Goal: Task Accomplishment & Management: Use online tool/utility

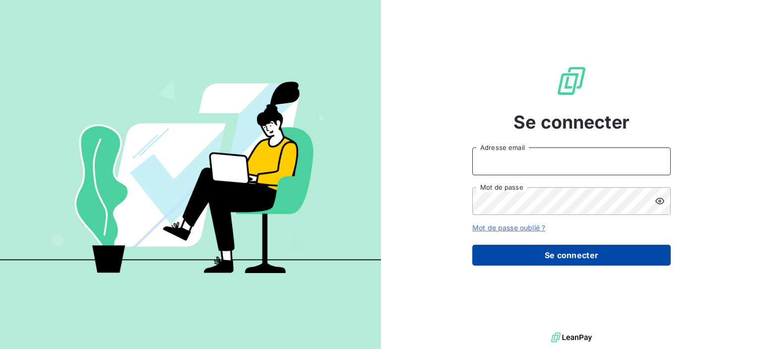
type input "[EMAIL_ADDRESS][DOMAIN_NAME]"
click at [542, 258] on button "Se connecter" at bounding box center [572, 255] width 199 height 21
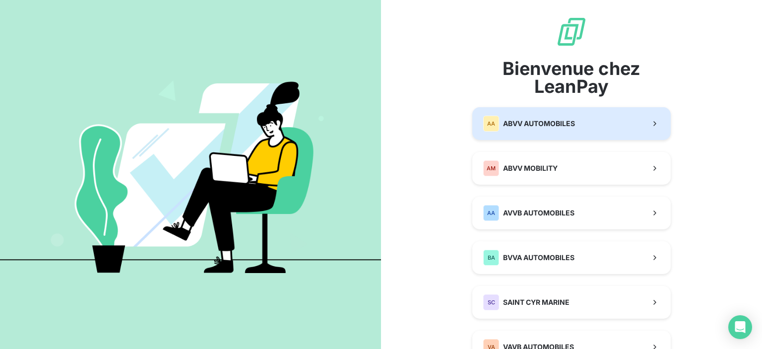
click at [570, 136] on button "AA ABVV AUTOMOBILES" at bounding box center [572, 123] width 199 height 33
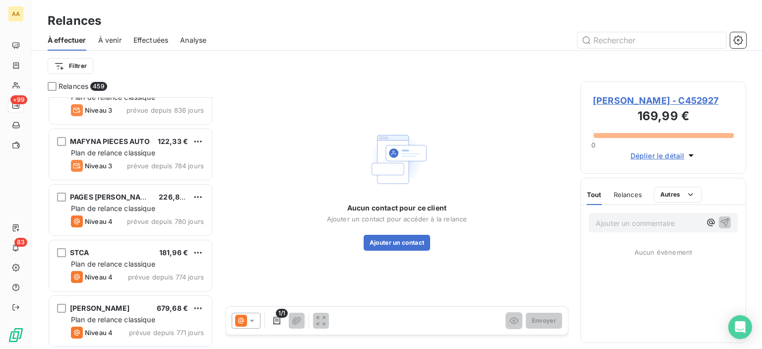
scroll to position [1026, 0]
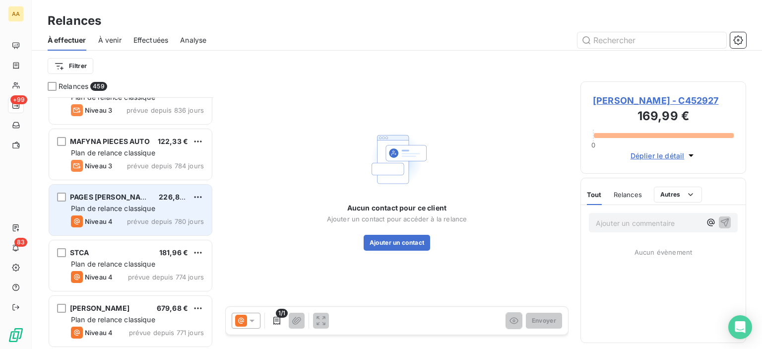
click at [141, 204] on span "Plan de relance classique" at bounding box center [113, 208] width 84 height 8
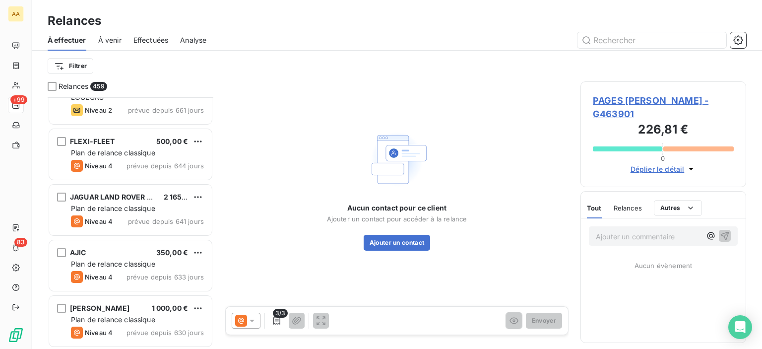
scroll to position [1533, 0]
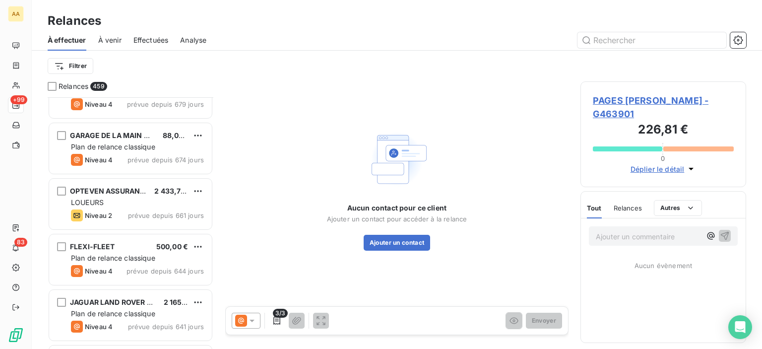
click at [77, 57] on div "Filtrer" at bounding box center [397, 66] width 699 height 19
click at [79, 67] on html "AA +99 83 Relances À effectuer À venir Effectuées Analyse Filtrer Relances 459 …" at bounding box center [381, 174] width 762 height 349
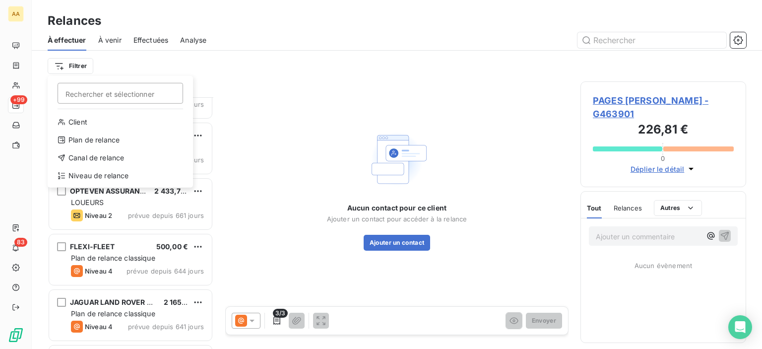
click at [75, 68] on html "AA +99 83 Relances À effectuer À venir Effectuées Analyse Filtrer Rechercher et…" at bounding box center [381, 174] width 762 height 349
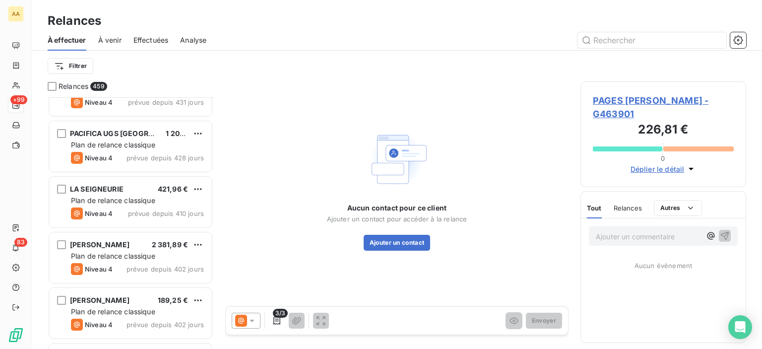
scroll to position [3480, 0]
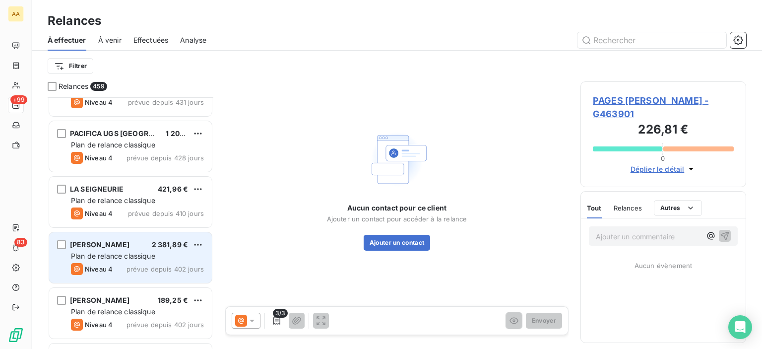
click at [143, 261] on div "[PERSON_NAME] 2 381,89 € Plan de relance classique Niveau 4 prévue depuis 402 j…" at bounding box center [130, 257] width 163 height 51
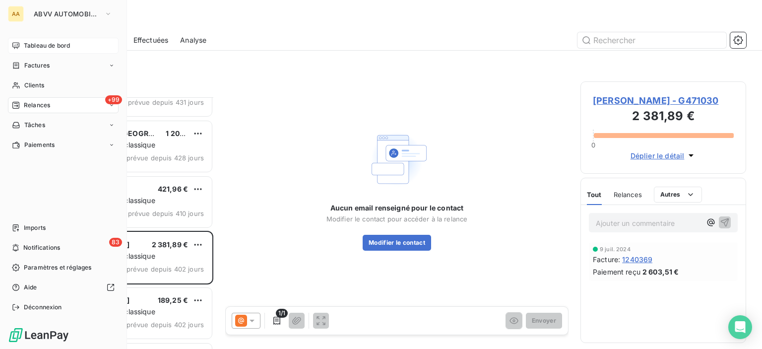
click at [20, 42] on div "Tableau de bord" at bounding box center [63, 46] width 111 height 16
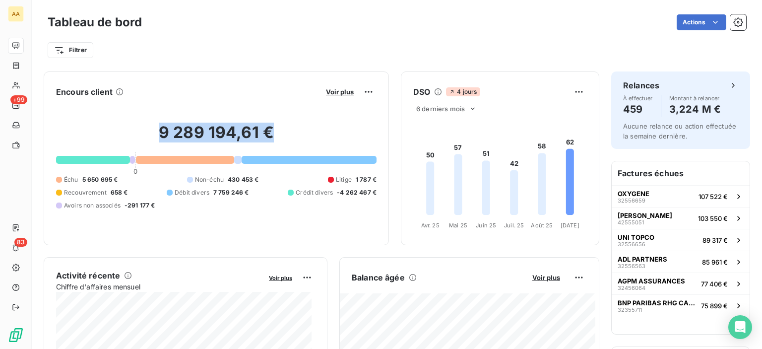
drag, startPoint x: 153, startPoint y: 131, endPoint x: 278, endPoint y: 133, distance: 125.1
click at [278, 133] on h2 "9 289 194,61 €" at bounding box center [216, 138] width 321 height 30
click at [196, 38] on div "Filtrer" at bounding box center [397, 46] width 699 height 27
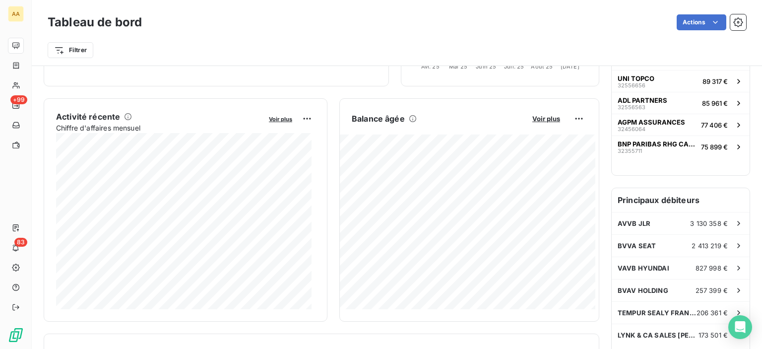
scroll to position [161, 0]
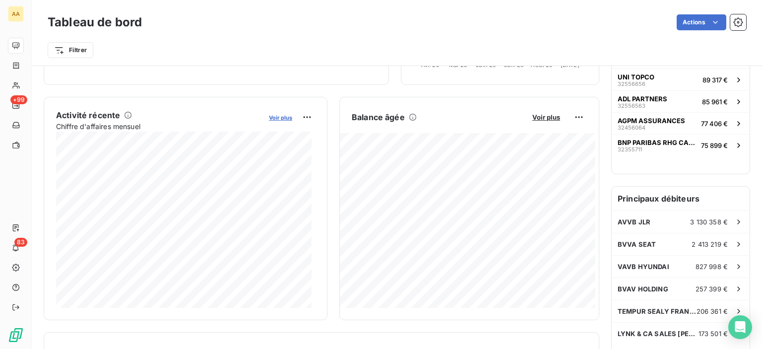
click at [282, 119] on span "Voir plus" at bounding box center [280, 117] width 23 height 7
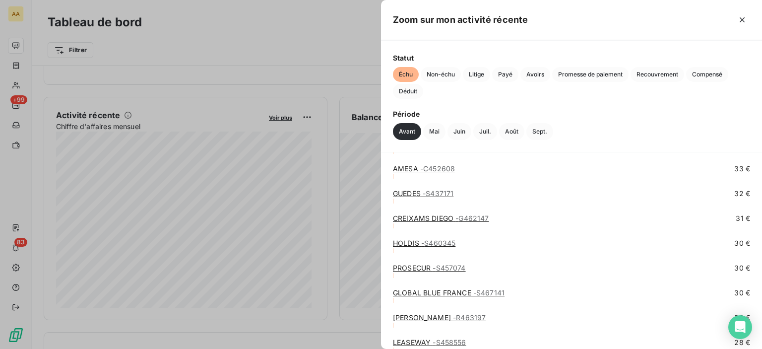
scroll to position [9542, 0]
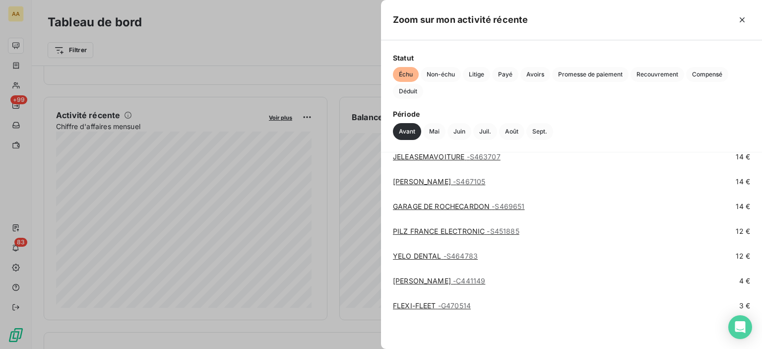
click at [362, 131] on div at bounding box center [381, 174] width 762 height 349
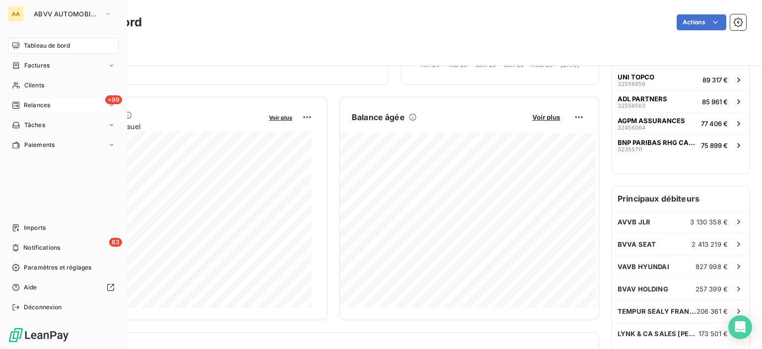
click at [61, 104] on div "+99 Relances" at bounding box center [63, 105] width 111 height 16
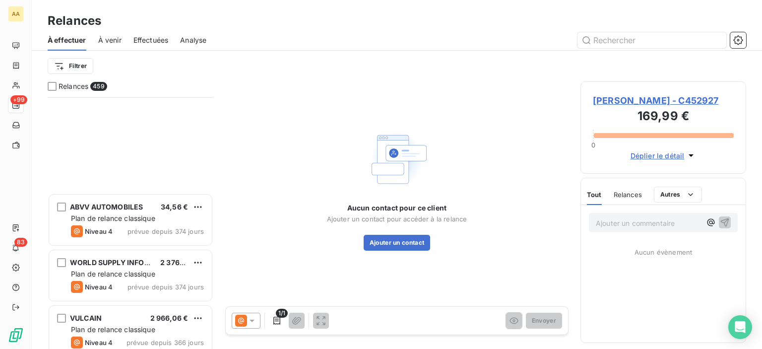
scroll to position [4324, 0]
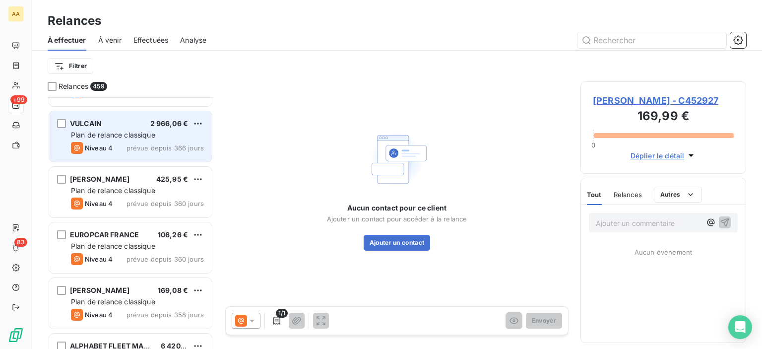
click at [163, 142] on div "Niveau 4 prévue depuis 366 jours" at bounding box center [137, 148] width 133 height 12
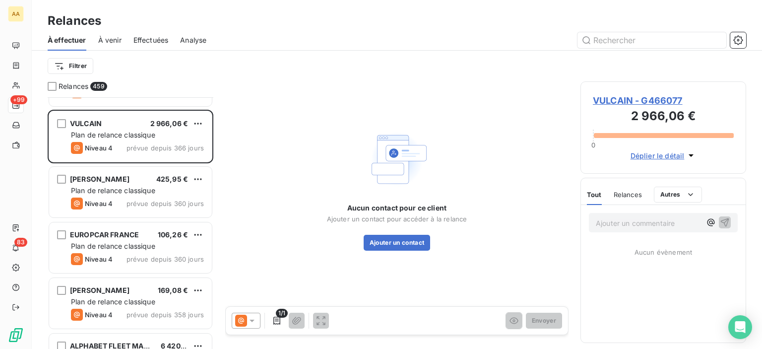
click at [254, 324] on icon at bounding box center [252, 321] width 10 height 10
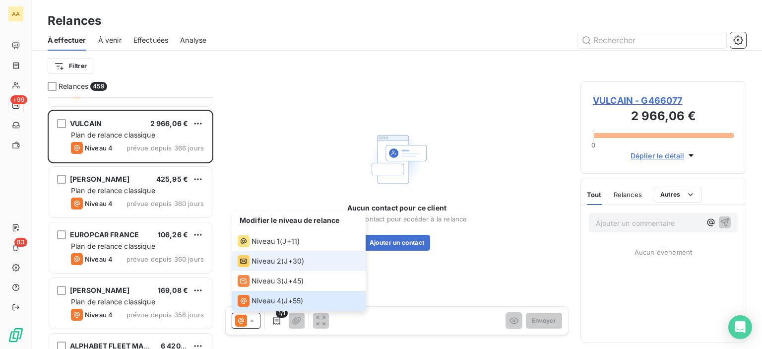
click at [276, 264] on span "Niveau 2" at bounding box center [267, 261] width 30 height 10
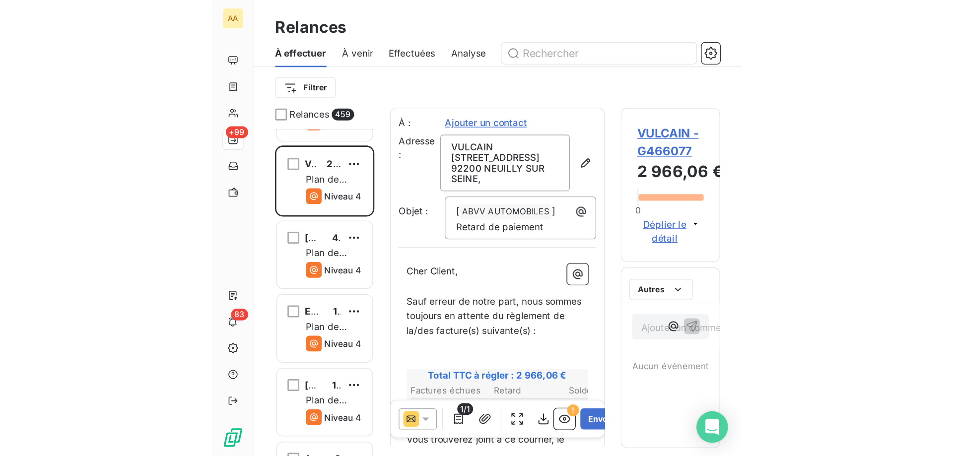
scroll to position [351, 206]
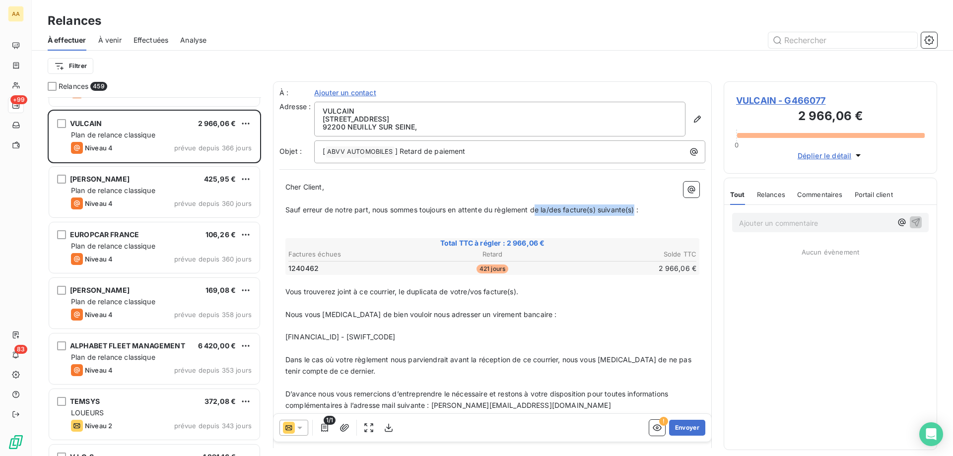
drag, startPoint x: 536, startPoint y: 213, endPoint x: 638, endPoint y: 210, distance: 102.8
click at [638, 210] on span "Sauf erreur de notre part, nous sommes toujours en attente du règlement de la/d…" at bounding box center [461, 209] width 353 height 8
drag, startPoint x: 452, startPoint y: 289, endPoint x: 519, endPoint y: 290, distance: 67.0
click at [518, 290] on span "Vous trouverez joint à ce courrier, le duplicata de votre/vos facture(s)." at bounding box center [401, 291] width 233 height 8
click at [461, 291] on span "Vous trouverez joint à ce courrier, le duplicata de voter facture." at bounding box center [390, 291] width 210 height 8
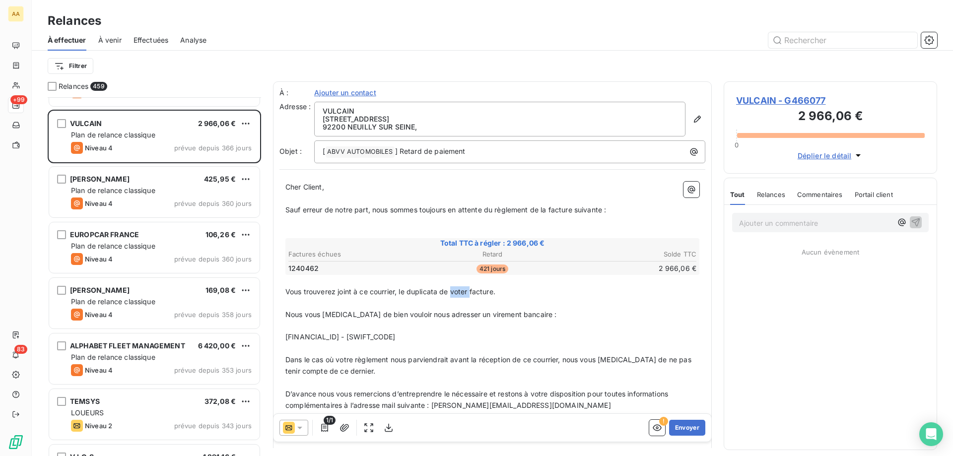
click at [461, 291] on span "Vous trouverez joint à ce courrier, le duplicata de voter facture." at bounding box center [390, 291] width 210 height 8
click at [343, 348] on button "button" at bounding box center [345, 428] width 16 height 16
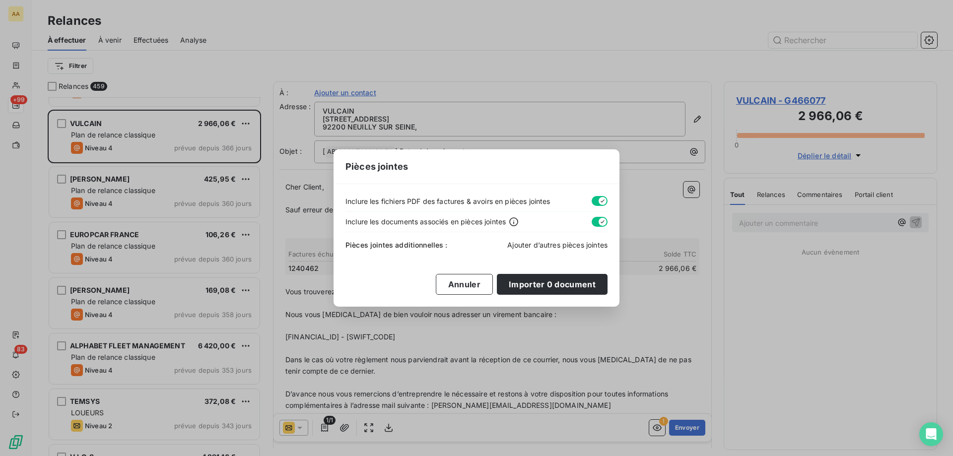
click at [528, 242] on span "Ajouter d’autres pièces jointes" at bounding box center [557, 245] width 100 height 8
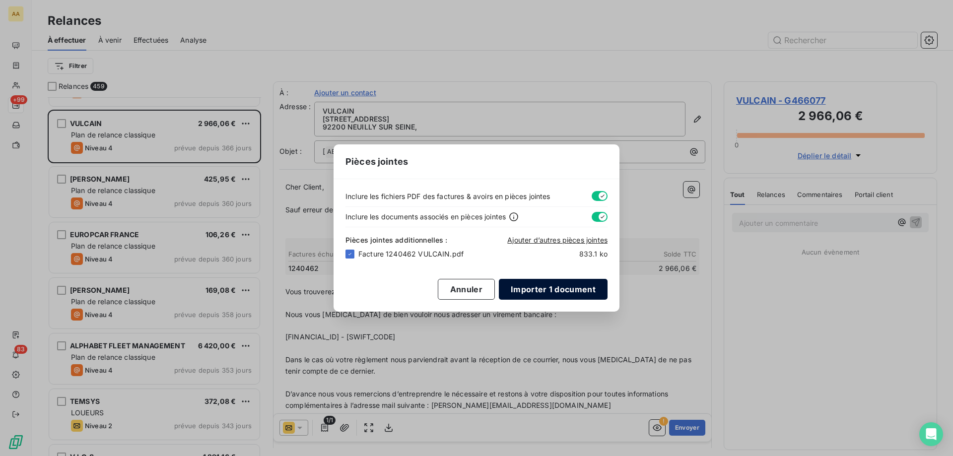
click at [517, 285] on button "Importer 1 document" at bounding box center [553, 289] width 109 height 21
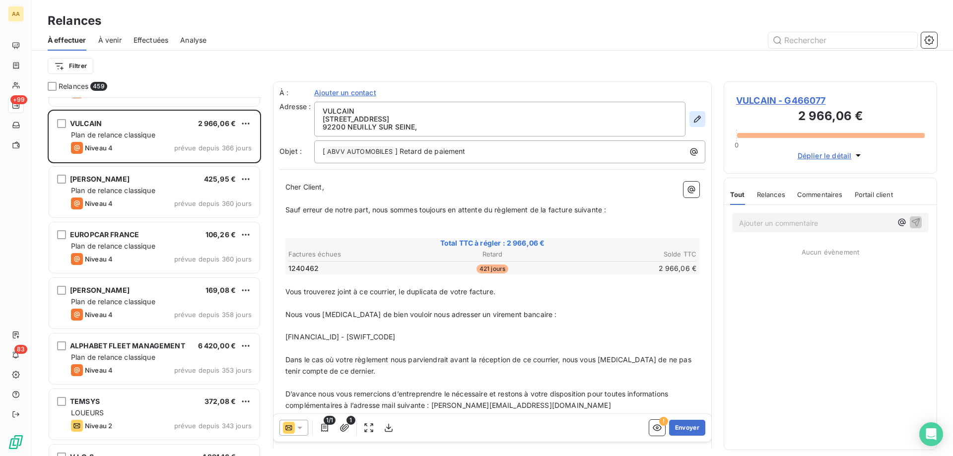
click at [692, 118] on icon "button" at bounding box center [697, 119] width 10 height 10
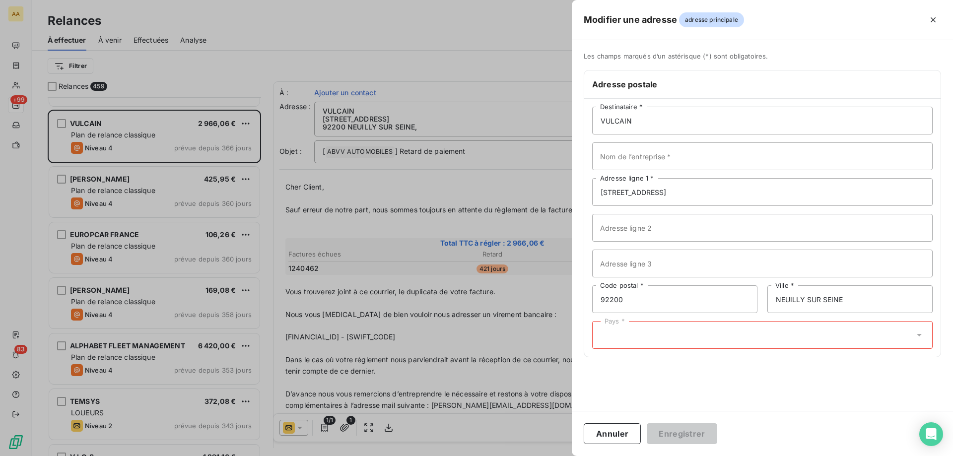
click at [657, 343] on div "Pays *" at bounding box center [762, 335] width 340 height 28
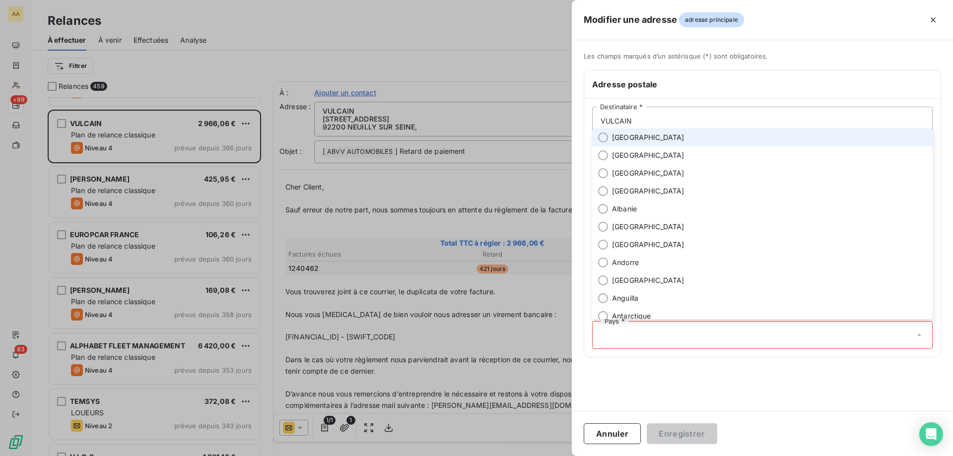
click at [628, 140] on span "[GEOGRAPHIC_DATA]" at bounding box center [648, 138] width 72 height 10
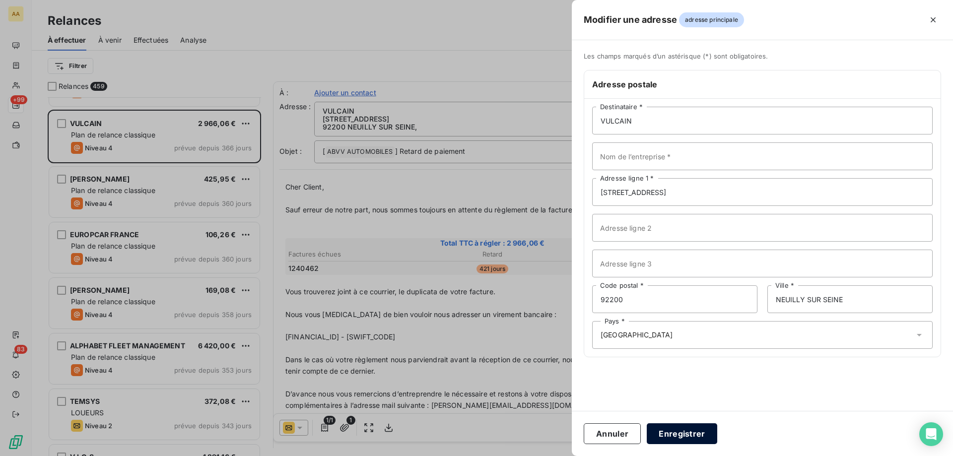
click at [687, 348] on button "Enregistrer" at bounding box center [682, 433] width 70 height 21
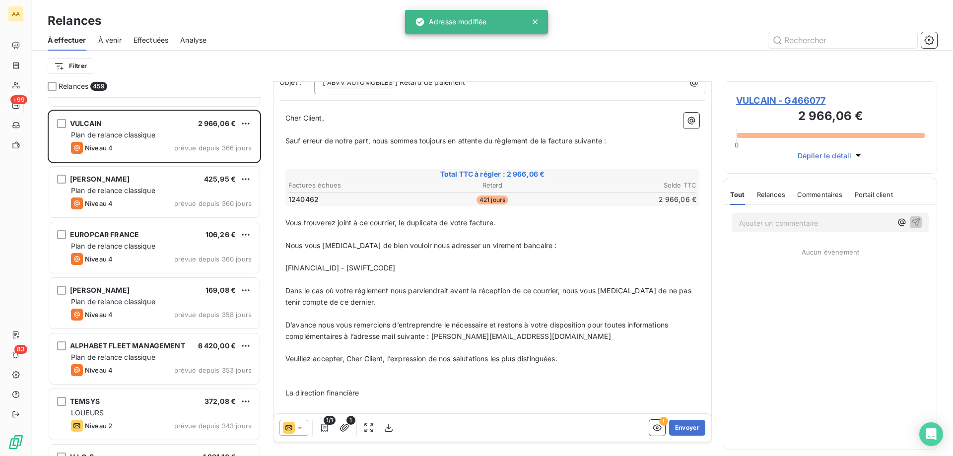
scroll to position [94, 0]
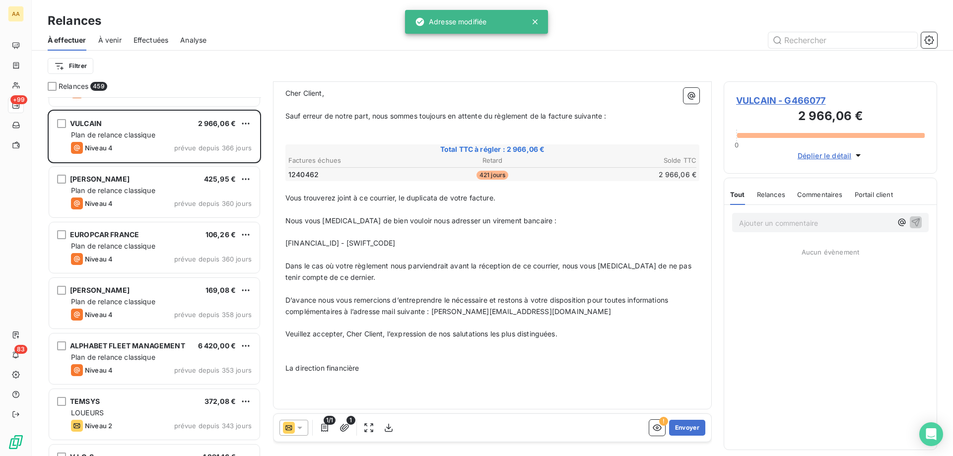
click at [329, 348] on p "﻿" at bounding box center [492, 345] width 414 height 11
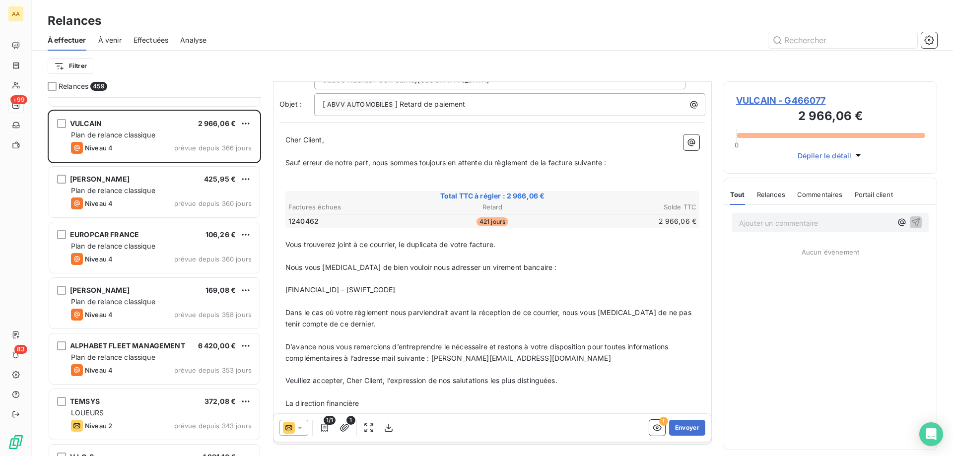
scroll to position [50, 0]
click at [299, 179] on p "﻿" at bounding box center [492, 183] width 414 height 11
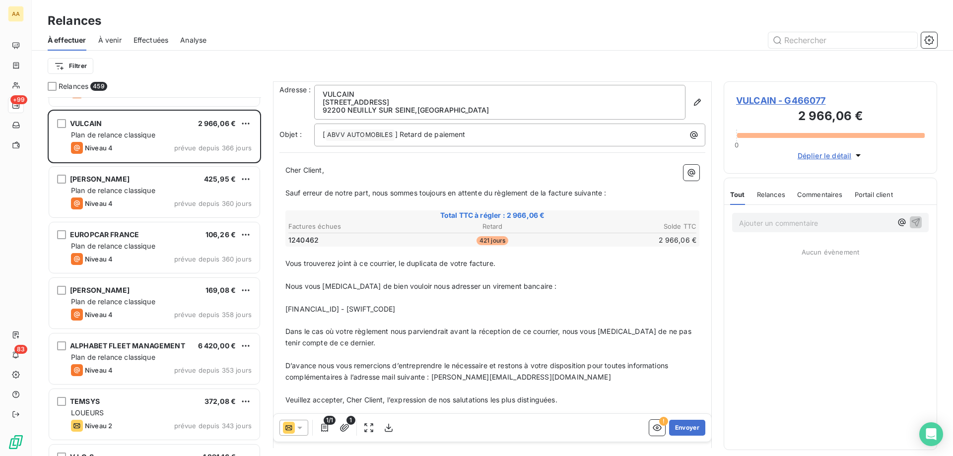
scroll to position [0, 0]
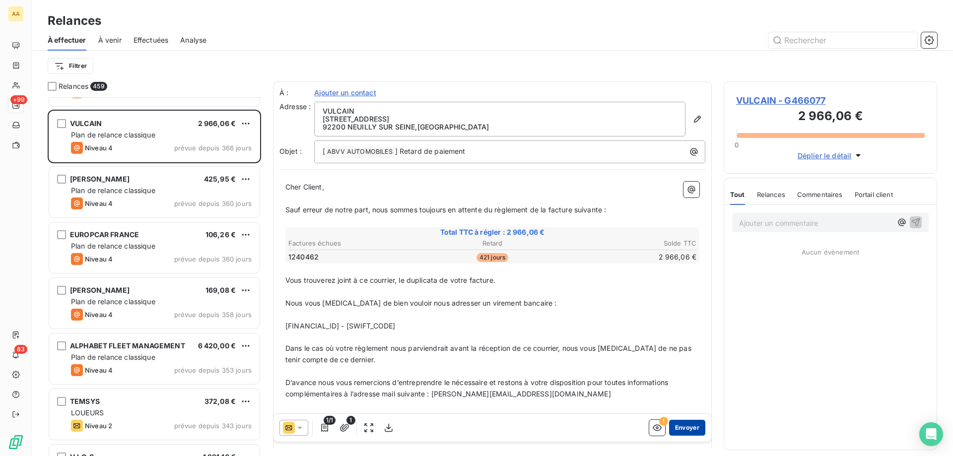
click at [669, 348] on button "Envoyer" at bounding box center [687, 428] width 36 height 16
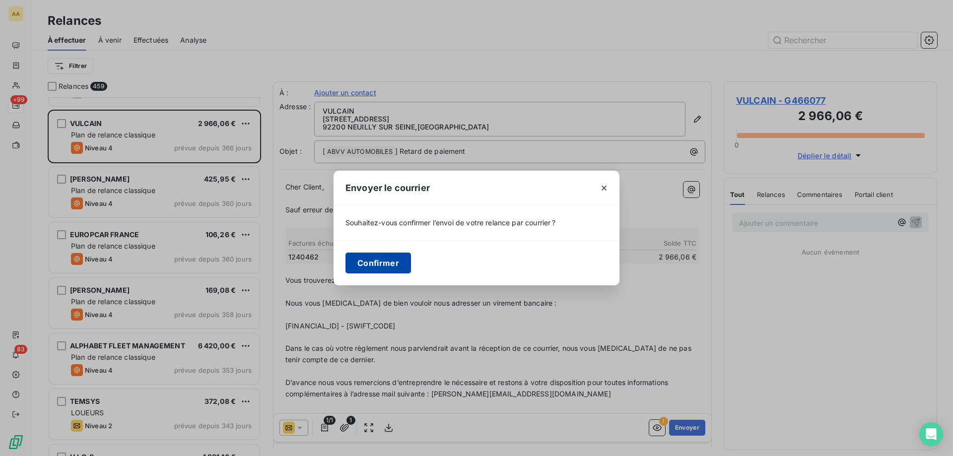
click at [387, 264] on button "Confirmer" at bounding box center [378, 263] width 66 height 21
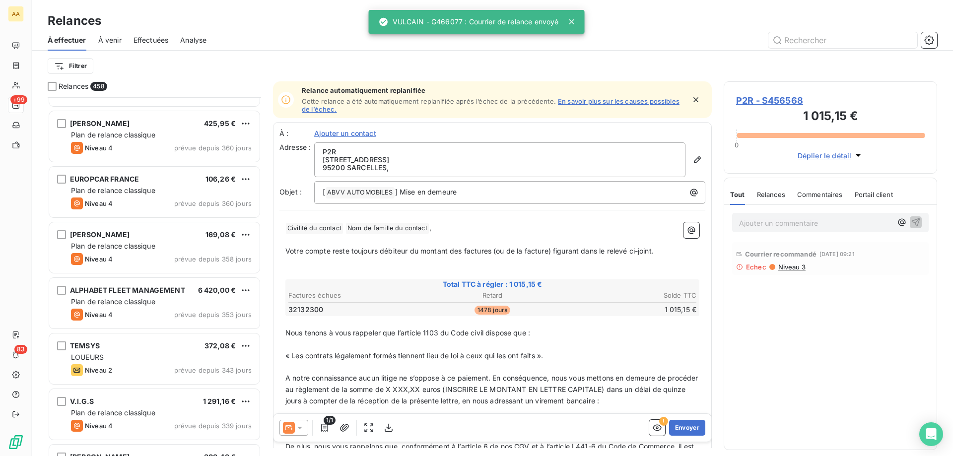
click at [154, 38] on span "Effectuées" at bounding box center [151, 40] width 35 height 10
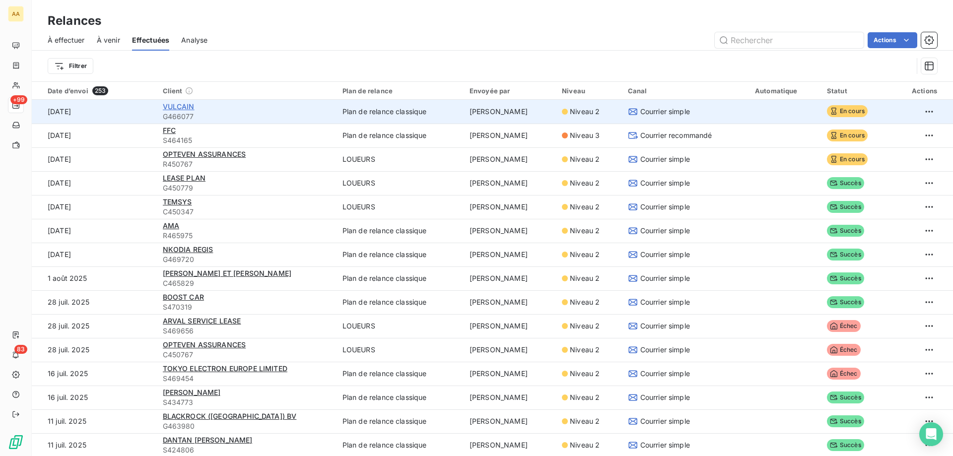
click at [176, 103] on span "VULCAIN" at bounding box center [179, 106] width 32 height 8
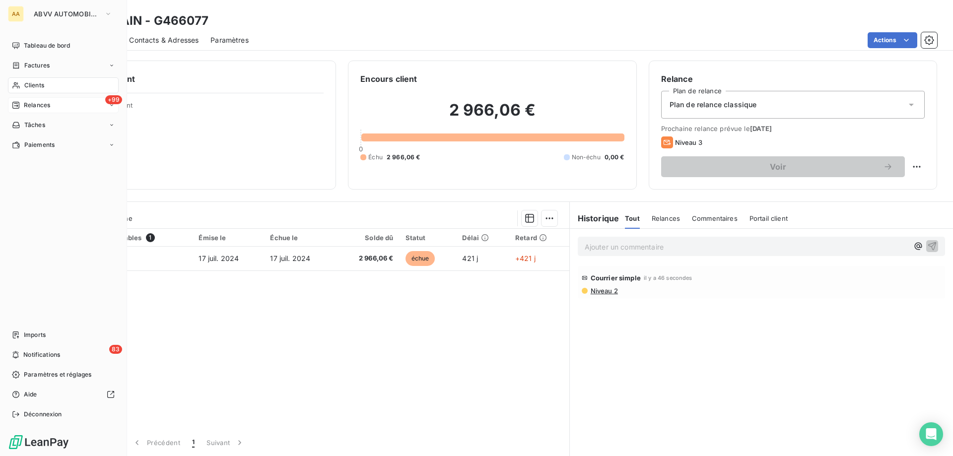
click at [50, 107] on span "Relances" at bounding box center [37, 105] width 26 height 9
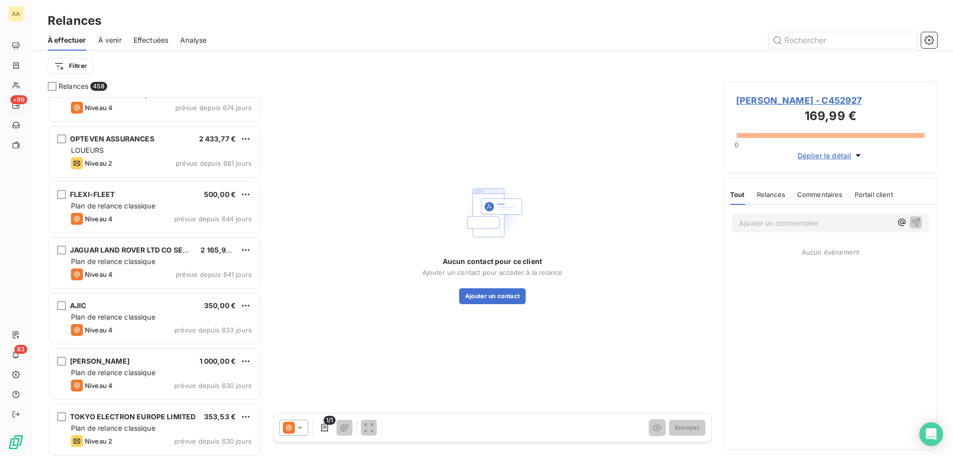
scroll to position [1589, 0]
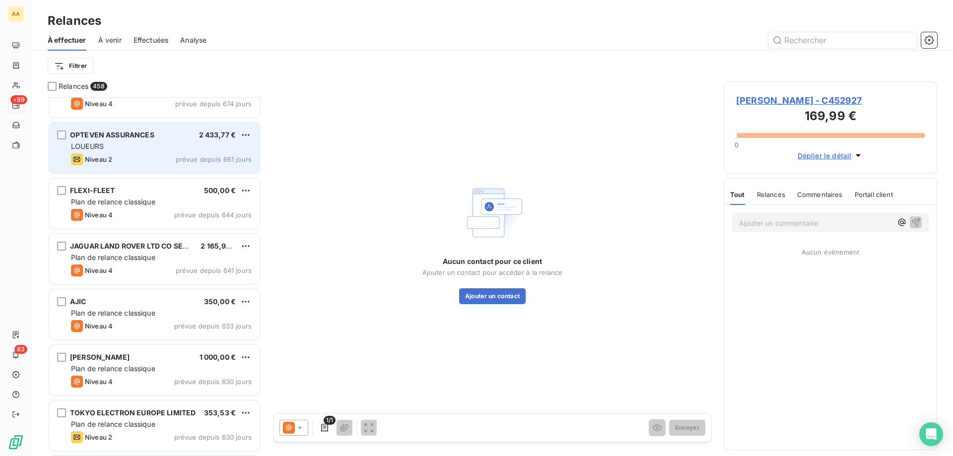
click at [170, 165] on div "Niveau 2 prévue depuis 661 jours" at bounding box center [161, 159] width 181 height 12
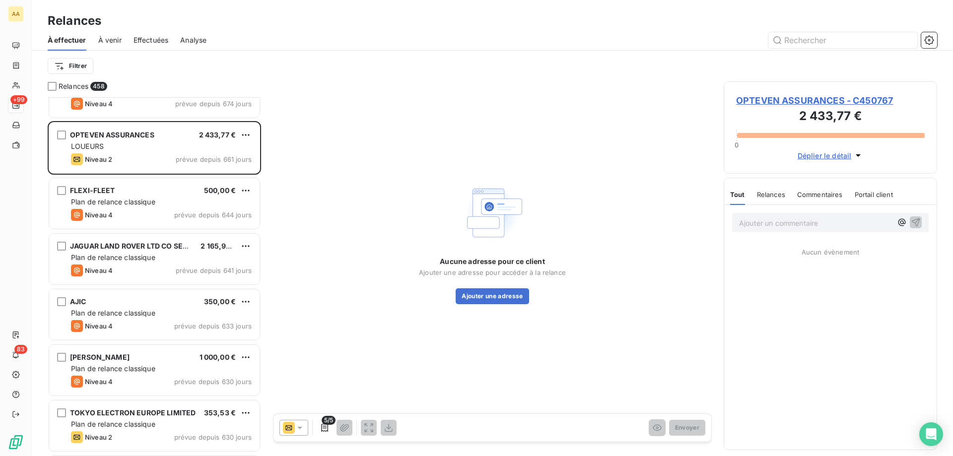
click at [295, 348] on icon at bounding box center [300, 428] width 10 height 10
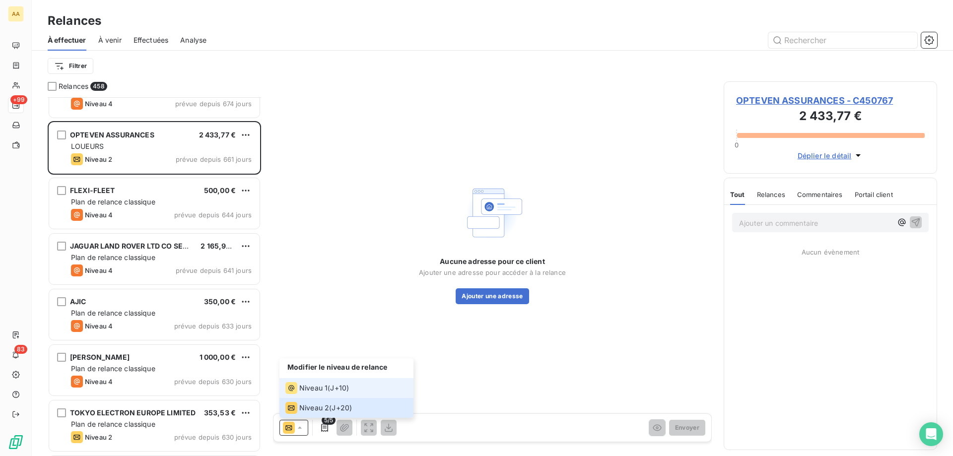
click at [322, 348] on span "Niveau 1" at bounding box center [313, 388] width 28 height 10
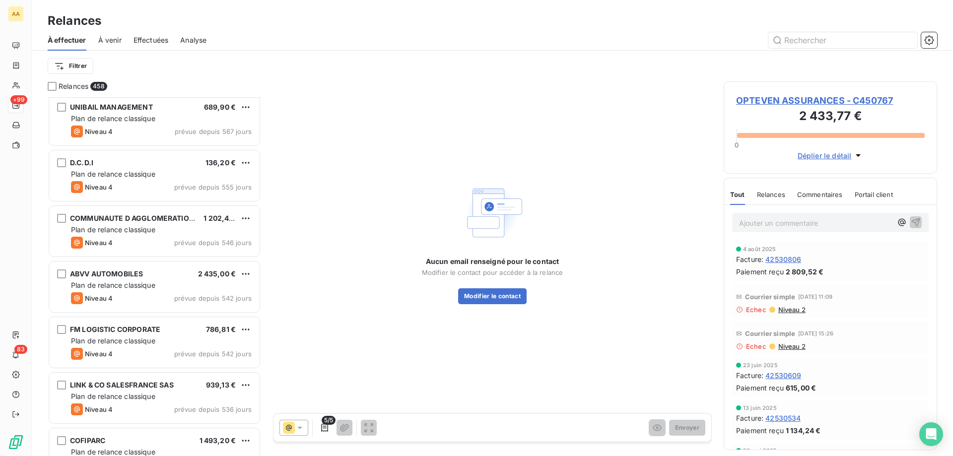
scroll to position [2135, 0]
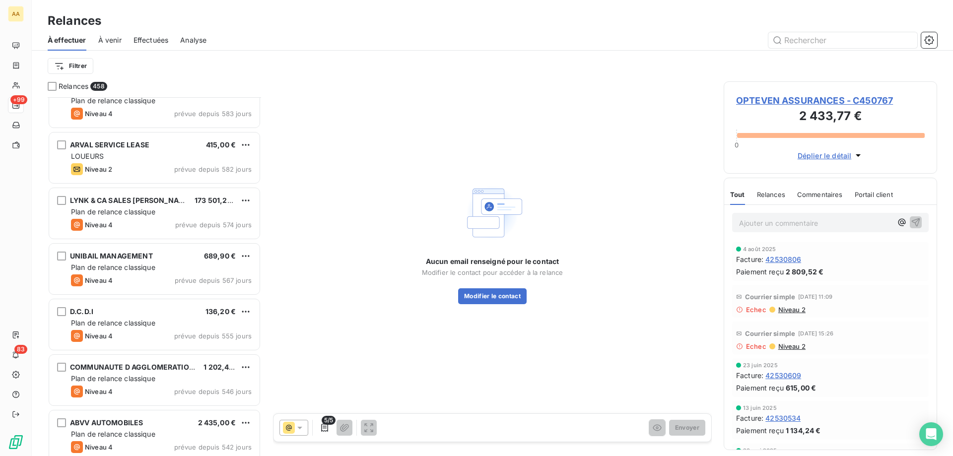
click at [136, 185] on div "ARVAL SERVICE LEASE 415,00 € LOUEURS Niveau 2 prévue depuis 582 jours" at bounding box center [154, 159] width 213 height 56
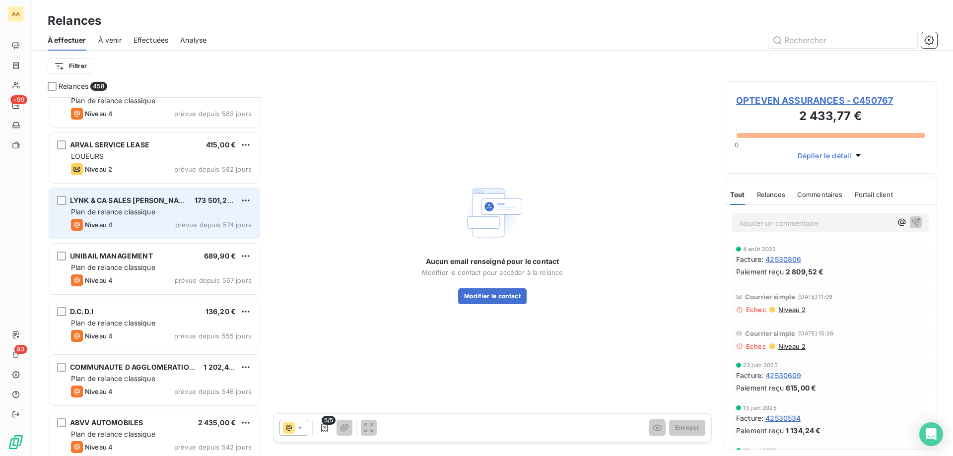
click at [133, 202] on span "LYNK & CA SALES [PERSON_NAME]" at bounding box center [131, 200] width 122 height 8
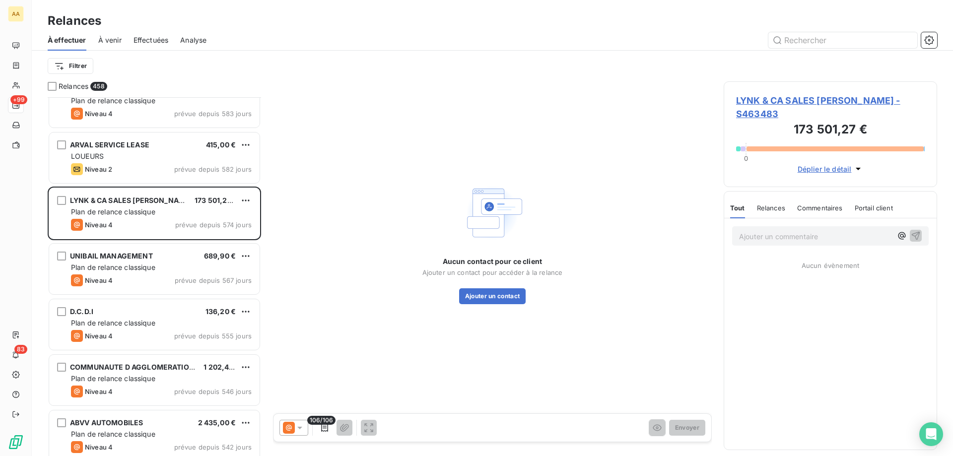
click at [291, 348] on div at bounding box center [293, 428] width 29 height 16
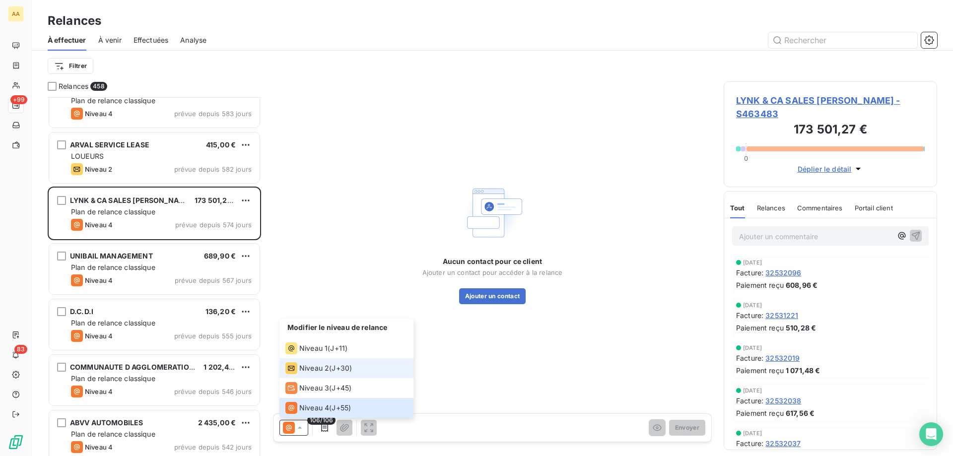
click at [313, 348] on span "Niveau 2" at bounding box center [314, 368] width 30 height 10
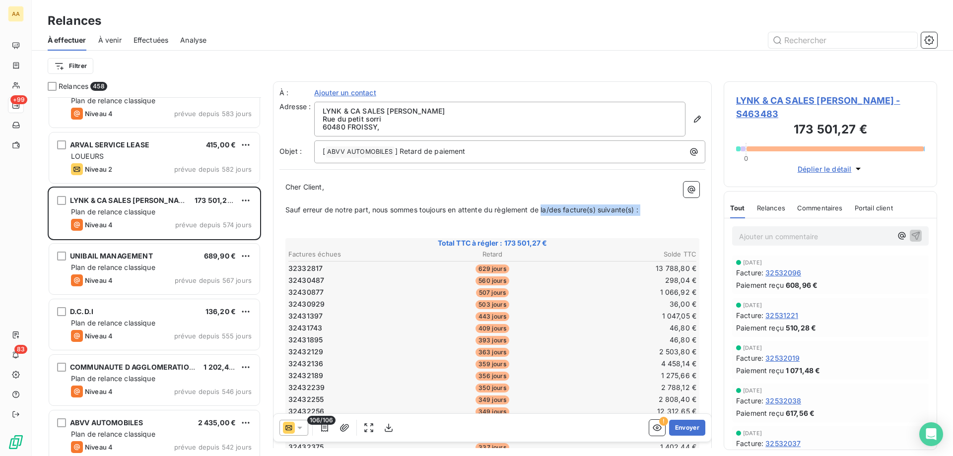
drag, startPoint x: 546, startPoint y: 210, endPoint x: 642, endPoint y: 217, distance: 95.5
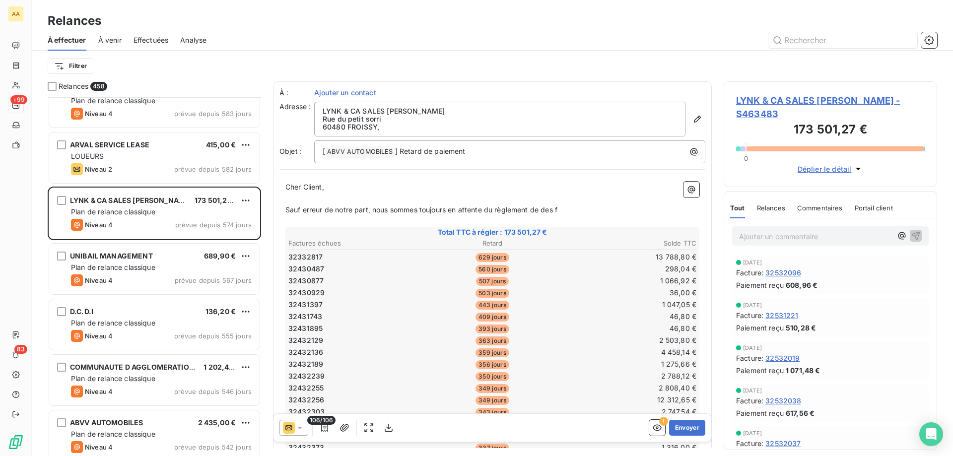
click at [605, 219] on p "﻿" at bounding box center [492, 221] width 414 height 11
click at [580, 217] on p "﻿" at bounding box center [492, 221] width 414 height 11
click at [564, 215] on p "Sauf erreur de notre part, nous sommes toujours en attente du règlement de des f" at bounding box center [492, 209] width 414 height 11
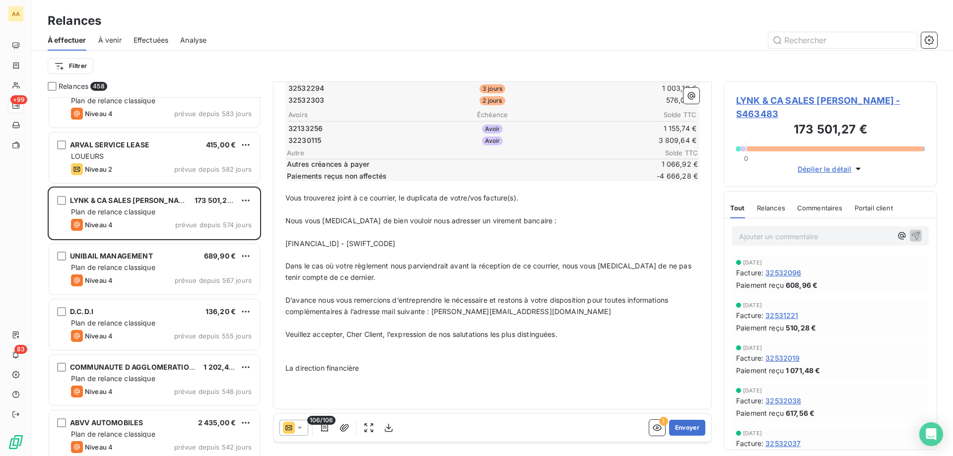
scroll to position [1141, 0]
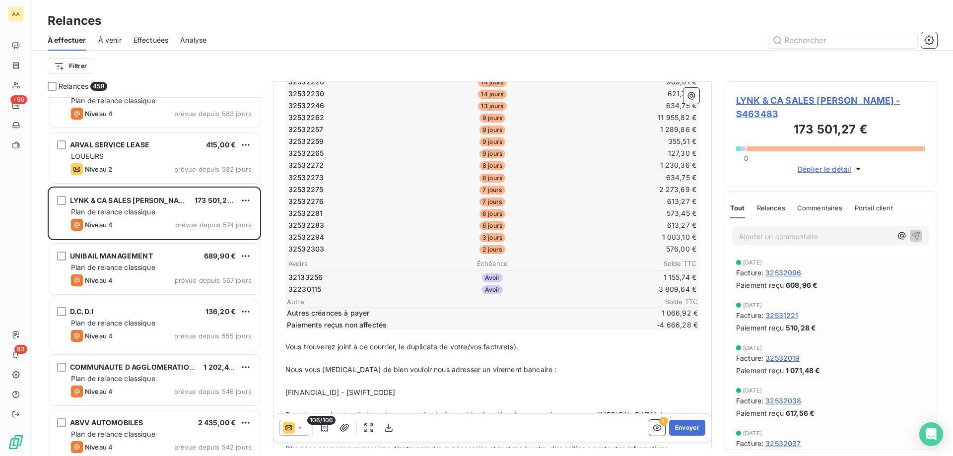
click at [326, 348] on span "106/106" at bounding box center [321, 420] width 28 height 9
click at [325, 348] on icon "button" at bounding box center [325, 428] width 10 height 10
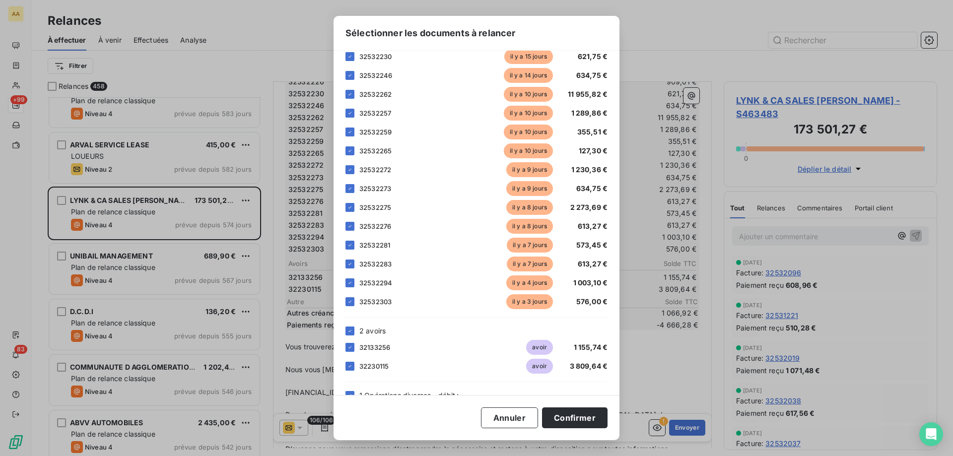
scroll to position [1638, 0]
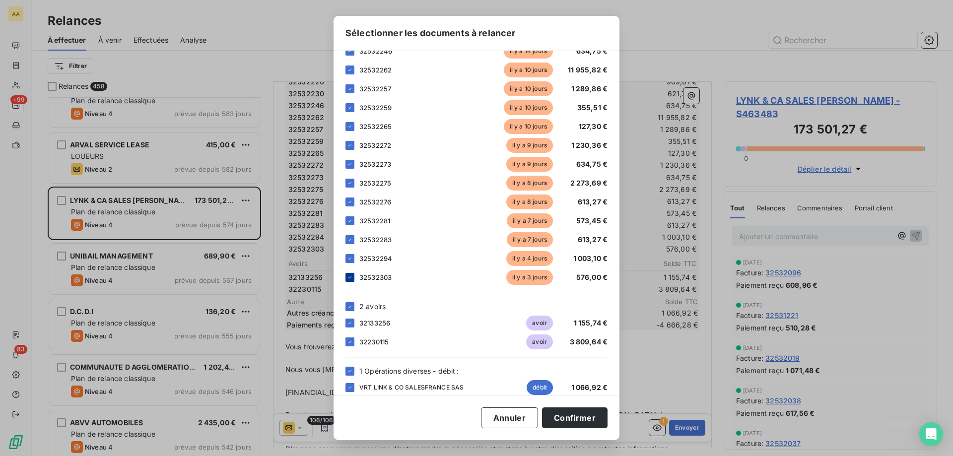
click at [347, 277] on icon at bounding box center [350, 277] width 6 height 6
click at [347, 255] on div at bounding box center [349, 258] width 9 height 9
click at [348, 242] on icon at bounding box center [350, 240] width 6 height 6
click at [348, 220] on icon at bounding box center [350, 221] width 6 height 6
click at [350, 200] on icon at bounding box center [350, 202] width 6 height 6
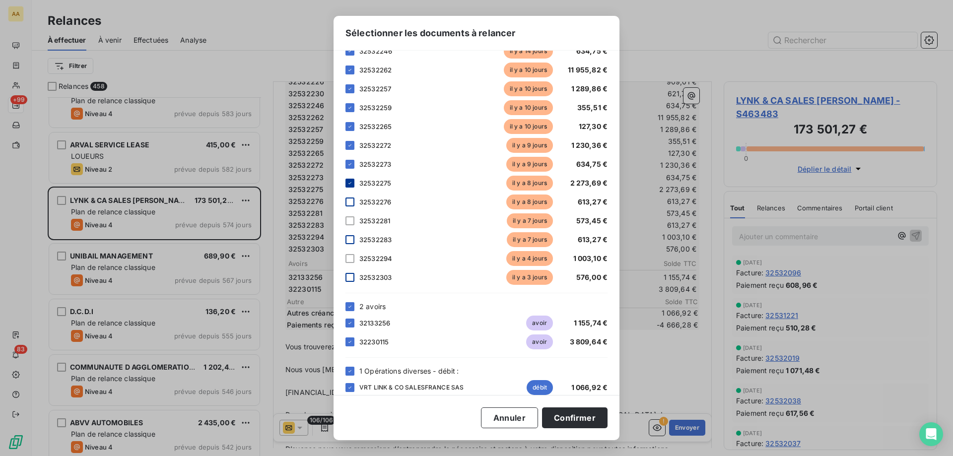
click at [350, 182] on icon at bounding box center [350, 183] width 6 height 6
click at [351, 168] on div "32532273 [DATE] 634,75 €" at bounding box center [476, 164] width 262 height 15
click at [352, 165] on icon at bounding box center [350, 164] width 6 height 6
click at [354, 143] on div at bounding box center [349, 145] width 9 height 9
click at [350, 124] on icon at bounding box center [350, 127] width 6 height 6
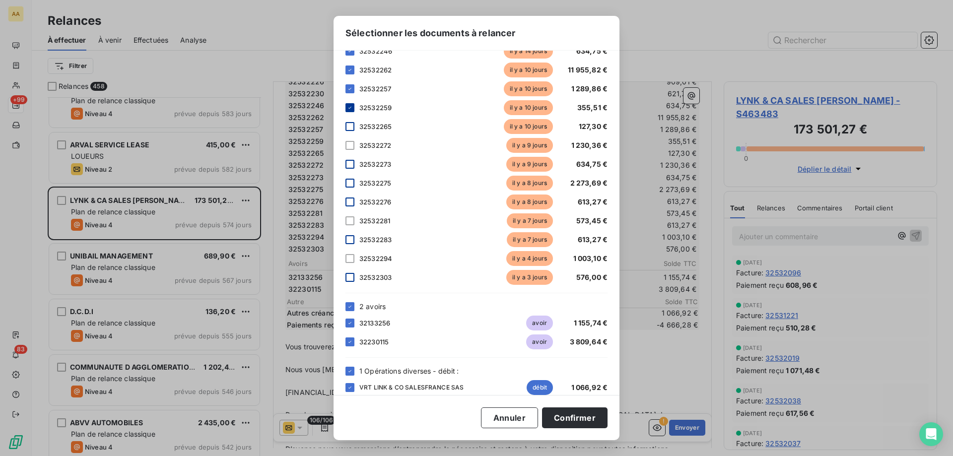
click at [349, 112] on div at bounding box center [349, 107] width 9 height 9
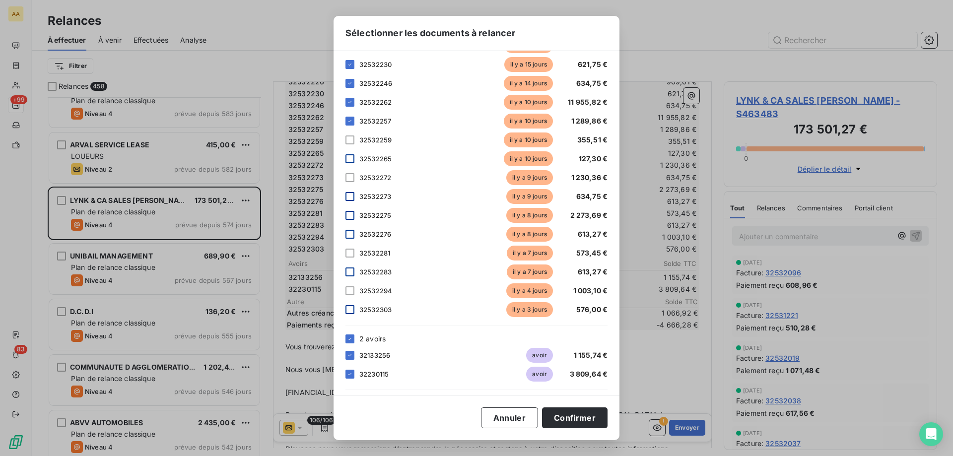
scroll to position [1588, 0]
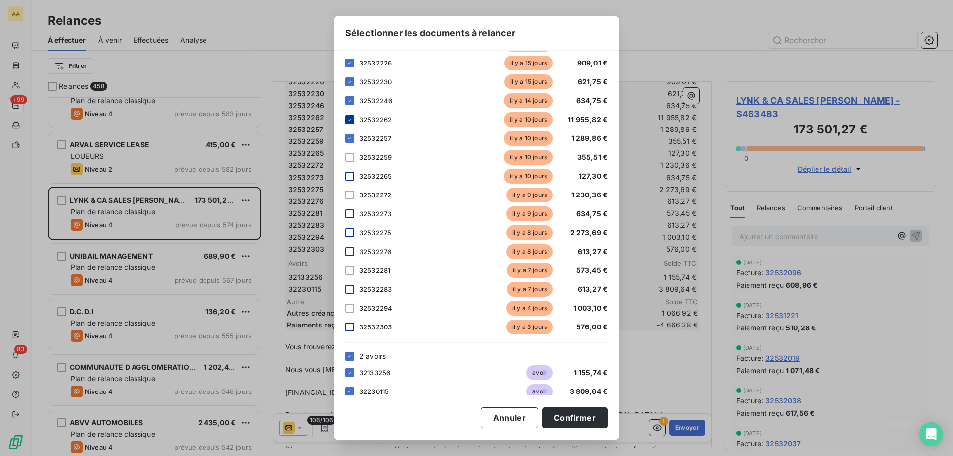
drag, startPoint x: 352, startPoint y: 135, endPoint x: 349, endPoint y: 118, distance: 17.1
click at [352, 134] on div at bounding box center [349, 138] width 9 height 9
click at [349, 117] on icon at bounding box center [350, 120] width 6 height 6
click at [348, 104] on div at bounding box center [349, 100] width 9 height 9
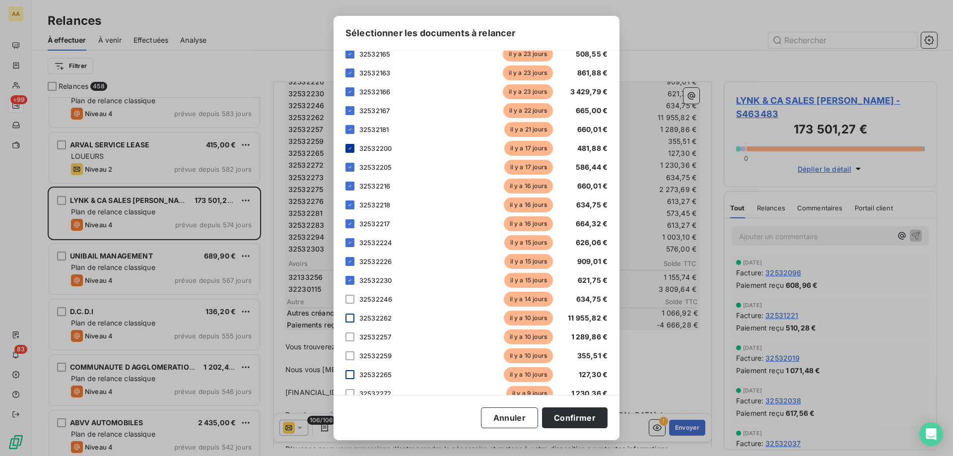
click at [347, 148] on icon at bounding box center [350, 148] width 6 height 6
click at [345, 167] on div "[PERSON_NAME] choisir les éléments que vous souhaitez intégrer au tableau de la…" at bounding box center [477, 223] width 286 height 344
click at [346, 167] on div at bounding box center [349, 167] width 9 height 9
click at [349, 185] on icon at bounding box center [350, 186] width 6 height 6
click at [346, 202] on div at bounding box center [349, 205] width 9 height 9
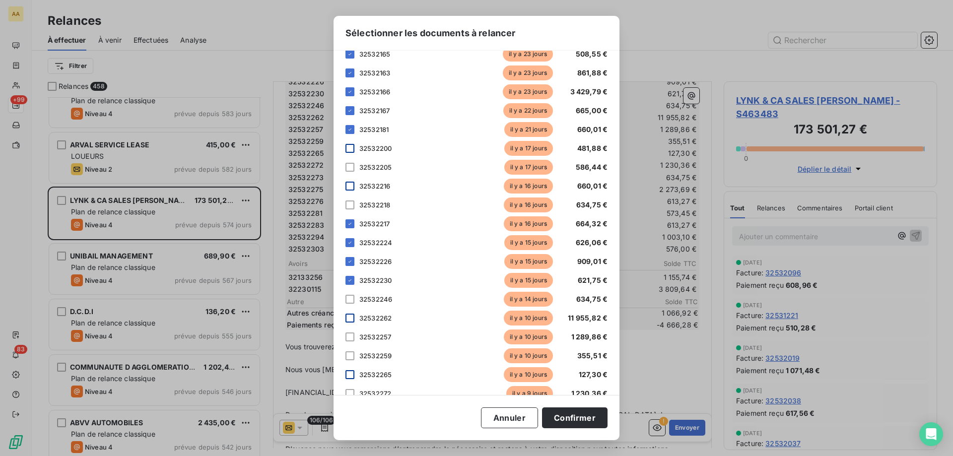
click at [348, 223] on icon at bounding box center [350, 224] width 6 height 6
click at [346, 244] on div at bounding box center [349, 242] width 9 height 9
click at [348, 262] on icon at bounding box center [350, 262] width 6 height 6
click at [347, 279] on icon at bounding box center [350, 280] width 6 height 6
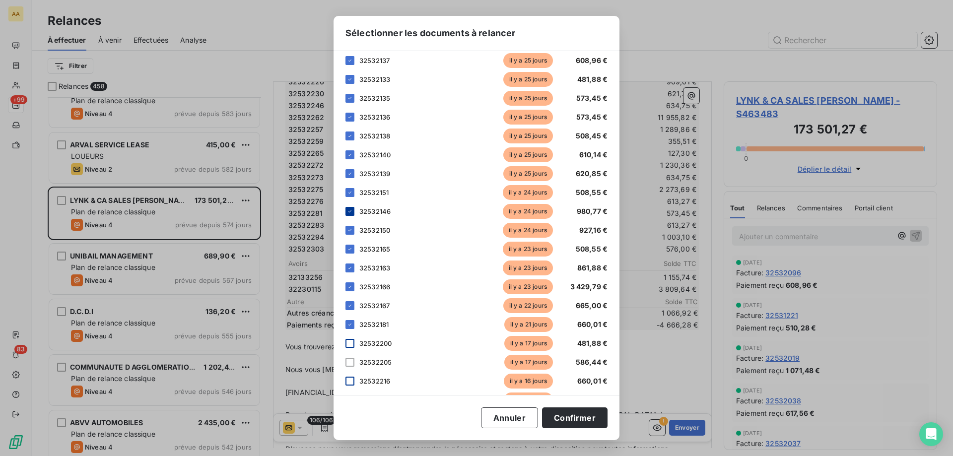
scroll to position [1191, 0]
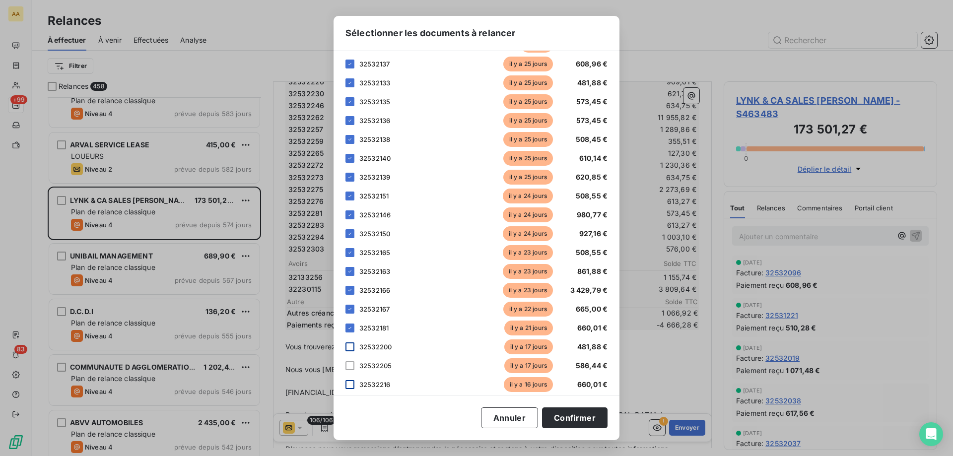
click at [349, 324] on div at bounding box center [349, 328] width 9 height 9
click at [349, 310] on icon at bounding box center [349, 309] width 3 height 2
click at [346, 294] on div at bounding box center [349, 290] width 9 height 9
click at [352, 274] on div at bounding box center [349, 271] width 9 height 9
click at [350, 249] on div at bounding box center [349, 252] width 9 height 9
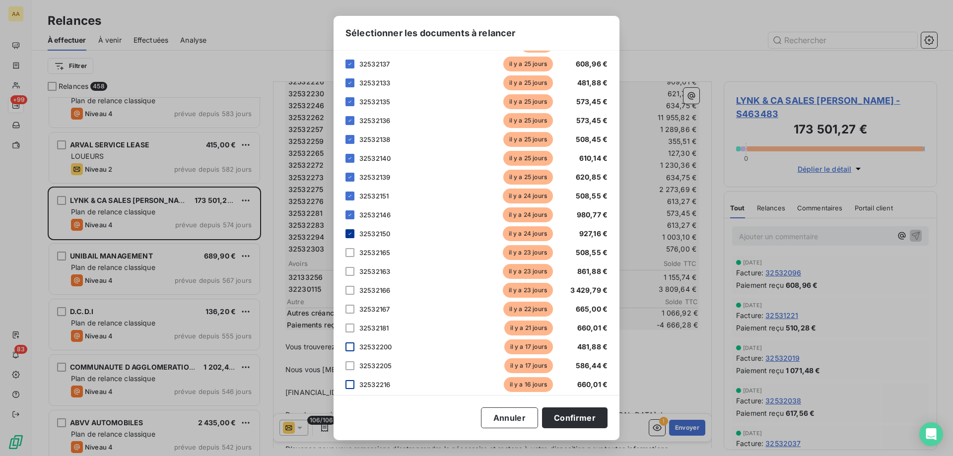
click at [348, 230] on div at bounding box center [349, 233] width 9 height 9
click at [349, 210] on div "32532146 [DATE] 980,77 €" at bounding box center [476, 214] width 262 height 15
click at [349, 193] on div at bounding box center [349, 196] width 9 height 9
click at [351, 178] on icon at bounding box center [350, 177] width 6 height 6
click at [349, 216] on icon at bounding box center [349, 215] width 3 height 2
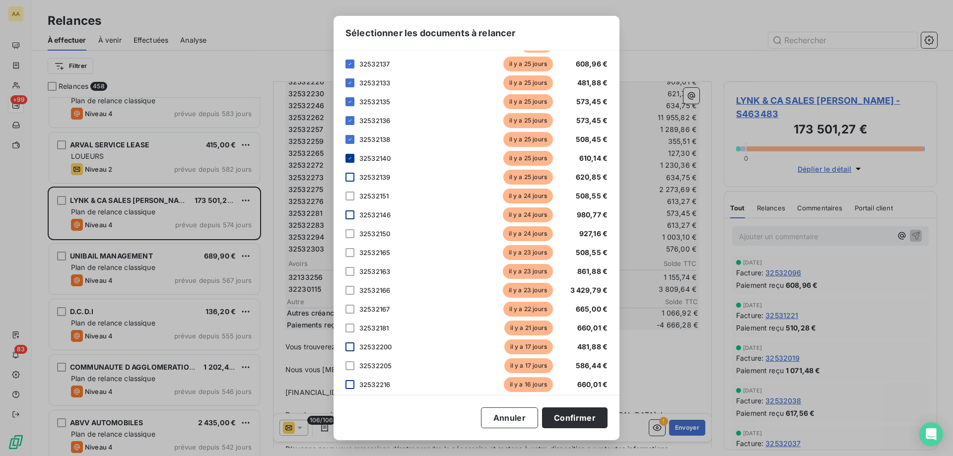
click at [351, 160] on icon at bounding box center [350, 158] width 6 height 6
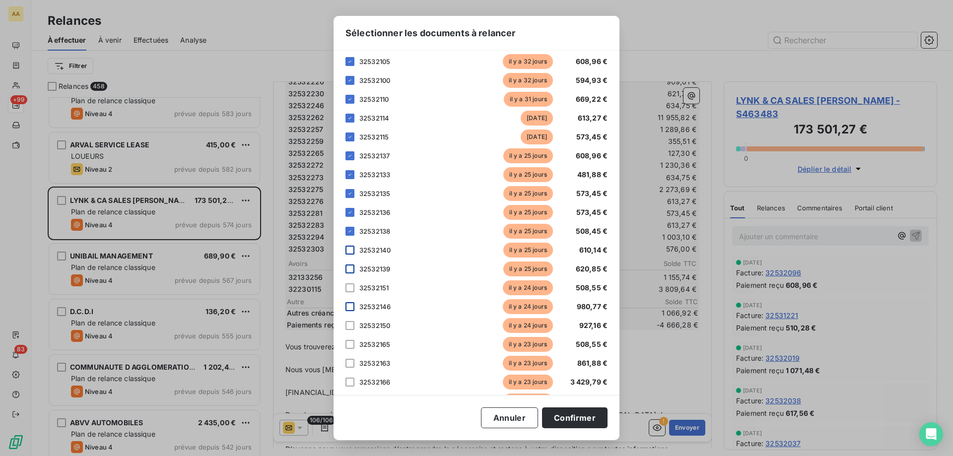
scroll to position [1092, 0]
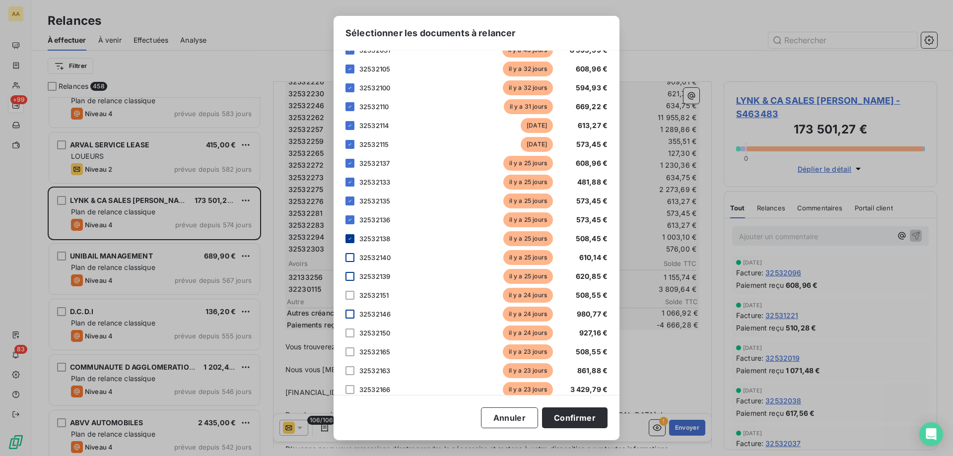
click at [350, 235] on div at bounding box center [349, 238] width 9 height 9
click at [353, 219] on div at bounding box center [349, 219] width 9 height 9
click at [352, 201] on icon at bounding box center [350, 201] width 6 height 6
click at [349, 184] on icon at bounding box center [350, 182] width 6 height 6
click at [349, 164] on icon at bounding box center [349, 163] width 3 height 2
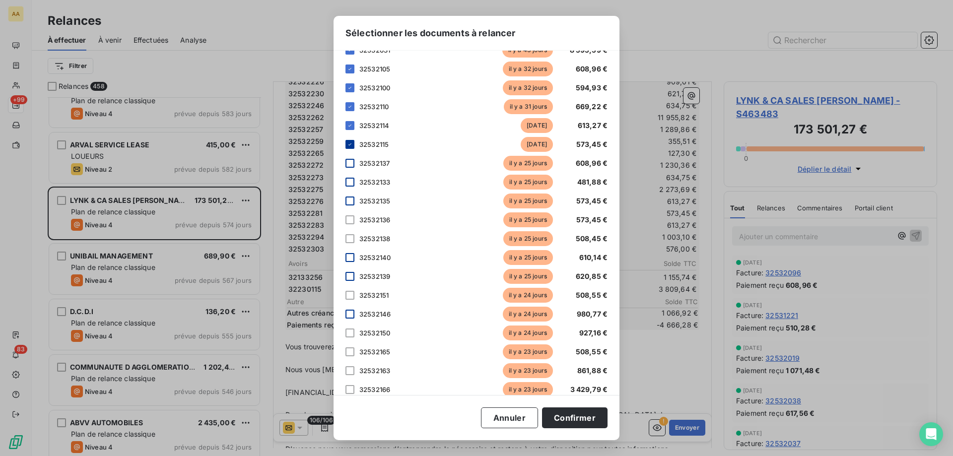
click at [349, 144] on icon at bounding box center [350, 144] width 6 height 6
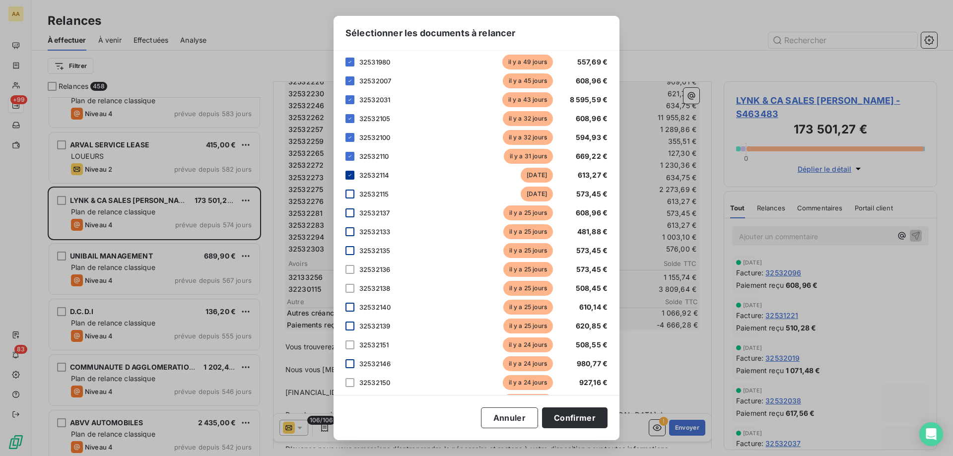
click at [351, 174] on icon at bounding box center [350, 175] width 6 height 6
click at [350, 152] on div at bounding box center [349, 156] width 9 height 9
click at [352, 142] on div "32532100 [DATE] 594,93 €" at bounding box center [476, 137] width 262 height 15
click at [352, 139] on icon at bounding box center [350, 138] width 6 height 6
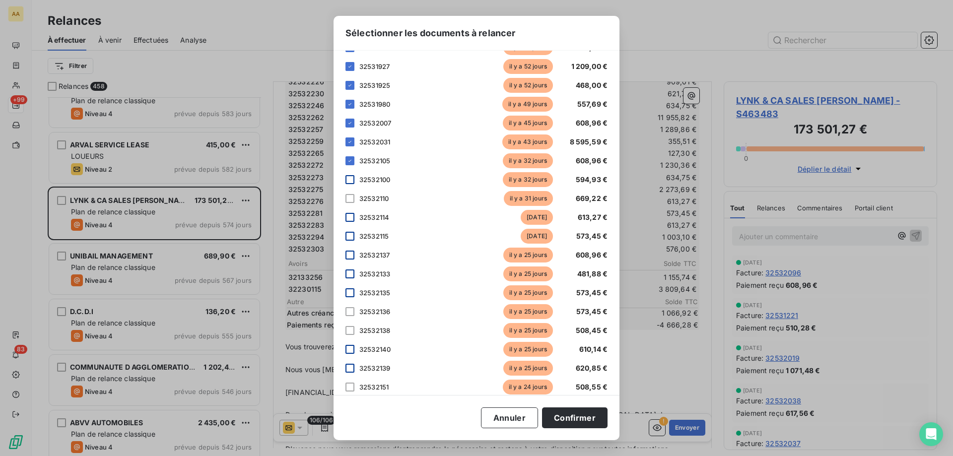
scroll to position [943, 0]
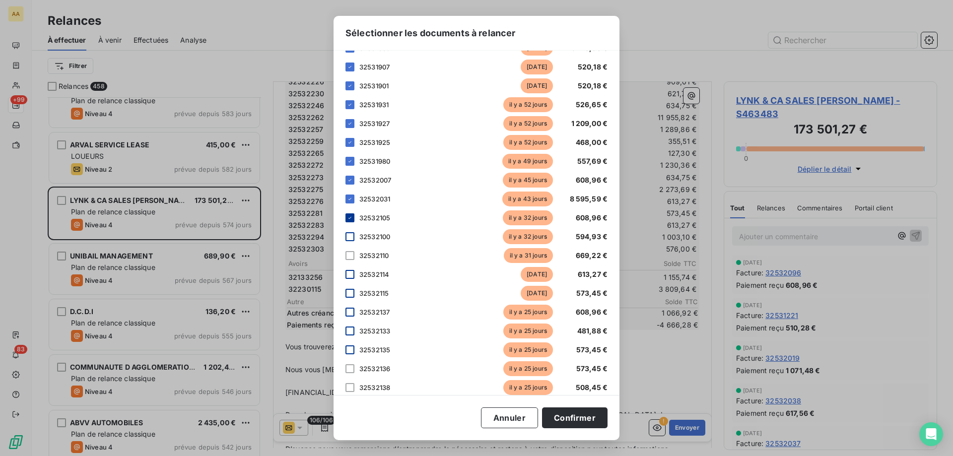
click at [350, 213] on div at bounding box center [349, 217] width 9 height 9
click at [350, 195] on div at bounding box center [349, 199] width 9 height 9
click at [353, 196] on div at bounding box center [349, 199] width 9 height 9
click at [574, 348] on button "Confirmer" at bounding box center [575, 417] width 66 height 21
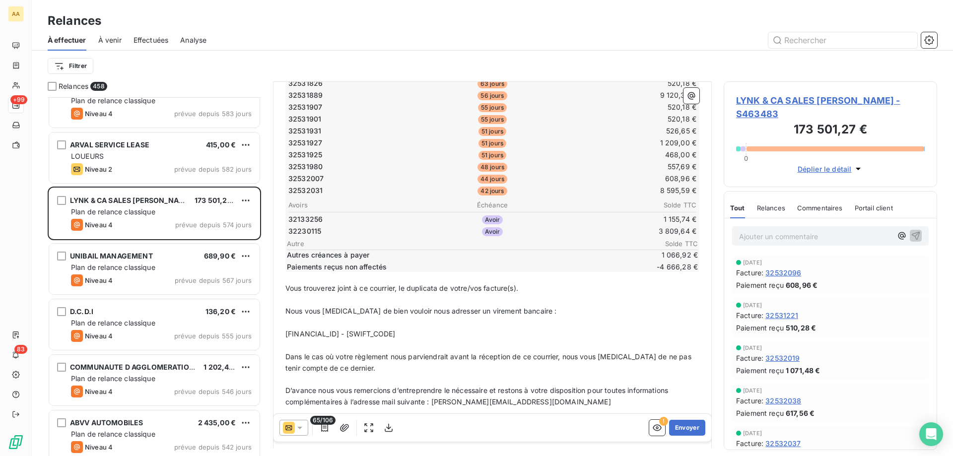
scroll to position [801, 0]
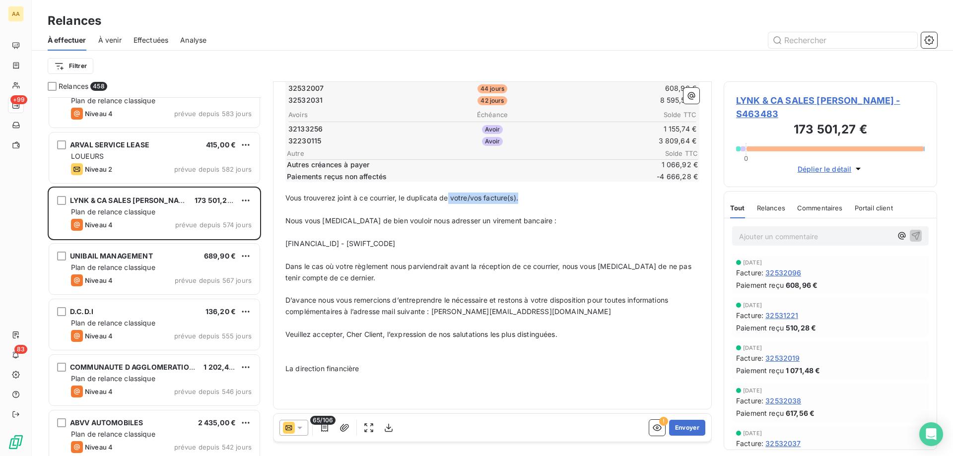
drag, startPoint x: 450, startPoint y: 198, endPoint x: 520, endPoint y: 198, distance: 70.0
click at [518, 198] on span "Vous trouverez joint à ce courrier, le duplicata de votre/vos facture(s)." at bounding box center [401, 198] width 233 height 8
click at [540, 198] on p "Vous trouverez joint à ce courrier, le duplicata de votre/vos facture(s)." at bounding box center [492, 198] width 414 height 11
drag, startPoint x: 533, startPoint y: 198, endPoint x: 284, endPoint y: 201, distance: 249.2
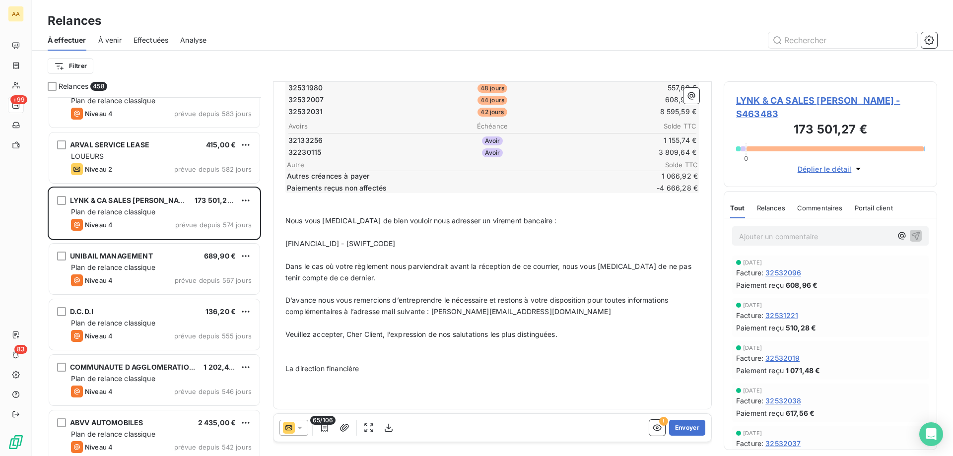
scroll to position [778, 0]
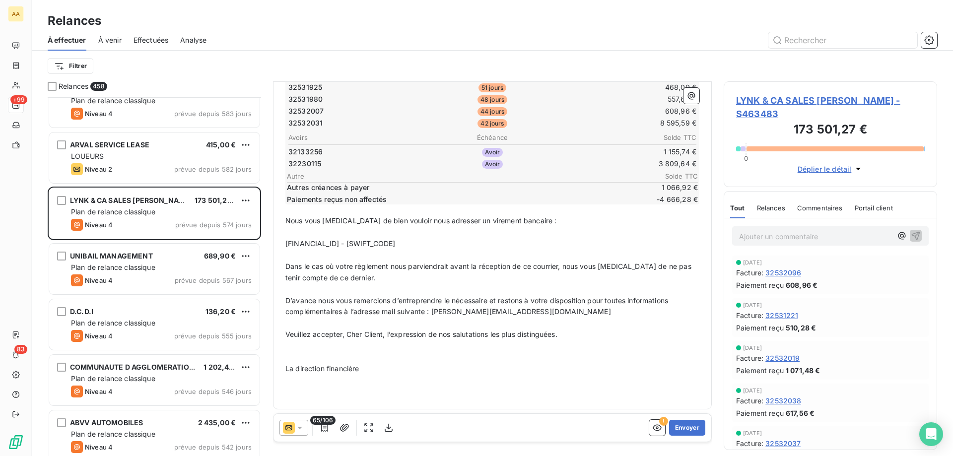
click at [331, 348] on p "﻿" at bounding box center [492, 357] width 414 height 11
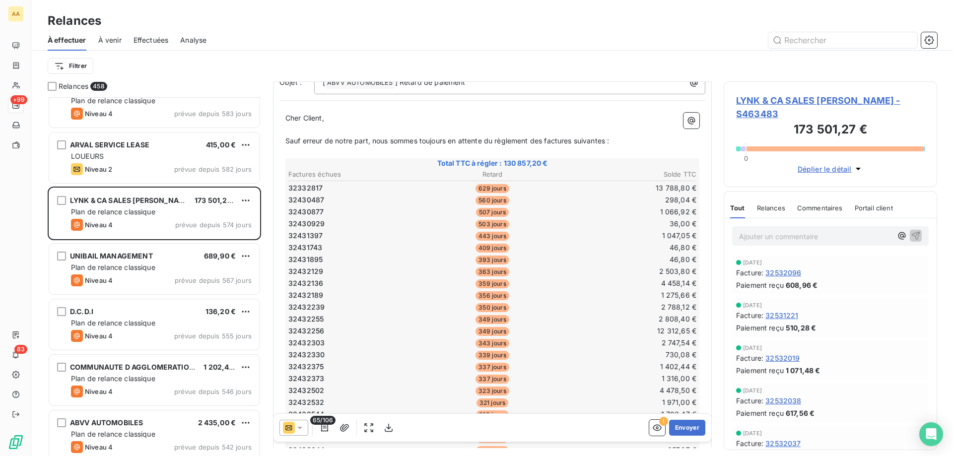
scroll to position [0, 0]
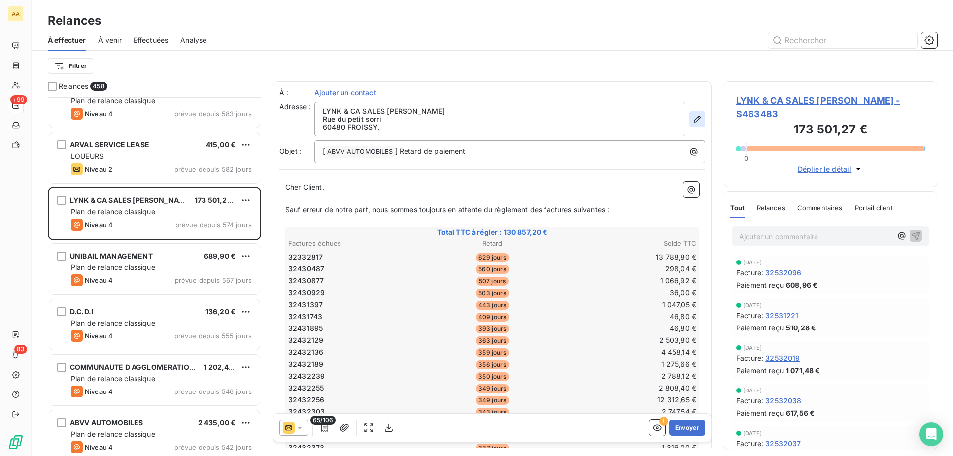
click at [692, 119] on icon "button" at bounding box center [697, 119] width 10 height 10
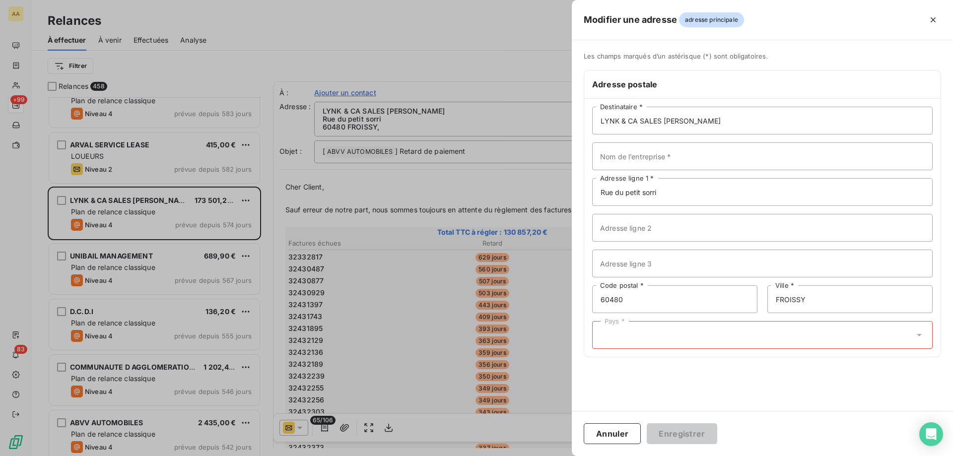
click at [672, 338] on div "Pays *" at bounding box center [762, 335] width 340 height 28
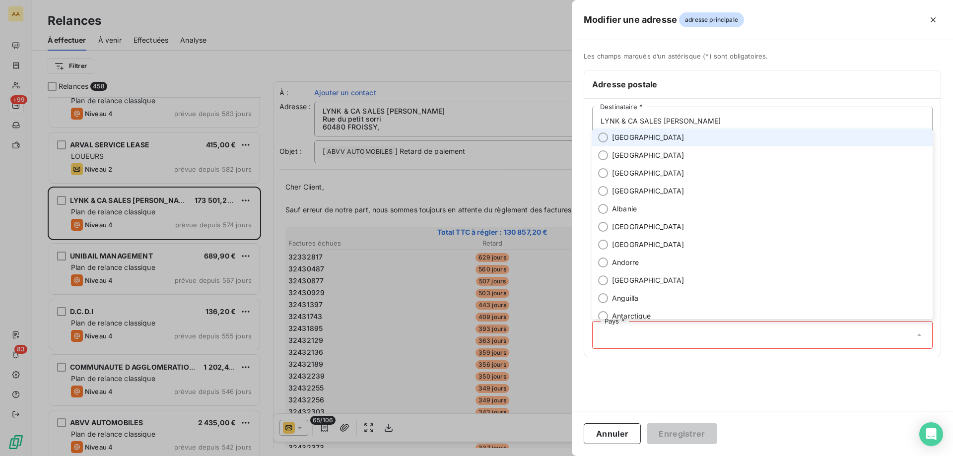
click at [616, 141] on span "[GEOGRAPHIC_DATA]" at bounding box center [648, 138] width 72 height 10
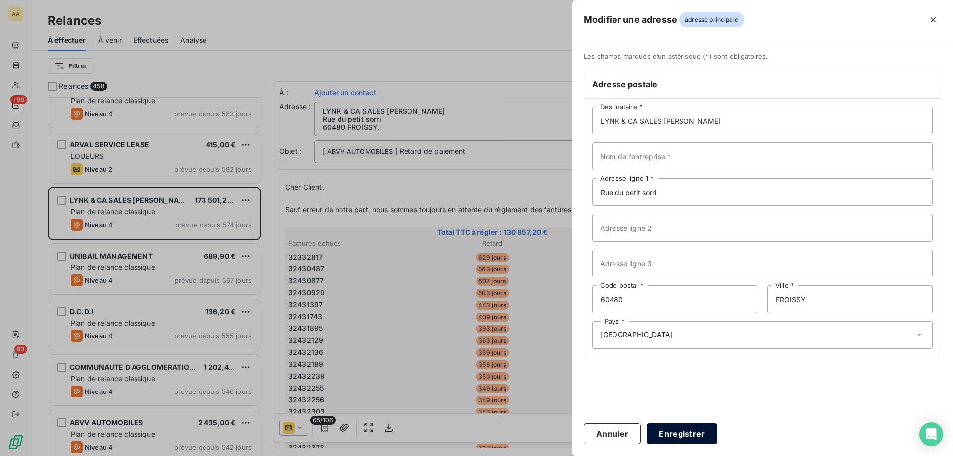
click at [700, 348] on button "Enregistrer" at bounding box center [682, 433] width 70 height 21
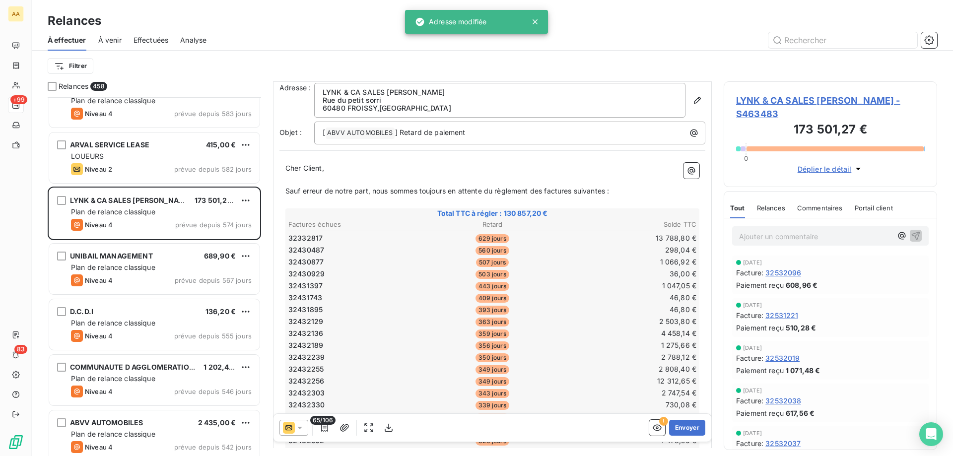
scroll to position [50, 0]
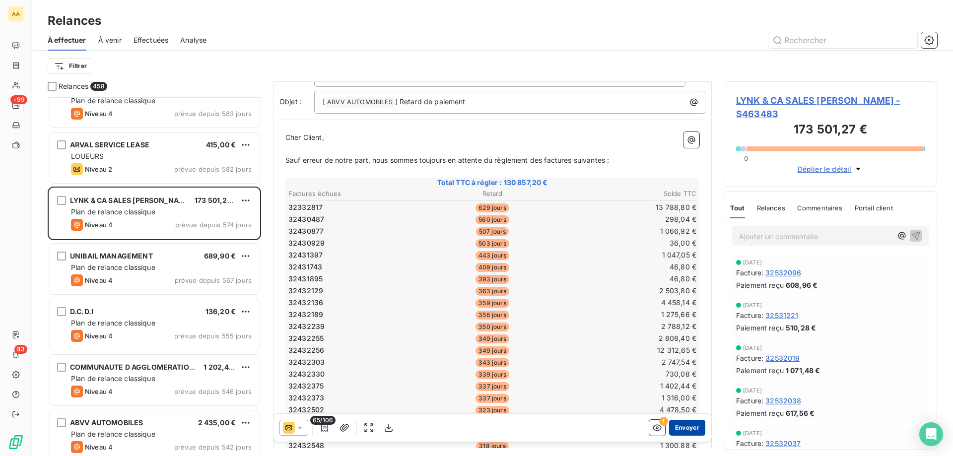
click at [670, 348] on button "Envoyer" at bounding box center [687, 428] width 36 height 16
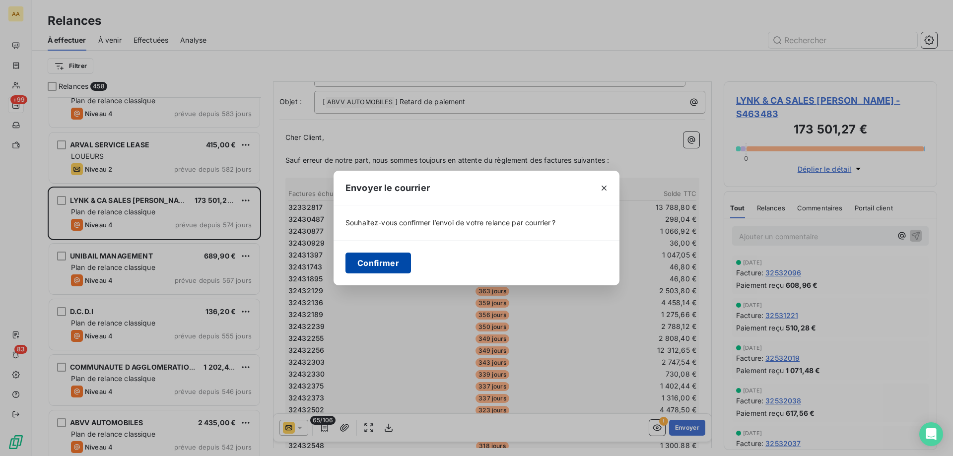
click at [391, 254] on button "Confirmer" at bounding box center [378, 263] width 66 height 21
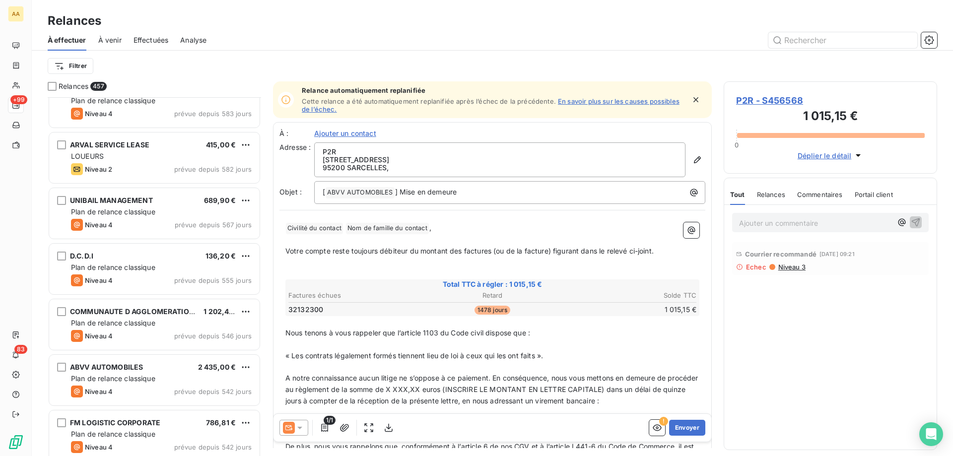
click at [155, 46] on div "Effectuées" at bounding box center [151, 40] width 35 height 21
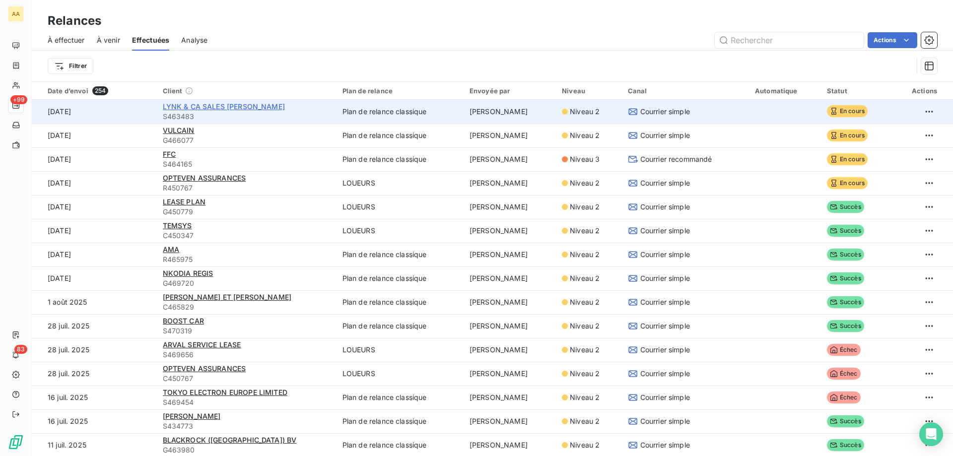
click at [251, 103] on span "LYNK & CA SALES [PERSON_NAME]" at bounding box center [224, 106] width 122 height 8
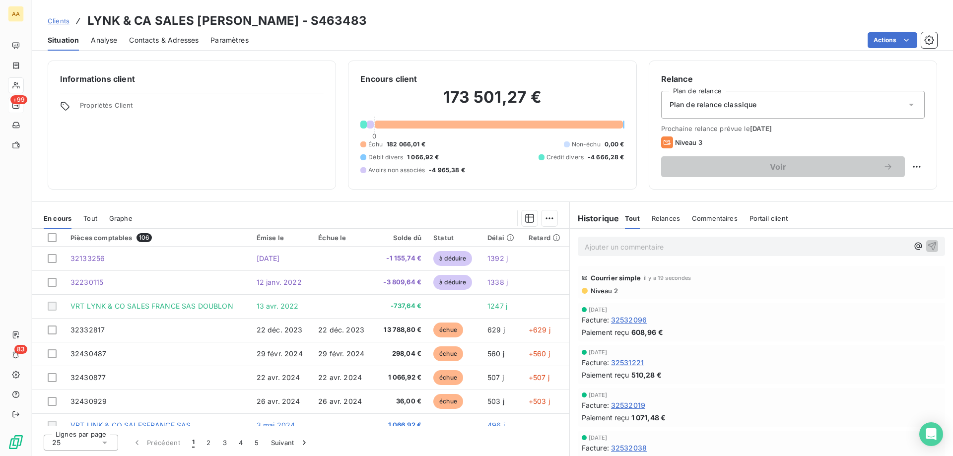
click at [602, 290] on span "Niveau 2" at bounding box center [604, 291] width 28 height 8
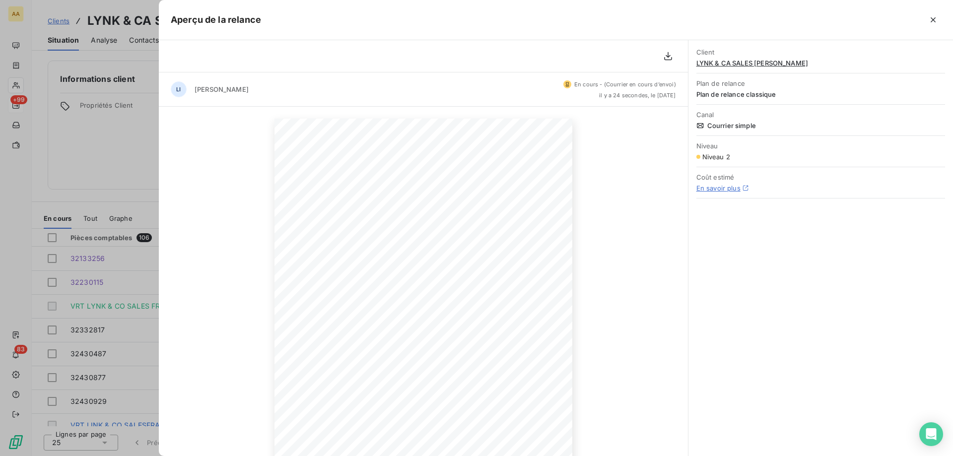
click at [126, 136] on div at bounding box center [476, 228] width 953 height 456
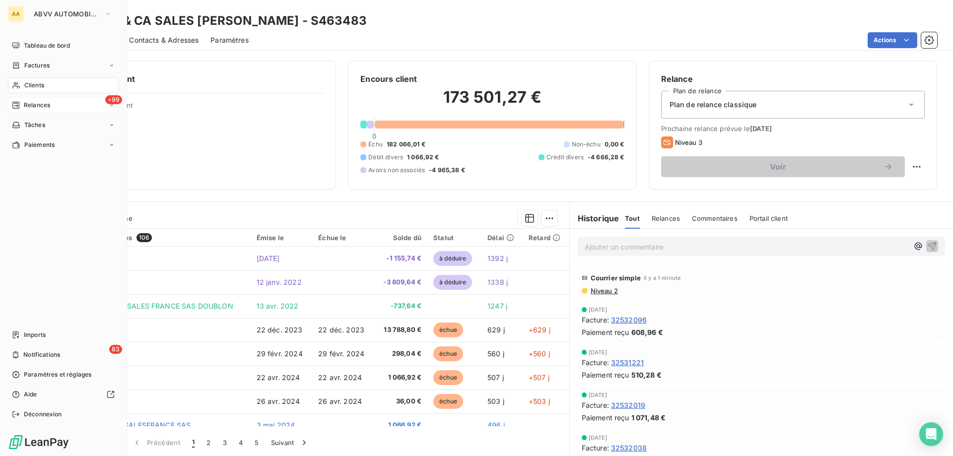
click at [39, 104] on span "Relances" at bounding box center [37, 105] width 26 height 9
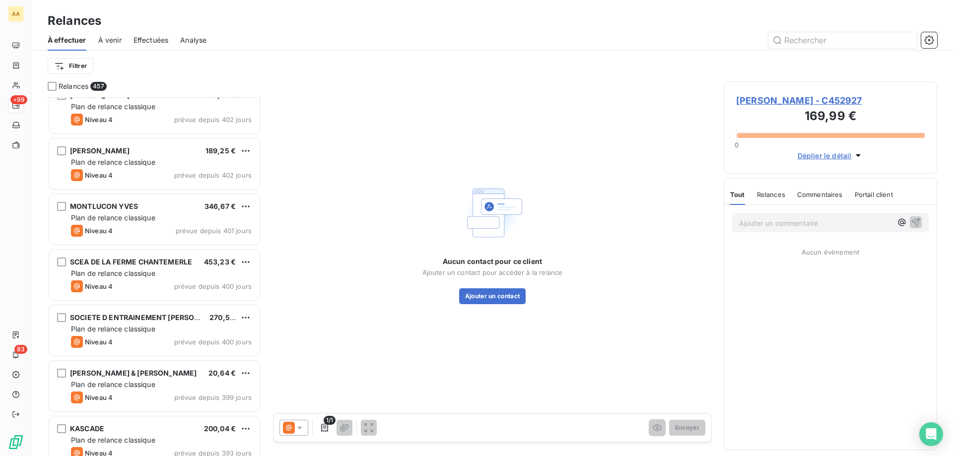
scroll to position [3524, 0]
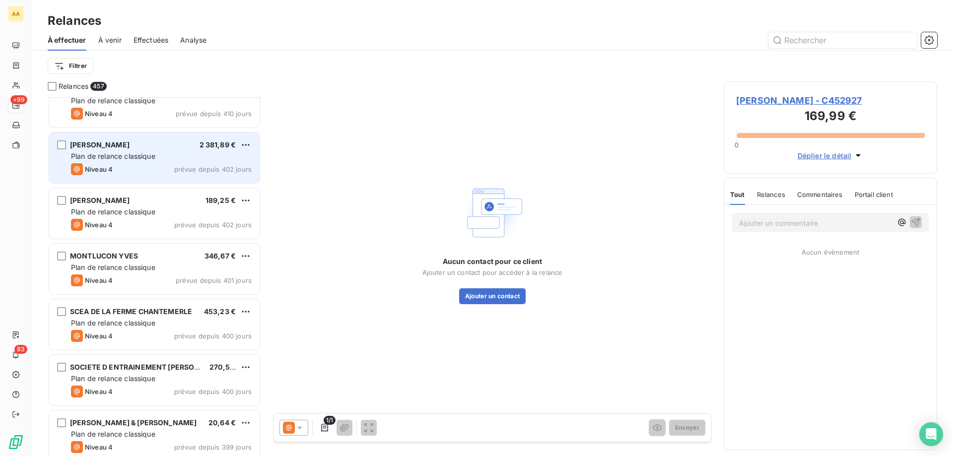
click at [189, 175] on div "[PERSON_NAME] 2 381,89 € Plan de relance classique Niveau 4 prévue depuis 402 j…" at bounding box center [154, 158] width 210 height 51
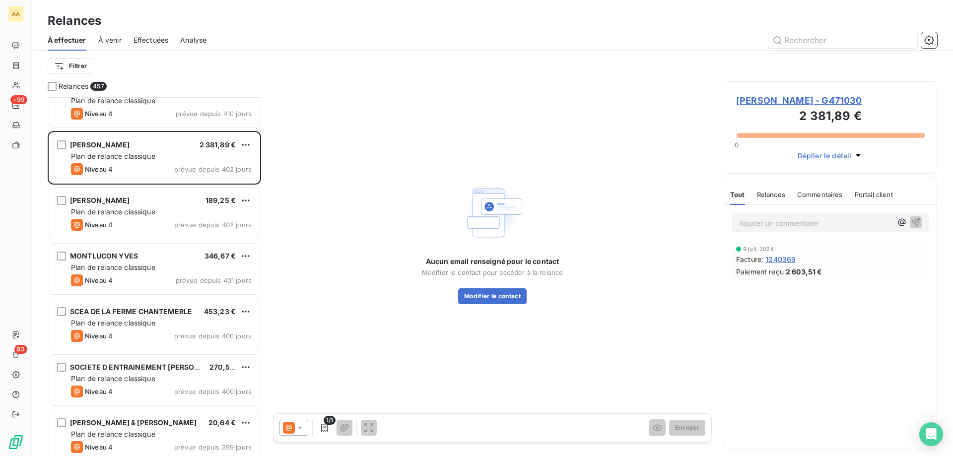
click at [300, 348] on icon at bounding box center [300, 428] width 10 height 10
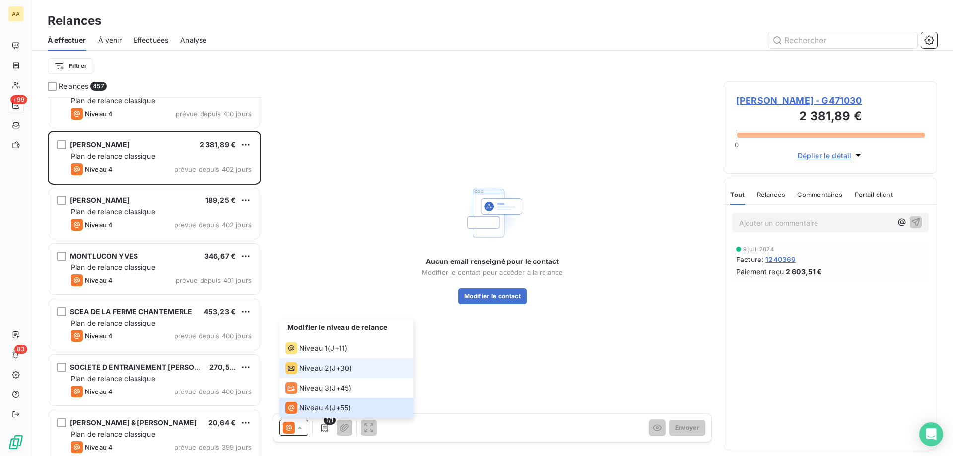
click at [316, 348] on div "Niveau 2" at bounding box center [307, 368] width 44 height 12
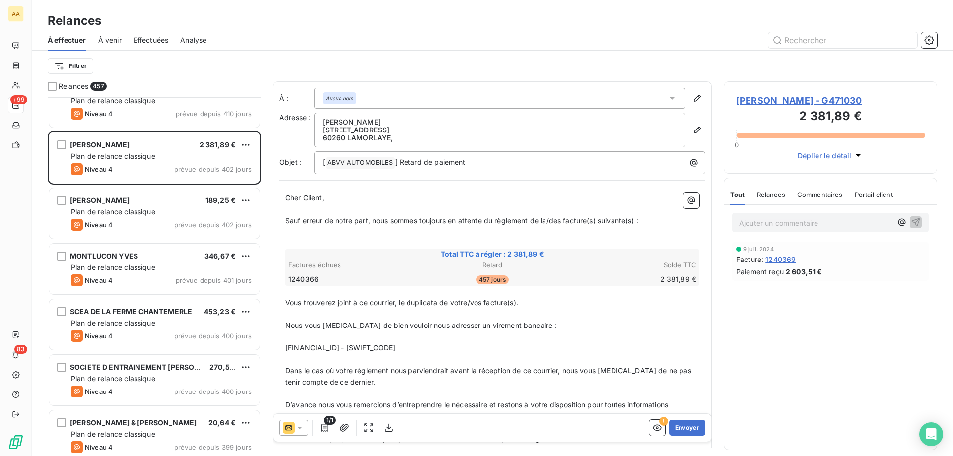
click at [149, 44] on span "Effectuées" at bounding box center [151, 40] width 35 height 10
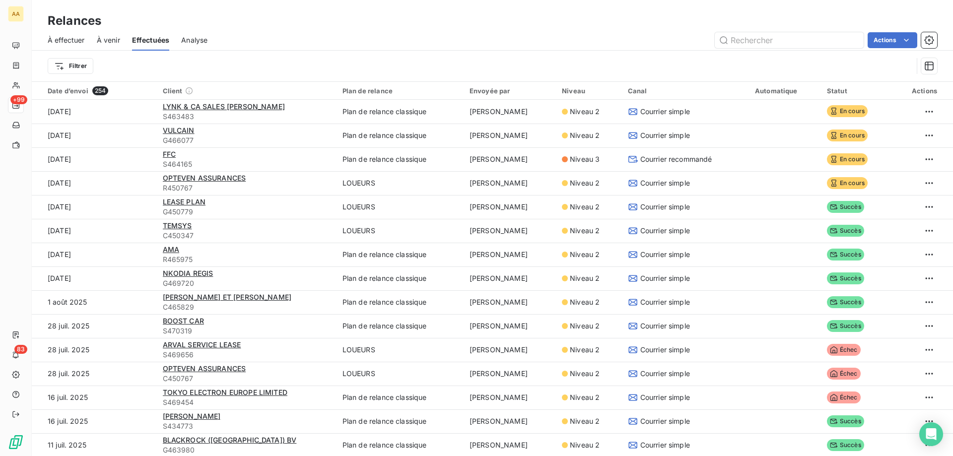
click at [66, 39] on span "À effectuer" at bounding box center [66, 40] width 37 height 10
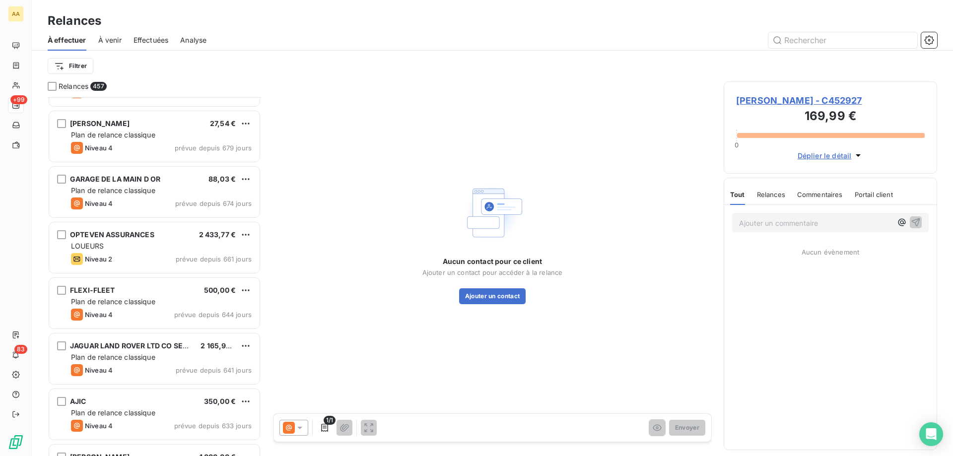
scroll to position [1489, 0]
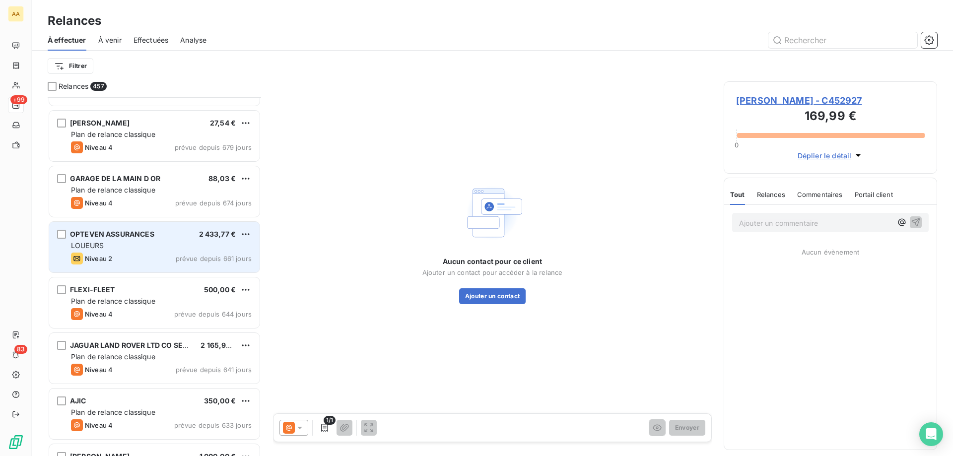
click at [167, 258] on div "Niveau 2 prévue depuis 661 jours" at bounding box center [161, 259] width 181 height 12
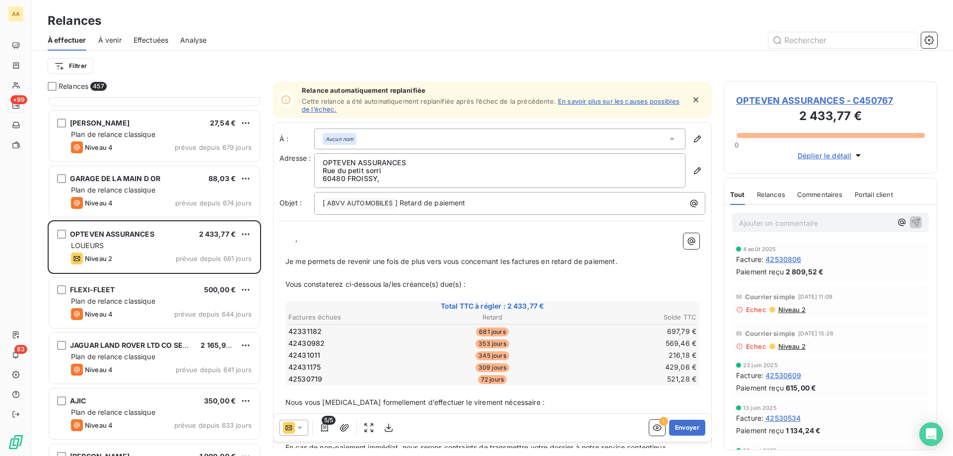
click at [146, 41] on span "Effectuées" at bounding box center [151, 40] width 35 height 10
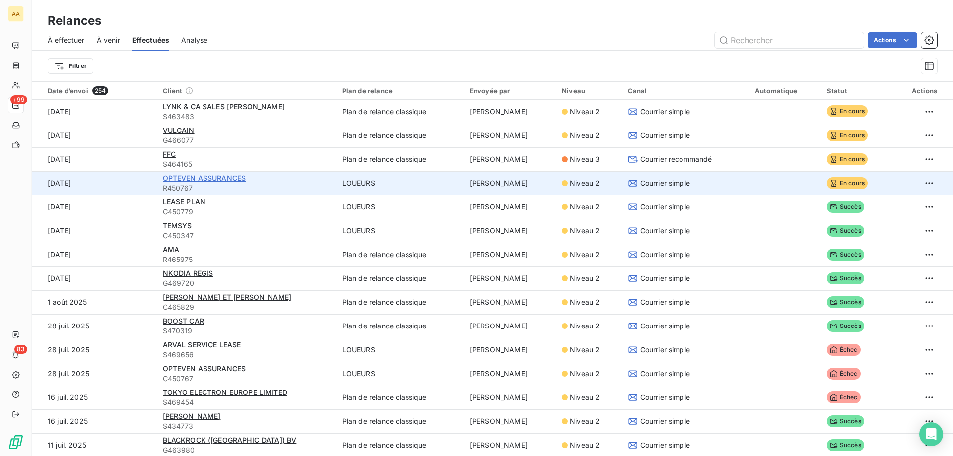
click at [207, 176] on span "OPTEVEN ASSURANCES" at bounding box center [204, 178] width 83 height 8
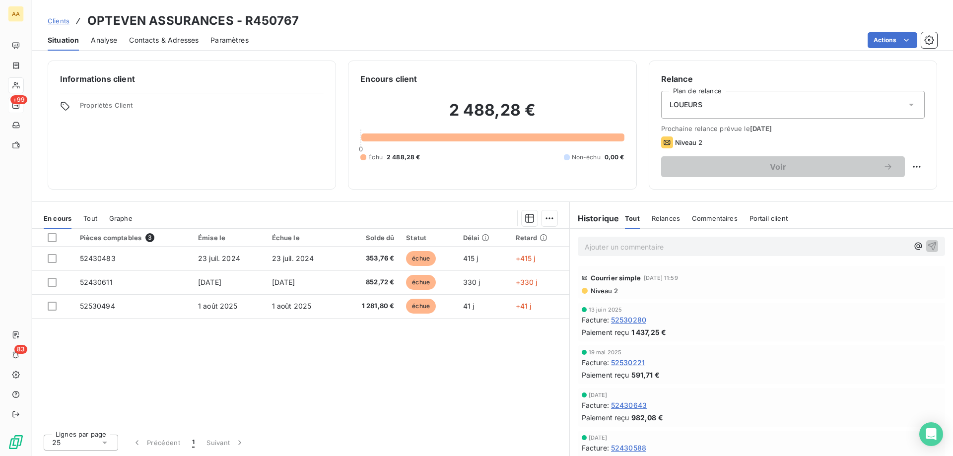
click at [65, 40] on span "Situation" at bounding box center [63, 40] width 31 height 10
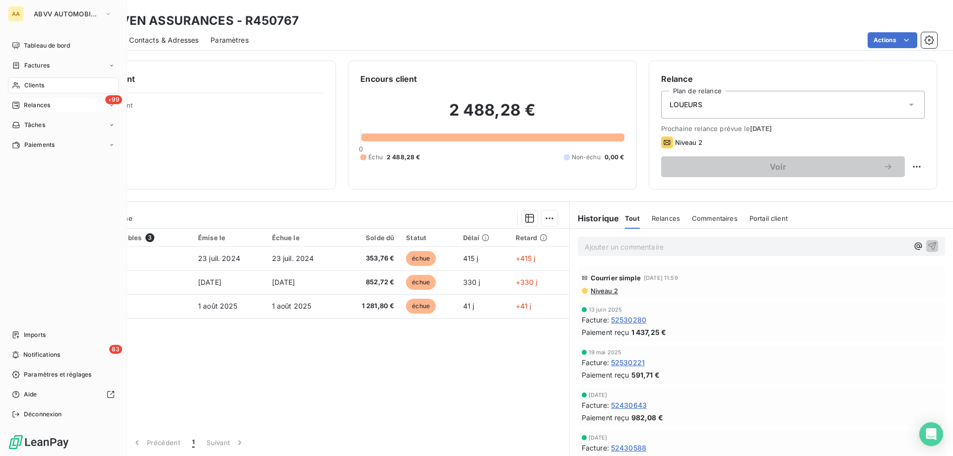
click at [38, 102] on span "Relances" at bounding box center [37, 105] width 26 height 9
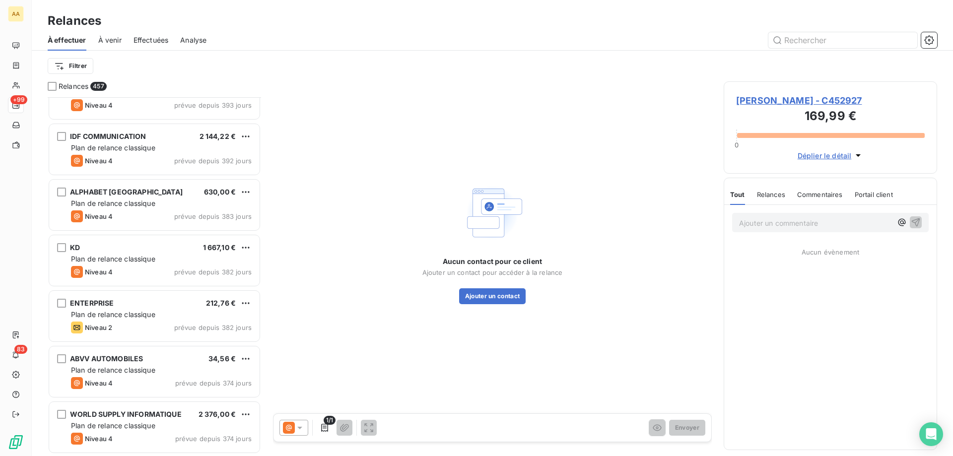
scroll to position [3921, 0]
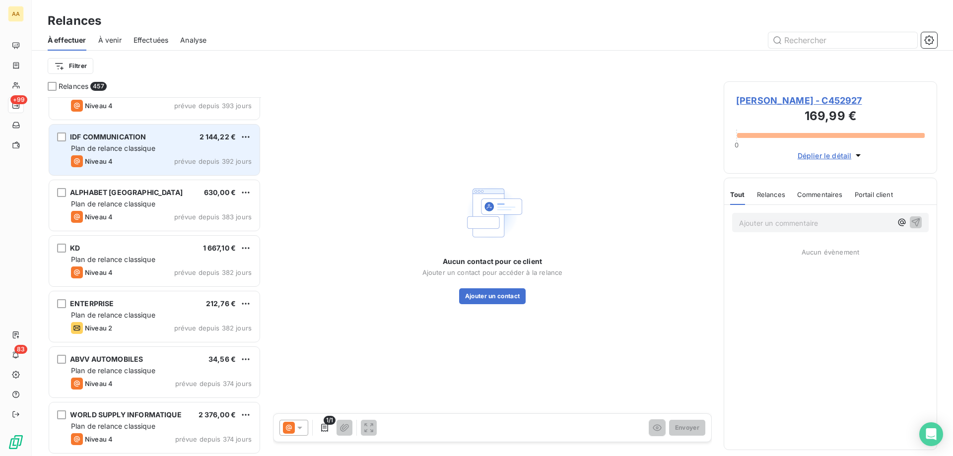
click at [170, 146] on div "Plan de relance classique" at bounding box center [161, 148] width 181 height 10
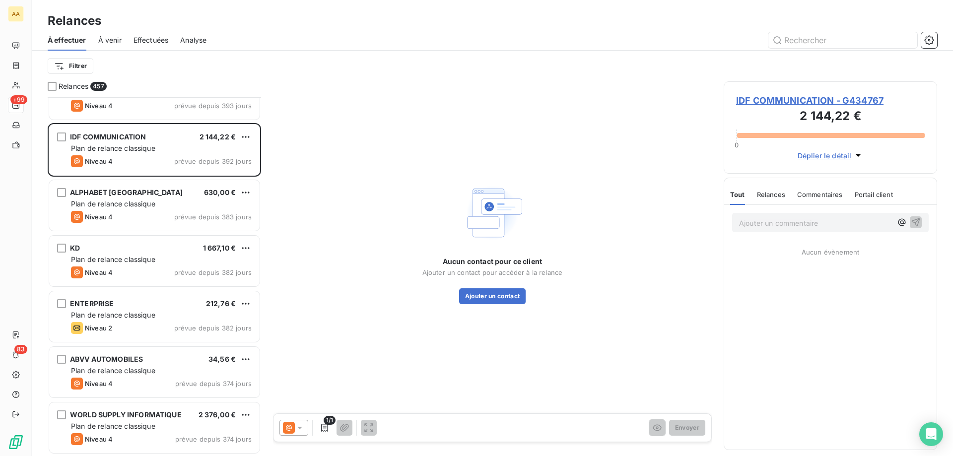
click at [305, 348] on div at bounding box center [293, 428] width 29 height 16
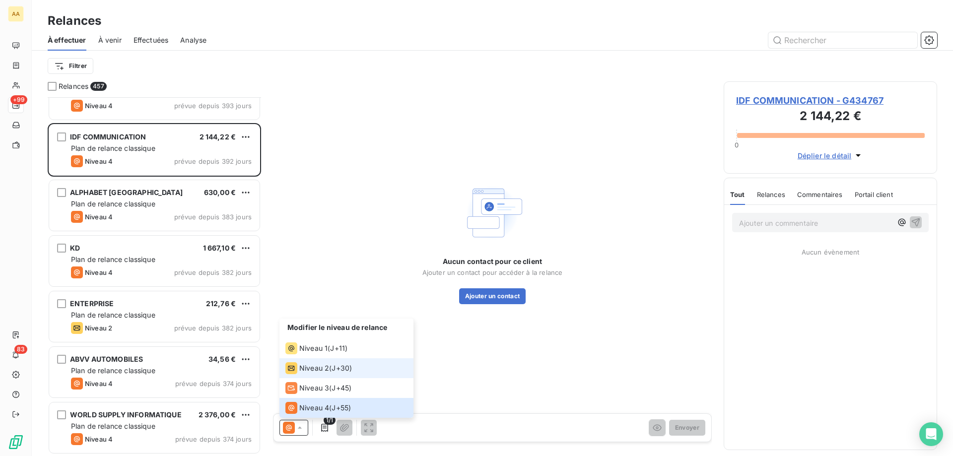
click at [317, 348] on span "Niveau 2" at bounding box center [314, 368] width 30 height 10
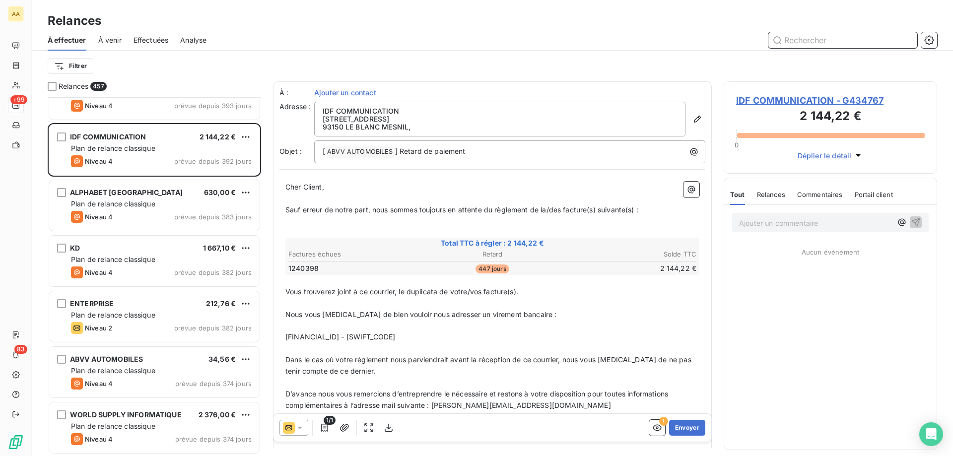
click at [762, 36] on input "text" at bounding box center [842, 40] width 149 height 16
type input "c"
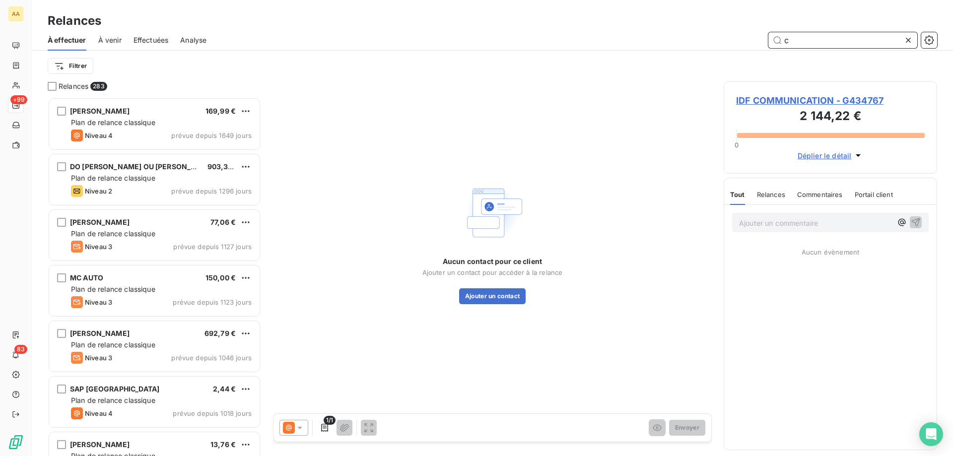
scroll to position [351, 206]
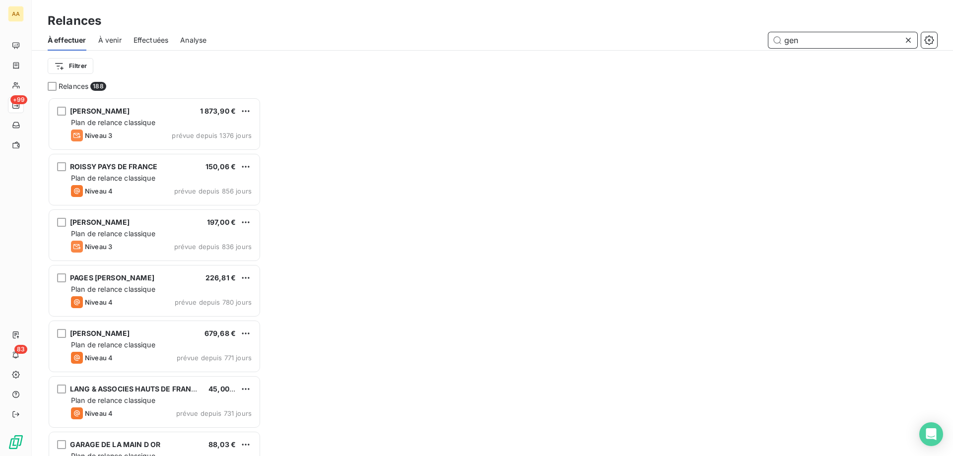
scroll to position [351, 206]
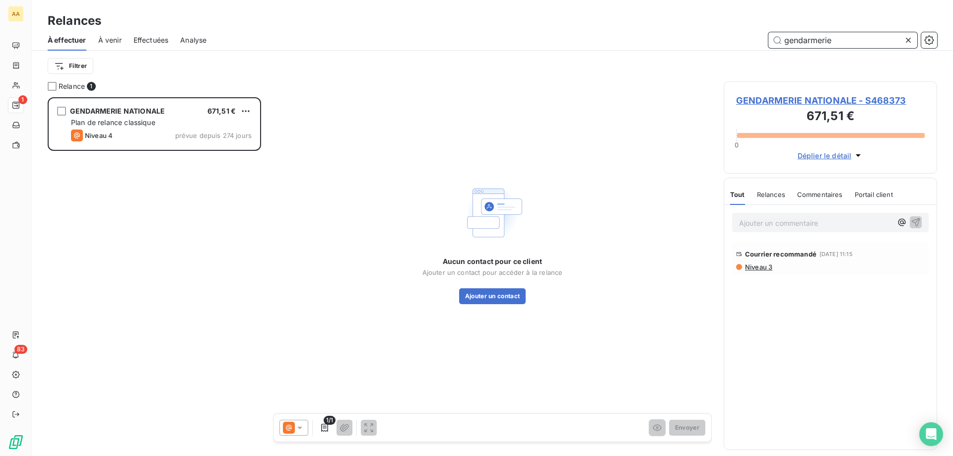
scroll to position [351, 206]
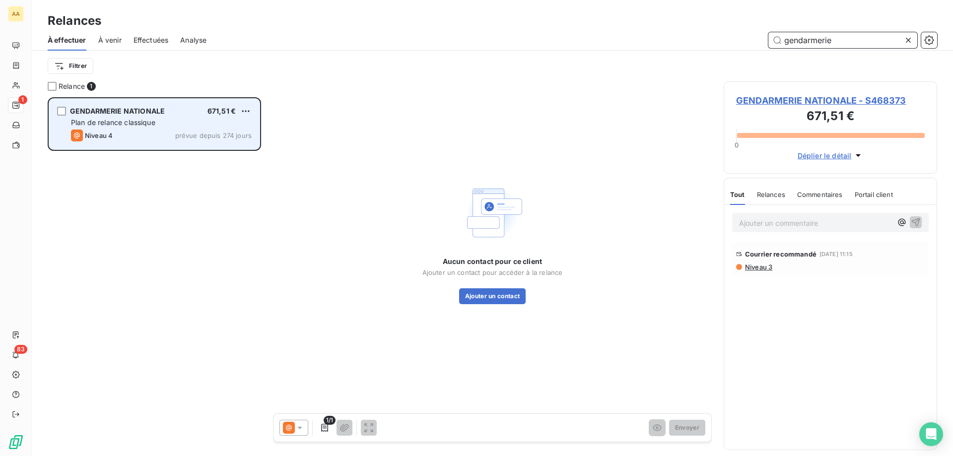
type input "gendarmerie"
click at [126, 100] on div "GENDARMERIE NATIONALE 671,51 € Plan de relance classique Niveau 4 prévue depuis…" at bounding box center [154, 124] width 210 height 51
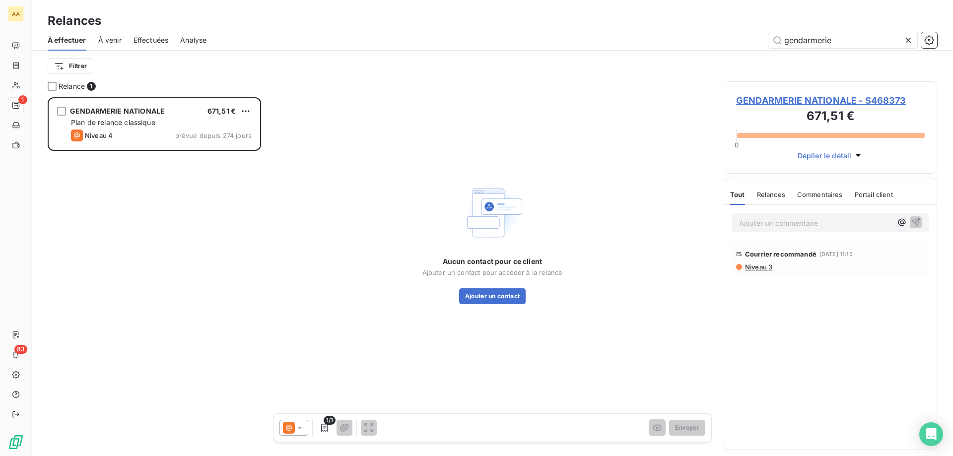
click at [762, 38] on icon at bounding box center [908, 40] width 10 height 10
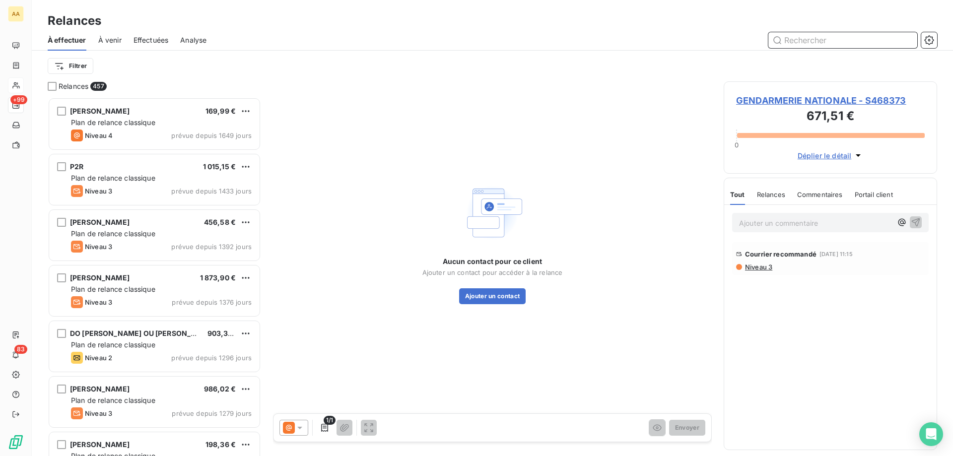
click at [762, 45] on input "text" at bounding box center [842, 40] width 149 height 16
click at [762, 38] on input "text" at bounding box center [842, 40] width 149 height 16
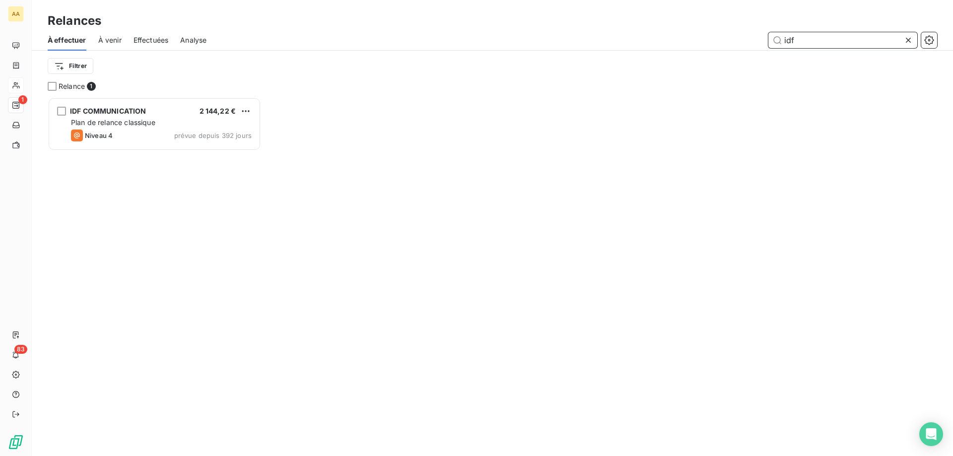
scroll to position [351, 206]
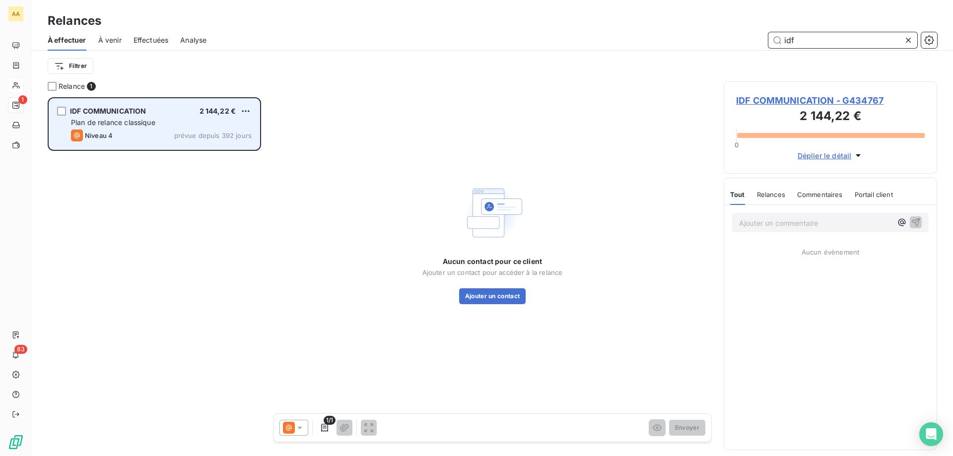
type input "idf"
click at [136, 102] on div "IDF COMMUNICATION 2 144,22 € Plan de relance classique Niveau 4 prévue depuis 3…" at bounding box center [154, 124] width 210 height 51
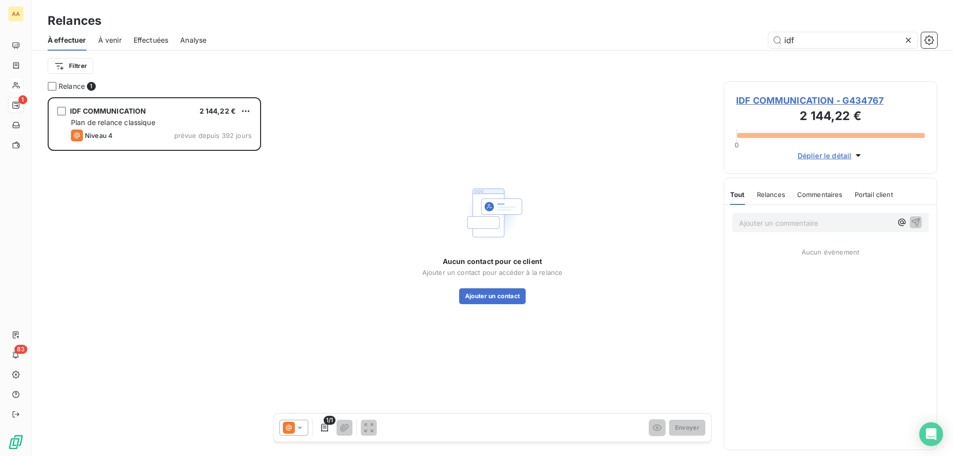
click at [290, 348] on div "1/1 Envoyer" at bounding box center [492, 428] width 438 height 28
click at [293, 348] on icon at bounding box center [289, 428] width 12 height 12
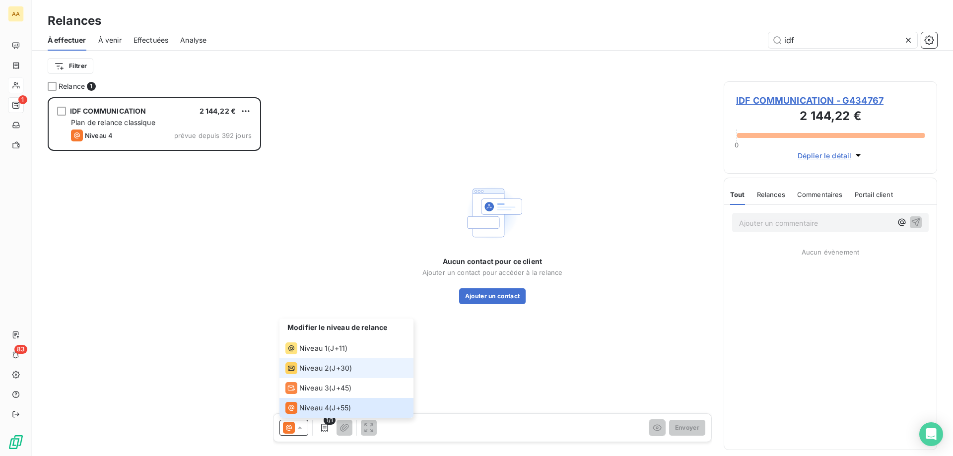
click at [323, 348] on span "Niveau 2" at bounding box center [314, 368] width 30 height 10
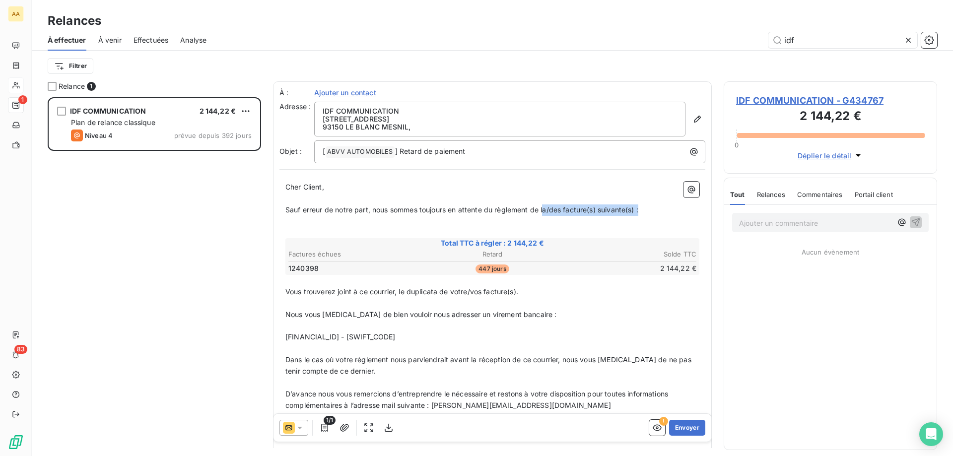
drag, startPoint x: 545, startPoint y: 209, endPoint x: 649, endPoint y: 211, distance: 103.3
click at [649, 211] on p "Sauf erreur de notre part, nous sommes toujours en attente du règlement de la/d…" at bounding box center [492, 209] width 414 height 11
click at [405, 228] on p "﻿" at bounding box center [492, 232] width 414 height 11
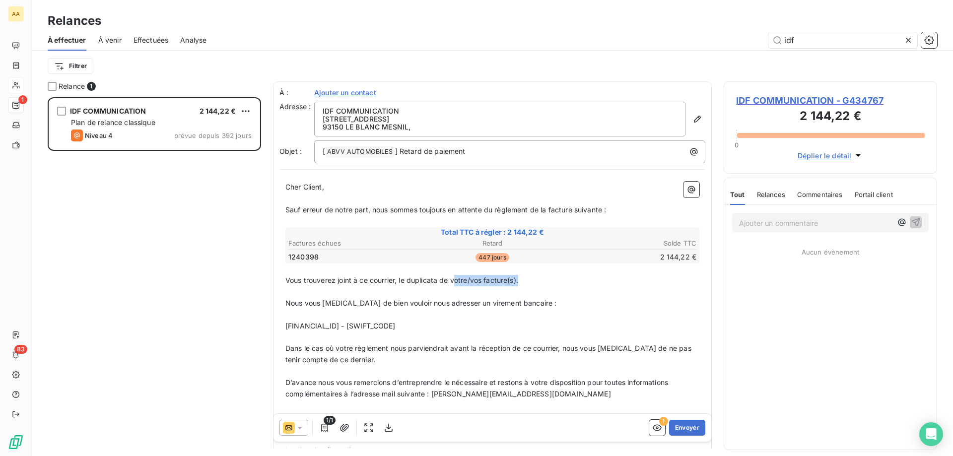
drag, startPoint x: 457, startPoint y: 276, endPoint x: 533, endPoint y: 276, distance: 75.9
click at [533, 276] on p "Vous trouverez joint à ce courrier, le duplicata de votre/vos facture(s)." at bounding box center [492, 280] width 414 height 11
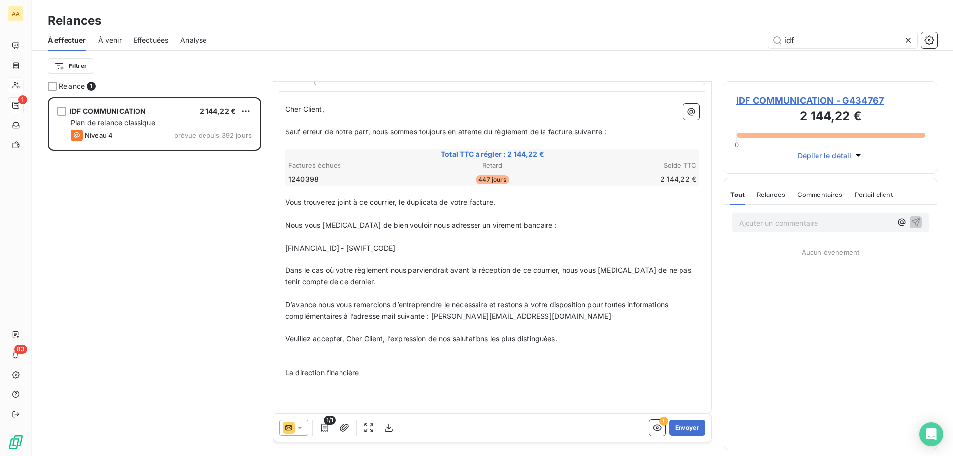
scroll to position [83, 0]
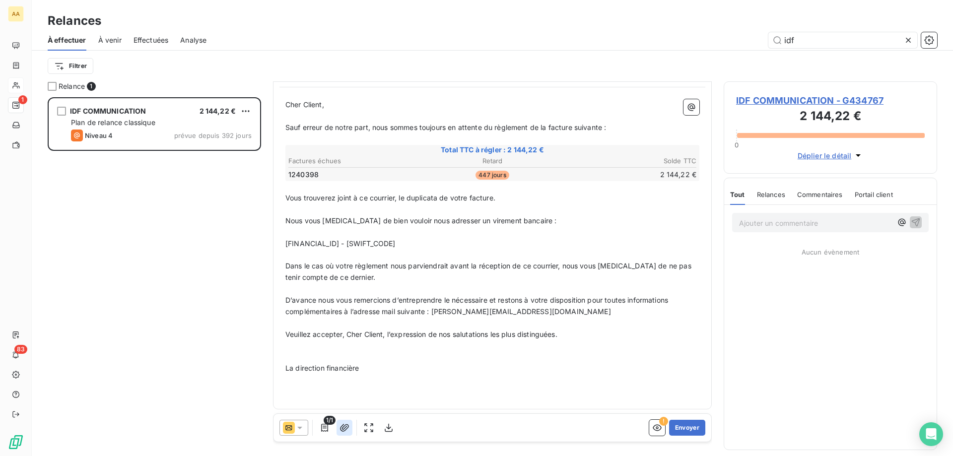
click at [349, 348] on icon "button" at bounding box center [344, 428] width 10 height 10
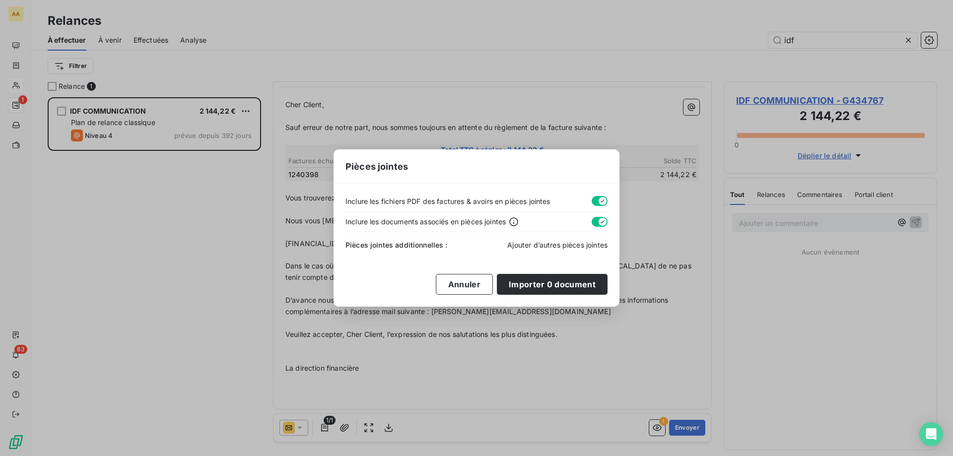
click at [517, 242] on span "Ajouter d’autres pièces jointes" at bounding box center [557, 245] width 100 height 8
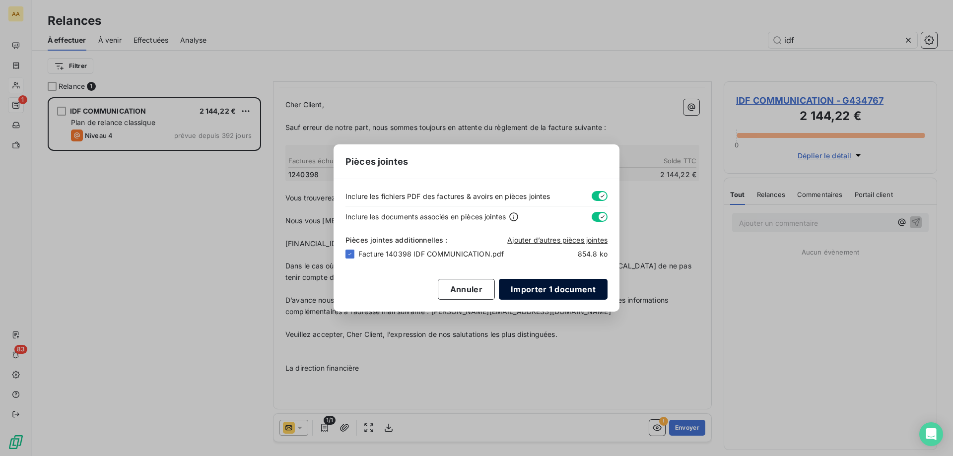
click at [531, 280] on button "Importer 1 document" at bounding box center [553, 289] width 109 height 21
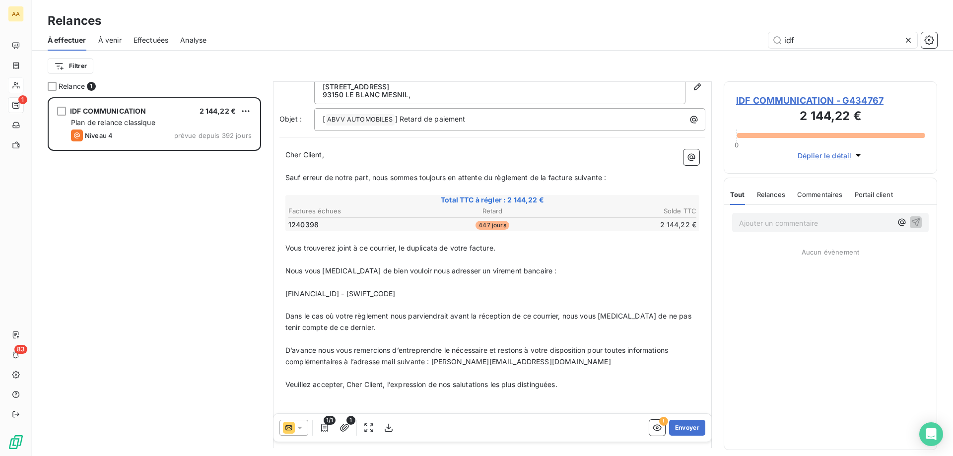
scroll to position [0, 0]
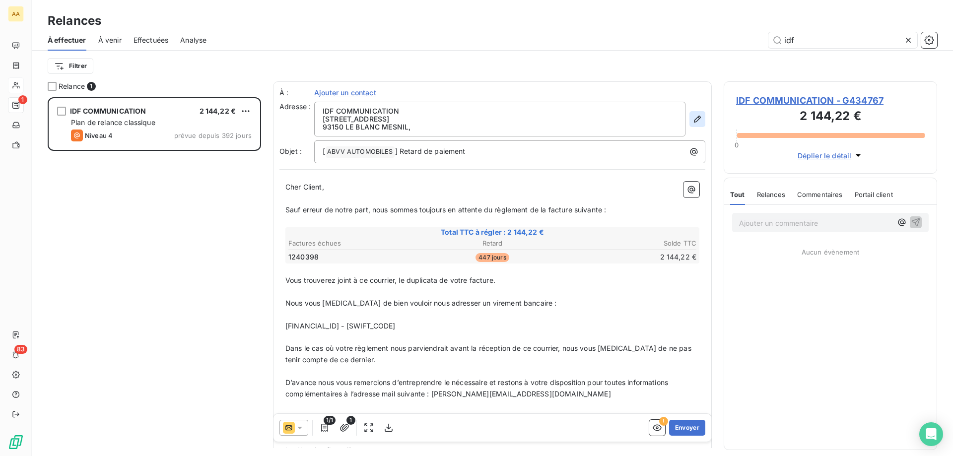
click at [692, 114] on icon "button" at bounding box center [697, 119] width 10 height 10
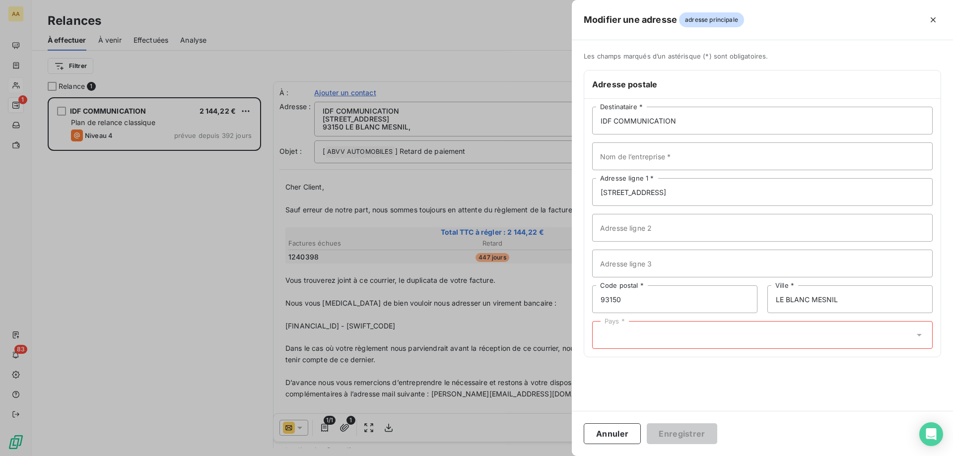
click at [614, 320] on div "IDF COMMUNICATION Destinataire * Nom de l’entreprise * [STREET_ADDRESS] Adresse…" at bounding box center [762, 228] width 356 height 258
click at [614, 327] on div "Pays *" at bounding box center [762, 335] width 340 height 28
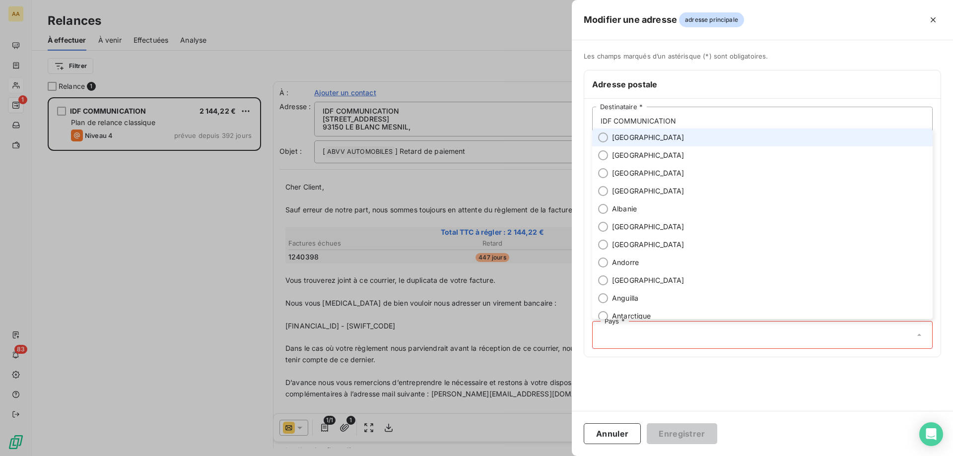
click at [636, 142] on li "[GEOGRAPHIC_DATA]" at bounding box center [762, 138] width 340 height 18
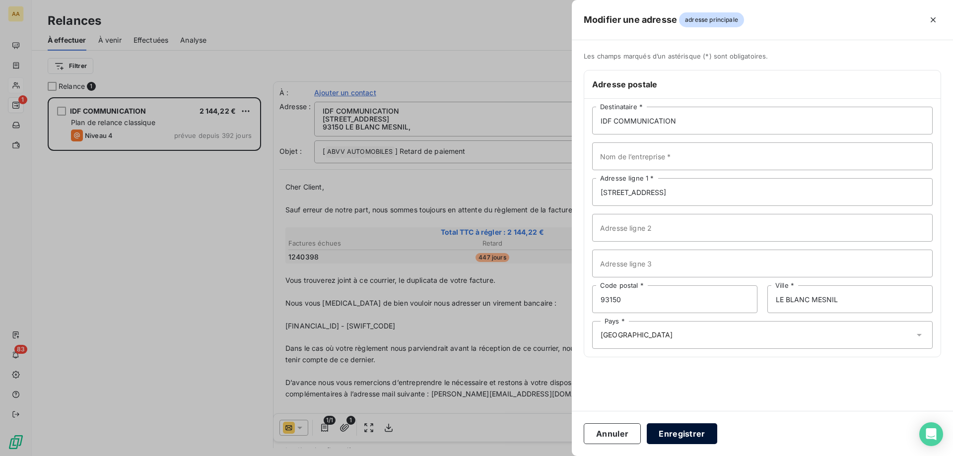
click at [669, 348] on button "Enregistrer" at bounding box center [682, 433] width 70 height 21
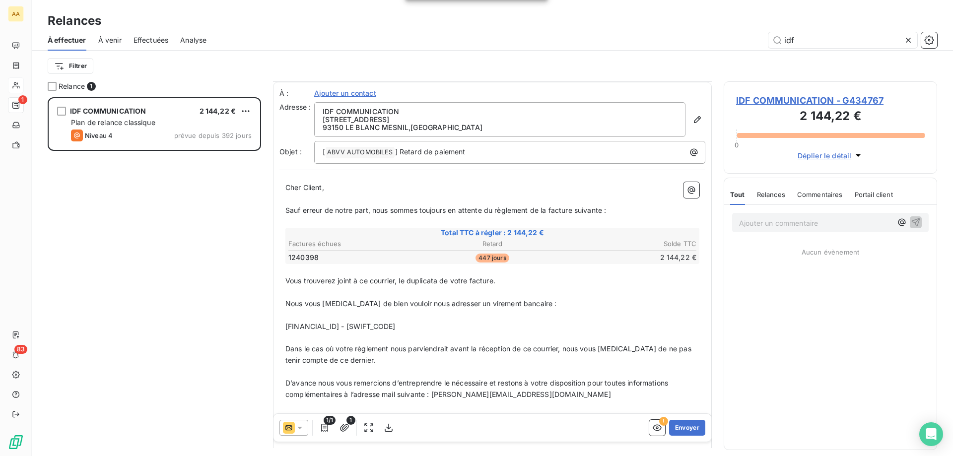
scroll to position [50, 0]
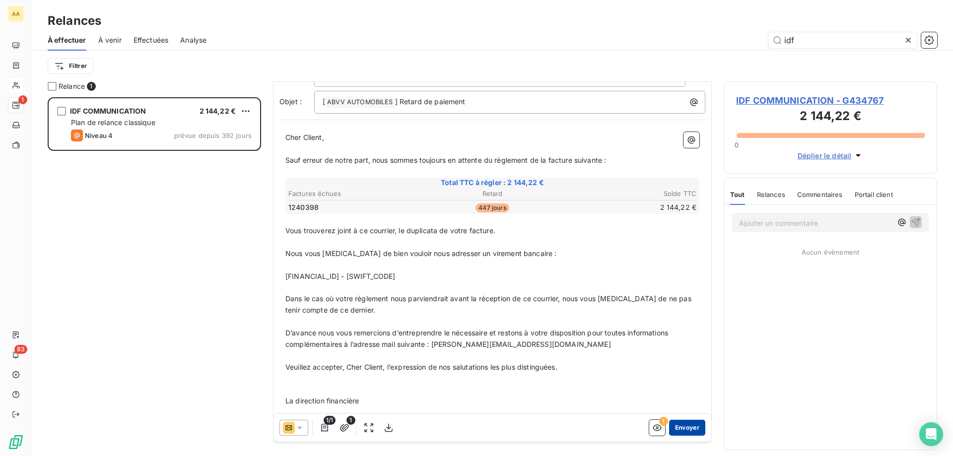
click at [671, 348] on button "Envoyer" at bounding box center [687, 428] width 36 height 16
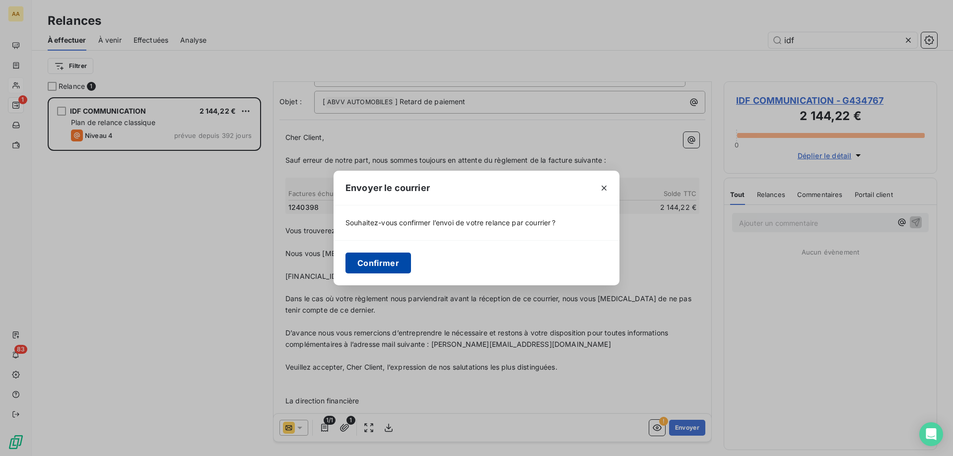
click at [352, 260] on button "Confirmer" at bounding box center [378, 263] width 66 height 21
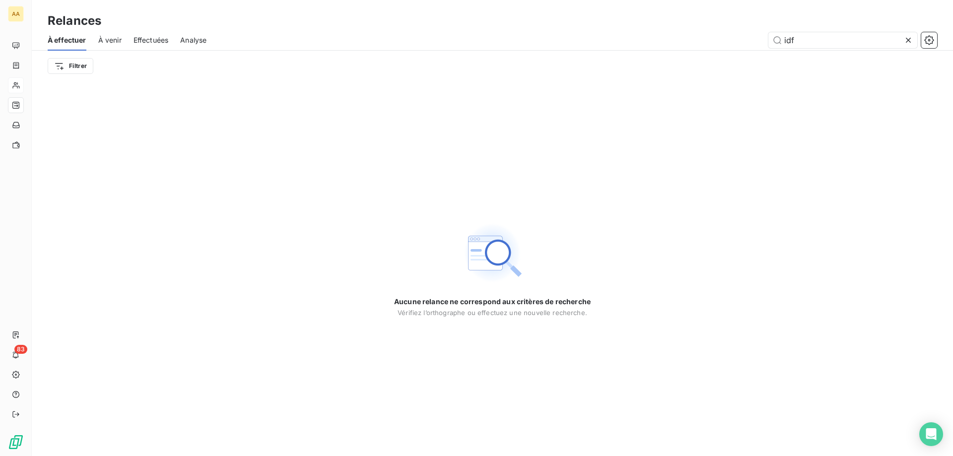
click at [162, 43] on span "Effectuées" at bounding box center [151, 40] width 35 height 10
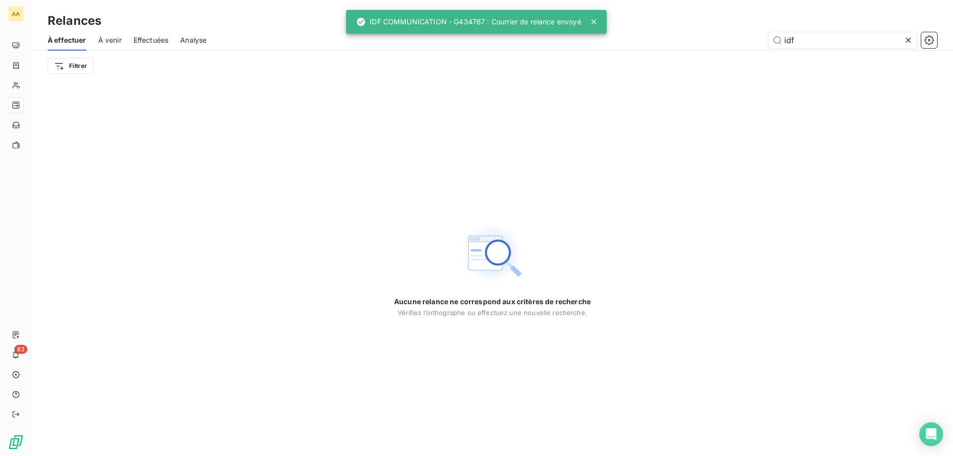
click at [156, 30] on div "Effectuées" at bounding box center [151, 40] width 35 height 21
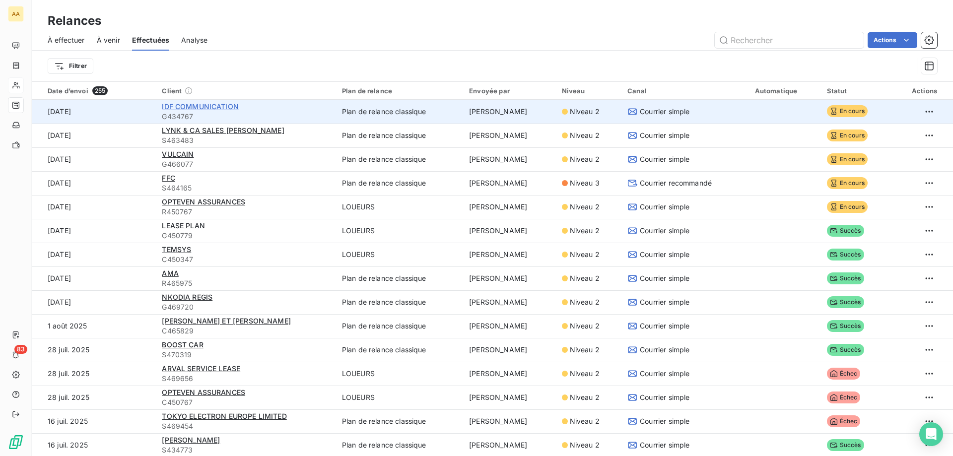
click at [203, 107] on span "IDF COMMUNICATION" at bounding box center [200, 106] width 77 height 8
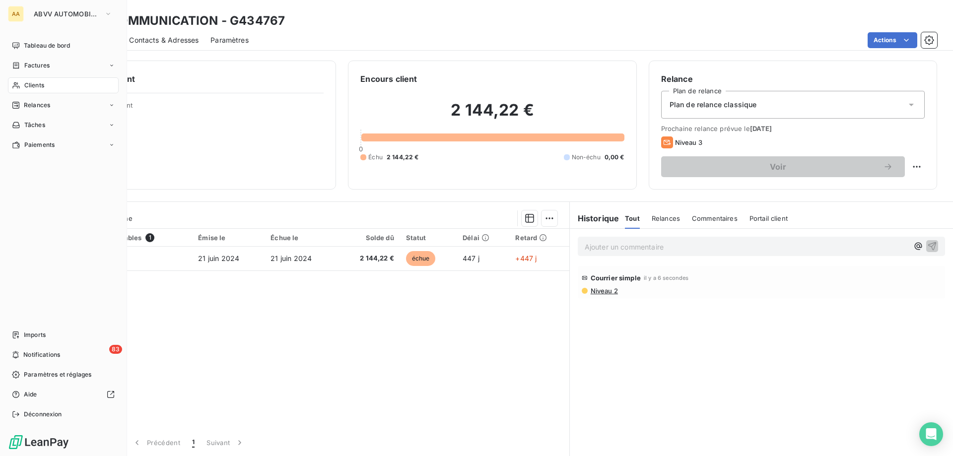
click at [26, 87] on span "Clients" at bounding box center [34, 85] width 20 height 9
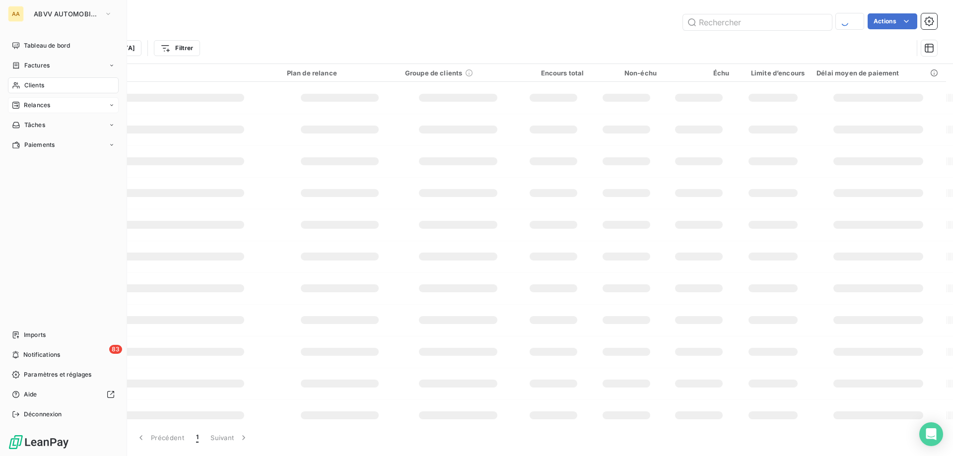
click at [57, 106] on div "Relances" at bounding box center [63, 105] width 111 height 16
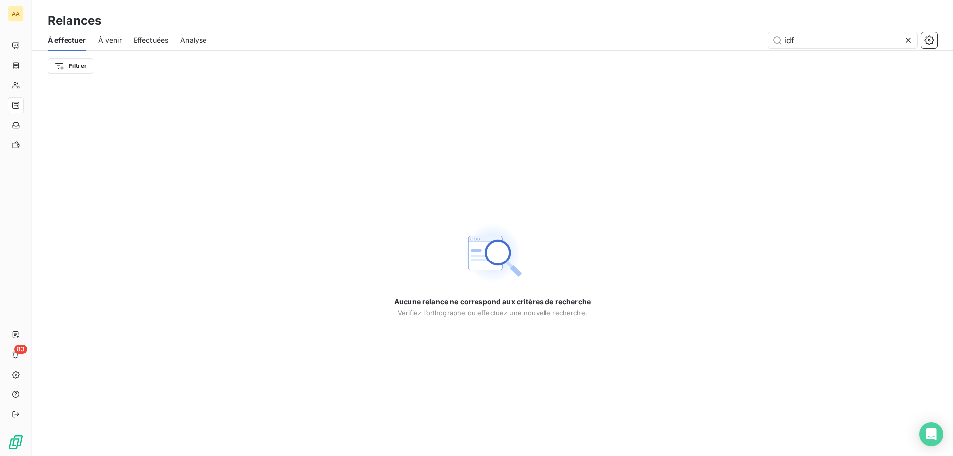
click at [762, 38] on icon at bounding box center [908, 40] width 10 height 10
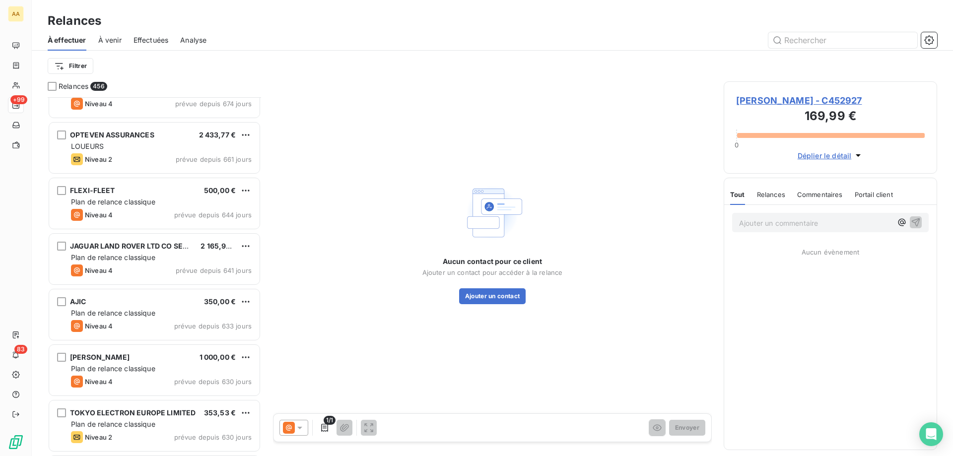
scroll to position [1539, 0]
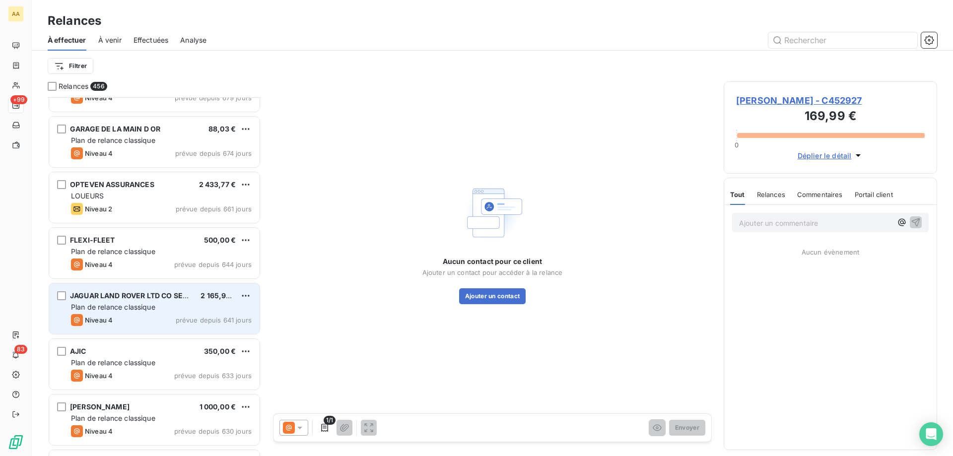
click at [158, 305] on div "Plan de relance classique" at bounding box center [161, 307] width 181 height 10
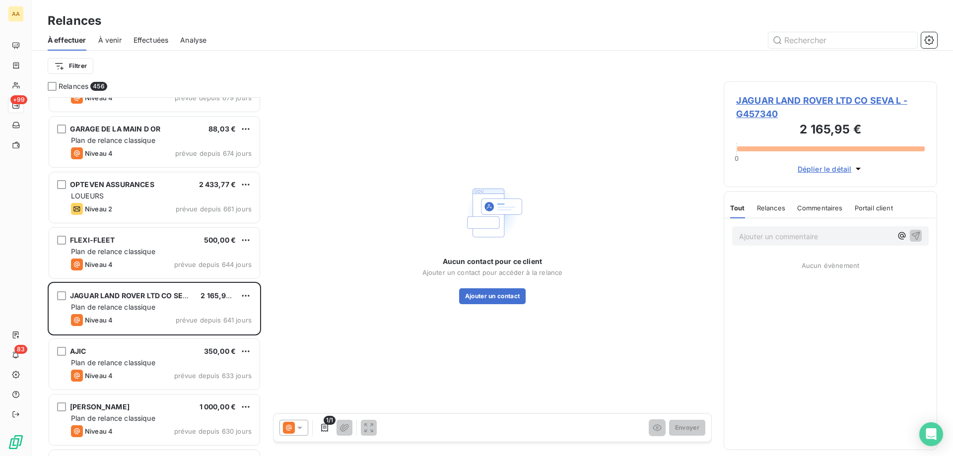
click at [299, 348] on icon at bounding box center [300, 428] width 10 height 10
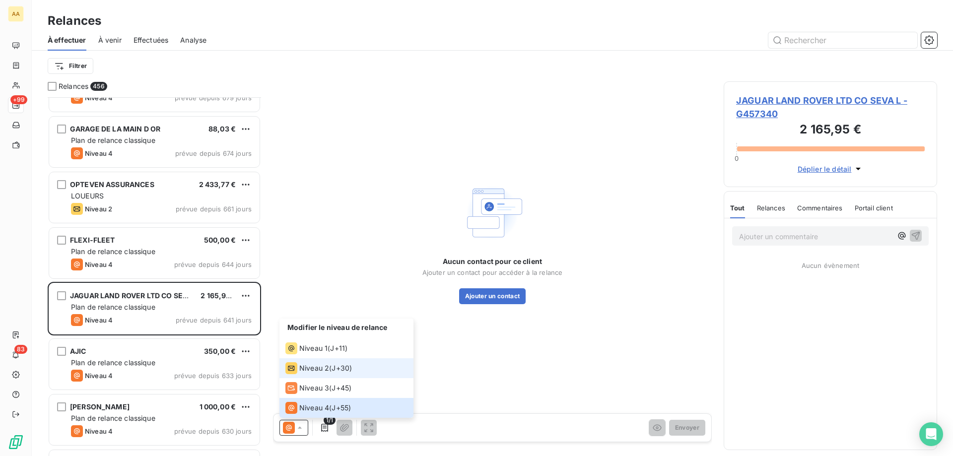
click at [302, 348] on span "Niveau 2" at bounding box center [314, 368] width 30 height 10
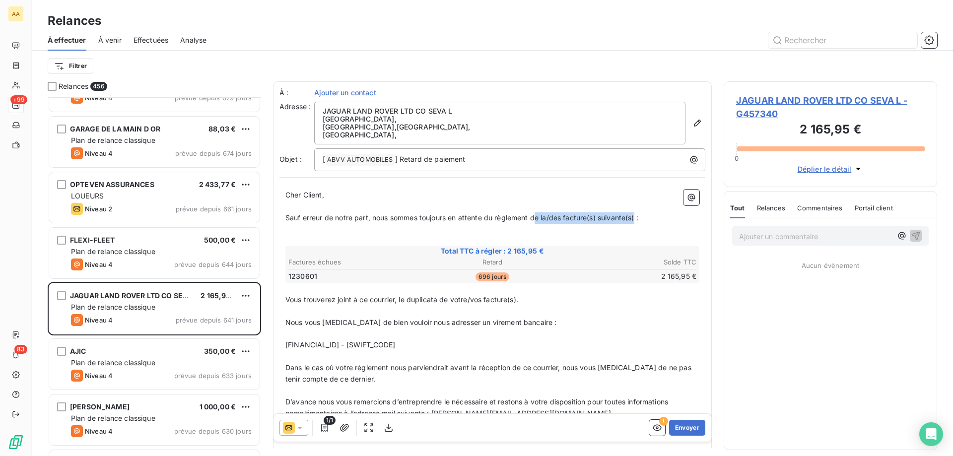
drag, startPoint x: 538, startPoint y: 214, endPoint x: 638, endPoint y: 213, distance: 100.3
click at [638, 213] on span "Sauf erreur de notre part, nous sommes toujours en attente du règlement de la/d…" at bounding box center [461, 217] width 353 height 8
drag, startPoint x: 451, startPoint y: 302, endPoint x: 554, endPoint y: 308, distance: 103.4
click at [554, 308] on div "Cher Client, ﻿ Sauf erreur de notre part, nous sommes toujours en attente du rè…" at bounding box center [492, 344] width 414 height 309
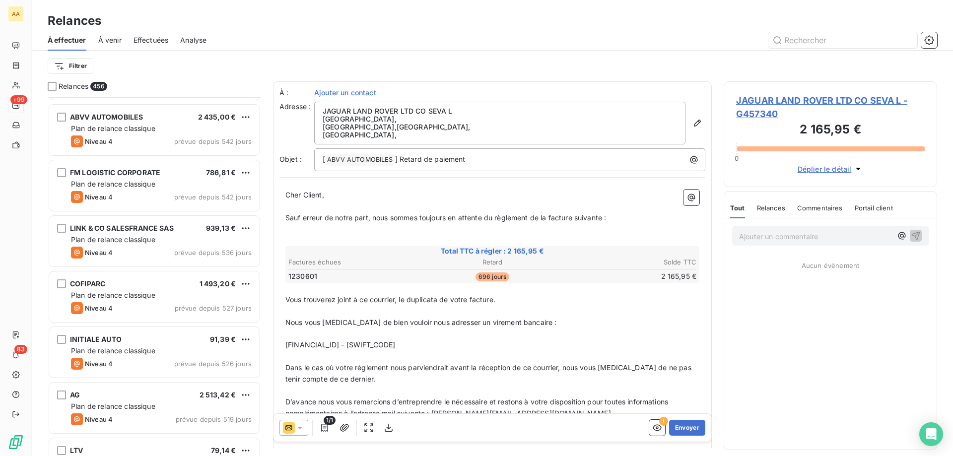
scroll to position [2432, 0]
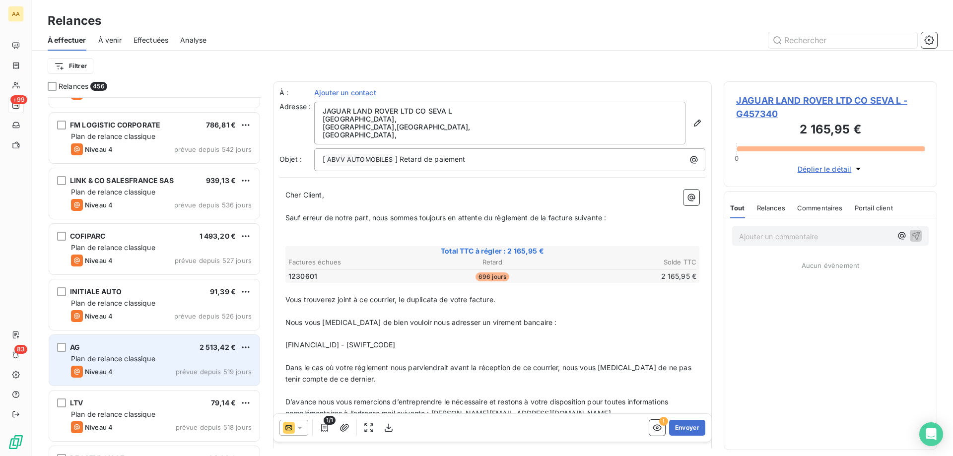
click at [140, 346] on div "AG 2 513,42 €" at bounding box center [161, 347] width 181 height 9
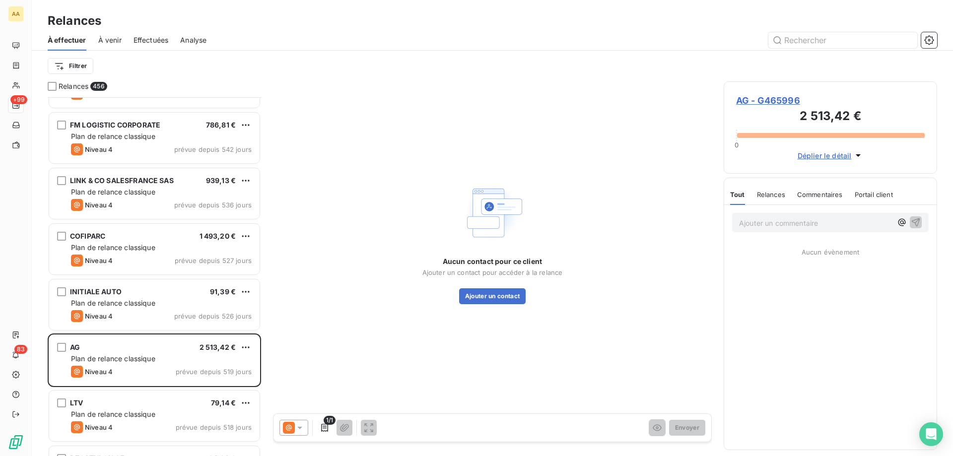
click at [300, 348] on icon at bounding box center [300, 428] width 10 height 10
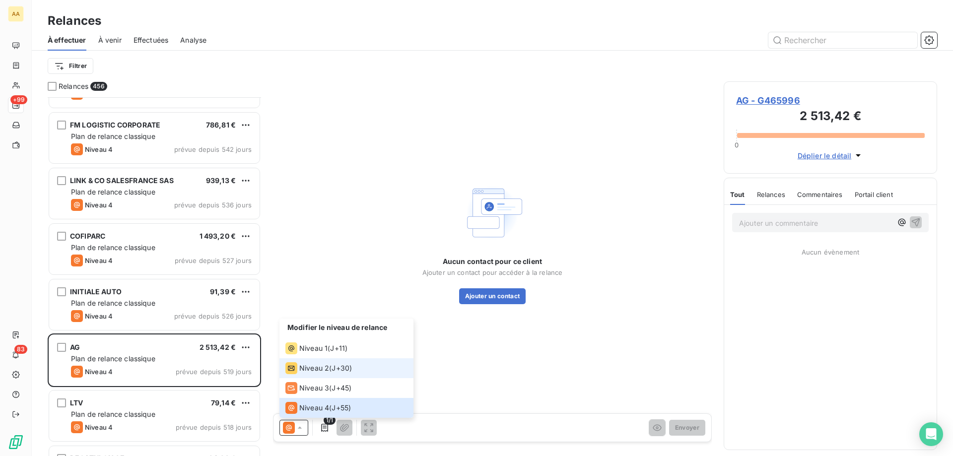
click at [323, 348] on span "Niveau 2" at bounding box center [314, 368] width 30 height 10
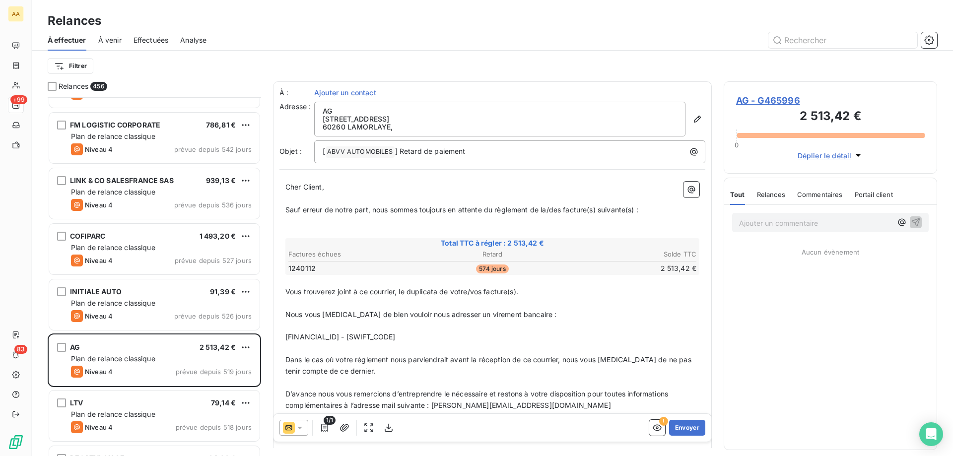
click at [166, 38] on span "Effectuées" at bounding box center [151, 40] width 35 height 10
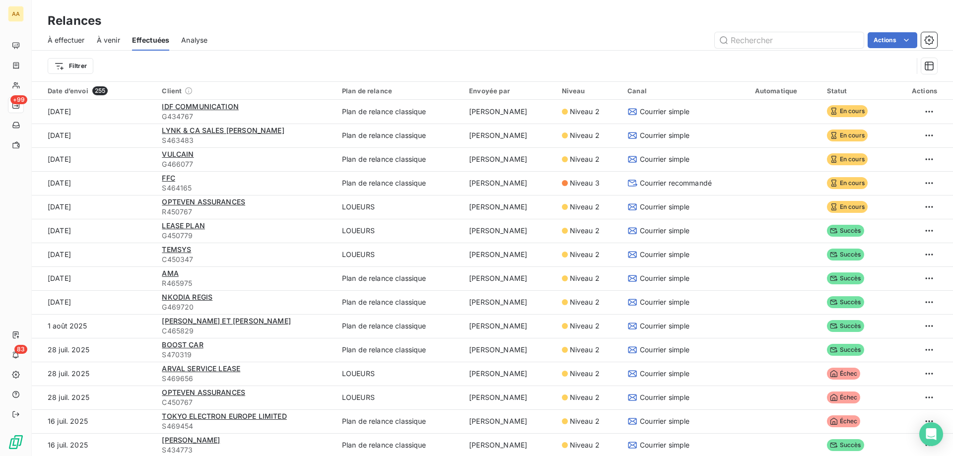
click at [76, 41] on span "À effectuer" at bounding box center [66, 40] width 37 height 10
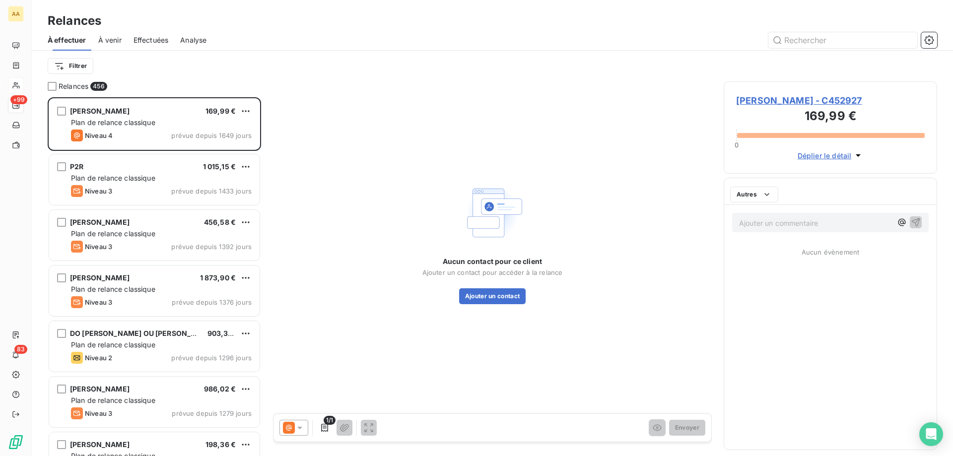
scroll to position [351, 206]
click at [154, 47] on div "Effectuées" at bounding box center [151, 40] width 35 height 21
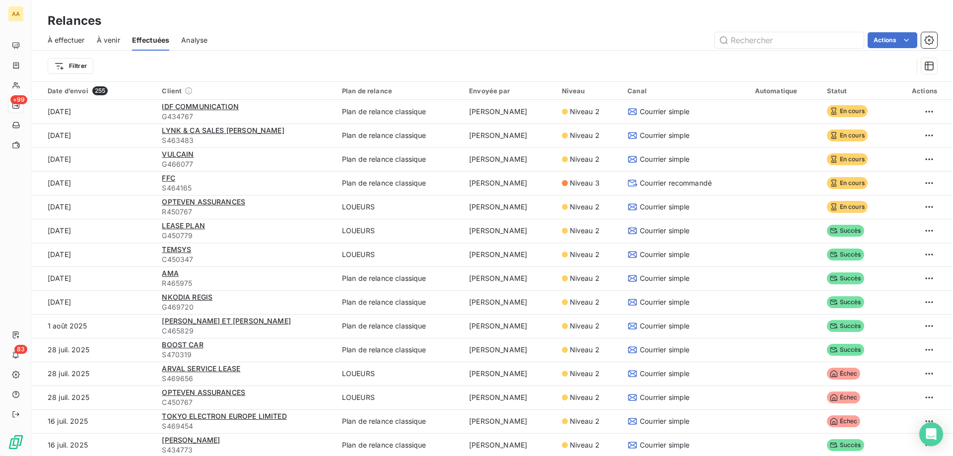
click at [76, 37] on span "À effectuer" at bounding box center [66, 40] width 37 height 10
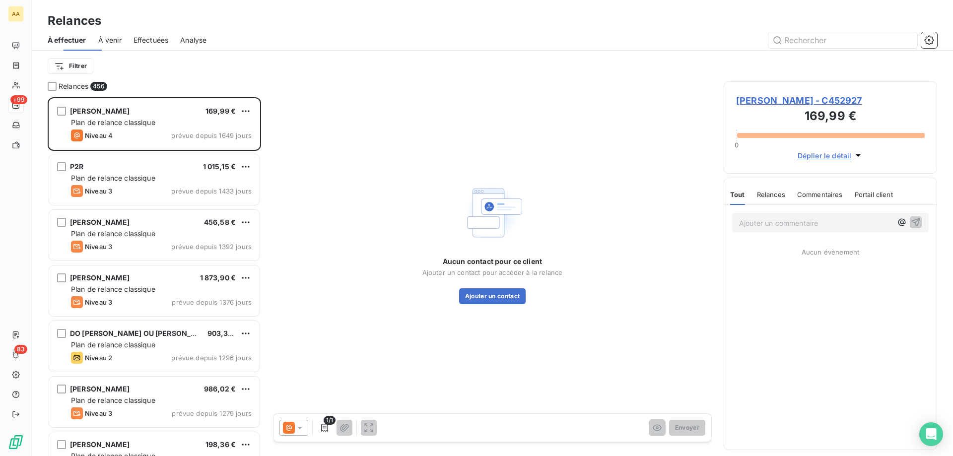
scroll to position [351, 206]
click at [762, 39] on input "text" at bounding box center [842, 40] width 149 height 16
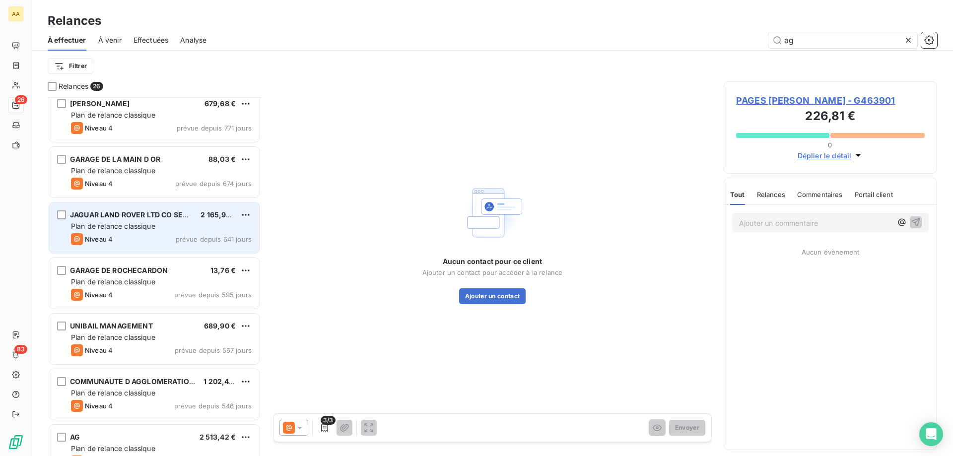
scroll to position [199, 0]
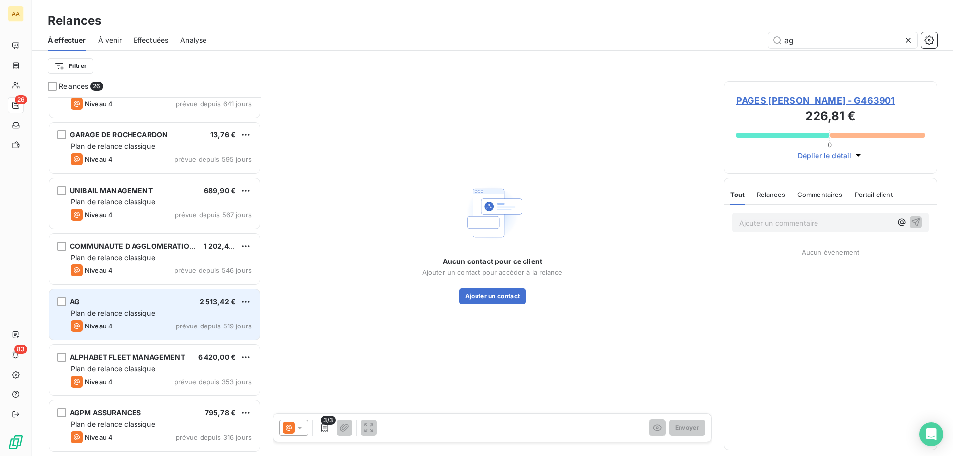
type input "ag"
click at [187, 300] on div "AG 2 513,42 €" at bounding box center [161, 301] width 181 height 9
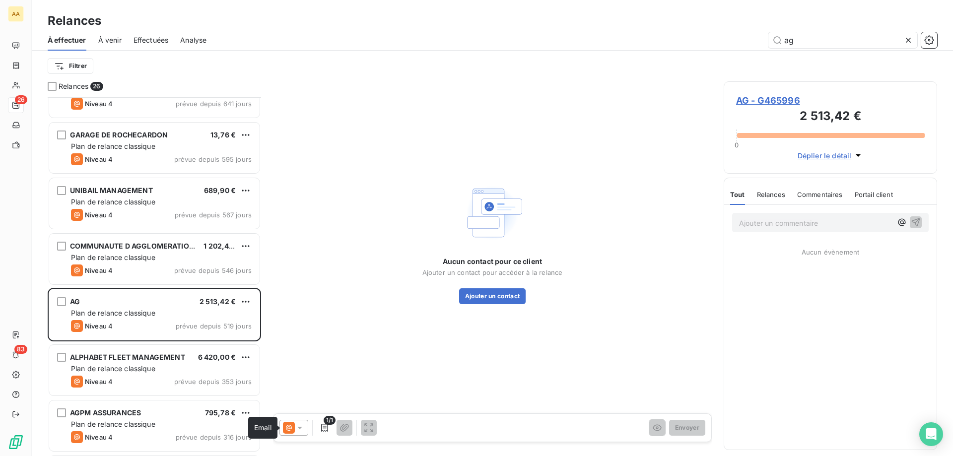
click at [294, 348] on icon at bounding box center [289, 428] width 12 height 12
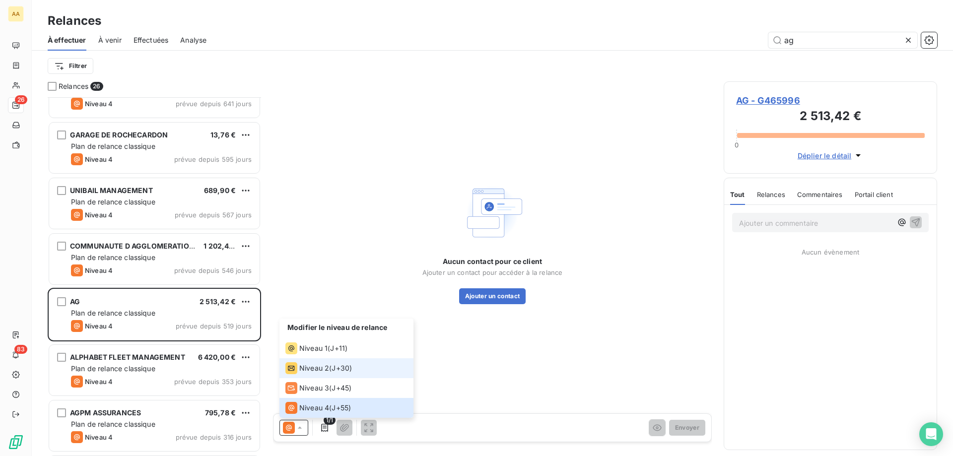
click at [319, 348] on span "Niveau 2" at bounding box center [314, 368] width 30 height 10
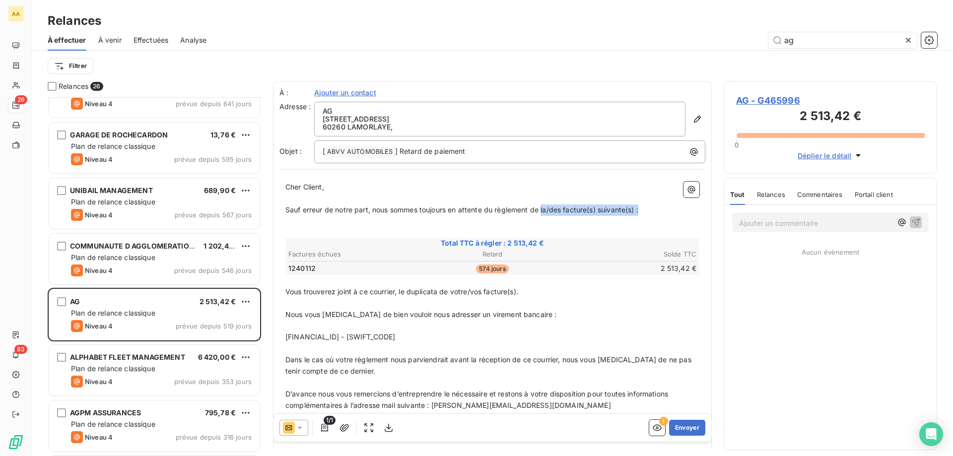
drag, startPoint x: 542, startPoint y: 206, endPoint x: 658, endPoint y: 210, distance: 115.7
click at [658, 210] on p "Sauf erreur de notre part, nous sommes toujours en attente du règlement de la/d…" at bounding box center [492, 209] width 414 height 11
click at [675, 110] on div "AG [STREET_ADDRESS] ," at bounding box center [499, 119] width 371 height 35
click at [692, 114] on button "button" at bounding box center [697, 119] width 16 height 16
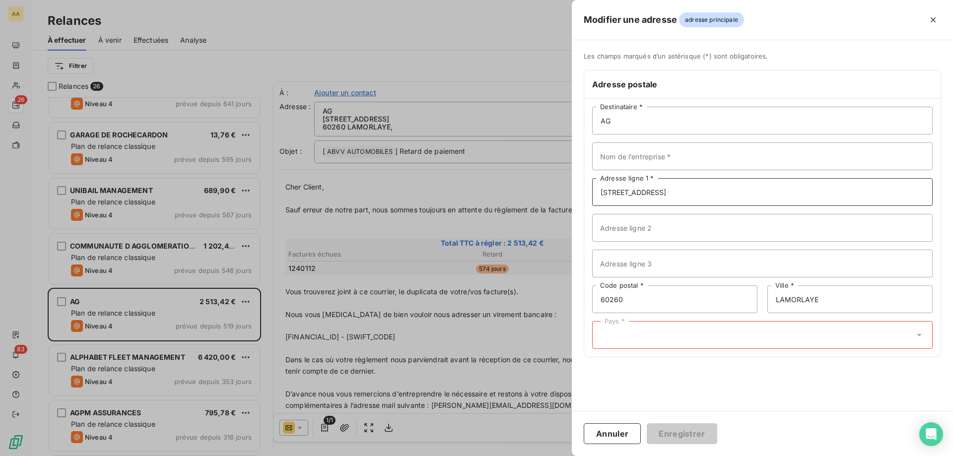
drag, startPoint x: 676, startPoint y: 191, endPoint x: 658, endPoint y: 194, distance: 18.5
click at [658, 194] on input "[STREET_ADDRESS]" at bounding box center [762, 192] width 340 height 28
type input "[STREET_ADDRESS]"
click at [714, 340] on div "Pays *" at bounding box center [762, 335] width 340 height 28
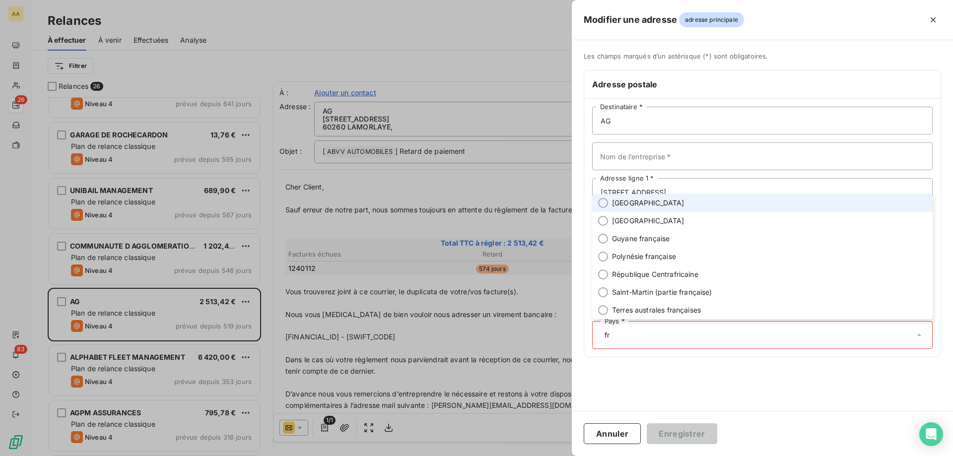
click at [646, 207] on li "[GEOGRAPHIC_DATA]" at bounding box center [762, 203] width 340 height 18
type input "fr"
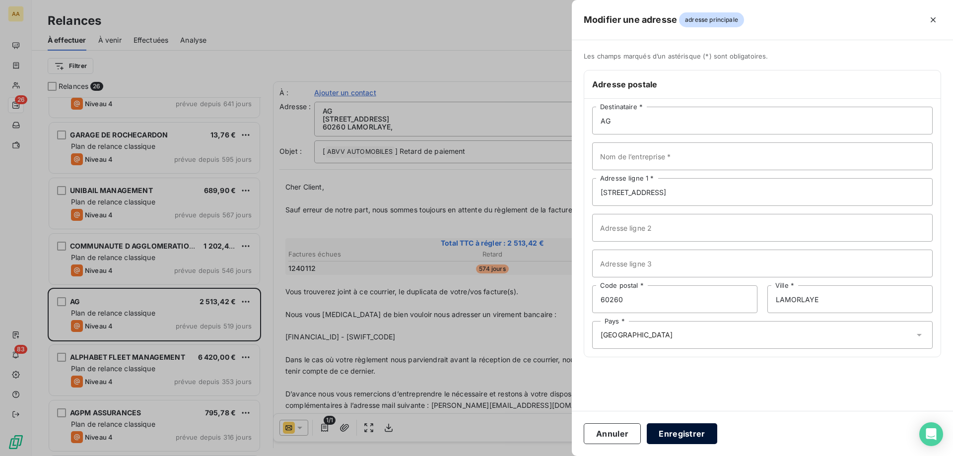
click at [698, 348] on button "Enregistrer" at bounding box center [682, 433] width 70 height 21
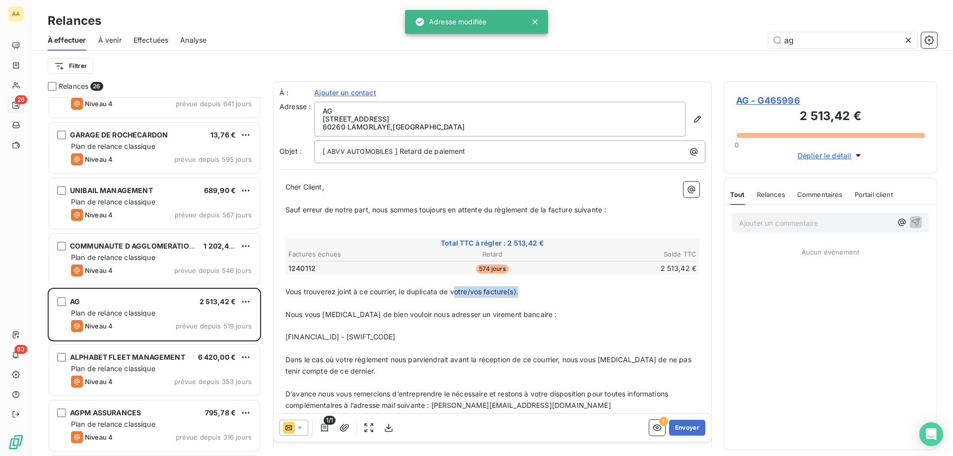
drag, startPoint x: 460, startPoint y: 293, endPoint x: 512, endPoint y: 299, distance: 52.5
click at [532, 297] on p "Vous trouverez joint à ce courrier, le duplicata de votre/vos facture(s)." at bounding box center [492, 291] width 414 height 11
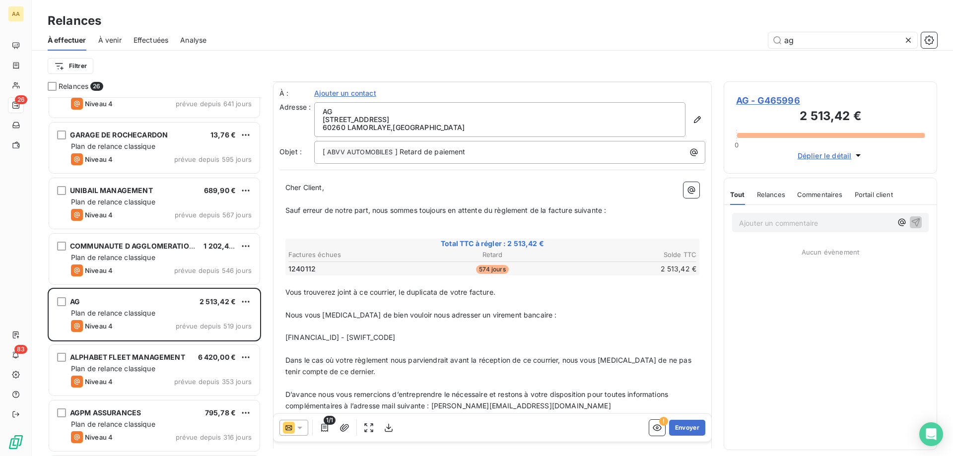
scroll to position [94, 0]
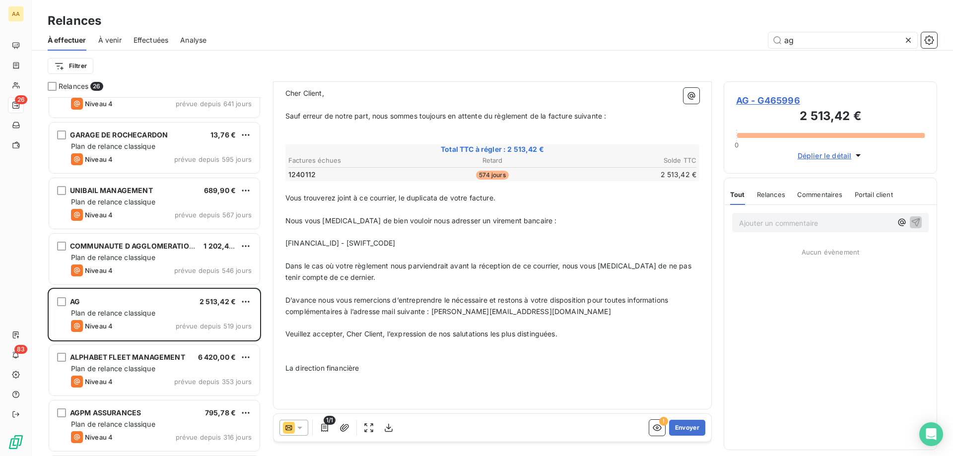
click at [328, 348] on p "﻿" at bounding box center [492, 356] width 414 height 11
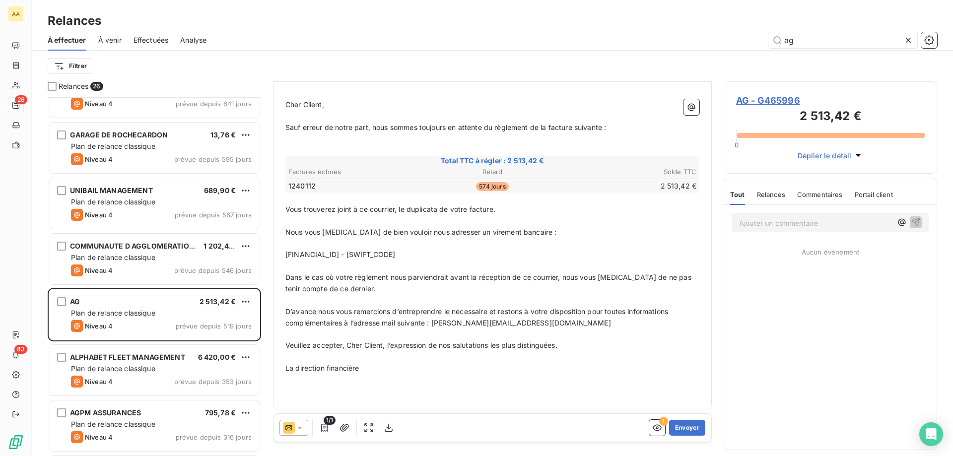
scroll to position [83, 0]
click at [344, 348] on icon "button" at bounding box center [344, 428] width 10 height 10
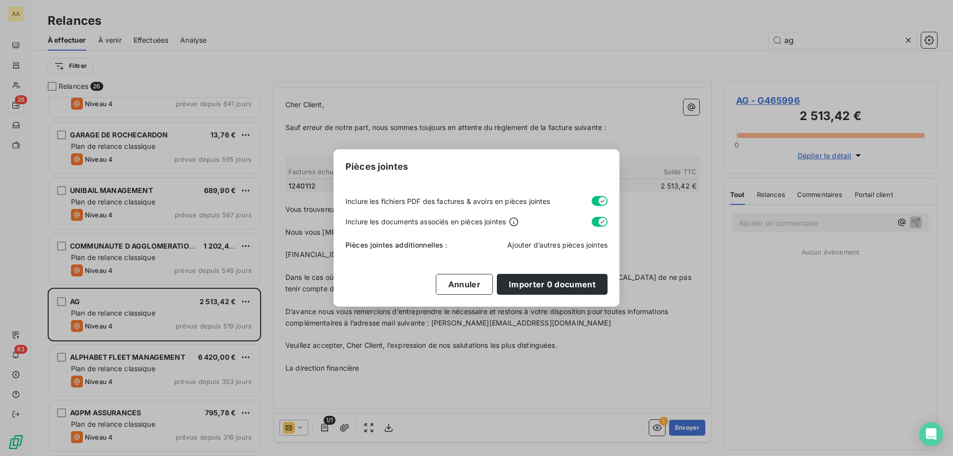
click at [527, 241] on span "Ajouter d’autres pièces jointes" at bounding box center [557, 245] width 100 height 8
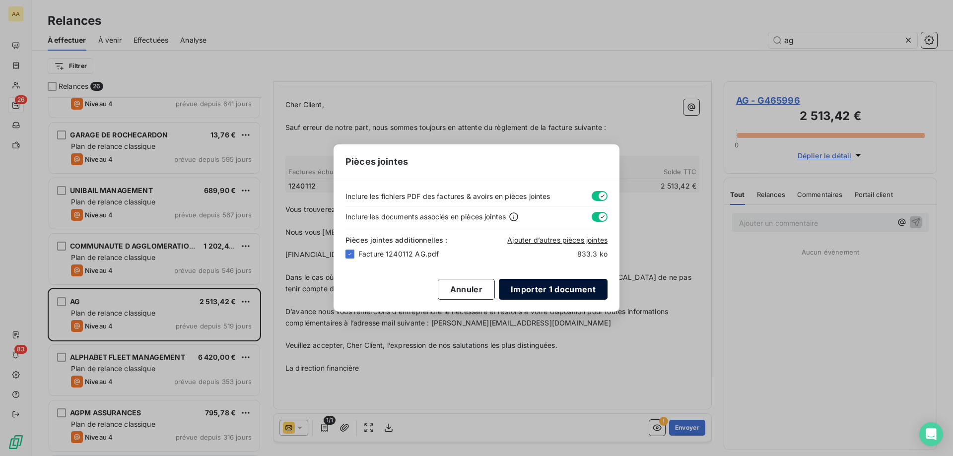
click at [567, 292] on button "Importer 1 document" at bounding box center [553, 289] width 109 height 21
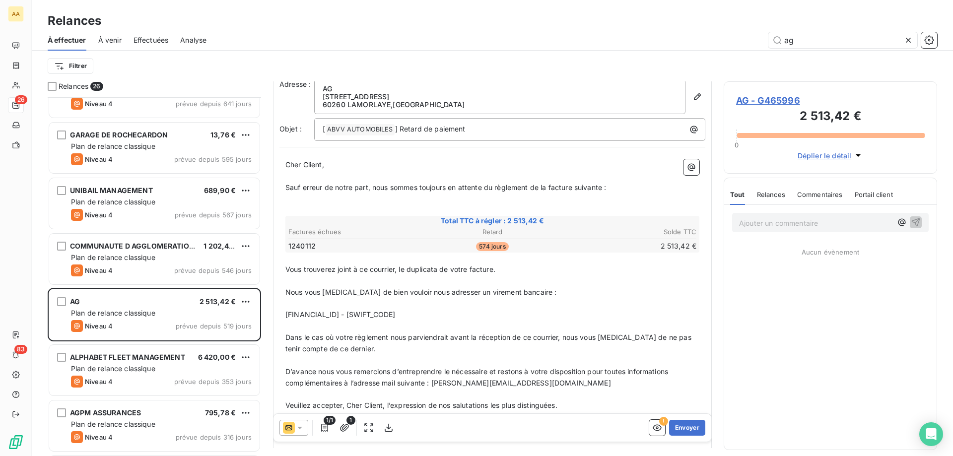
scroll to position [0, 0]
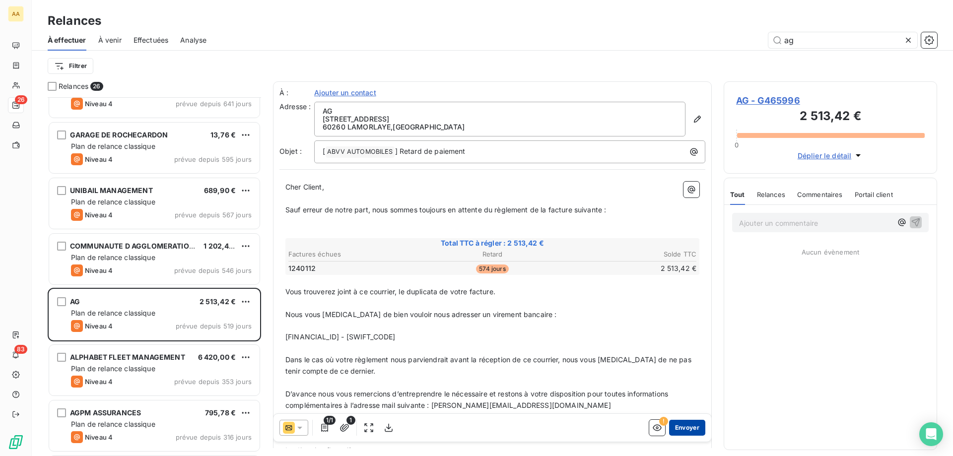
click at [684, 348] on button "Envoyer" at bounding box center [687, 428] width 36 height 16
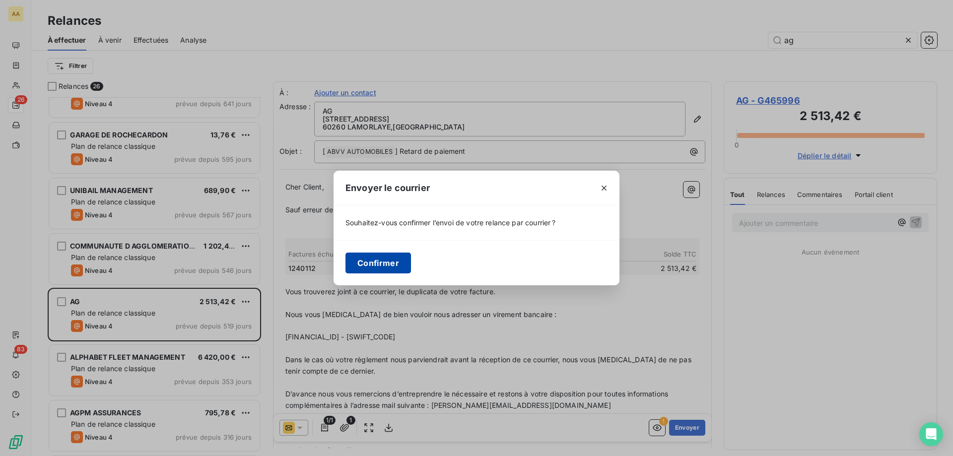
click at [368, 262] on button "Confirmer" at bounding box center [378, 263] width 66 height 21
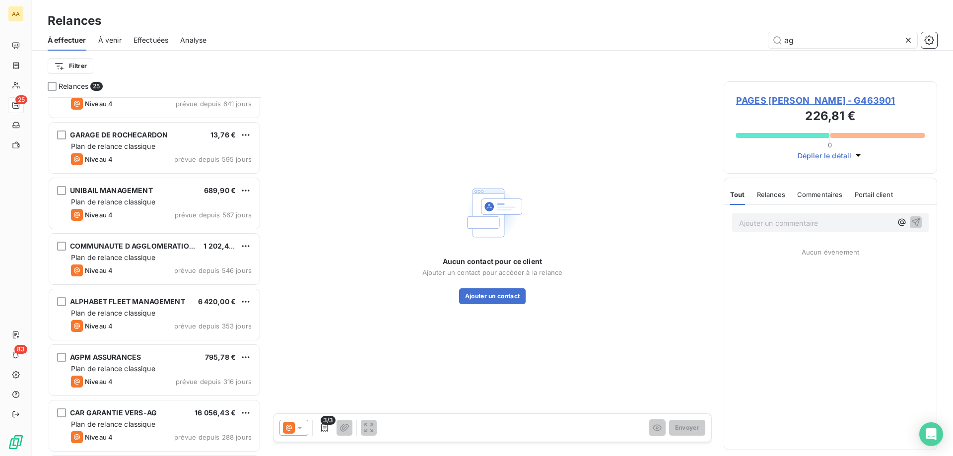
click at [153, 33] on div "Effectuées" at bounding box center [151, 40] width 35 height 21
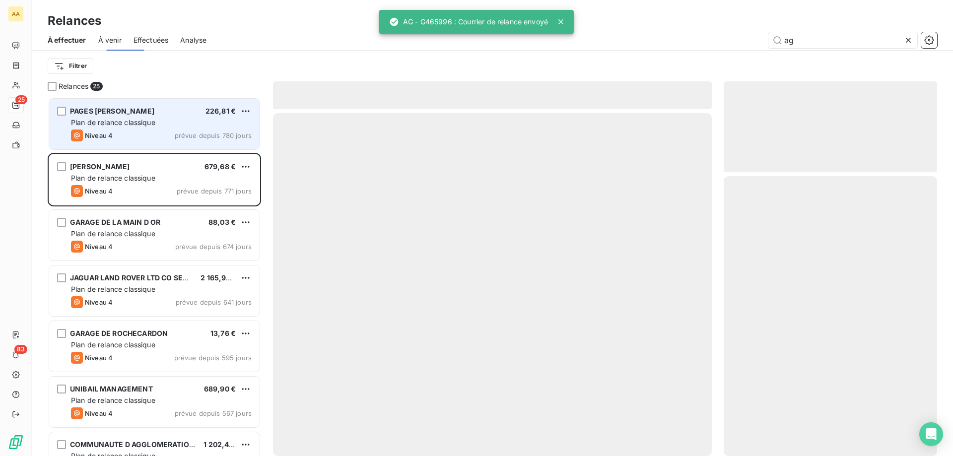
scroll to position [351, 206]
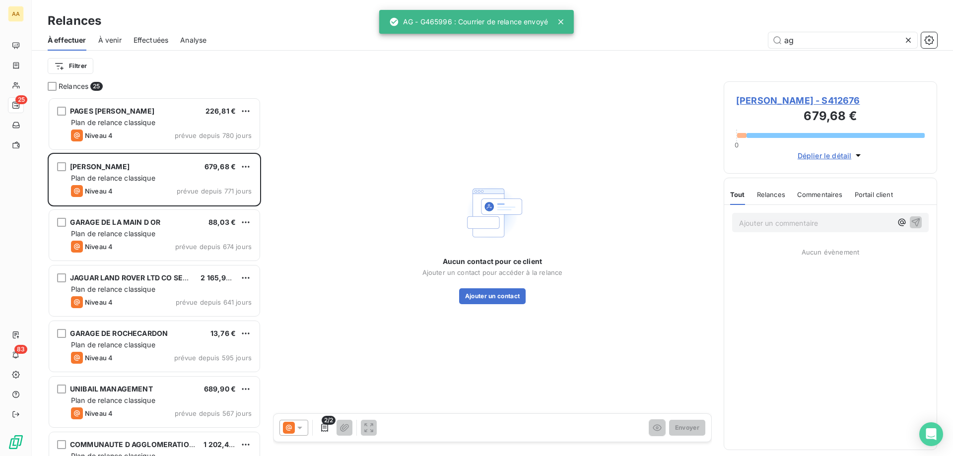
click at [144, 45] on div "Effectuées" at bounding box center [151, 40] width 35 height 21
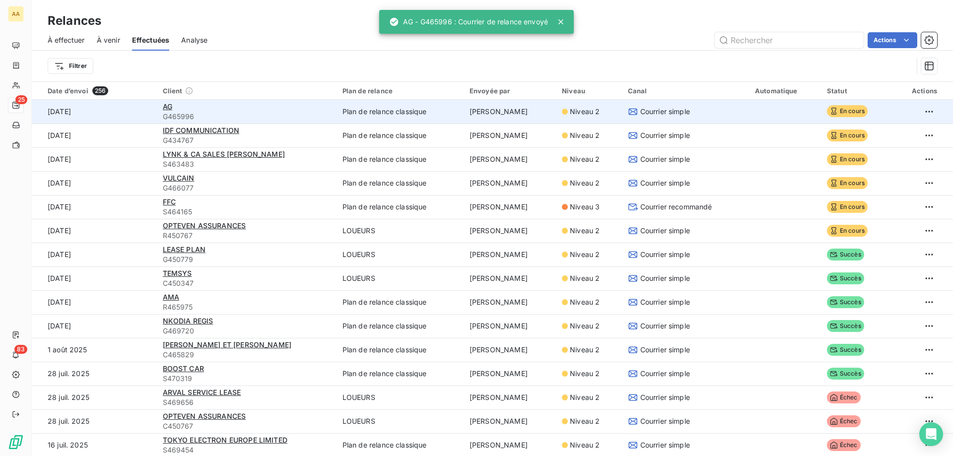
click at [181, 105] on div "AG" at bounding box center [247, 107] width 168 height 10
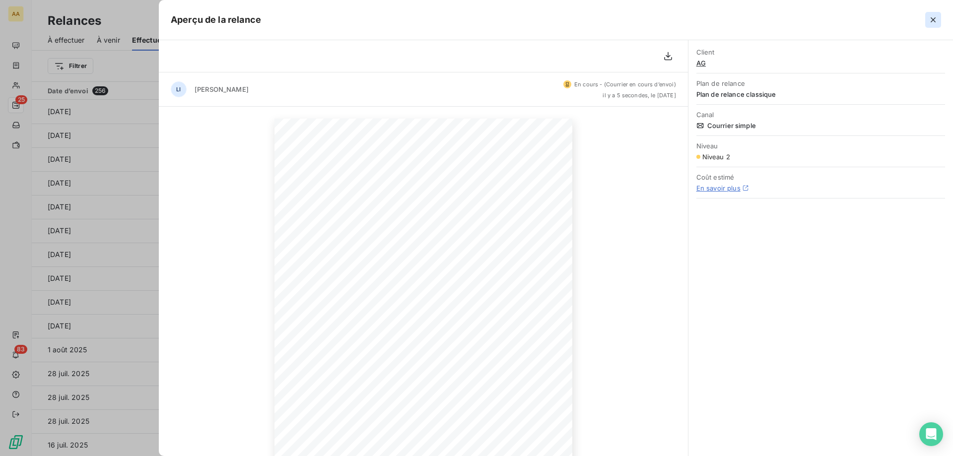
click at [762, 19] on button "button" at bounding box center [933, 20] width 16 height 16
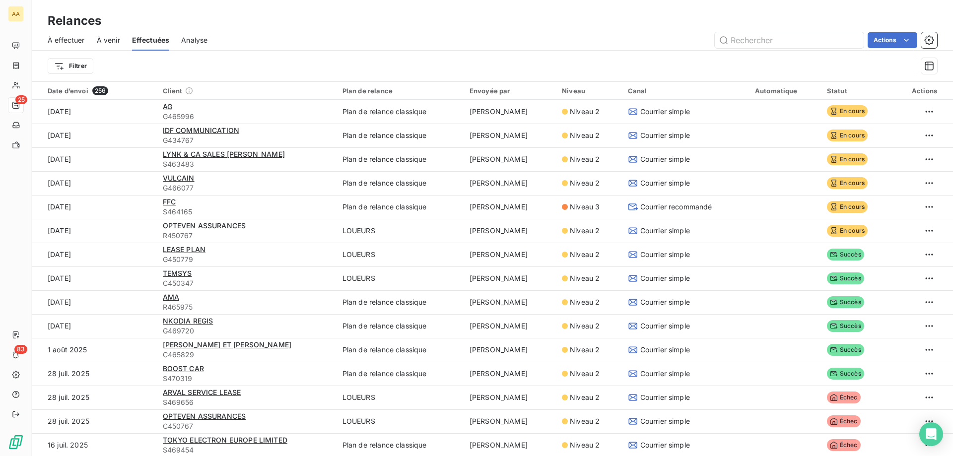
click at [762, 19] on div "Relances" at bounding box center [492, 21] width 921 height 18
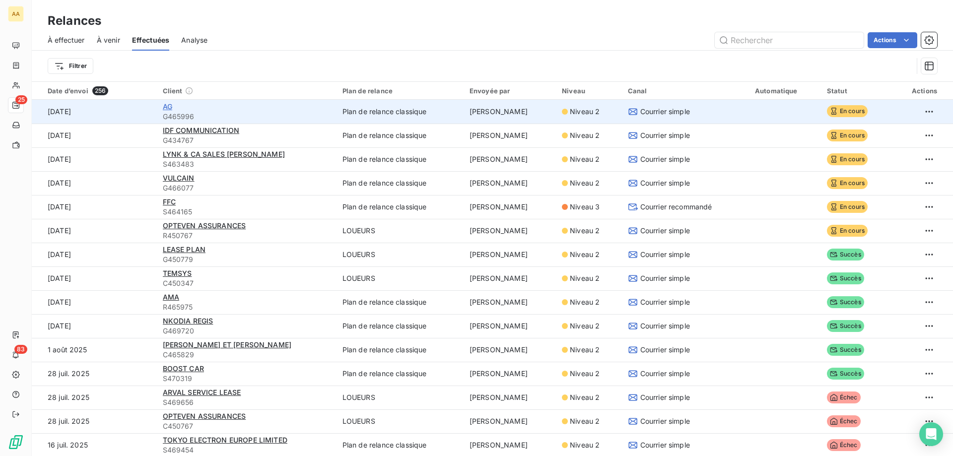
click at [166, 108] on span "AG" at bounding box center [167, 106] width 9 height 8
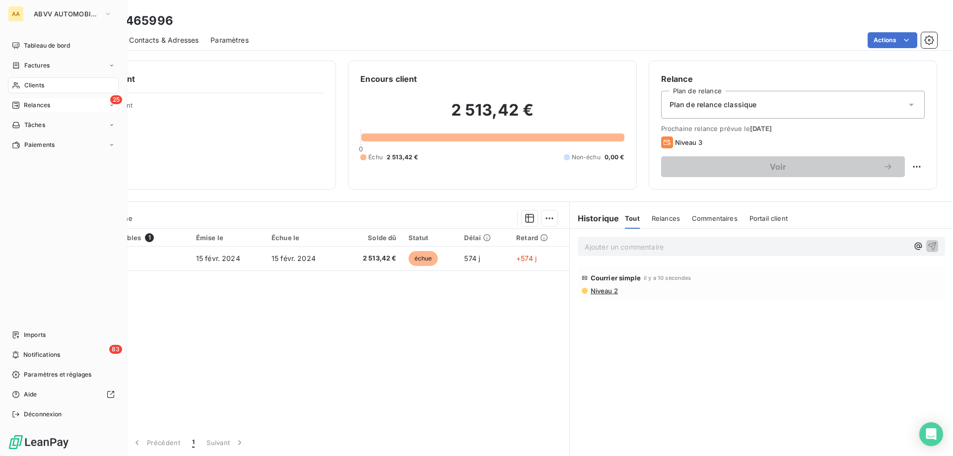
click at [21, 110] on div "25 Relances" at bounding box center [63, 105] width 111 height 16
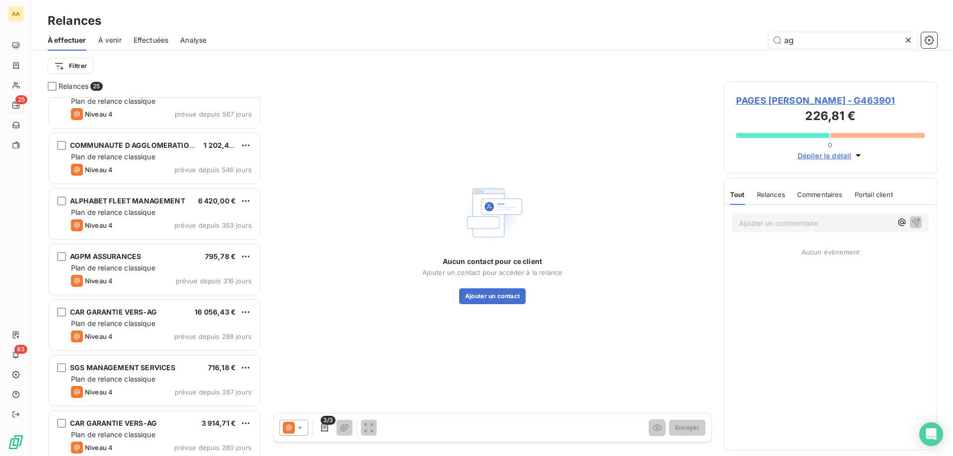
scroll to position [348, 0]
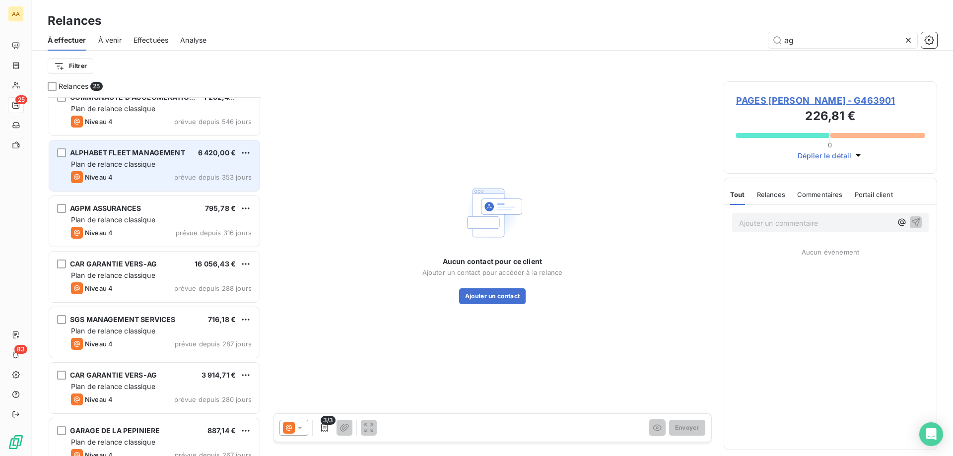
click at [183, 156] on span "ALPHABET FLEET MANAGEMENT" at bounding box center [127, 152] width 115 height 8
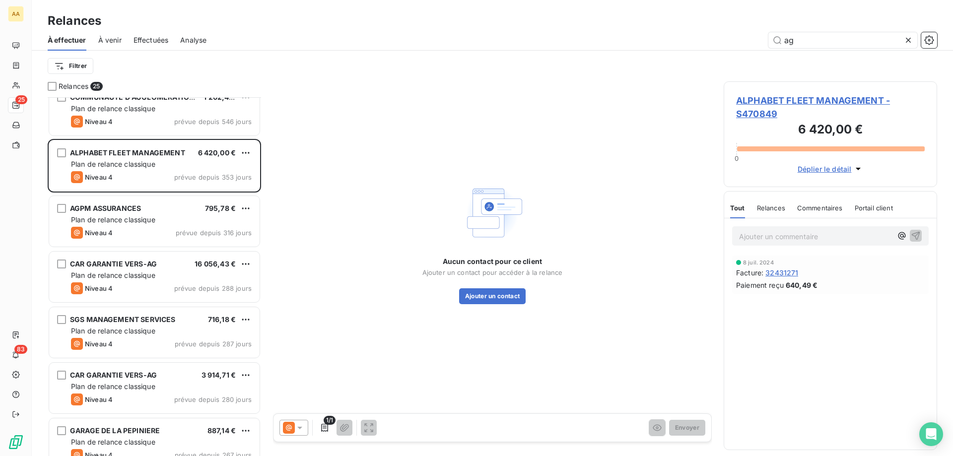
click at [288, 348] on icon at bounding box center [289, 428] width 12 height 12
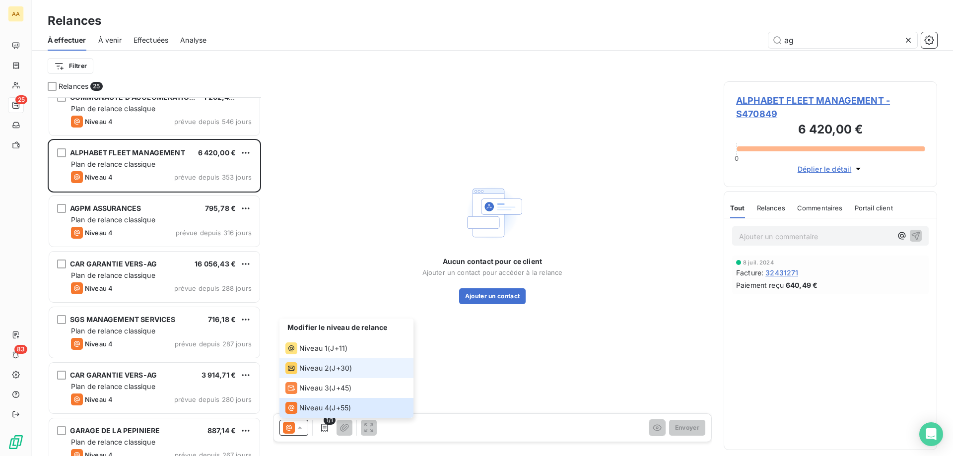
click at [315, 348] on li "Niveau 2 ( J+30 )" at bounding box center [346, 368] width 134 height 20
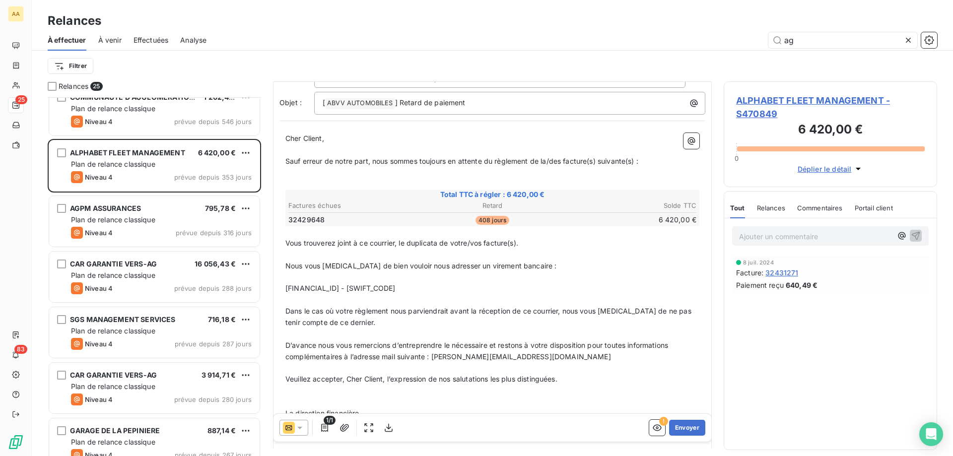
scroll to position [0, 0]
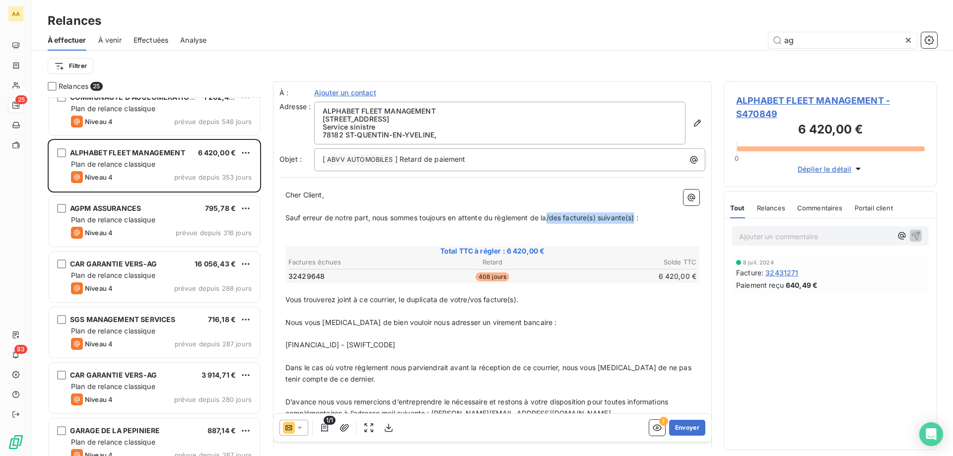
drag, startPoint x: 548, startPoint y: 220, endPoint x: 638, endPoint y: 219, distance: 89.8
click at [638, 219] on span "Sauf erreur de notre part, nous sommes toujours en attente du règlement de la/d…" at bounding box center [461, 217] width 353 height 8
drag, startPoint x: 457, startPoint y: 301, endPoint x: 525, endPoint y: 296, distance: 68.2
click at [525, 296] on p "Vous trouverez joint à ce courrier, le duplicata de votre/vos facture(s)." at bounding box center [492, 299] width 414 height 11
click at [341, 348] on icon "button" at bounding box center [344, 428] width 10 height 10
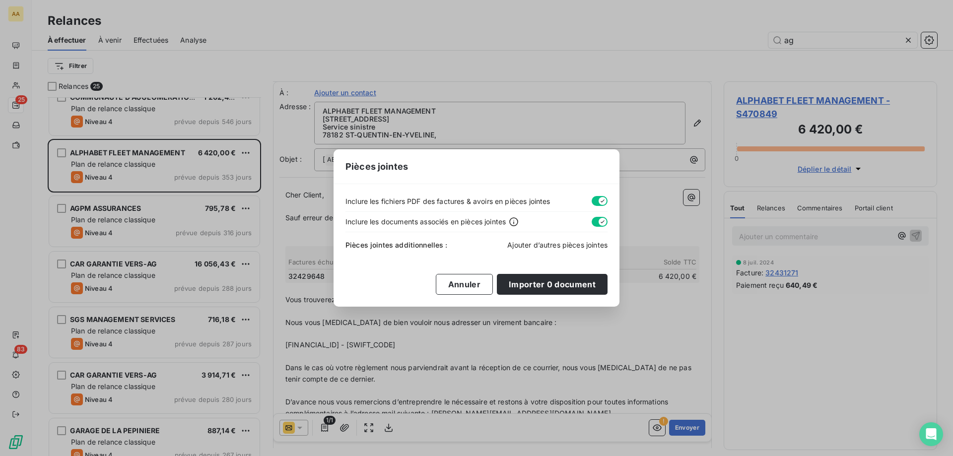
click at [557, 247] on span "Ajouter d’autres pièces jointes" at bounding box center [557, 245] width 100 height 8
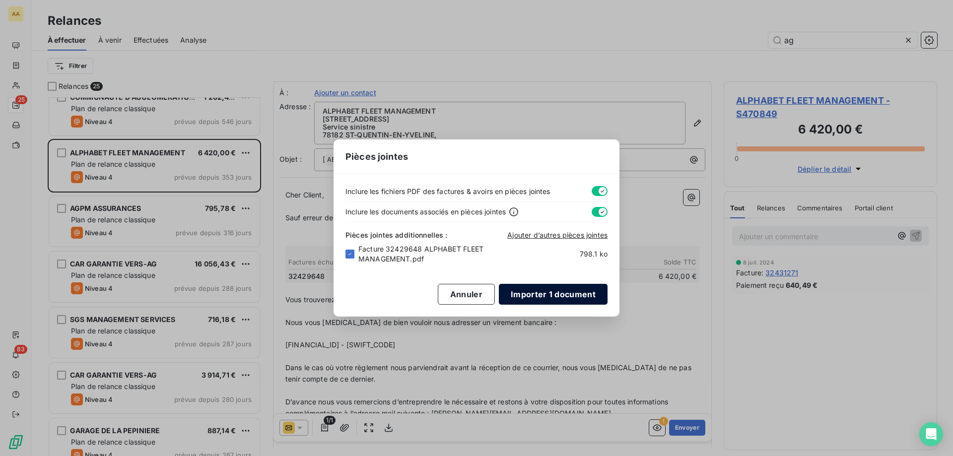
click at [520, 288] on button "Importer 1 document" at bounding box center [553, 294] width 109 height 21
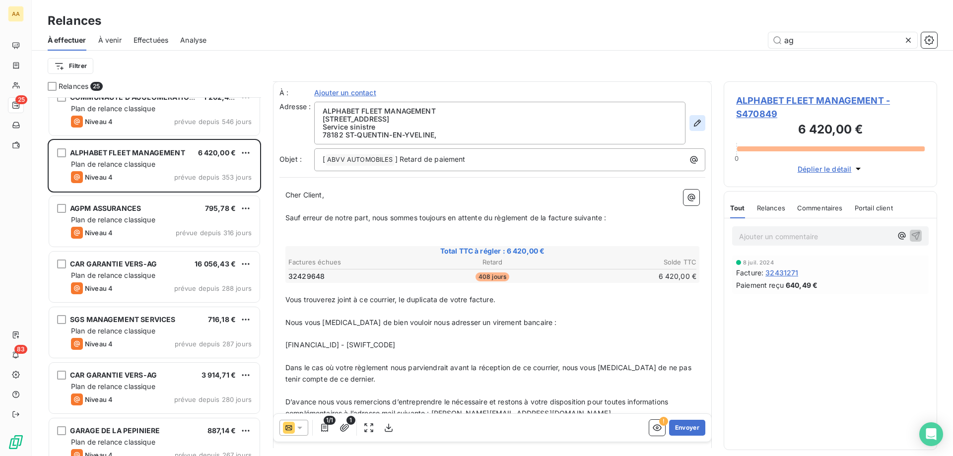
click at [691, 129] on button "button" at bounding box center [697, 123] width 16 height 16
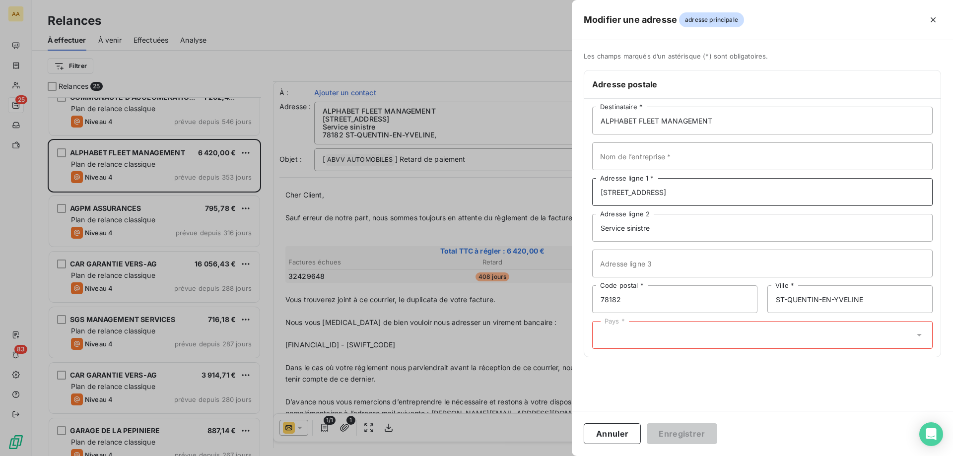
click at [641, 195] on input "[STREET_ADDRESS]" at bounding box center [762, 192] width 340 height 28
type input "[STREET_ADDRESS]"
click at [639, 320] on div "ALPHABET FLEET MANAGEMENT Destinataire * Nom de l’entreprise * [STREET_ADDRESS]…" at bounding box center [762, 228] width 356 height 258
click at [637, 344] on div "Pays *" at bounding box center [762, 335] width 340 height 28
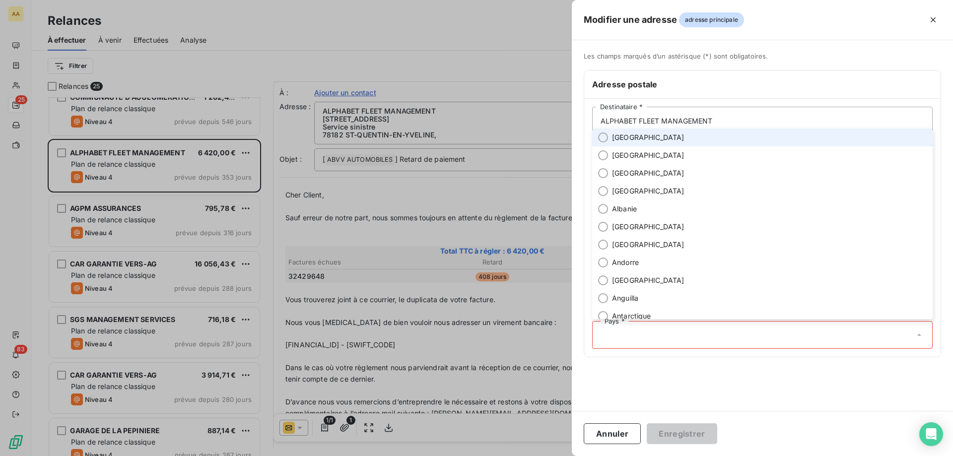
click at [623, 143] on li "[GEOGRAPHIC_DATA]" at bounding box center [762, 138] width 340 height 18
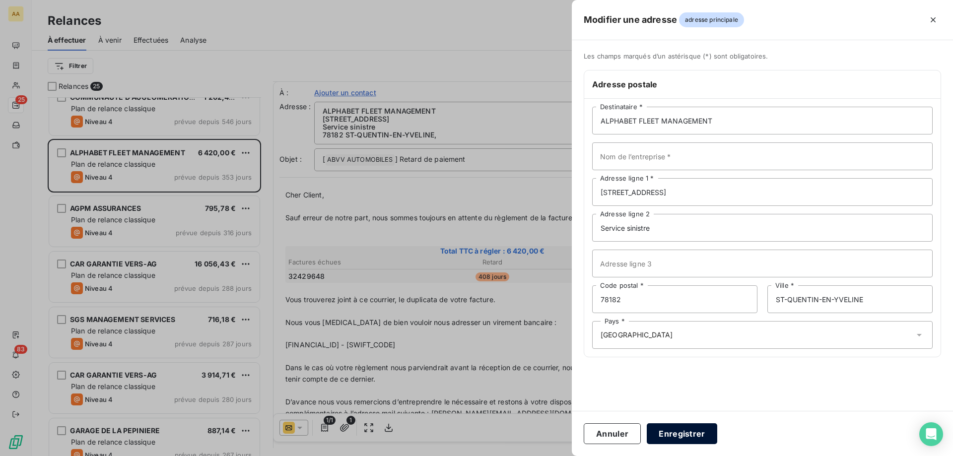
click at [687, 348] on button "Enregistrer" at bounding box center [682, 433] width 70 height 21
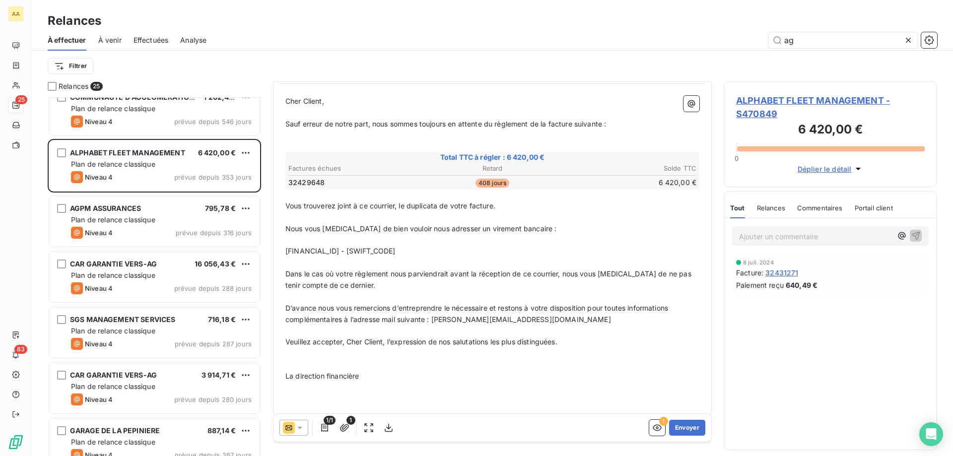
scroll to position [102, 0]
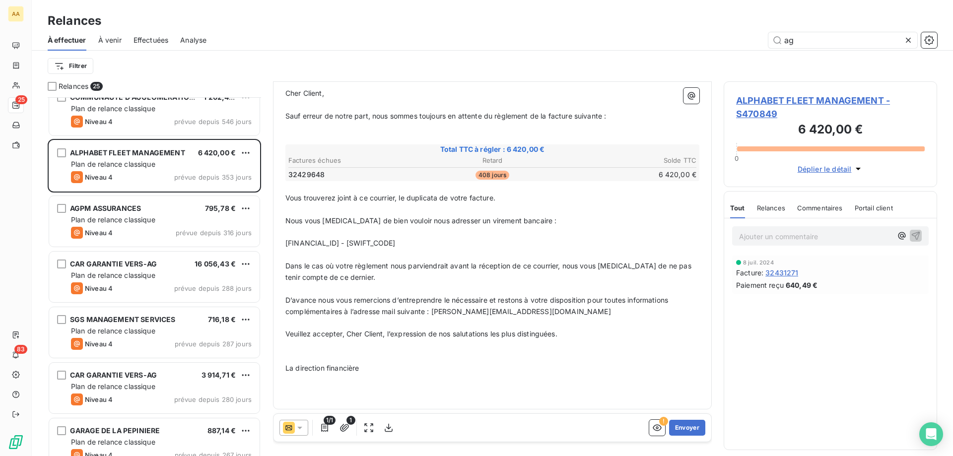
click at [295, 348] on p "﻿" at bounding box center [492, 356] width 414 height 11
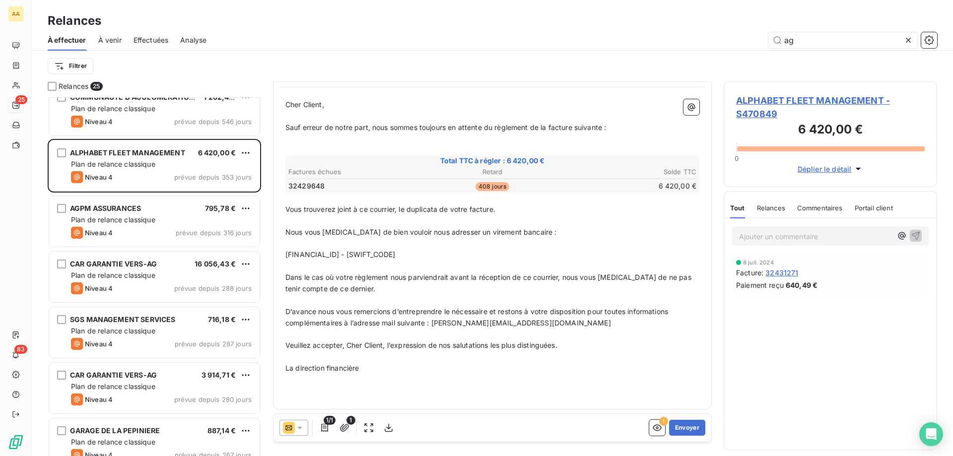
scroll to position [0, 0]
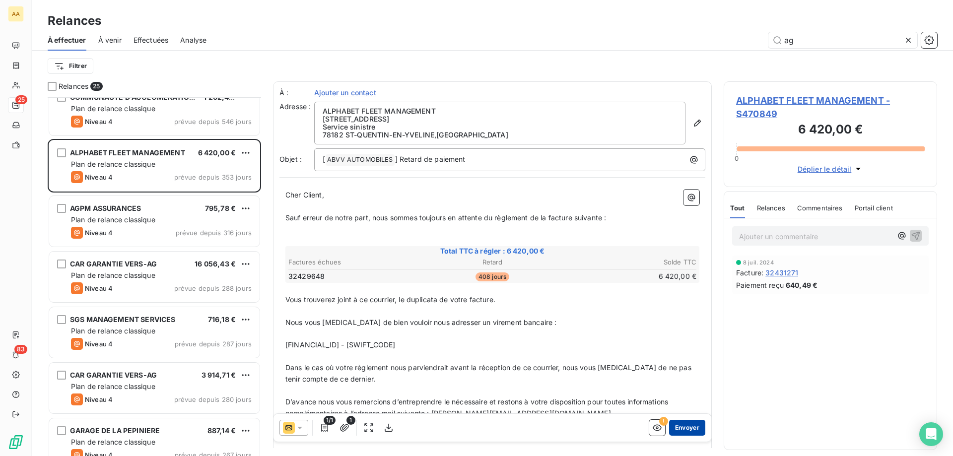
click at [682, 348] on button "Envoyer" at bounding box center [687, 428] width 36 height 16
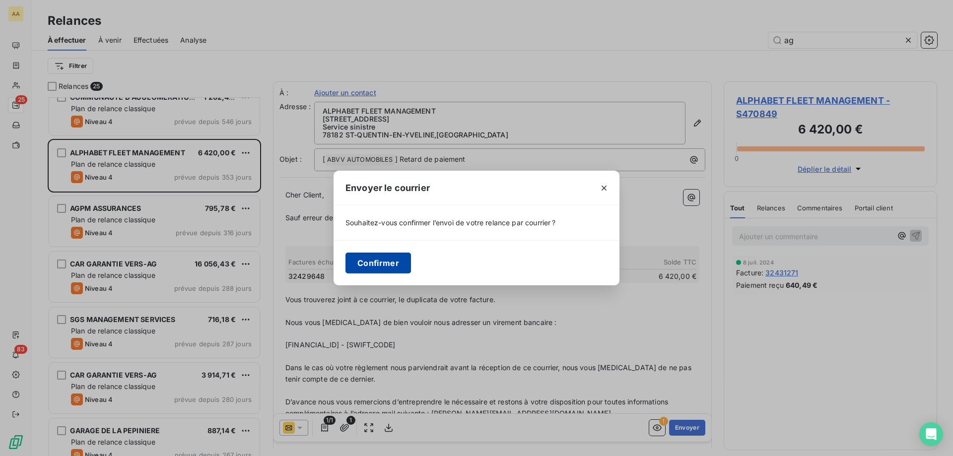
click at [393, 260] on button "Confirmer" at bounding box center [378, 263] width 66 height 21
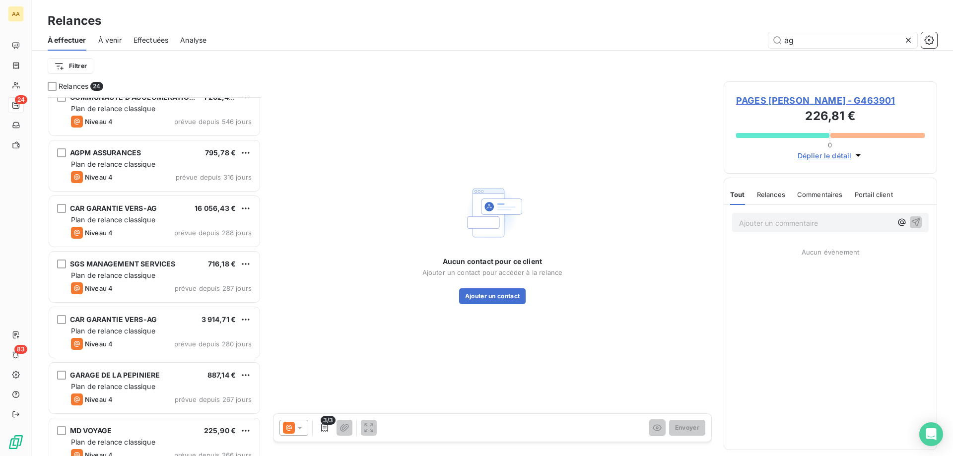
click at [151, 37] on span "Effectuées" at bounding box center [151, 40] width 35 height 10
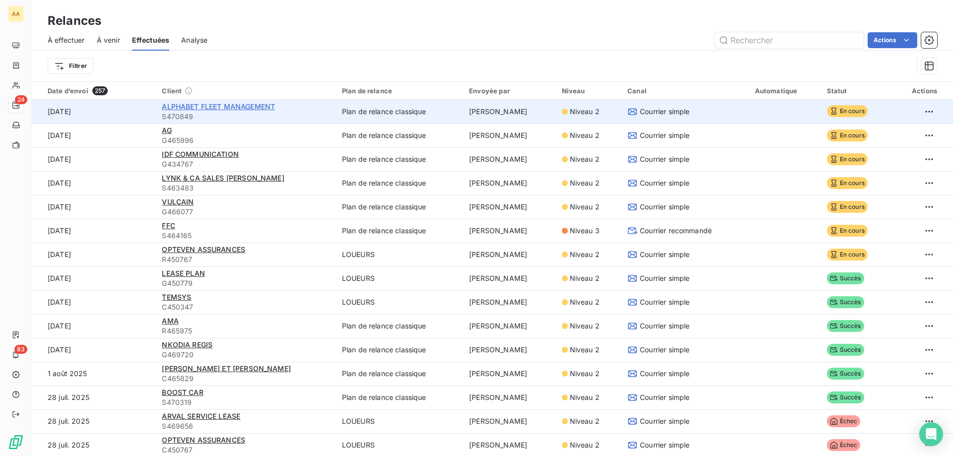
click at [237, 102] on span "ALPHABET FLEET MANAGEMENT" at bounding box center [218, 106] width 113 height 8
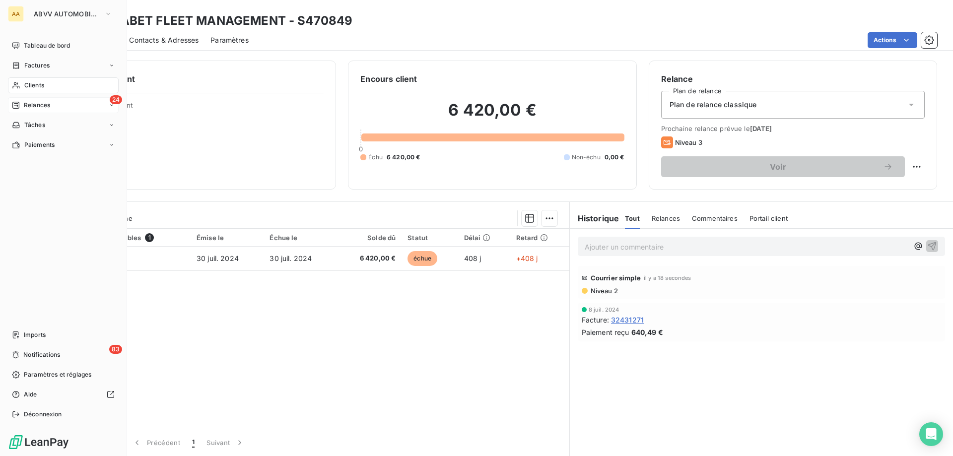
click at [30, 100] on div "24 Relances" at bounding box center [63, 105] width 111 height 16
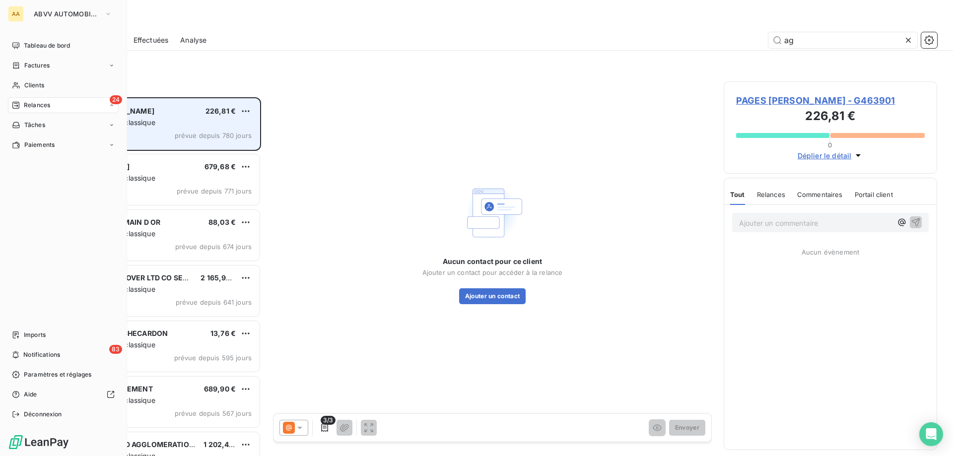
scroll to position [351, 206]
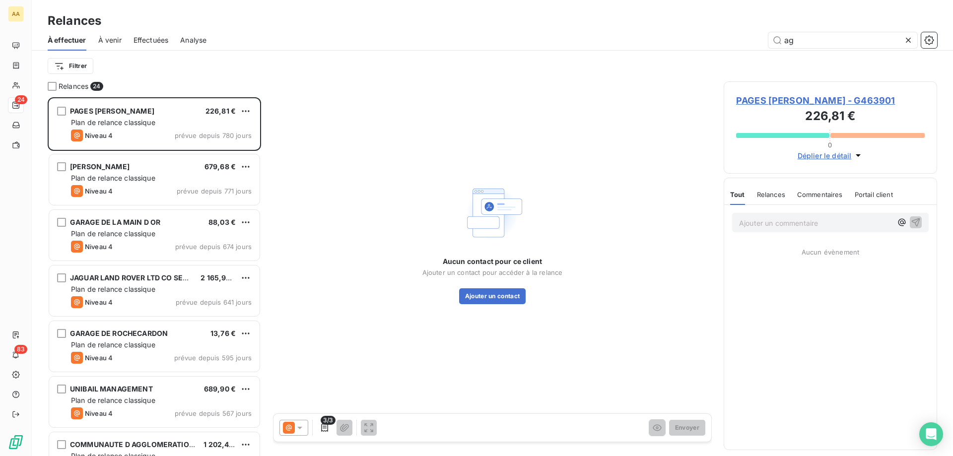
click at [762, 40] on icon at bounding box center [908, 40] width 10 height 10
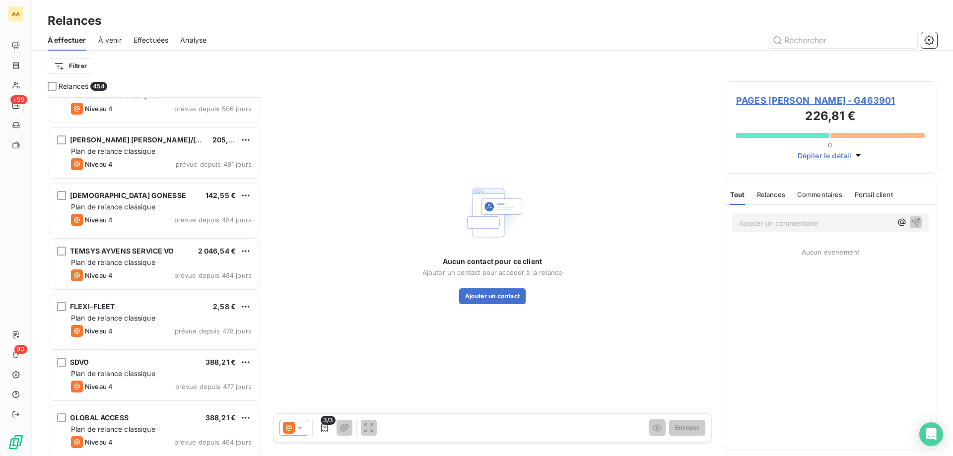
scroll to position [2879, 0]
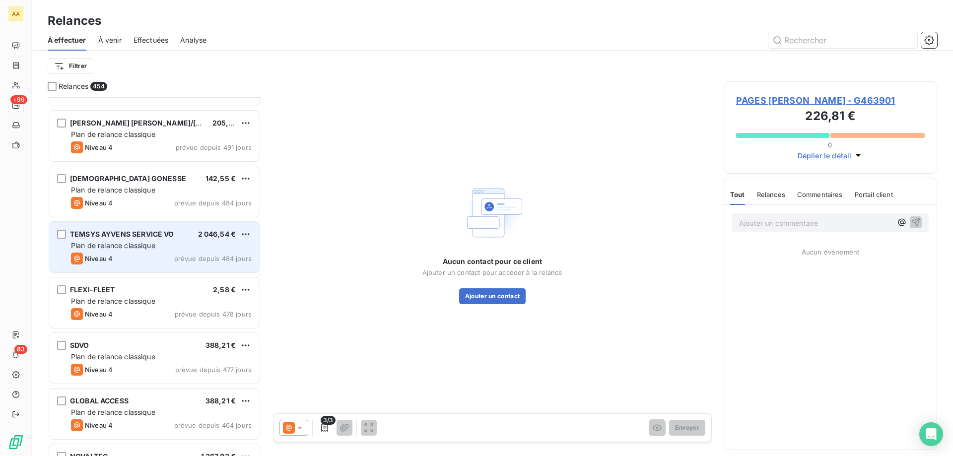
click at [155, 247] on span "Plan de relance classique" at bounding box center [113, 245] width 84 height 8
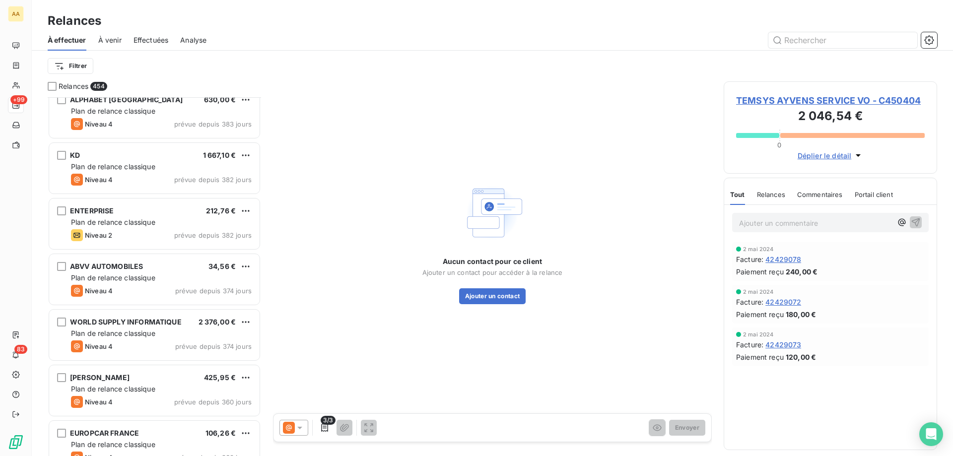
scroll to position [4070, 0]
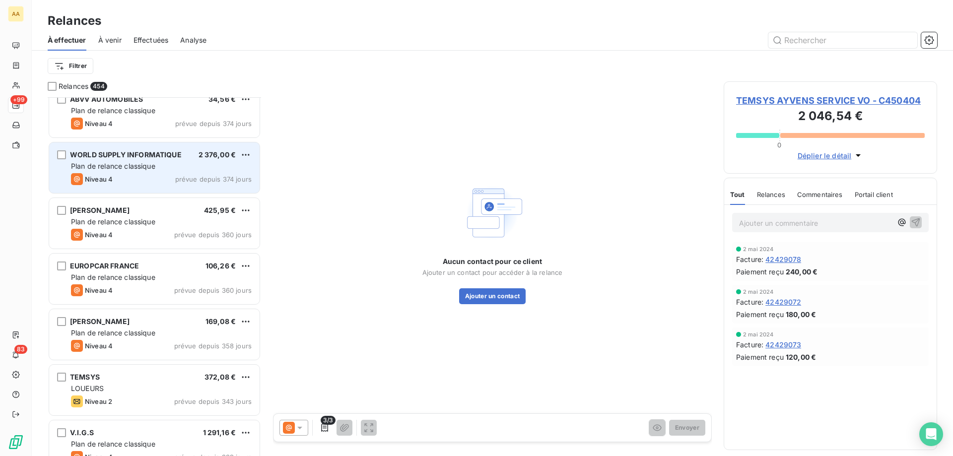
click at [168, 169] on div "Plan de relance classique" at bounding box center [161, 166] width 181 height 10
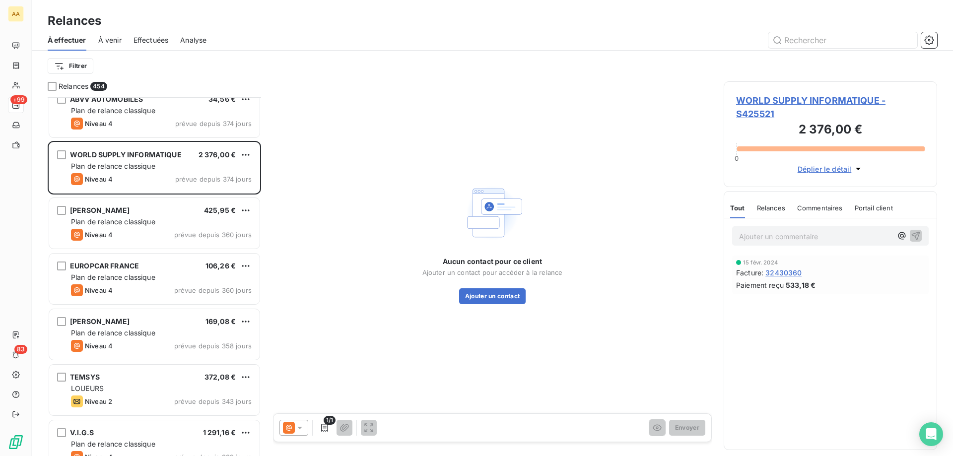
click at [301, 348] on icon at bounding box center [300, 428] width 10 height 10
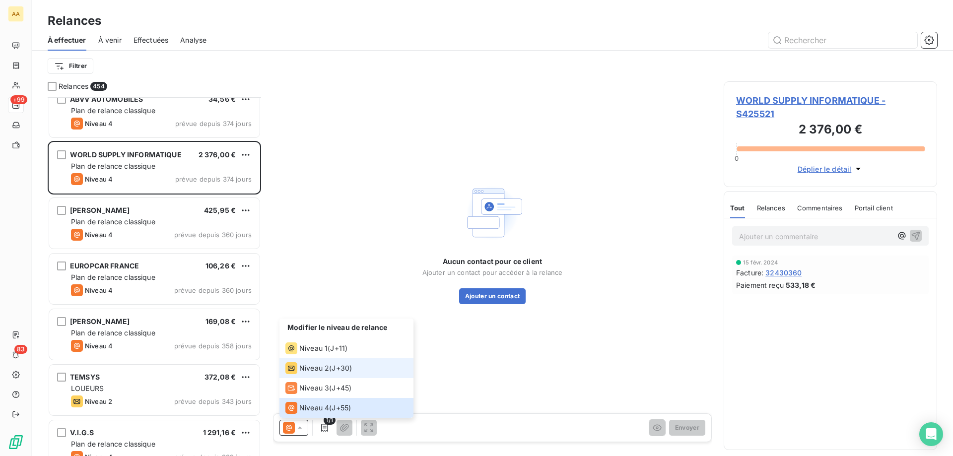
click at [330, 348] on div "Niveau 2 ( J+30 )" at bounding box center [318, 368] width 67 height 12
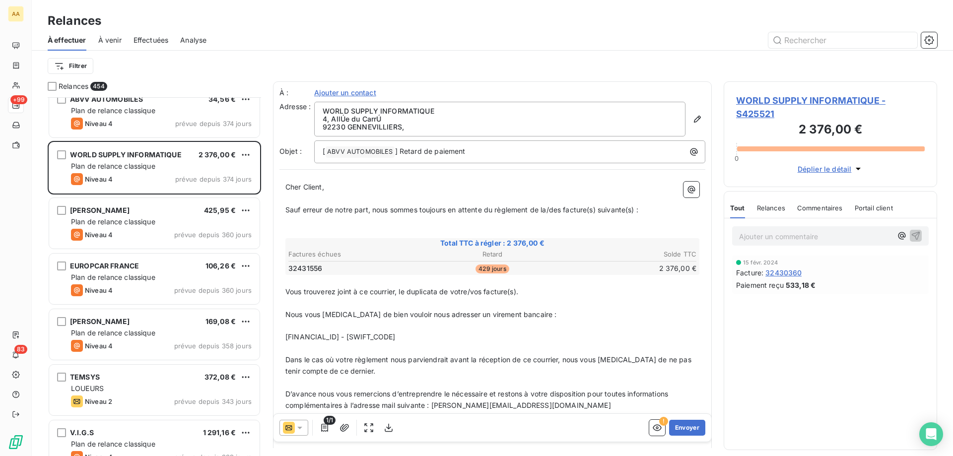
click at [543, 208] on span "Sauf erreur de notre part, nous sommes toujours en attente du règlement de la/d…" at bounding box center [461, 209] width 353 height 8
click at [450, 231] on p "﻿" at bounding box center [492, 232] width 414 height 11
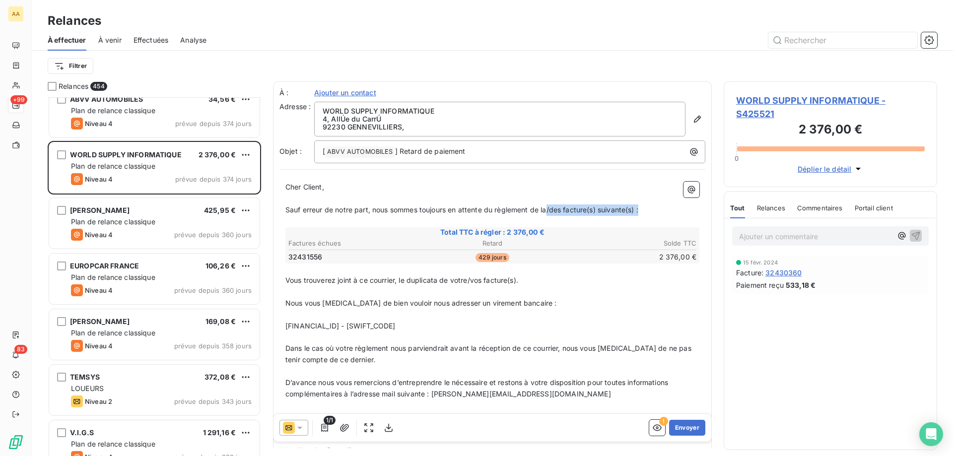
drag, startPoint x: 549, startPoint y: 211, endPoint x: 677, endPoint y: 210, distance: 128.6
click at [677, 210] on p "Sauf erreur de notre part, nous sommes toujours en attente du règlement de la/d…" at bounding box center [492, 209] width 414 height 11
drag, startPoint x: 451, startPoint y: 281, endPoint x: 524, endPoint y: 283, distance: 73.0
click at [524, 283] on p "Vous trouverez joint à ce courrier, le duplicata de votre/vos facture(s)." at bounding box center [492, 280] width 414 height 11
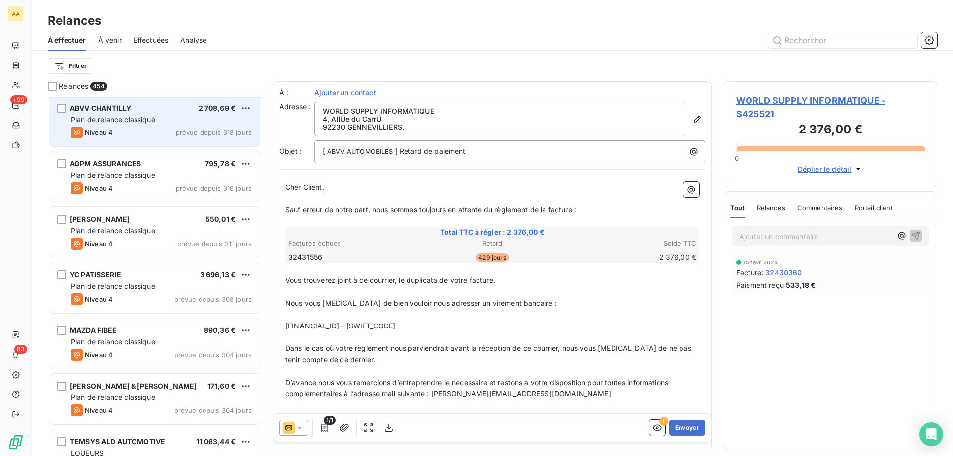
scroll to position [4815, 0]
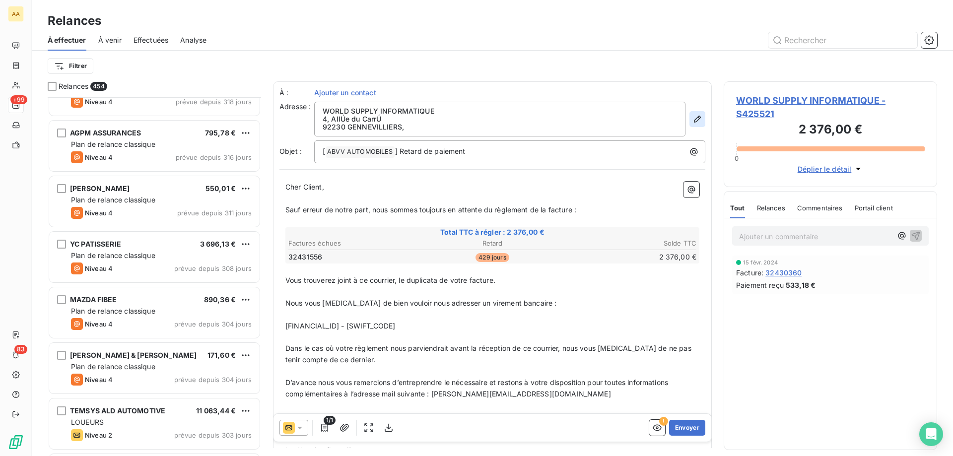
click at [692, 116] on icon "button" at bounding box center [697, 119] width 10 height 10
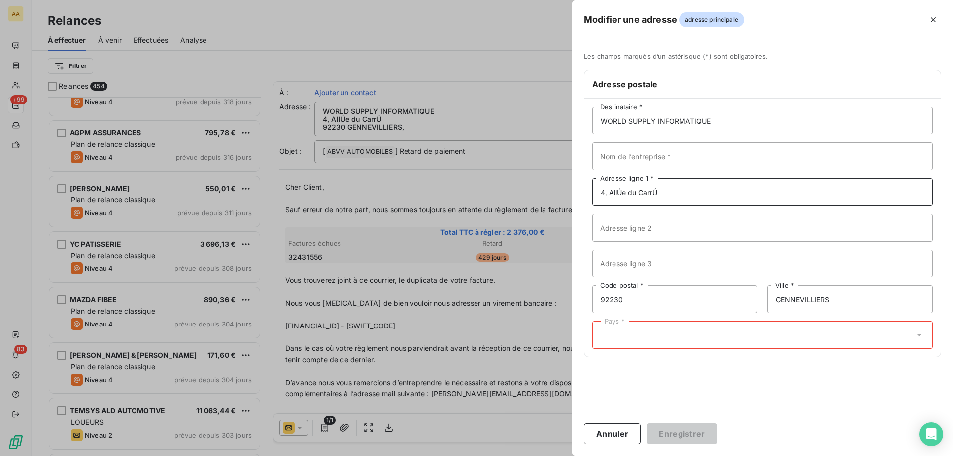
drag, startPoint x: 696, startPoint y: 189, endPoint x: 611, endPoint y: 190, distance: 85.4
click at [611, 190] on input "4, AllÚe du CarrÚ" at bounding box center [762, 192] width 340 height 28
type input "[STREET_ADDRESS]"
click at [759, 340] on div "Pays *" at bounding box center [762, 335] width 340 height 28
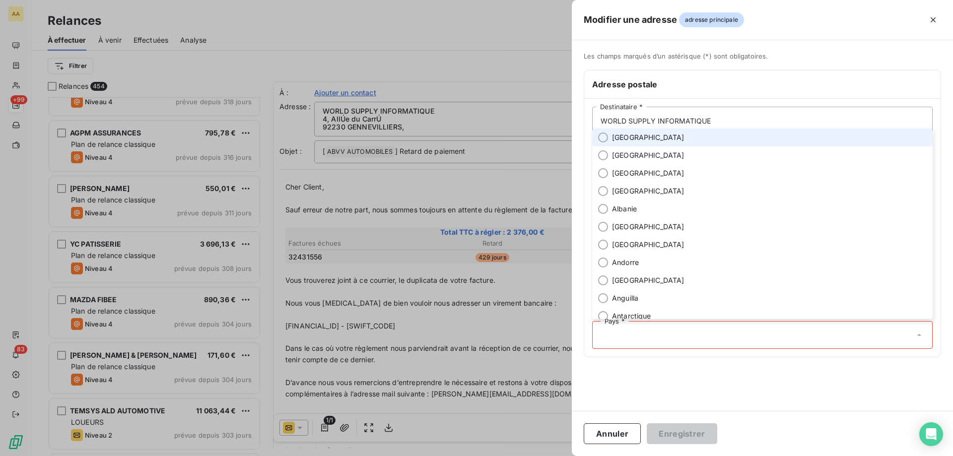
click at [653, 138] on li "[GEOGRAPHIC_DATA]" at bounding box center [762, 138] width 340 height 18
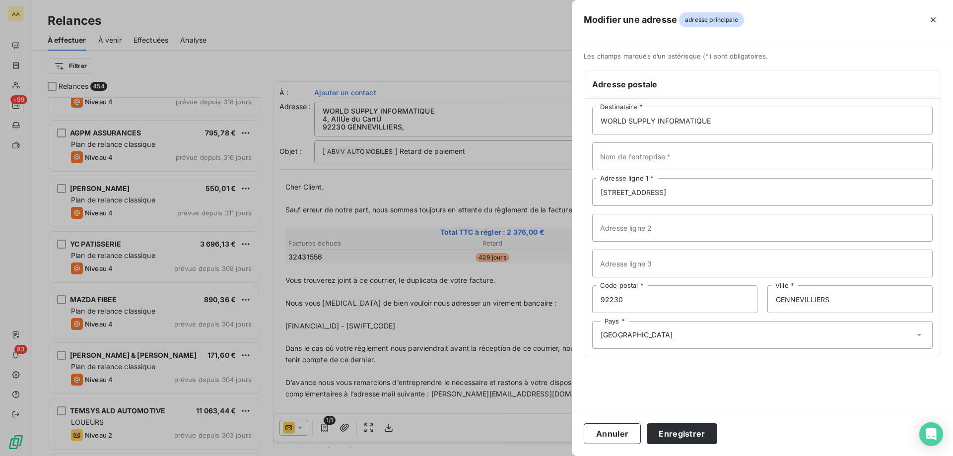
click at [683, 348] on div "Annuler Enregistrer" at bounding box center [762, 433] width 381 height 45
click at [680, 348] on button "Enregistrer" at bounding box center [682, 433] width 70 height 21
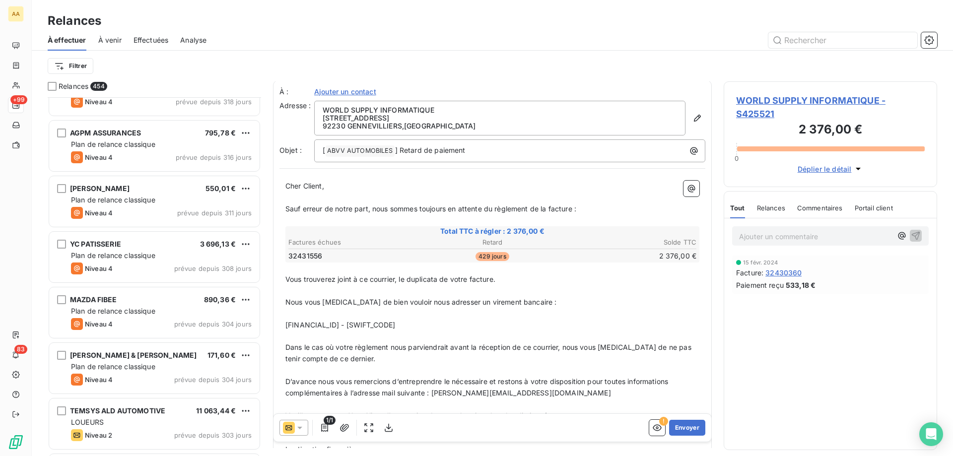
scroll to position [0, 0]
click at [343, 348] on icon "button" at bounding box center [344, 428] width 10 height 10
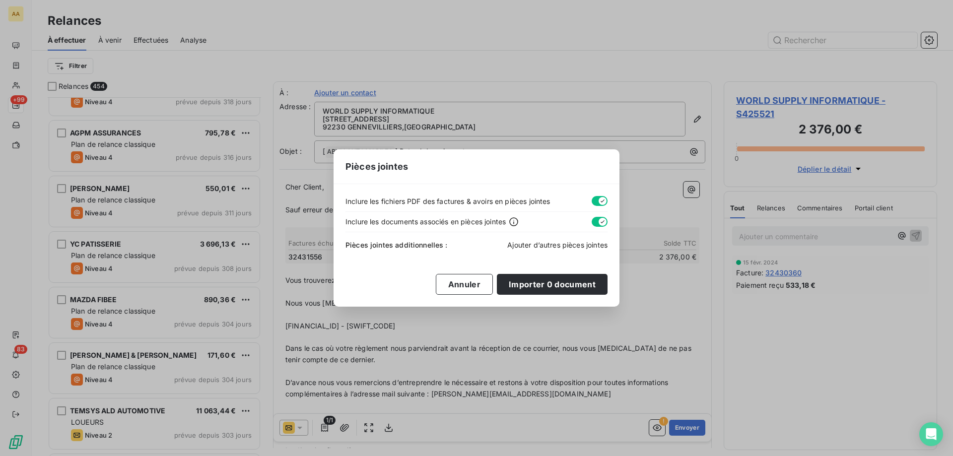
click at [538, 243] on span "Ajouter d’autres pièces jointes" at bounding box center [557, 245] width 100 height 8
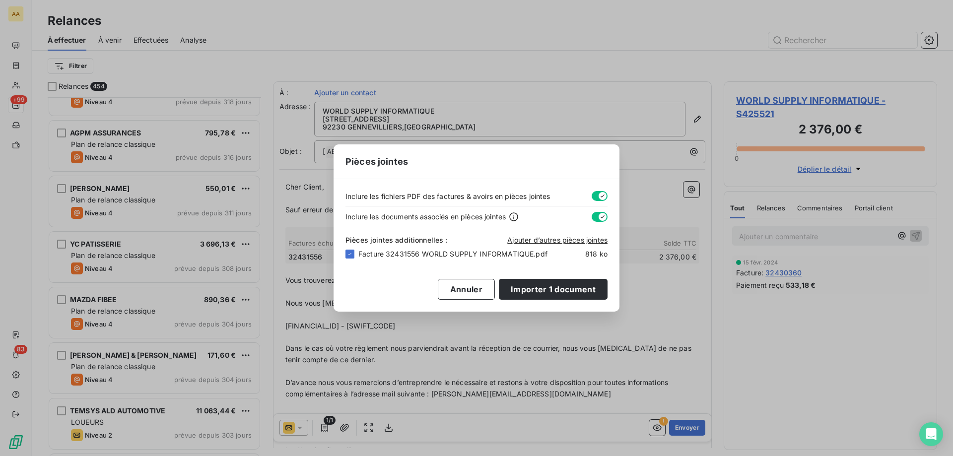
click at [530, 275] on div "Inclure les fichiers PDF des factures & avoirs en pièces jointes Inclure les do…" at bounding box center [477, 245] width 286 height 133
click at [529, 284] on button "Importer 1 document" at bounding box center [553, 289] width 109 height 21
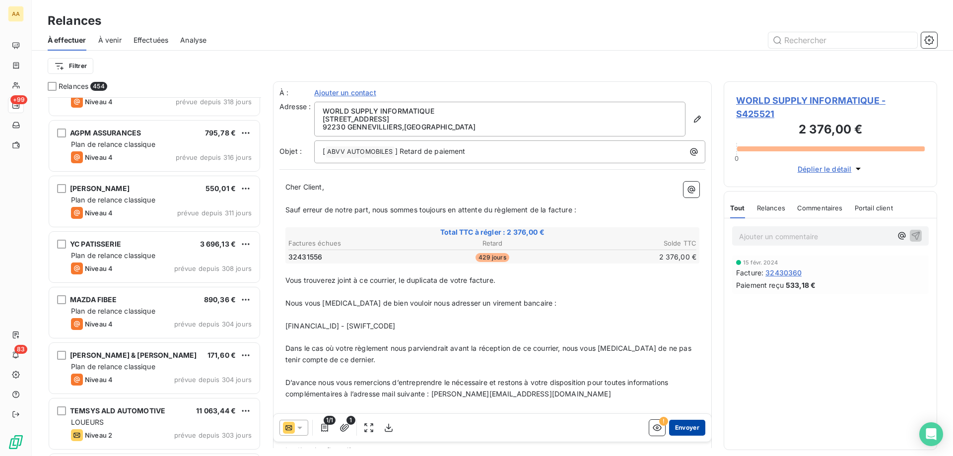
click at [675, 348] on button "Envoyer" at bounding box center [687, 428] width 36 height 16
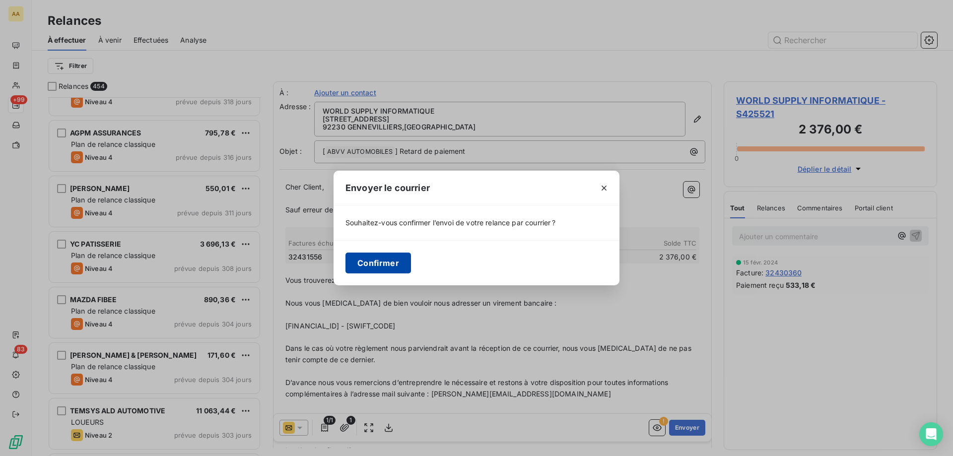
click at [371, 256] on button "Confirmer" at bounding box center [378, 263] width 66 height 21
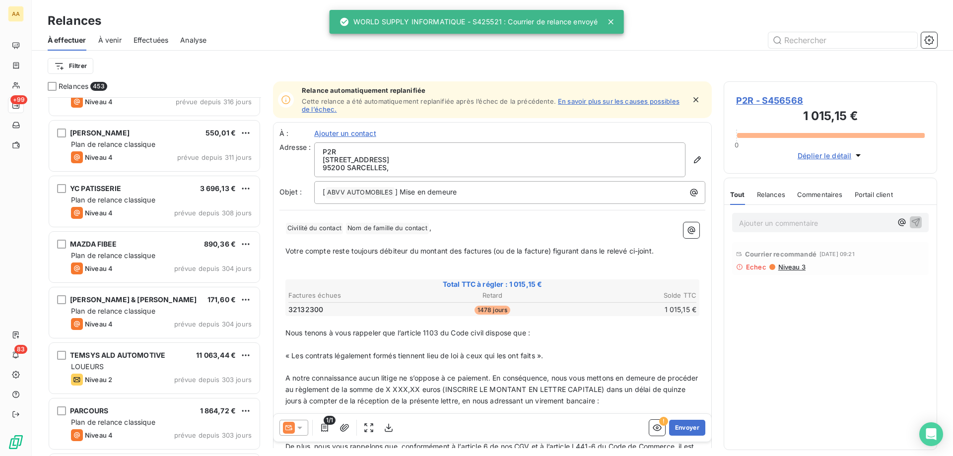
click at [142, 43] on span "Effectuées" at bounding box center [151, 40] width 35 height 10
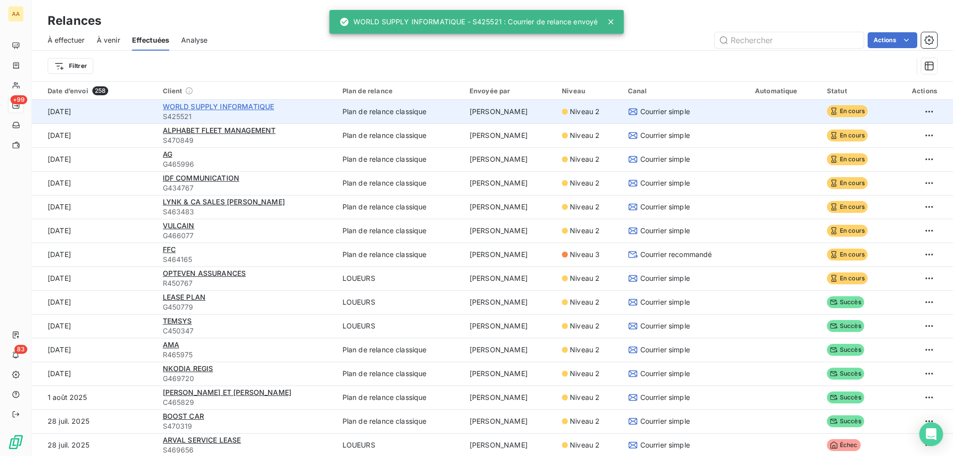
click at [207, 107] on span "WORLD SUPPLY INFORMATIQUE" at bounding box center [219, 106] width 112 height 8
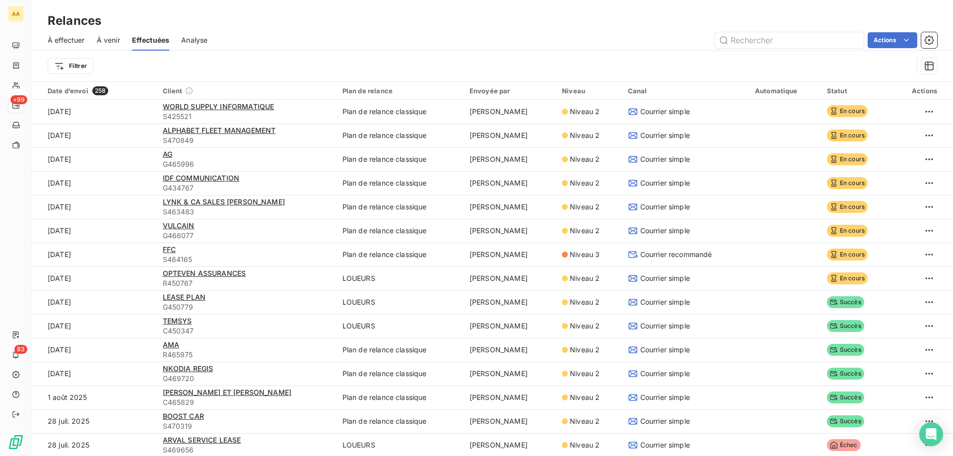
click at [83, 39] on span "À effectuer" at bounding box center [66, 40] width 37 height 10
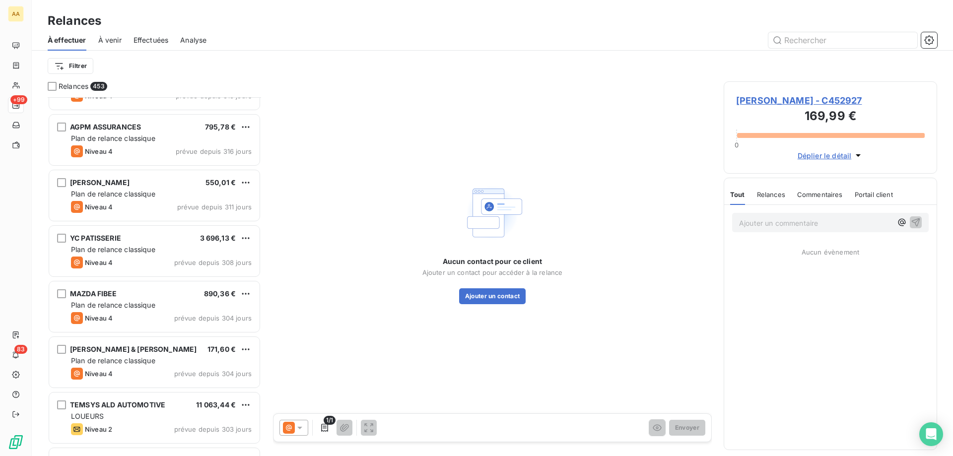
scroll to position [4914, 0]
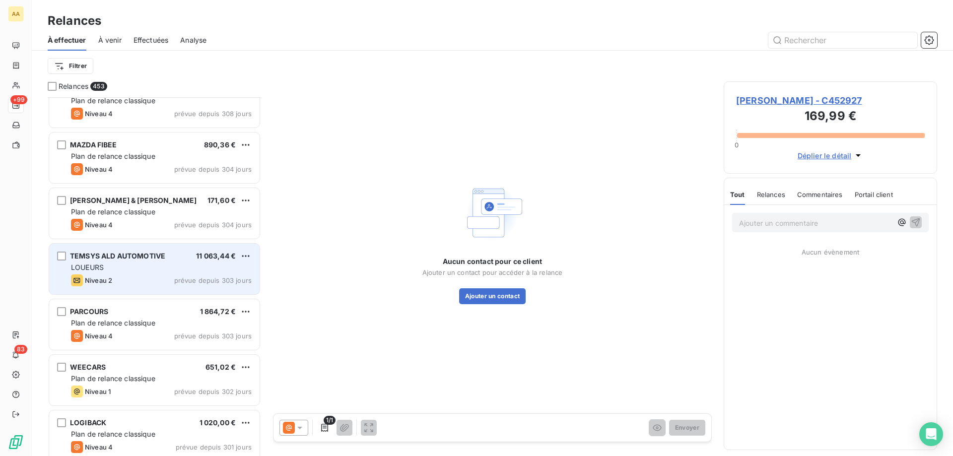
click at [158, 277] on div "Niveau 2 prévue depuis 303 jours" at bounding box center [161, 280] width 181 height 12
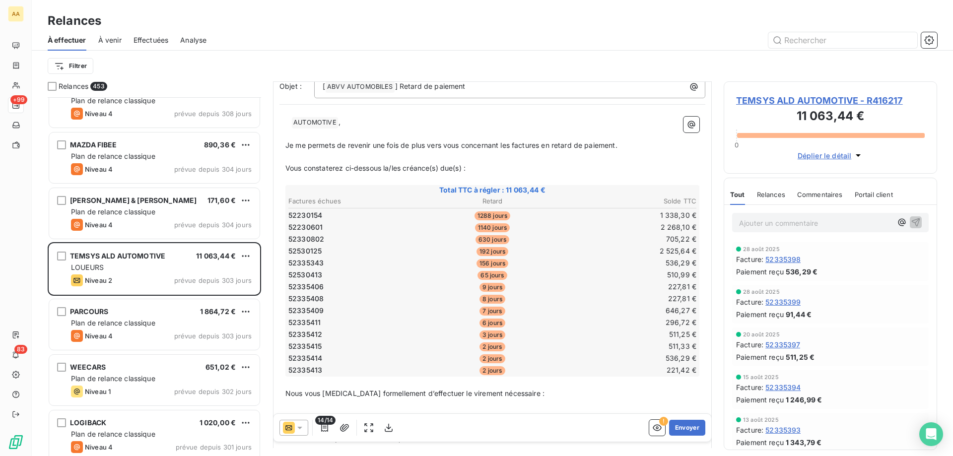
scroll to position [193, 0]
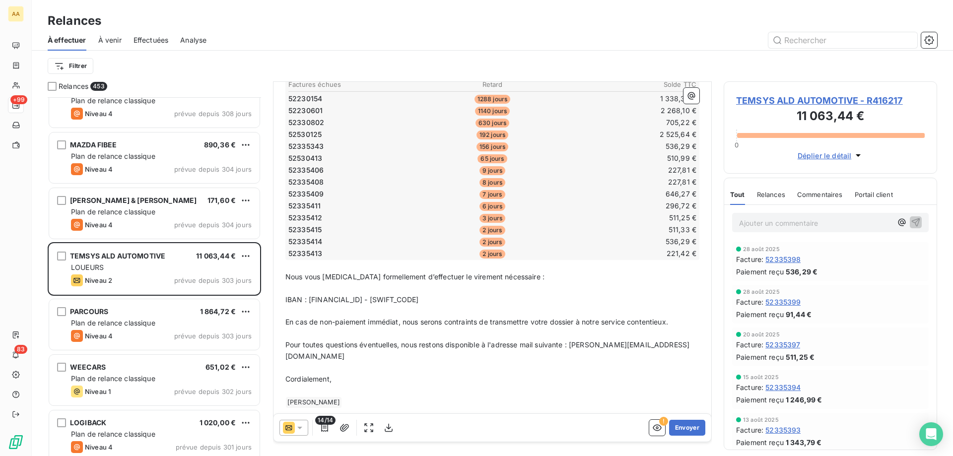
click at [324, 348] on span "14/14" at bounding box center [325, 420] width 20 height 9
click at [323, 348] on icon "button" at bounding box center [325, 428] width 10 height 10
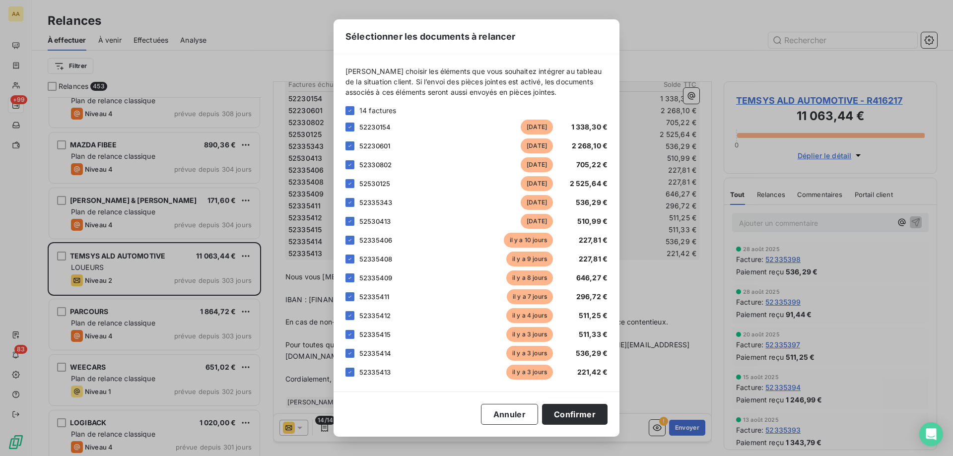
click at [356, 348] on div "52335413 [DATE] 221,42 €" at bounding box center [476, 372] width 262 height 15
click at [351, 348] on icon at bounding box center [350, 372] width 6 height 6
click at [350, 348] on icon at bounding box center [350, 353] width 6 height 6
click at [348, 338] on div at bounding box center [349, 334] width 9 height 9
click at [345, 312] on div "[PERSON_NAME] choisir les éléments que vous souhaitez intégrer au tableau de la…" at bounding box center [477, 223] width 286 height 338
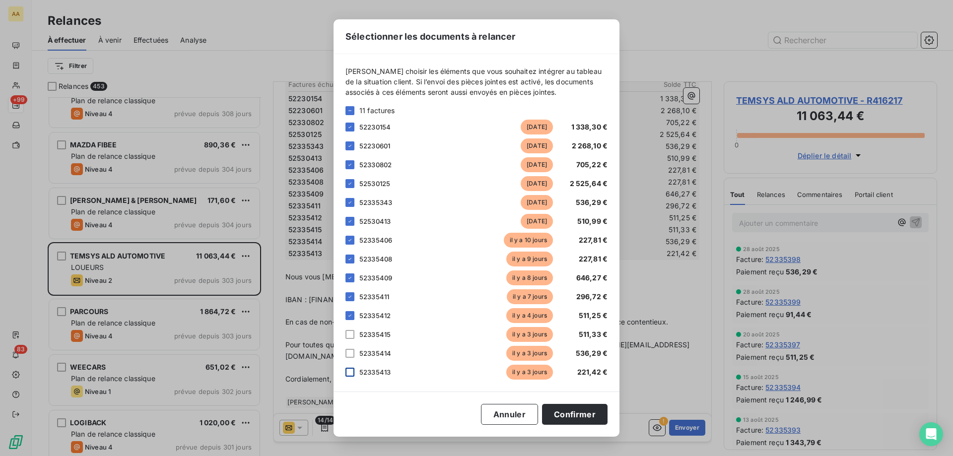
click at [343, 294] on div "[PERSON_NAME] choisir les éléments que vous souhaitez intégrer au tableau de la…" at bounding box center [477, 223] width 286 height 338
click at [351, 296] on icon at bounding box center [350, 297] width 6 height 6
click at [351, 310] on div "52335412 [DATE] 511,25 €" at bounding box center [476, 315] width 262 height 15
click at [350, 316] on icon at bounding box center [349, 316] width 3 height 2
click at [343, 274] on div "[PERSON_NAME] choisir les éléments que vous souhaitez intégrer au tableau de la…" at bounding box center [477, 223] width 286 height 338
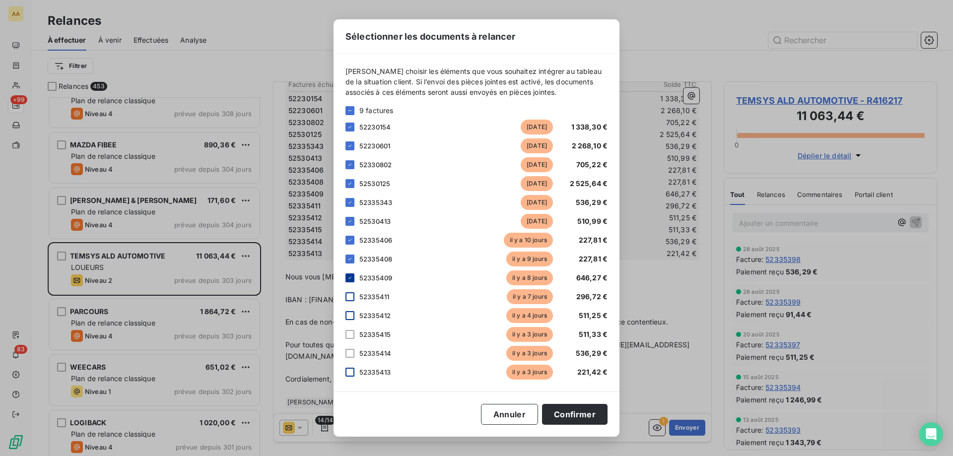
click at [346, 276] on div at bounding box center [349, 277] width 9 height 9
click at [351, 259] on icon at bounding box center [349, 259] width 3 height 2
click at [351, 239] on icon at bounding box center [350, 240] width 6 height 6
click at [571, 348] on div "Sélectionner les documents à relancer [PERSON_NAME] choisir les éléments que vo…" at bounding box center [477, 227] width 286 height 417
click at [569, 348] on button "Confirmer" at bounding box center [575, 414] width 66 height 21
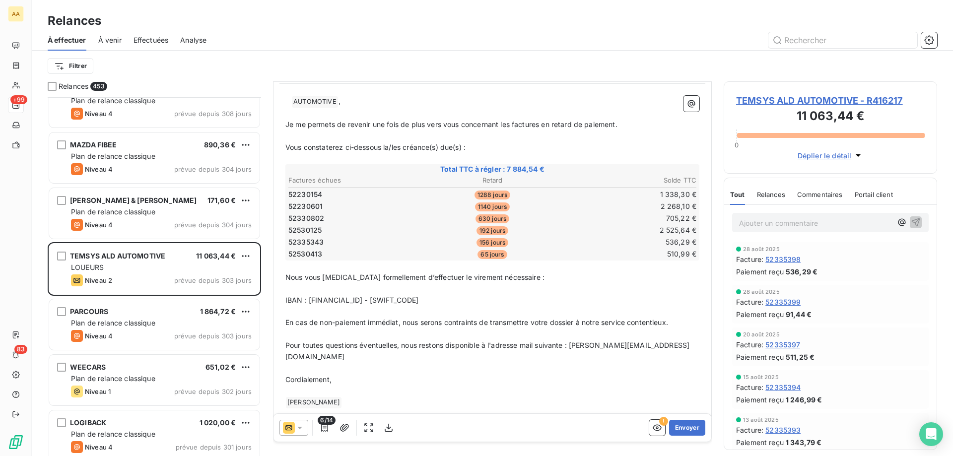
scroll to position [0, 0]
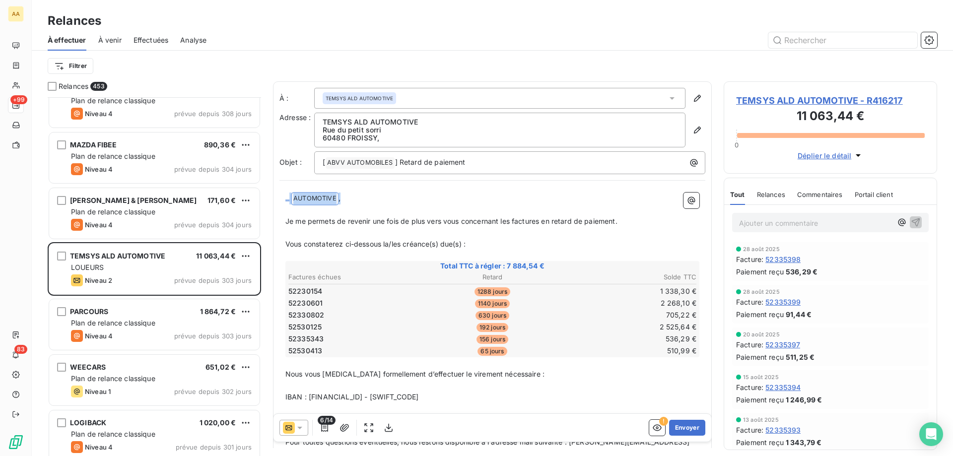
drag, startPoint x: 370, startPoint y: 198, endPoint x: 291, endPoint y: 183, distance: 80.2
click at [284, 192] on div "﻿ ﻿ AUTOMOTIVE ﻿ , ﻿ Je me permets de revenir une fois de plus vers vous concer…" at bounding box center [492, 349] width 426 height 325
click at [506, 214] on p "﻿" at bounding box center [492, 209] width 414 height 11
drag, startPoint x: 423, startPoint y: 245, endPoint x: 527, endPoint y: 248, distance: 104.3
click at [526, 247] on p "Vous constaterez ci-dessous la/les créance(s) due(s) :" at bounding box center [492, 243] width 414 height 11
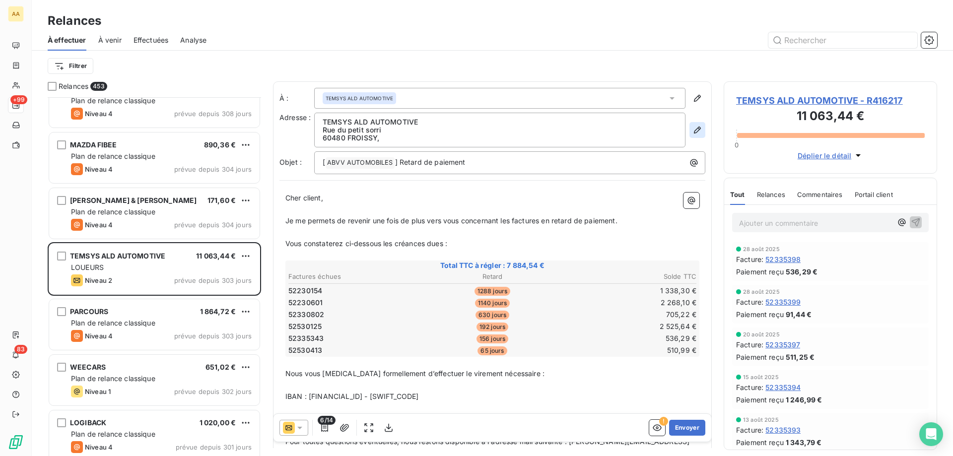
click at [696, 134] on button "button" at bounding box center [697, 130] width 16 height 16
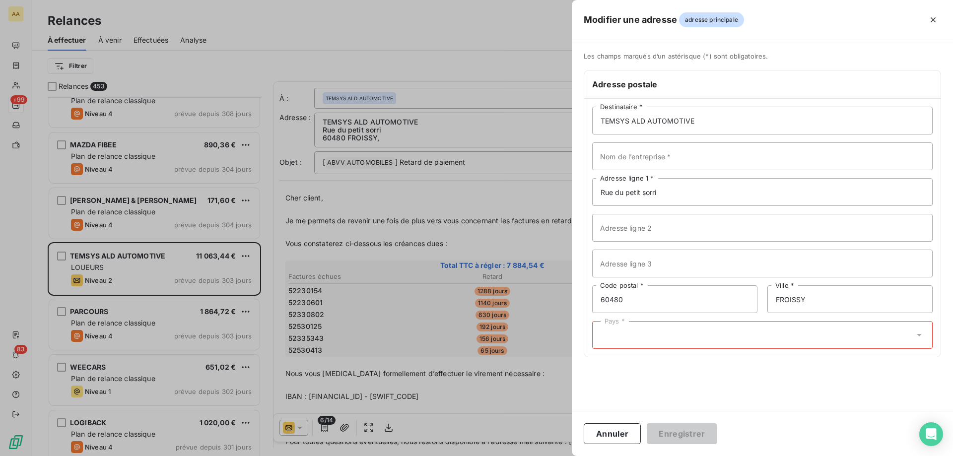
click at [639, 345] on div "Pays *" at bounding box center [762, 335] width 340 height 28
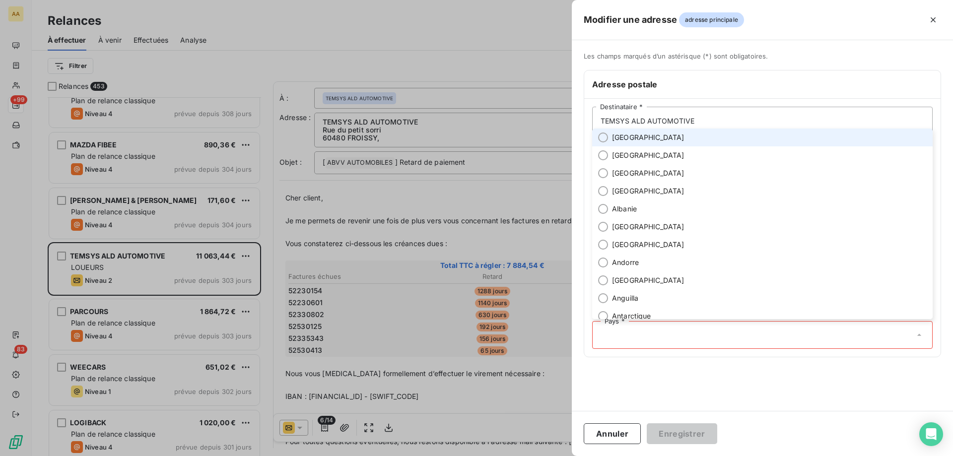
click at [626, 141] on span "[GEOGRAPHIC_DATA]" at bounding box center [648, 138] width 72 height 10
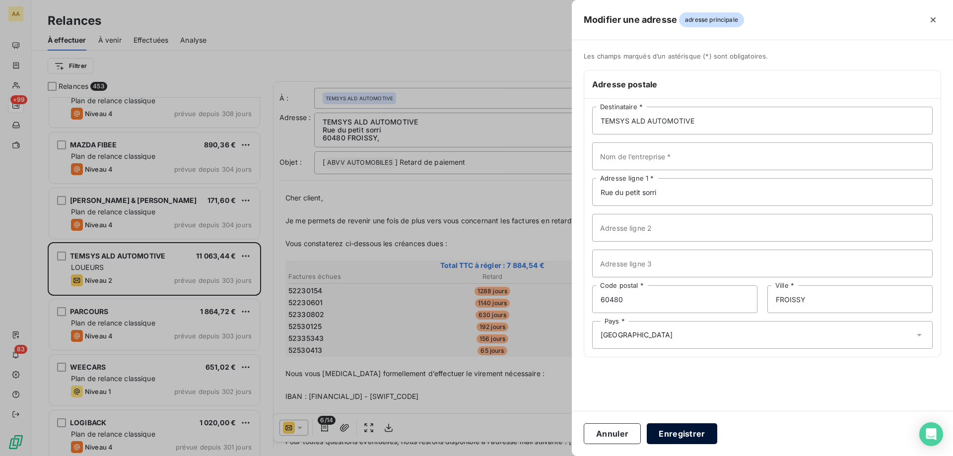
click at [673, 348] on button "Enregistrer" at bounding box center [682, 433] width 70 height 21
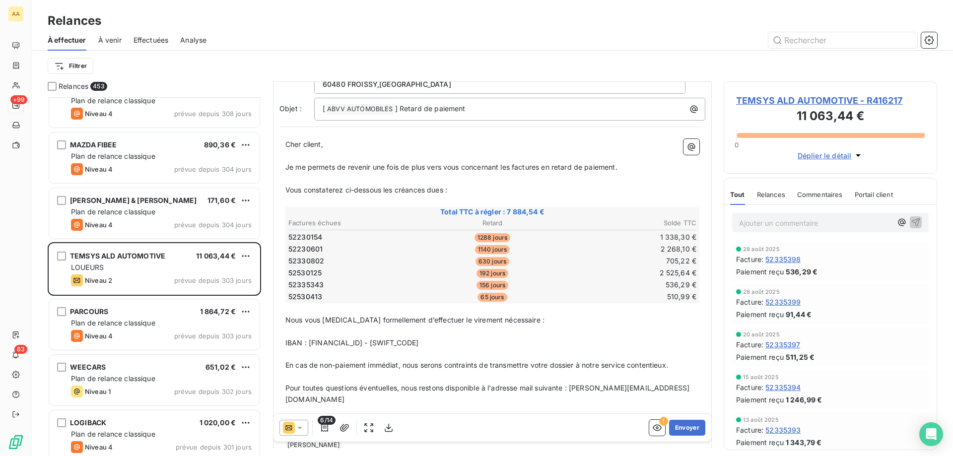
scroll to position [97, 0]
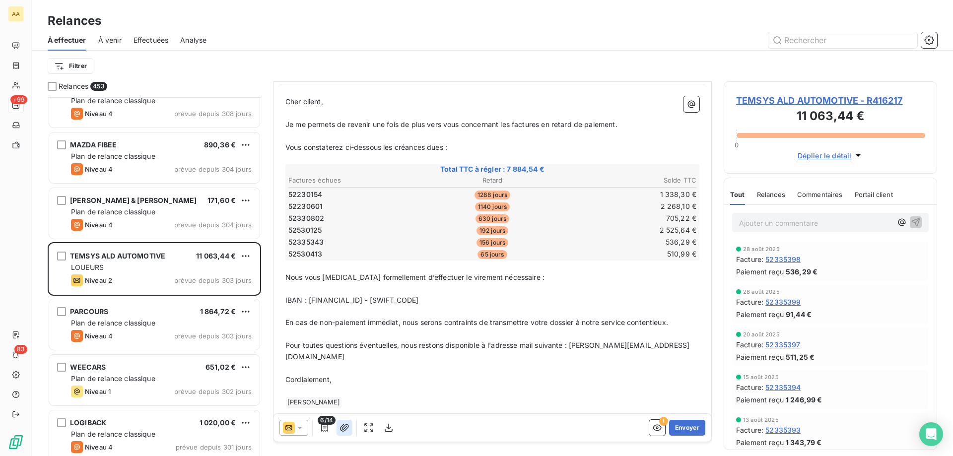
click at [345, 348] on icon "button" at bounding box center [344, 428] width 10 height 10
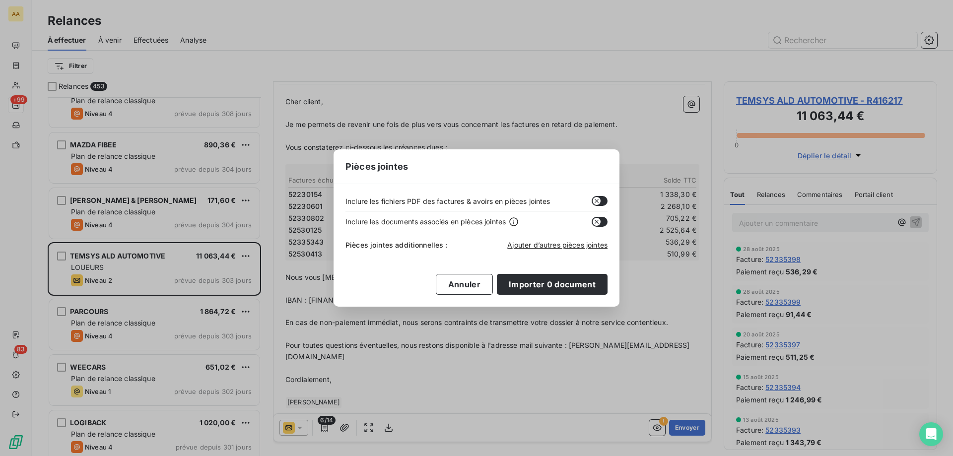
click at [569, 238] on div "Pièces jointes additionnelles : Ajouter d’autres pièces jointes" at bounding box center [476, 243] width 262 height 22
click at [566, 243] on span "Ajouter d’autres pièces jointes" at bounding box center [557, 245] width 100 height 8
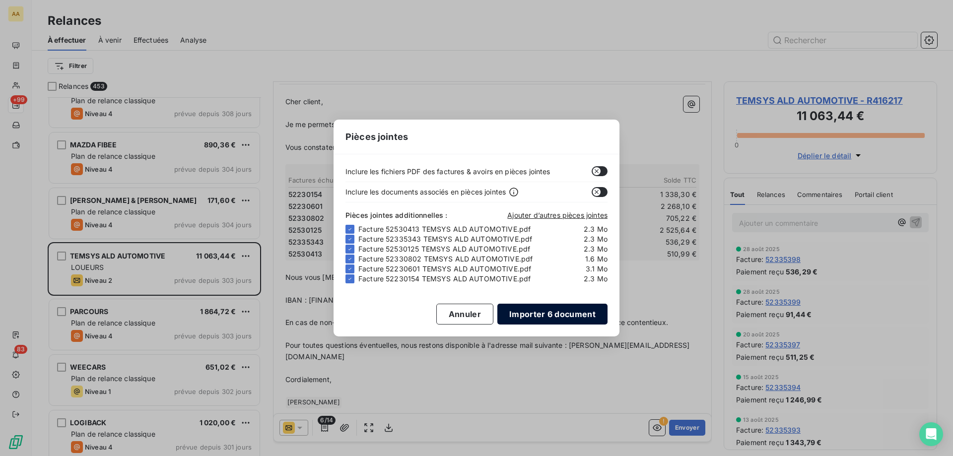
click at [601, 318] on button "Importer 6 document" at bounding box center [552, 314] width 110 height 21
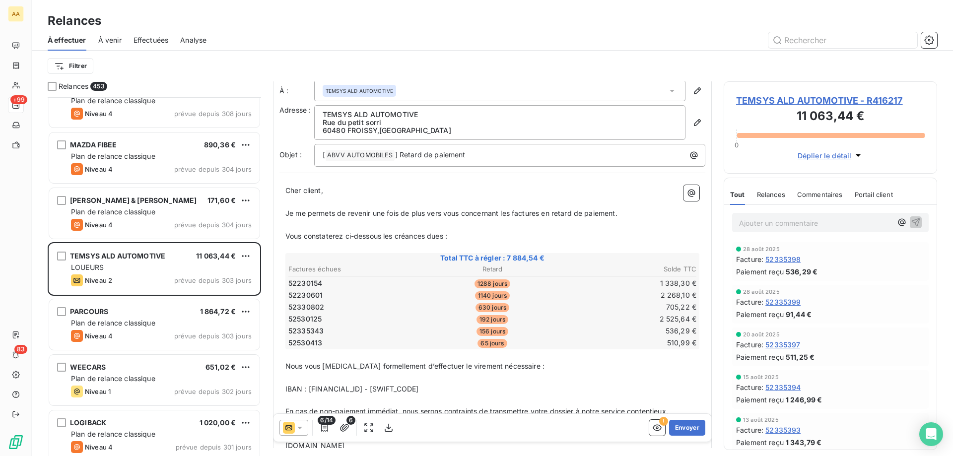
scroll to position [0, 0]
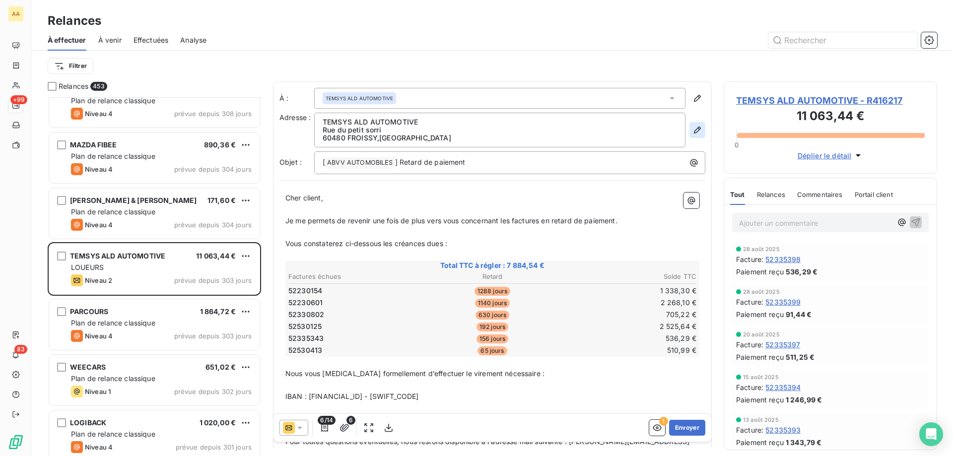
click at [692, 128] on icon "button" at bounding box center [697, 130] width 10 height 10
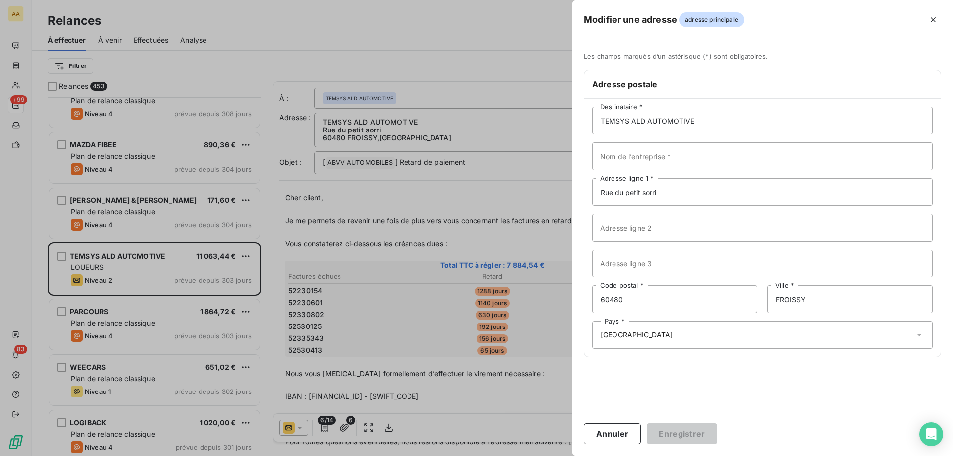
click at [683, 333] on div "Pays * [GEOGRAPHIC_DATA]" at bounding box center [762, 335] width 340 height 28
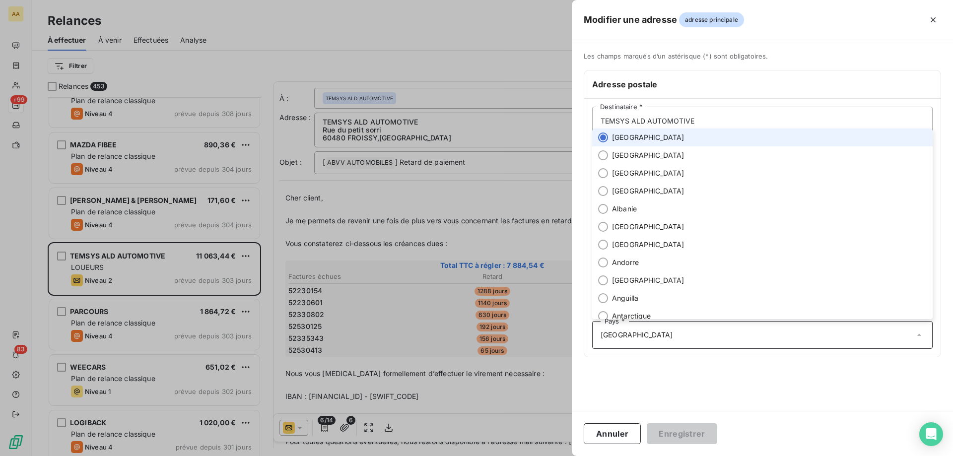
click at [634, 130] on li "[GEOGRAPHIC_DATA]" at bounding box center [762, 138] width 340 height 18
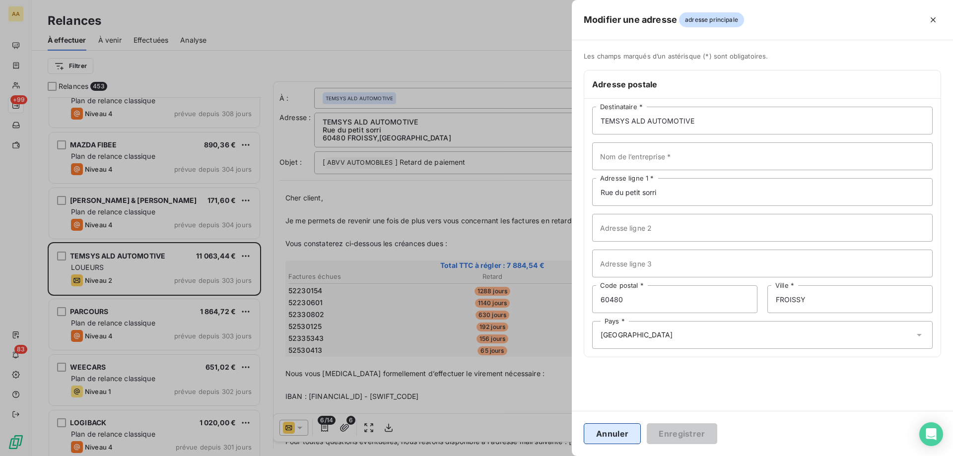
click at [622, 348] on button "Annuler" at bounding box center [612, 433] width 57 height 21
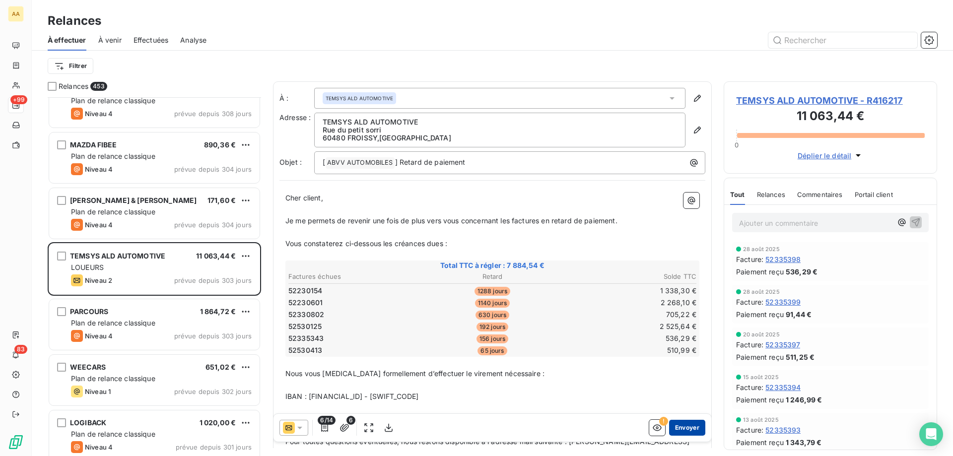
click at [680, 348] on button "Envoyer" at bounding box center [687, 428] width 36 height 16
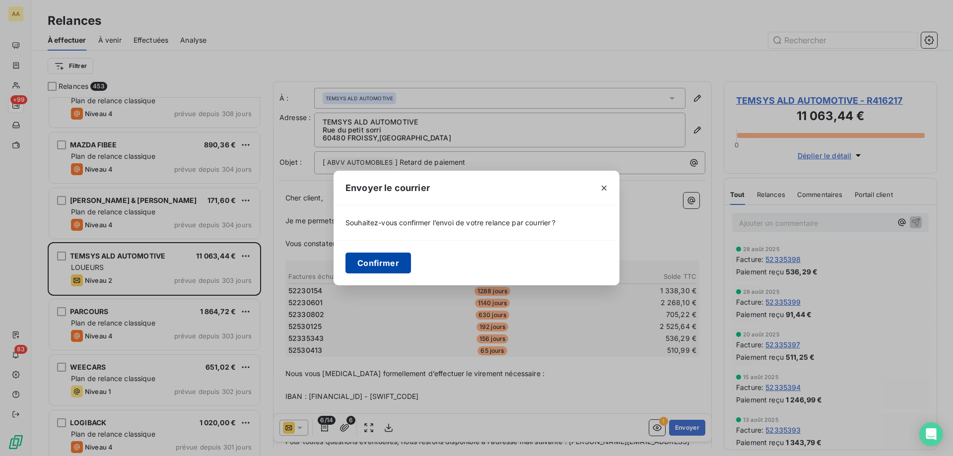
click at [388, 264] on button "Confirmer" at bounding box center [378, 263] width 66 height 21
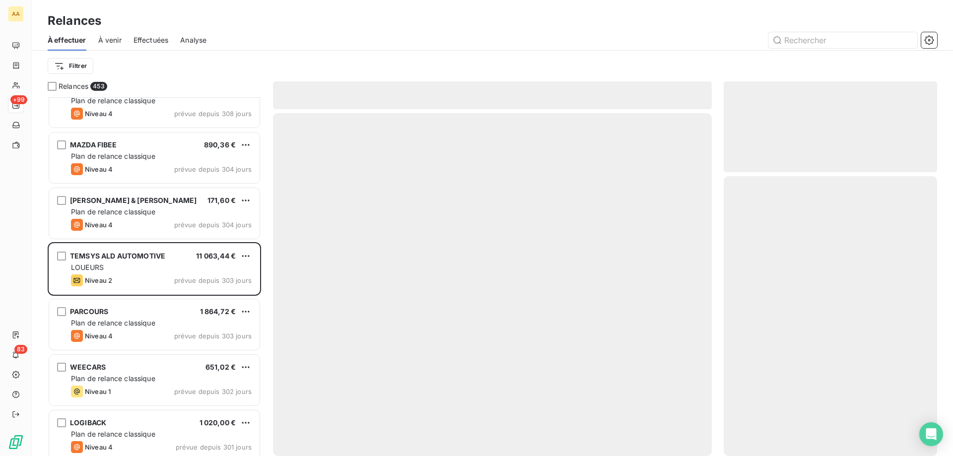
click at [142, 38] on span "Effectuées" at bounding box center [151, 40] width 35 height 10
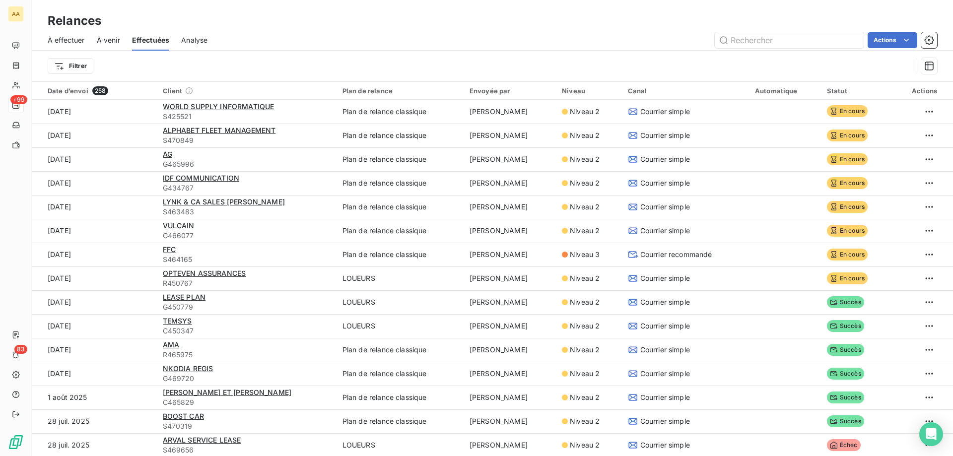
click at [166, 41] on span "Effectuées" at bounding box center [151, 40] width 38 height 10
click at [94, 41] on div "À effectuer À venir Effectuées Analyse Actions" at bounding box center [492, 40] width 921 height 21
click at [103, 40] on span "À venir" at bounding box center [108, 40] width 23 height 10
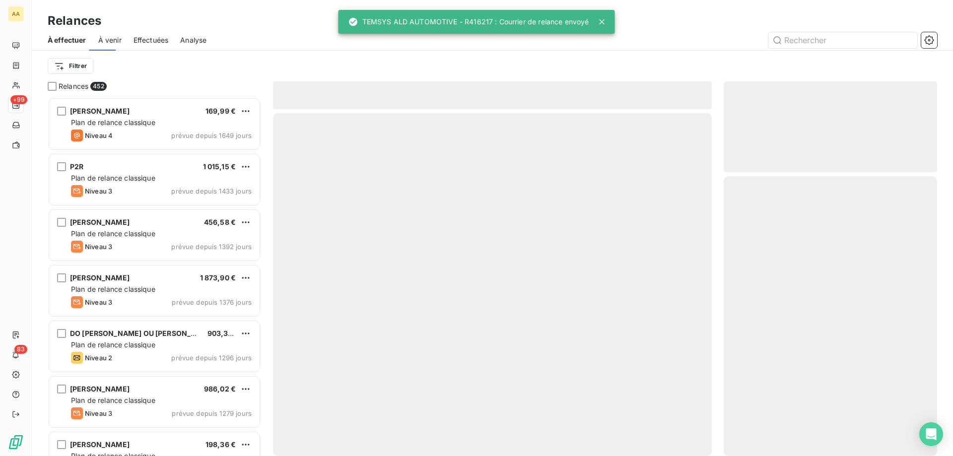
click at [165, 46] on div "Effectuées" at bounding box center [151, 40] width 35 height 21
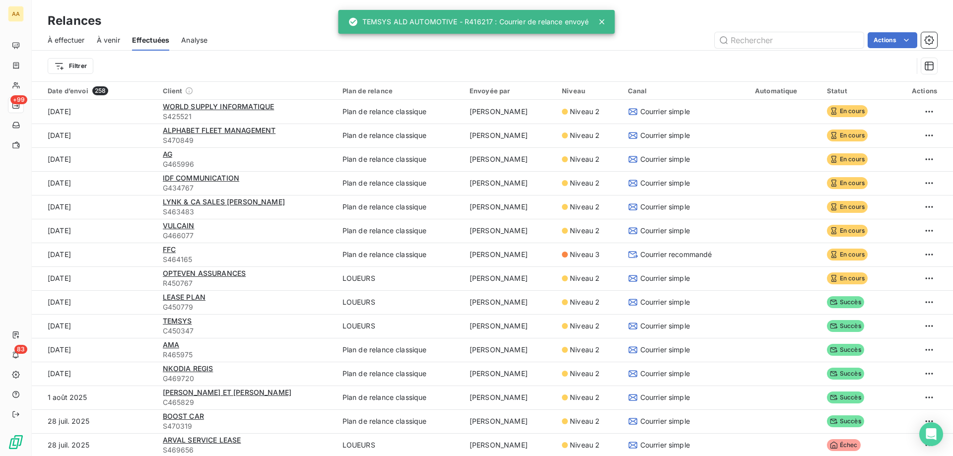
click at [110, 44] on span "À venir" at bounding box center [108, 40] width 23 height 10
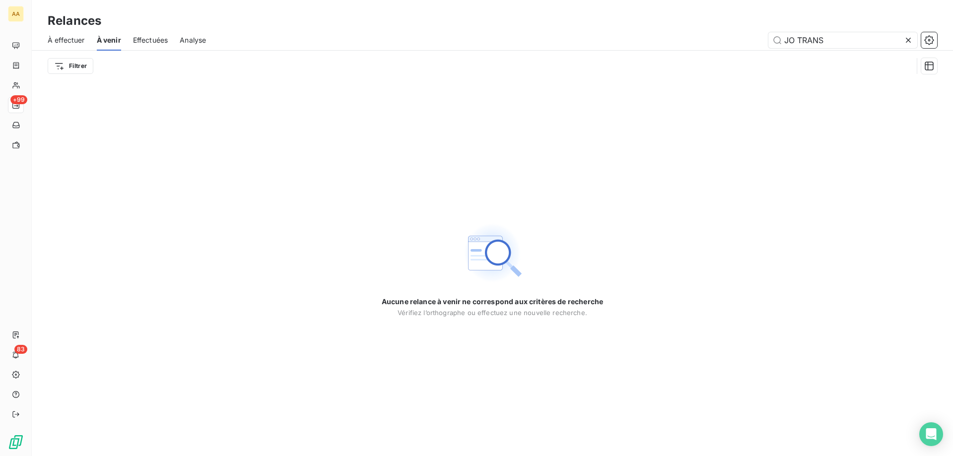
click at [762, 40] on div at bounding box center [910, 40] width 14 height 16
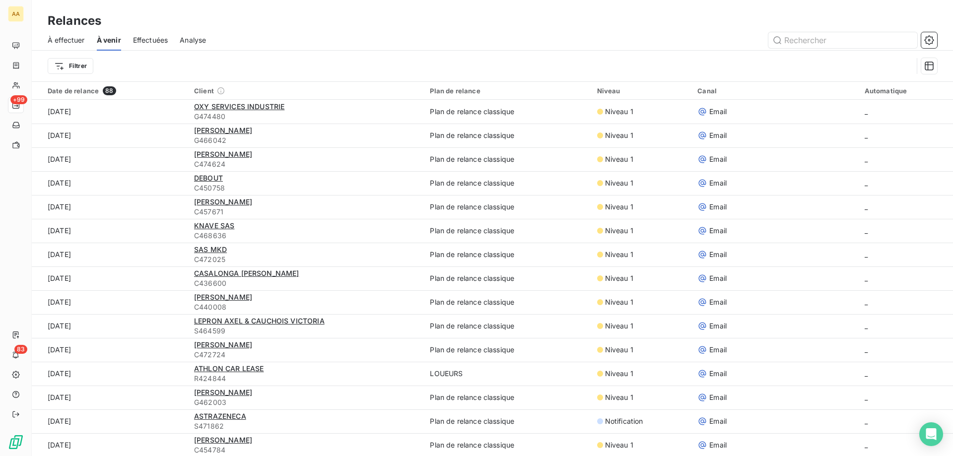
click at [144, 38] on span "Effectuées" at bounding box center [150, 40] width 35 height 10
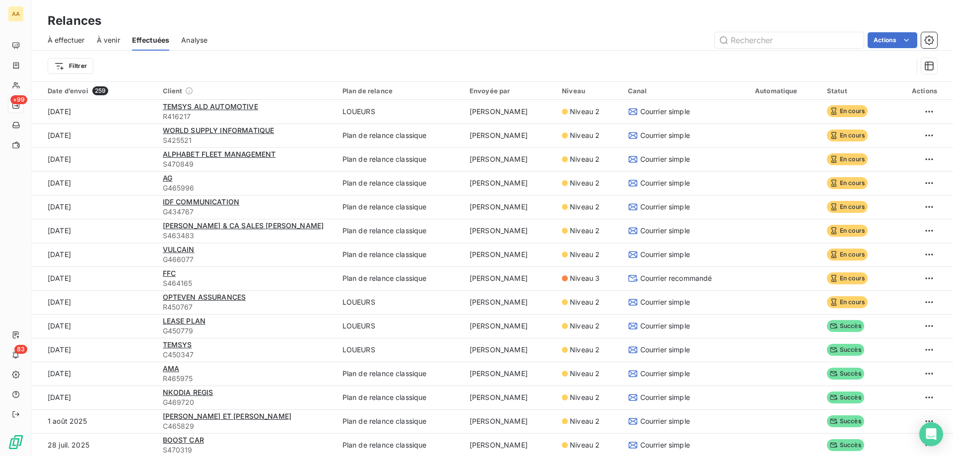
click at [65, 40] on span "À effectuer" at bounding box center [66, 40] width 37 height 10
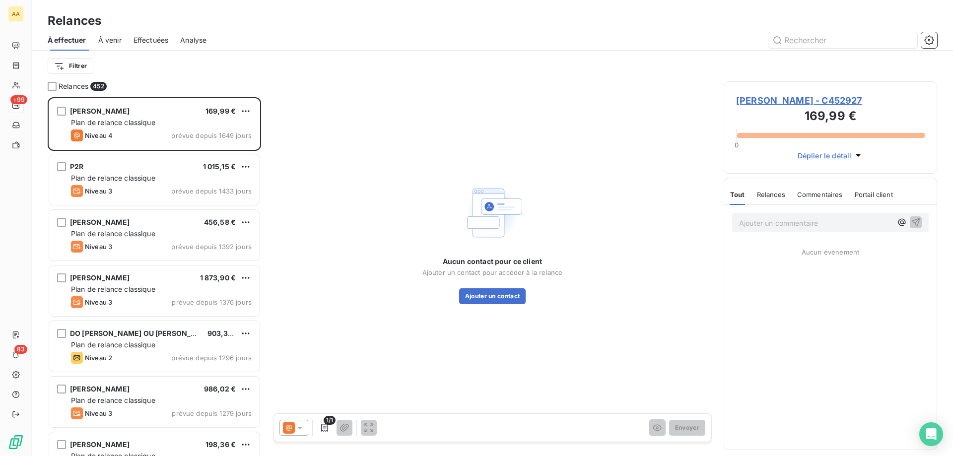
scroll to position [351, 206]
click at [116, 38] on span "À venir" at bounding box center [109, 40] width 23 height 10
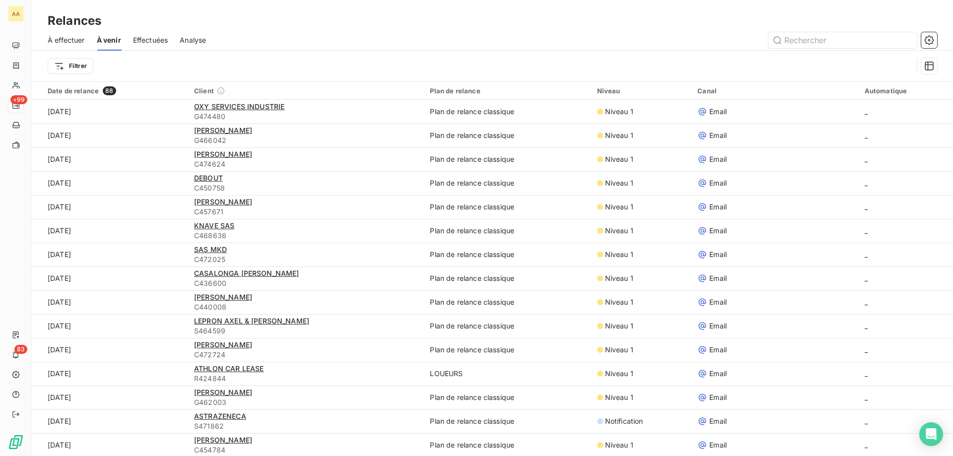
click at [142, 40] on span "Effectuées" at bounding box center [150, 40] width 35 height 10
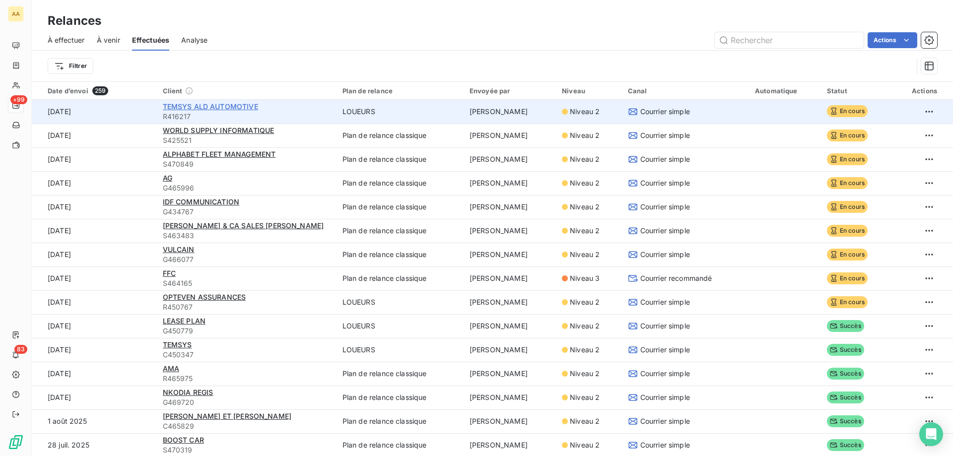
click at [175, 108] on span "TEMSYS ALD AUTOMOTIVE" at bounding box center [210, 106] width 95 height 8
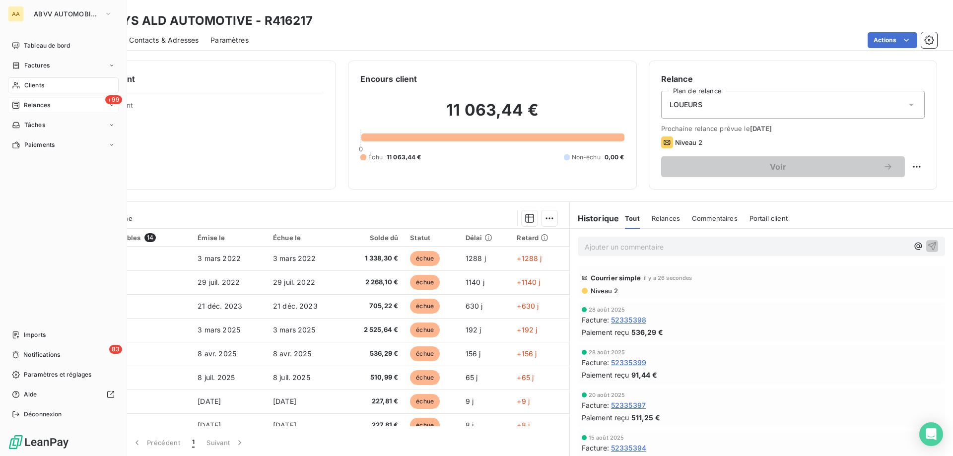
click at [27, 105] on span "Relances" at bounding box center [37, 105] width 26 height 9
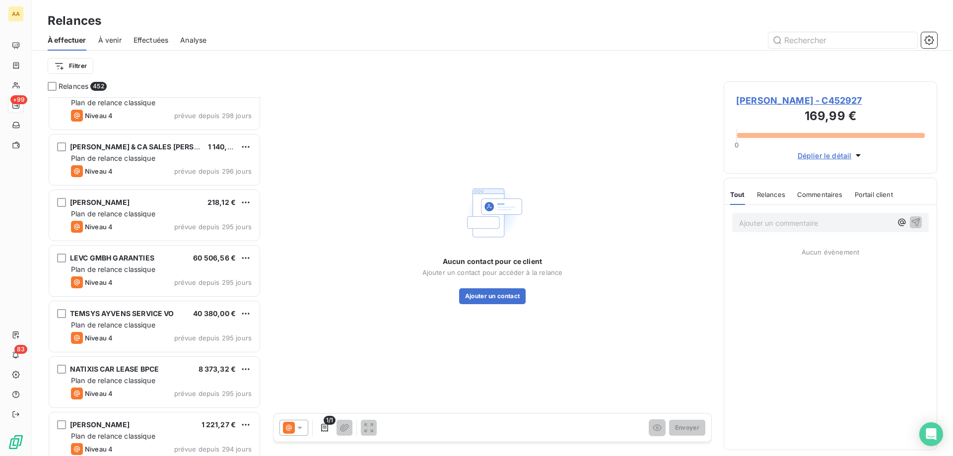
scroll to position [5262, 0]
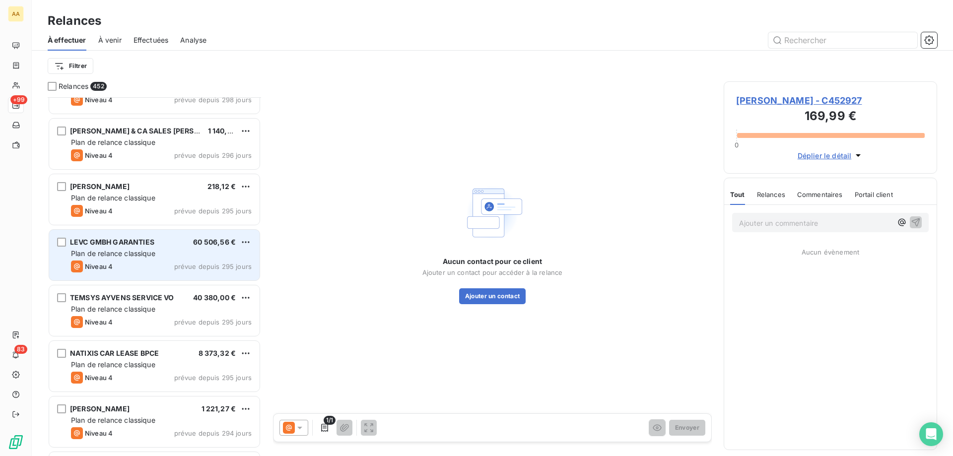
click at [178, 271] on div "Niveau 4 prévue depuis 295 jours" at bounding box center [161, 267] width 181 height 12
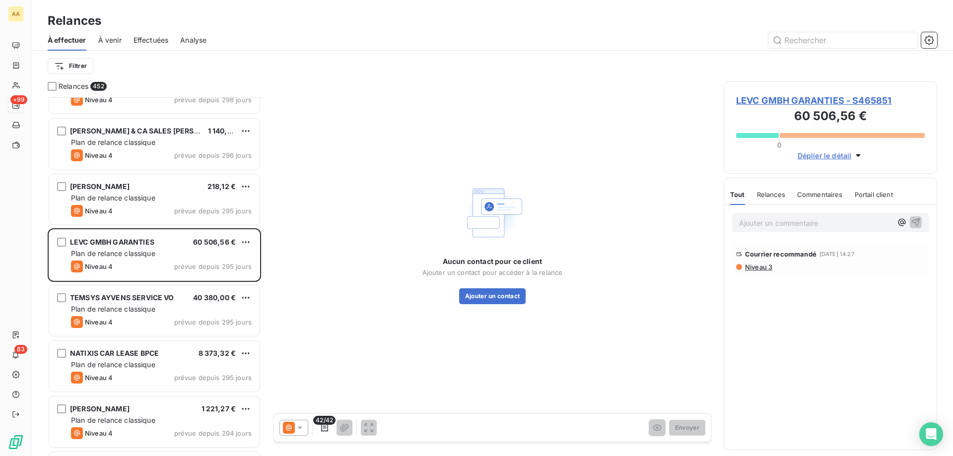
click at [283, 434] on div at bounding box center [293, 428] width 29 height 16
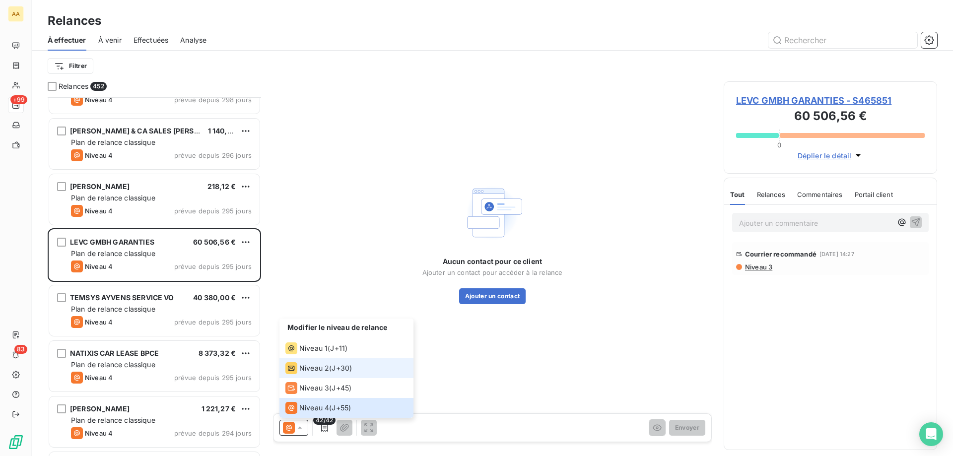
click at [319, 358] on li "Niveau 2 ( J+30 )" at bounding box center [346, 368] width 134 height 20
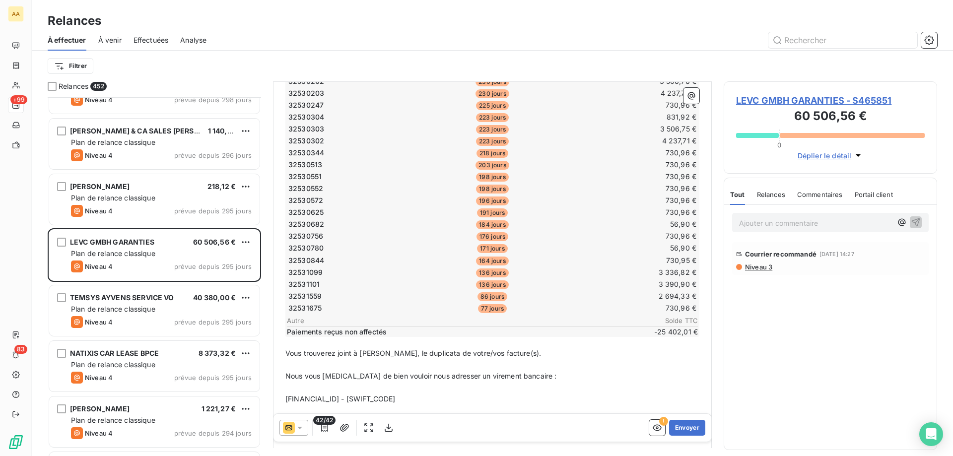
scroll to position [249, 0]
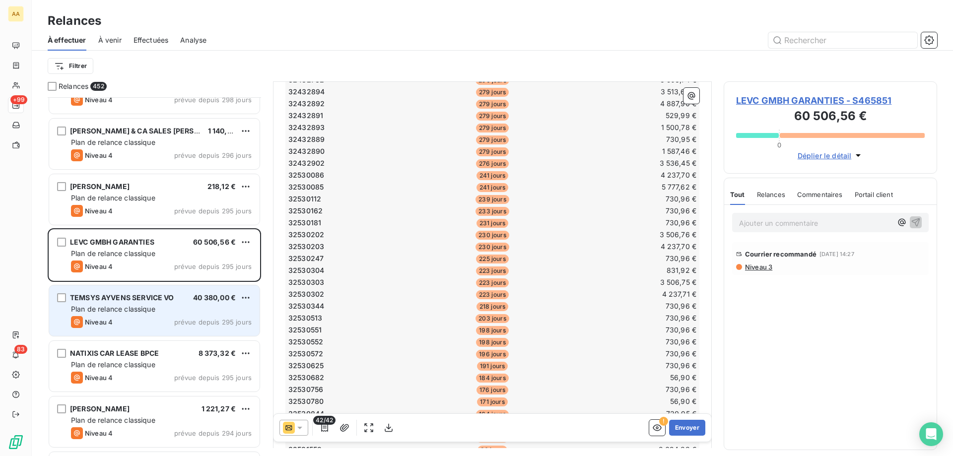
click at [154, 304] on div "TEMSYS AYVENS SERVICE VO 40 380,00 € Plan de relance classique Niveau 4 prévue …" at bounding box center [154, 310] width 210 height 51
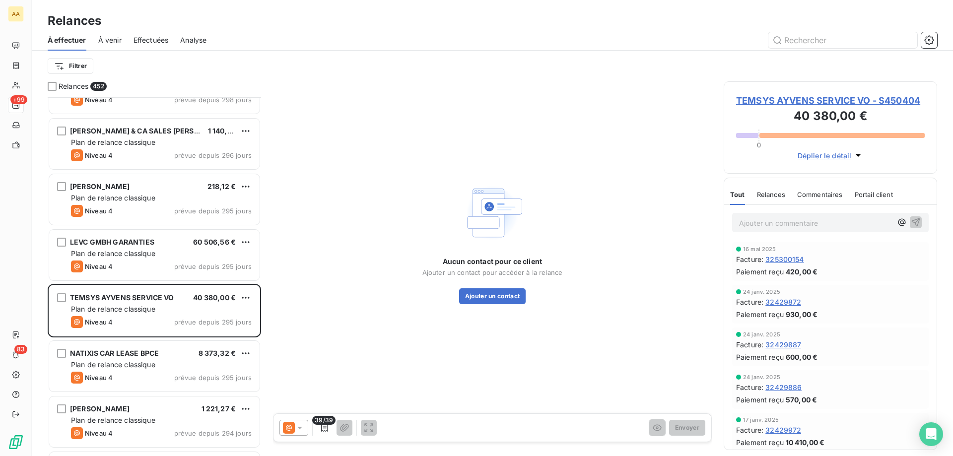
click at [298, 429] on icon at bounding box center [300, 428] width 10 height 10
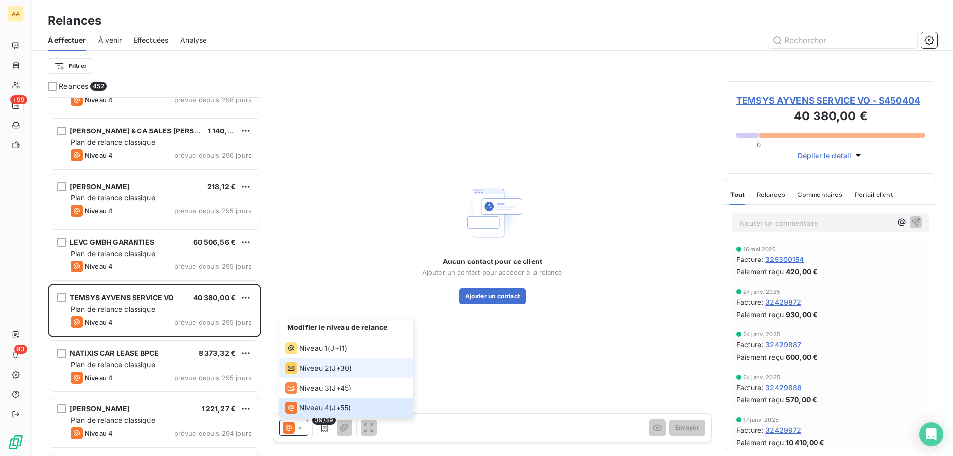
click at [315, 367] on span "Niveau 2" at bounding box center [314, 368] width 30 height 10
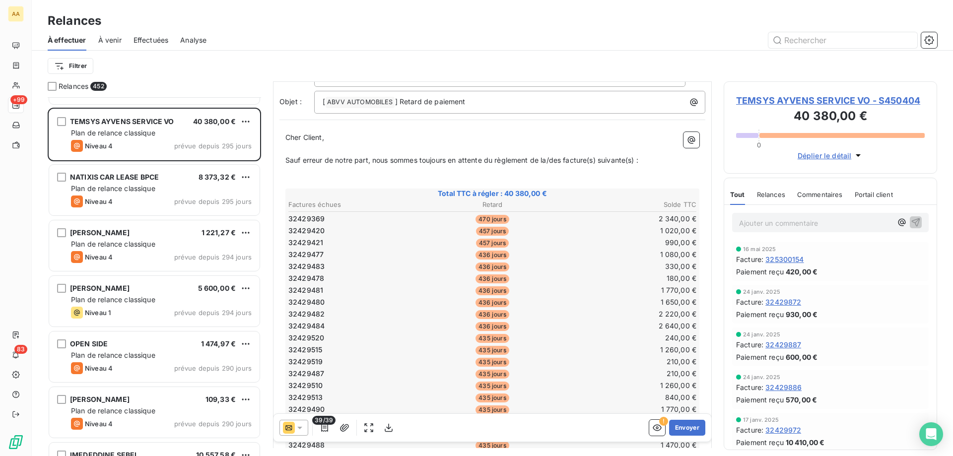
scroll to position [5460, 0]
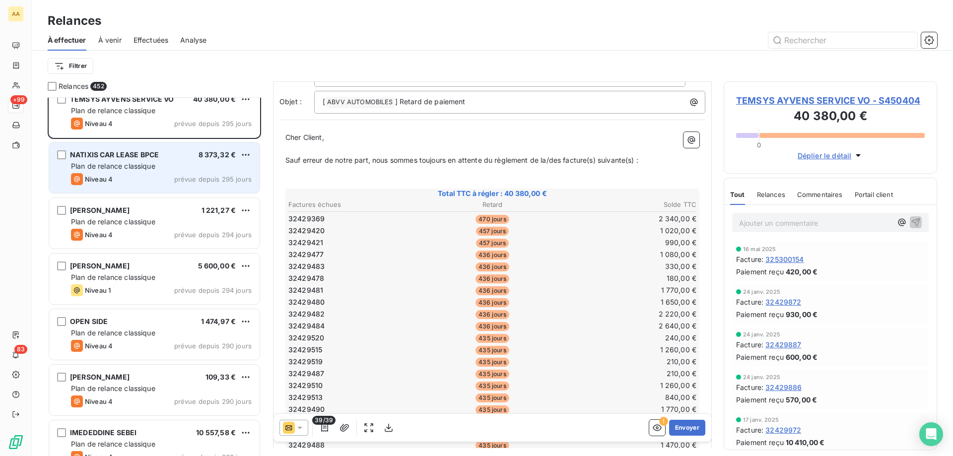
click at [130, 179] on div "Niveau 4 prévue depuis 295 jours" at bounding box center [161, 179] width 181 height 12
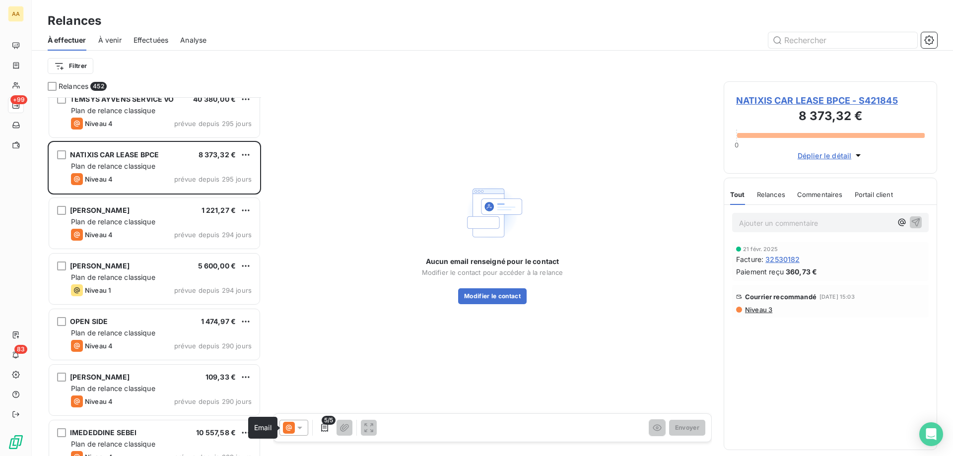
click at [291, 424] on icon at bounding box center [289, 428] width 12 height 12
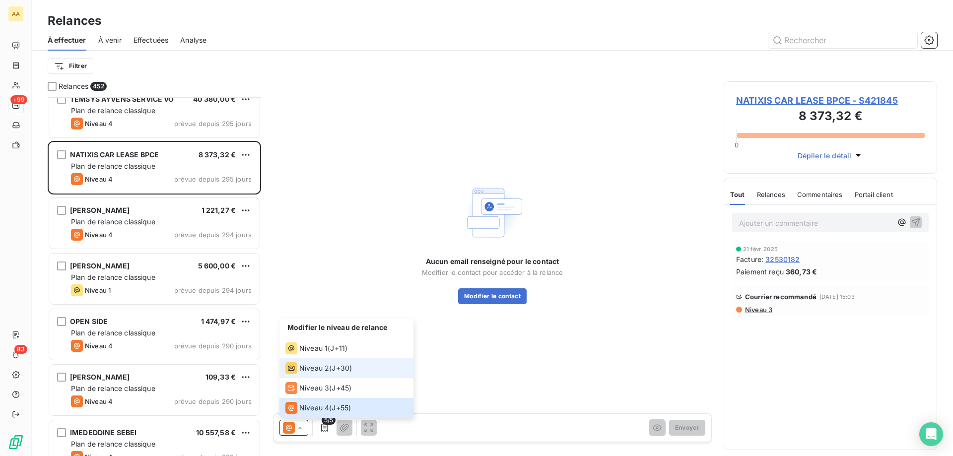
click at [309, 367] on span "Niveau 2" at bounding box center [314, 368] width 30 height 10
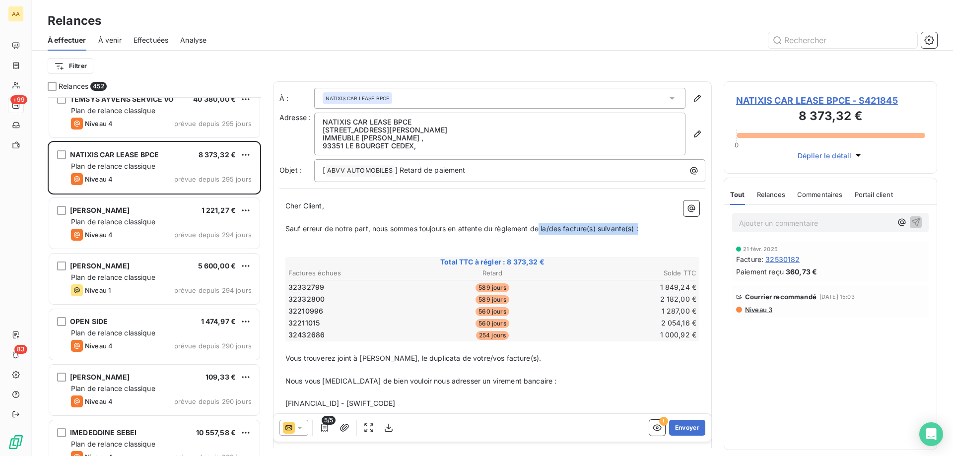
drag, startPoint x: 541, startPoint y: 231, endPoint x: 650, endPoint y: 233, distance: 108.2
click at [650, 233] on p "Sauf erreur de notre part, nous sommes toujours en attente du règlement de la/d…" at bounding box center [492, 228] width 414 height 11
click at [535, 237] on p "﻿" at bounding box center [492, 240] width 414 height 11
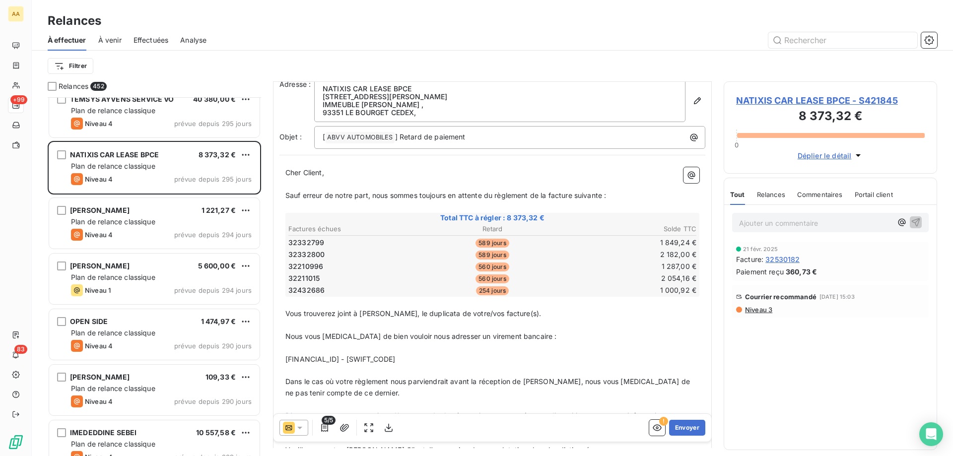
scroll to position [51, 0]
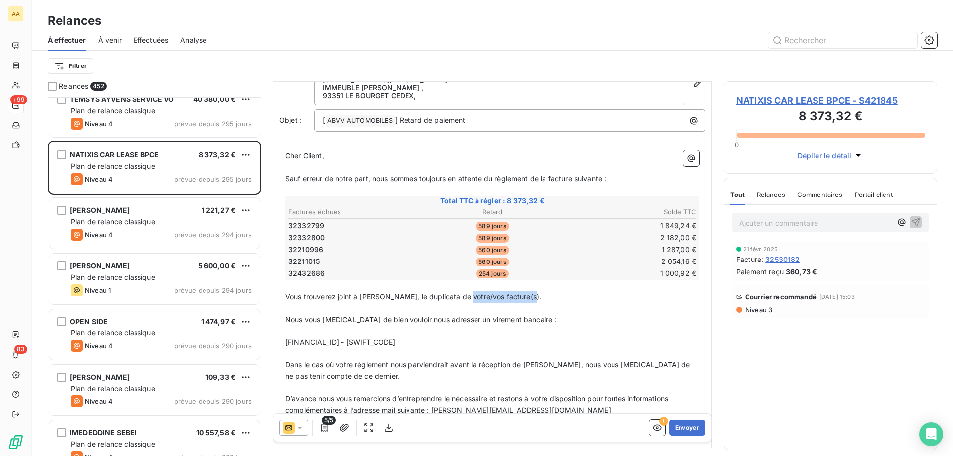
drag, startPoint x: 509, startPoint y: 294, endPoint x: 597, endPoint y: 300, distance: 88.6
click at [597, 300] on p "Vous trouverez joint à ce courrier, le duplicata de votre/vos facture(s)." at bounding box center [492, 296] width 414 height 11
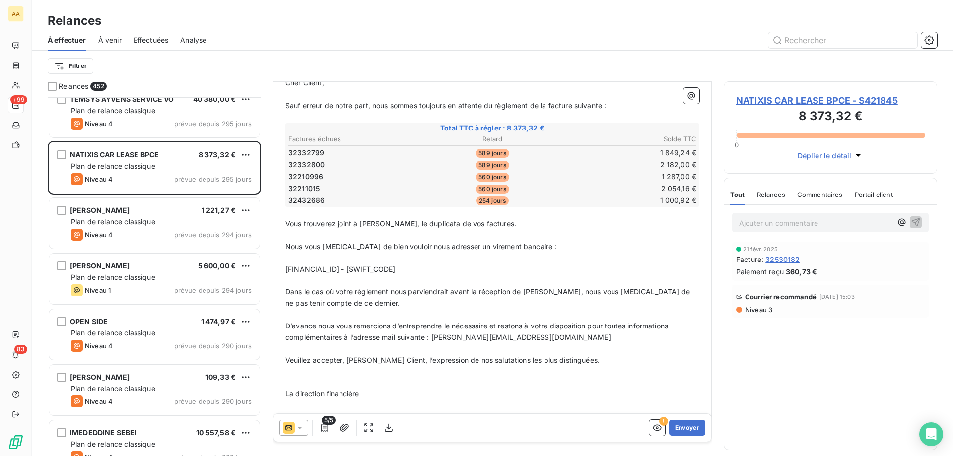
scroll to position [149, 0]
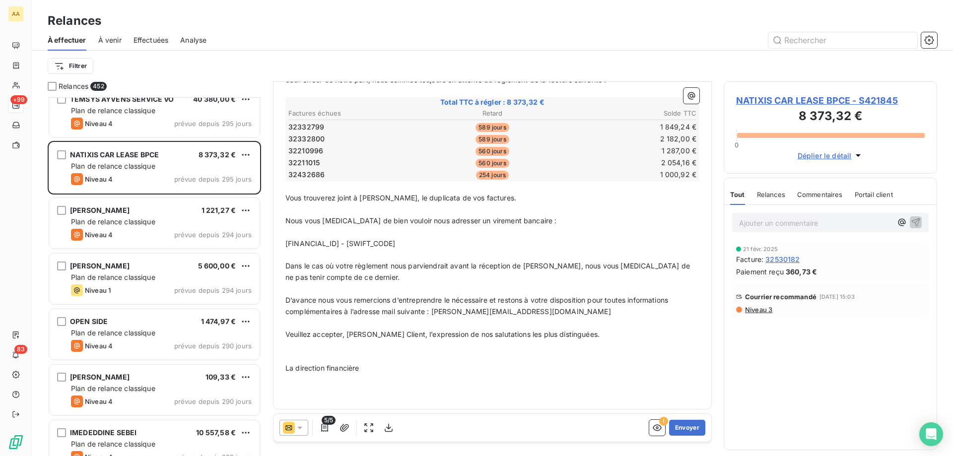
click at [359, 365] on span "La direction financière" at bounding box center [321, 368] width 73 height 8
click at [304, 364] on span "La direction financière" at bounding box center [321, 368] width 73 height 8
click at [297, 360] on p "﻿" at bounding box center [492, 356] width 414 height 11
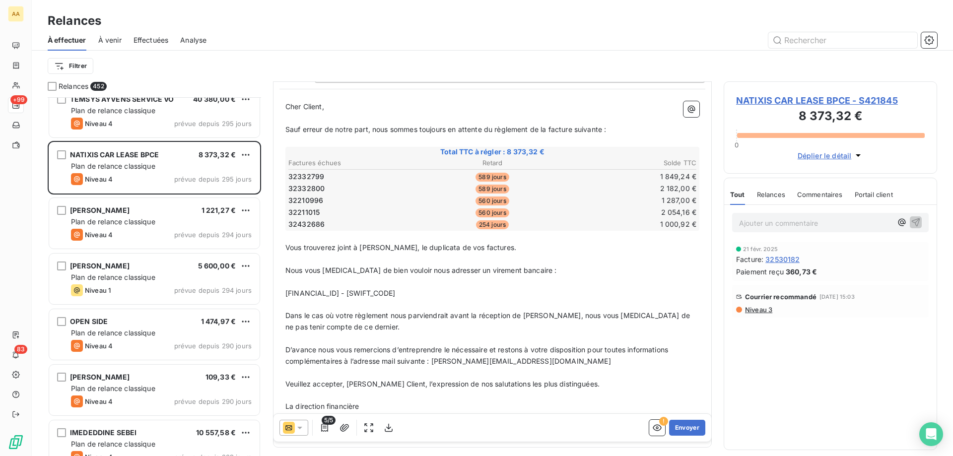
scroll to position [0, 0]
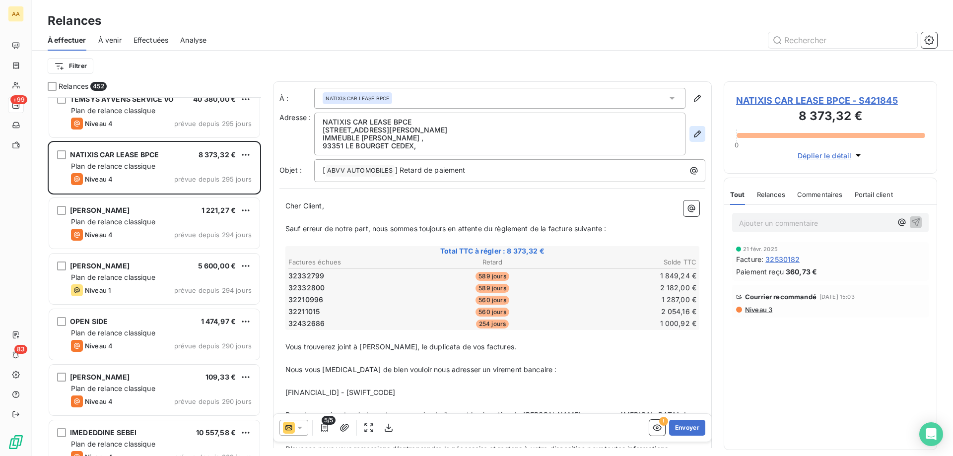
click at [689, 139] on button "button" at bounding box center [697, 134] width 16 height 16
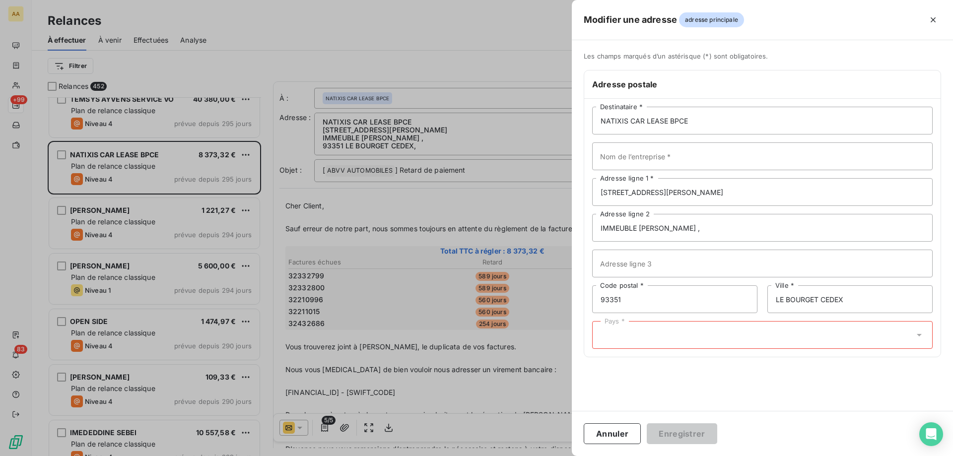
click at [611, 325] on div "Pays *" at bounding box center [762, 335] width 340 height 28
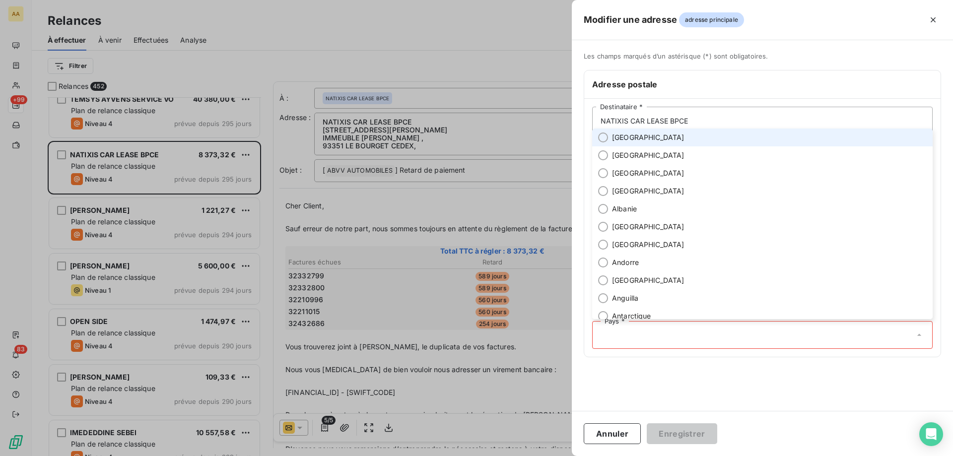
click at [637, 139] on li "[GEOGRAPHIC_DATA]" at bounding box center [762, 138] width 340 height 18
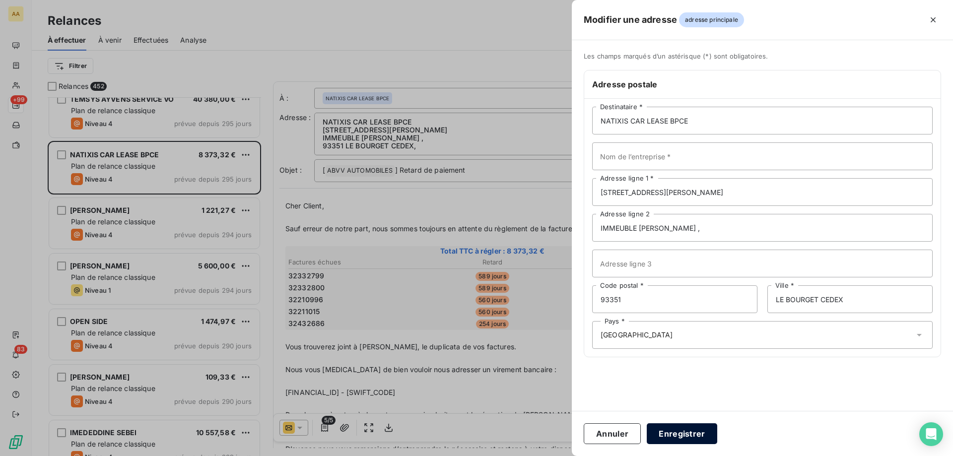
click at [704, 433] on button "Enregistrer" at bounding box center [682, 433] width 70 height 21
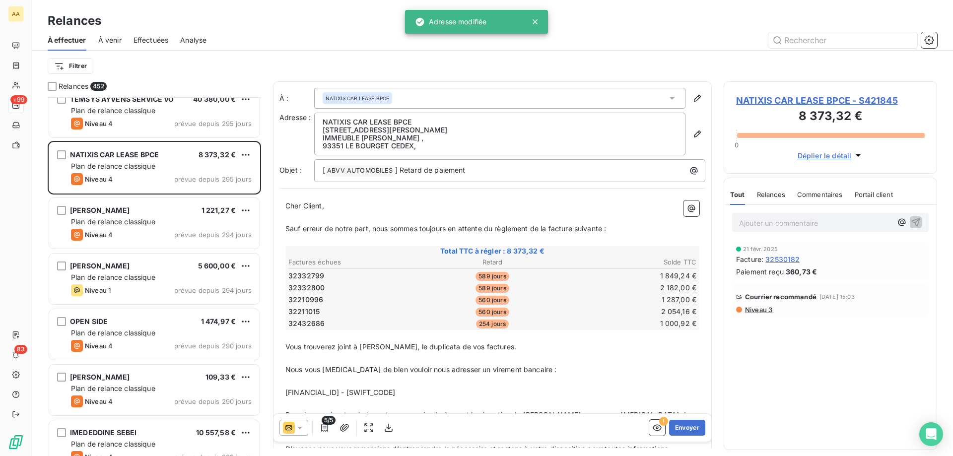
click at [519, 373] on span "Nous vous [MEDICAL_DATA] de bien vouloir nous adresser un virement bancaire :" at bounding box center [420, 369] width 271 height 8
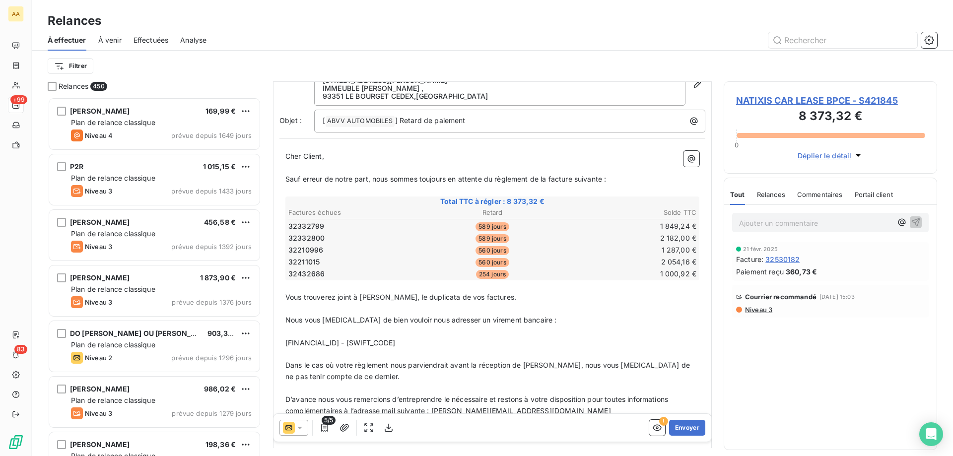
click at [182, 80] on div "Filtrer" at bounding box center [492, 66] width 889 height 31
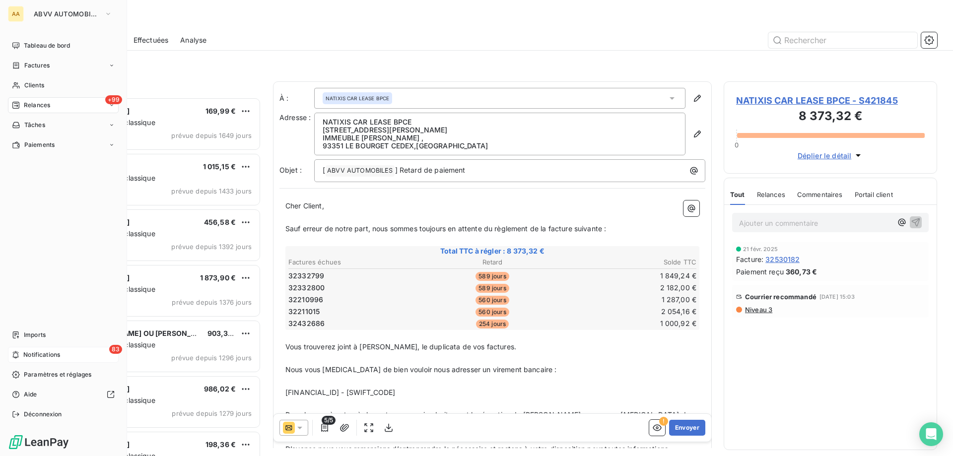
click at [36, 355] on span "Notifications" at bounding box center [41, 354] width 37 height 9
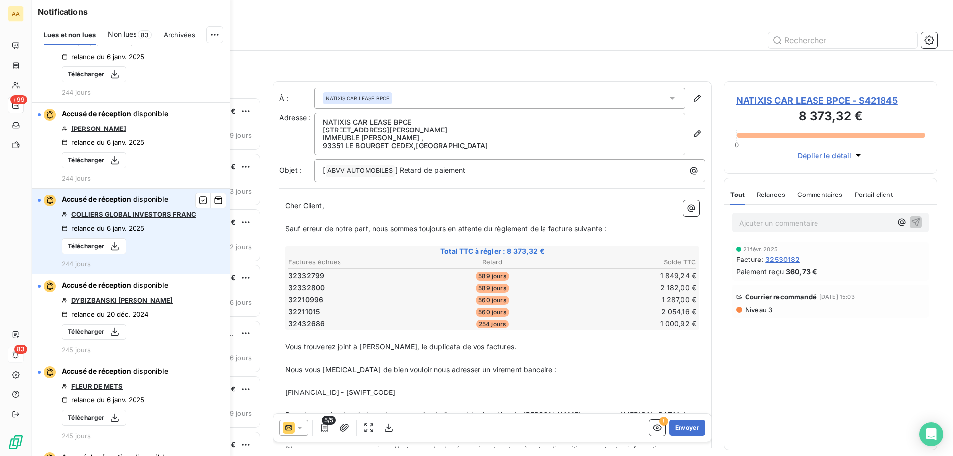
scroll to position [2432, 0]
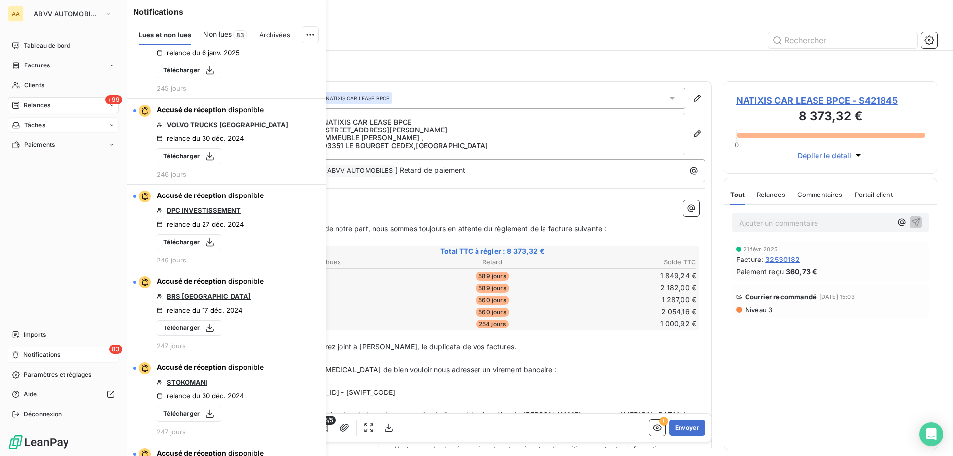
click at [65, 126] on div "Tâches" at bounding box center [63, 125] width 111 height 16
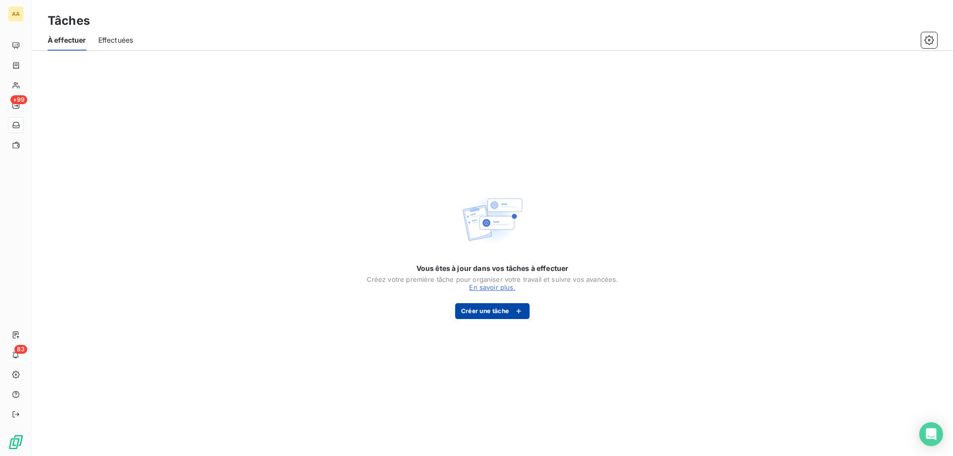
click at [510, 316] on div "button" at bounding box center [516, 311] width 15 height 10
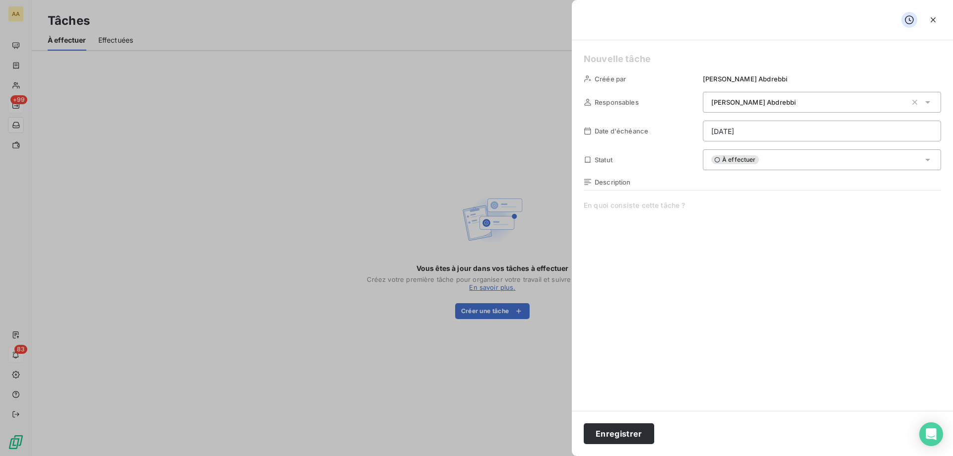
click at [757, 133] on html "AA +99 83 Tâches À effectuer Effectuées Vous êtes à jour dans vos tâches à effe…" at bounding box center [476, 228] width 953 height 456
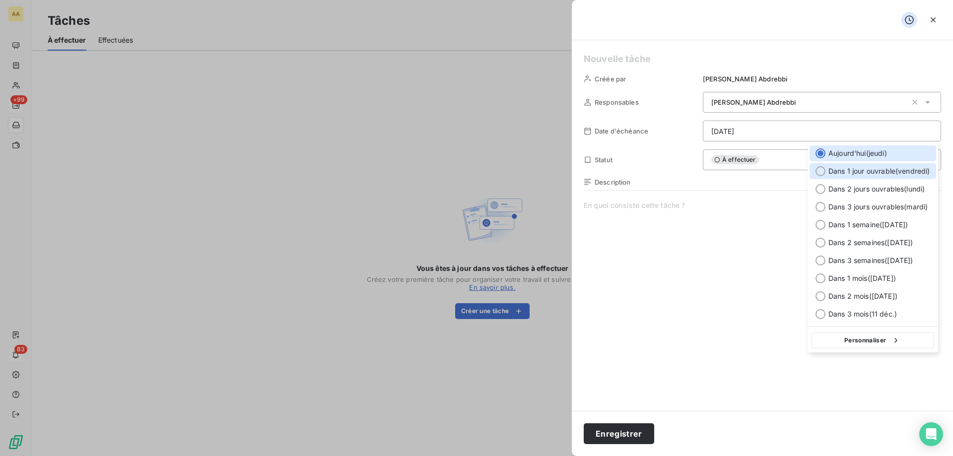
click at [838, 172] on span "Dans 1 jour ouvrable ( vendredi )" at bounding box center [879, 171] width 102 height 10
type input "12/09/2025"
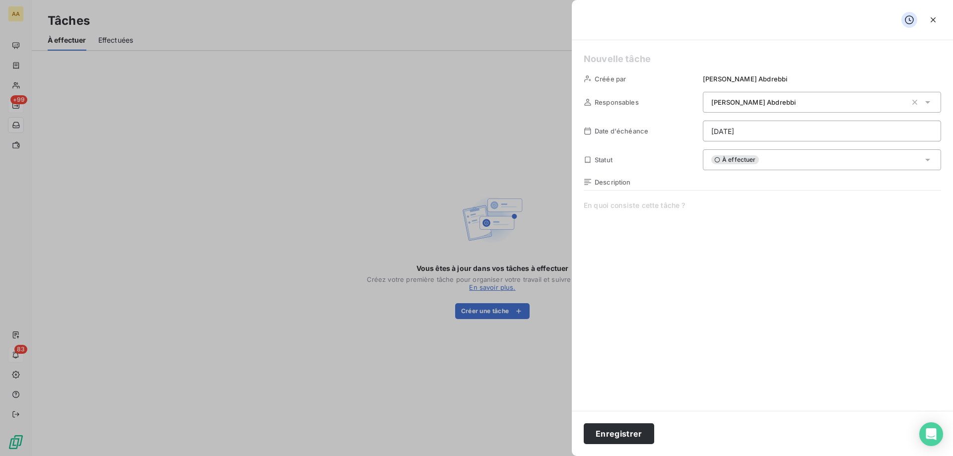
click at [737, 156] on span "À effectuer" at bounding box center [735, 159] width 48 height 9
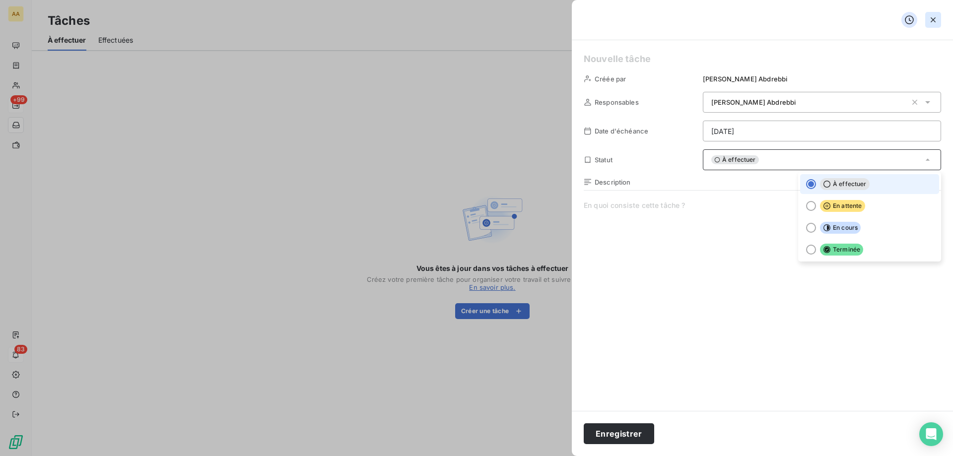
click at [939, 19] on button "button" at bounding box center [933, 20] width 16 height 16
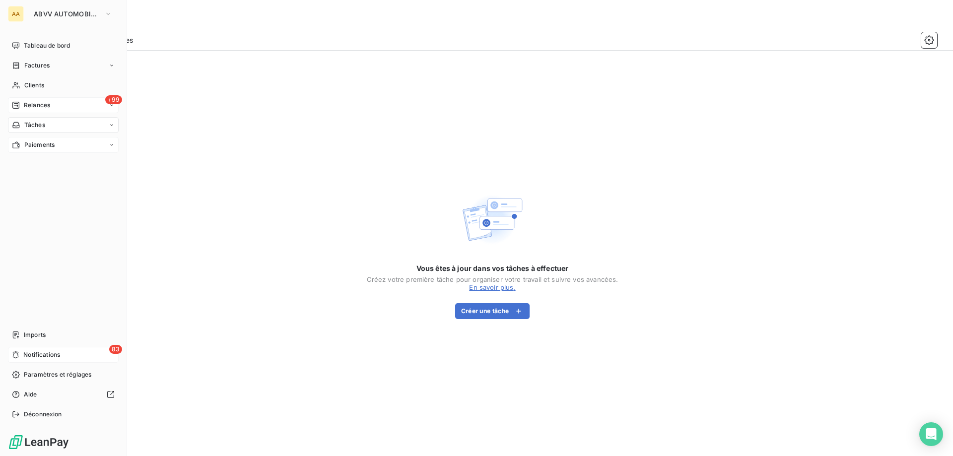
click at [82, 138] on div "Paiements" at bounding box center [63, 145] width 111 height 16
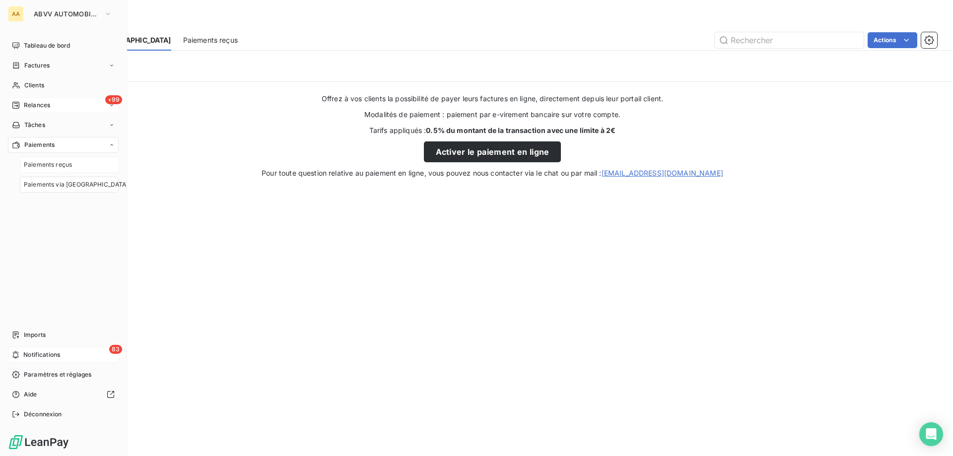
click at [84, 160] on div "Paiements reçus" at bounding box center [69, 165] width 99 height 16
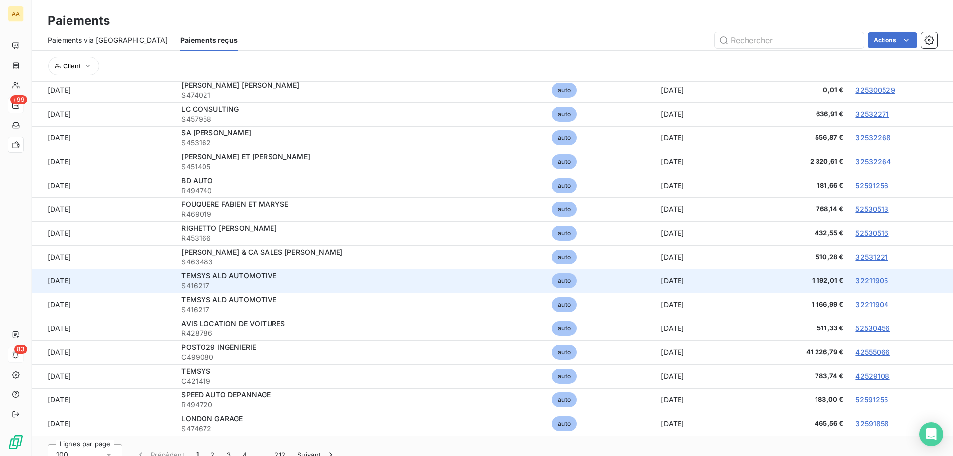
scroll to position [37, 0]
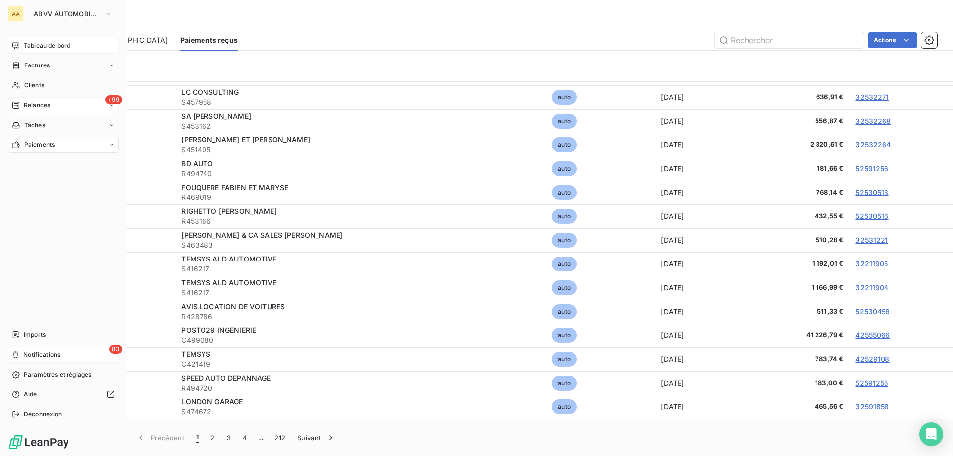
click at [55, 48] on span "Tableau de bord" at bounding box center [47, 45] width 46 height 9
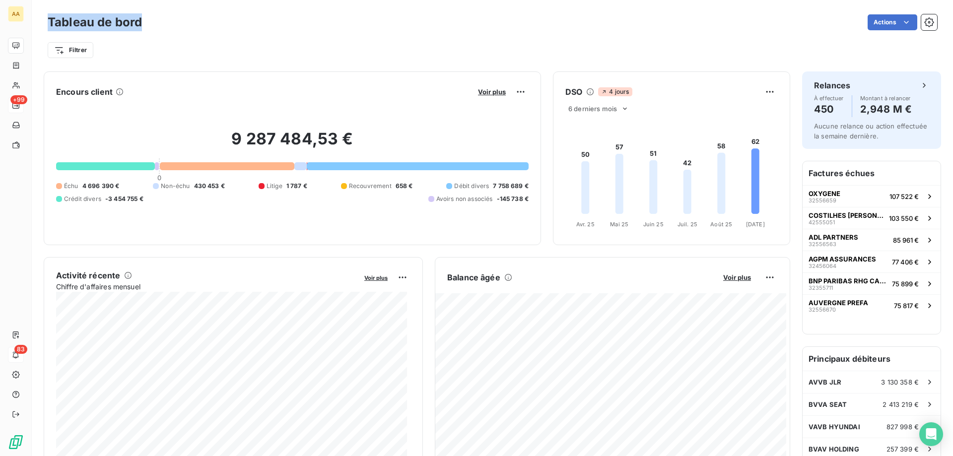
drag, startPoint x: 144, startPoint y: 20, endPoint x: 50, endPoint y: 19, distance: 93.8
click at [50, 19] on div "Tableau de bord Actions" at bounding box center [492, 22] width 889 height 21
click at [147, 27] on div "Tableau de bord Actions" at bounding box center [492, 22] width 889 height 21
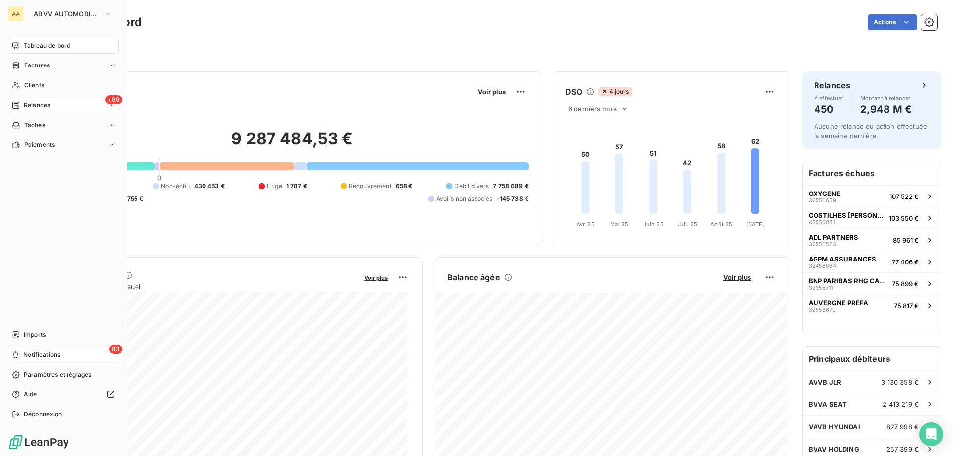
click at [87, 361] on div "83 Notifications" at bounding box center [63, 355] width 111 height 16
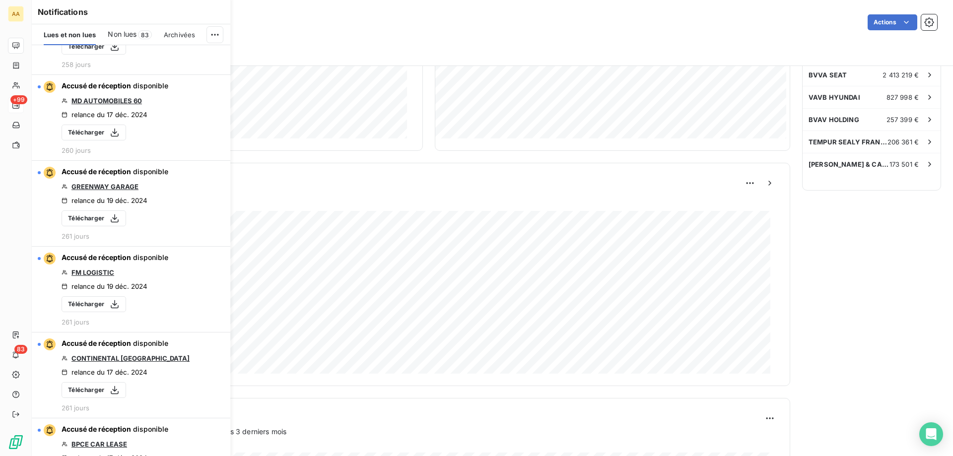
scroll to position [398, 0]
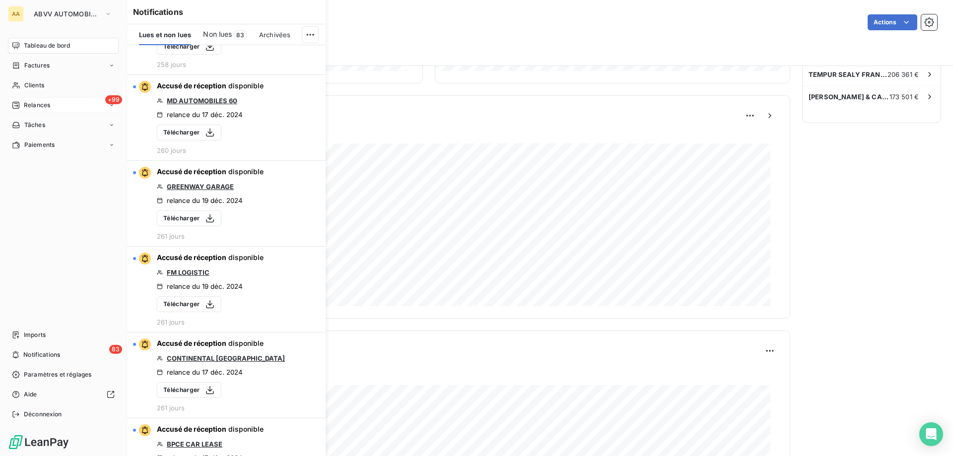
click at [53, 268] on div "Tableau de bord Factures Clients +99 Relances Tâches Paiements Imports 83 Notif…" at bounding box center [63, 230] width 111 height 385
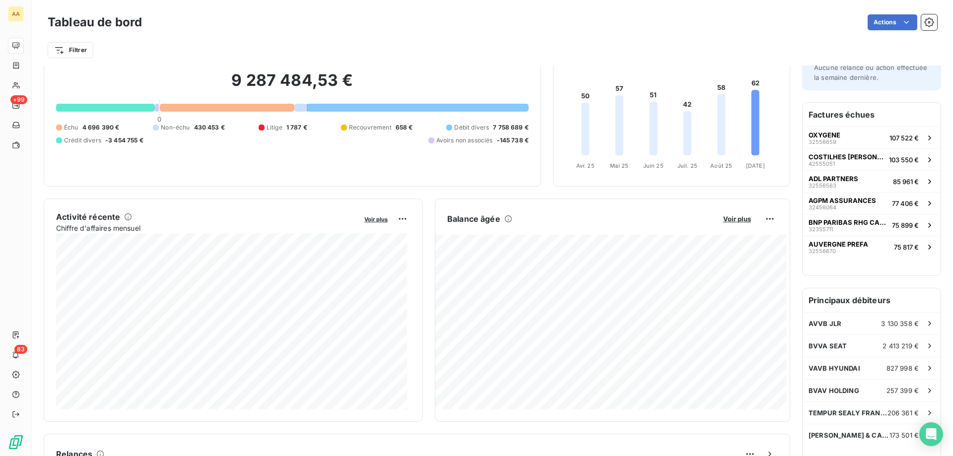
scroll to position [0, 0]
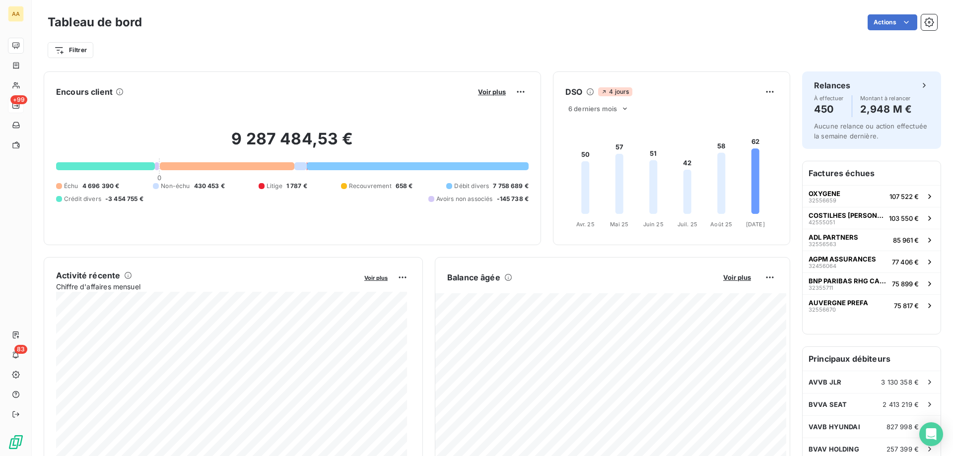
click at [299, 166] on div at bounding box center [300, 166] width 12 height 8
drag, startPoint x: 56, startPoint y: 93, endPoint x: 128, endPoint y: 107, distance: 73.3
click at [128, 107] on div "Encours client Voir plus 9 287 484,53 € 0 Échu 4 696 390 € Non-échu 430 453 € L…" at bounding box center [292, 158] width 473 height 149
drag, startPoint x: 55, startPoint y: 90, endPoint x: 119, endPoint y: 86, distance: 64.7
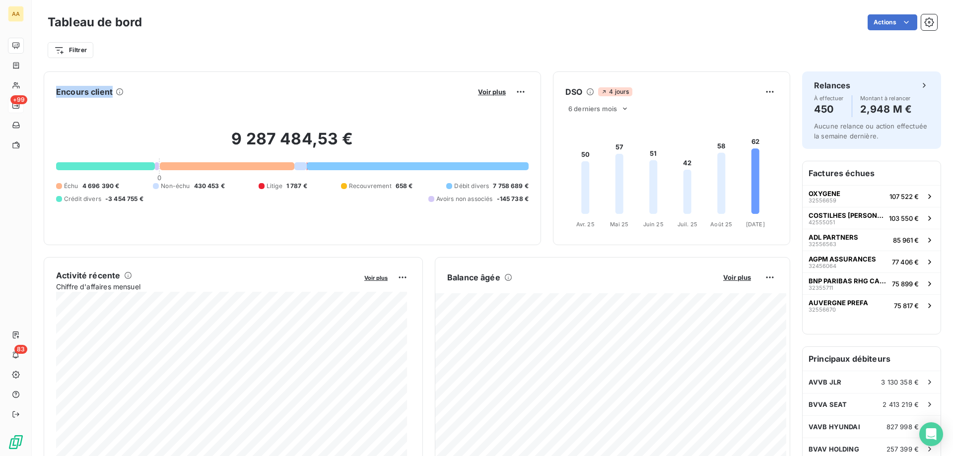
click at [119, 86] on div "Encours client Voir plus 9 287 484,53 € 0 Échu 4 696 390 € Non-échu 430 453 € L…" at bounding box center [292, 158] width 497 height 174
click at [127, 46] on div "Filtrer" at bounding box center [492, 50] width 889 height 19
